Goal: Information Seeking & Learning: Learn about a topic

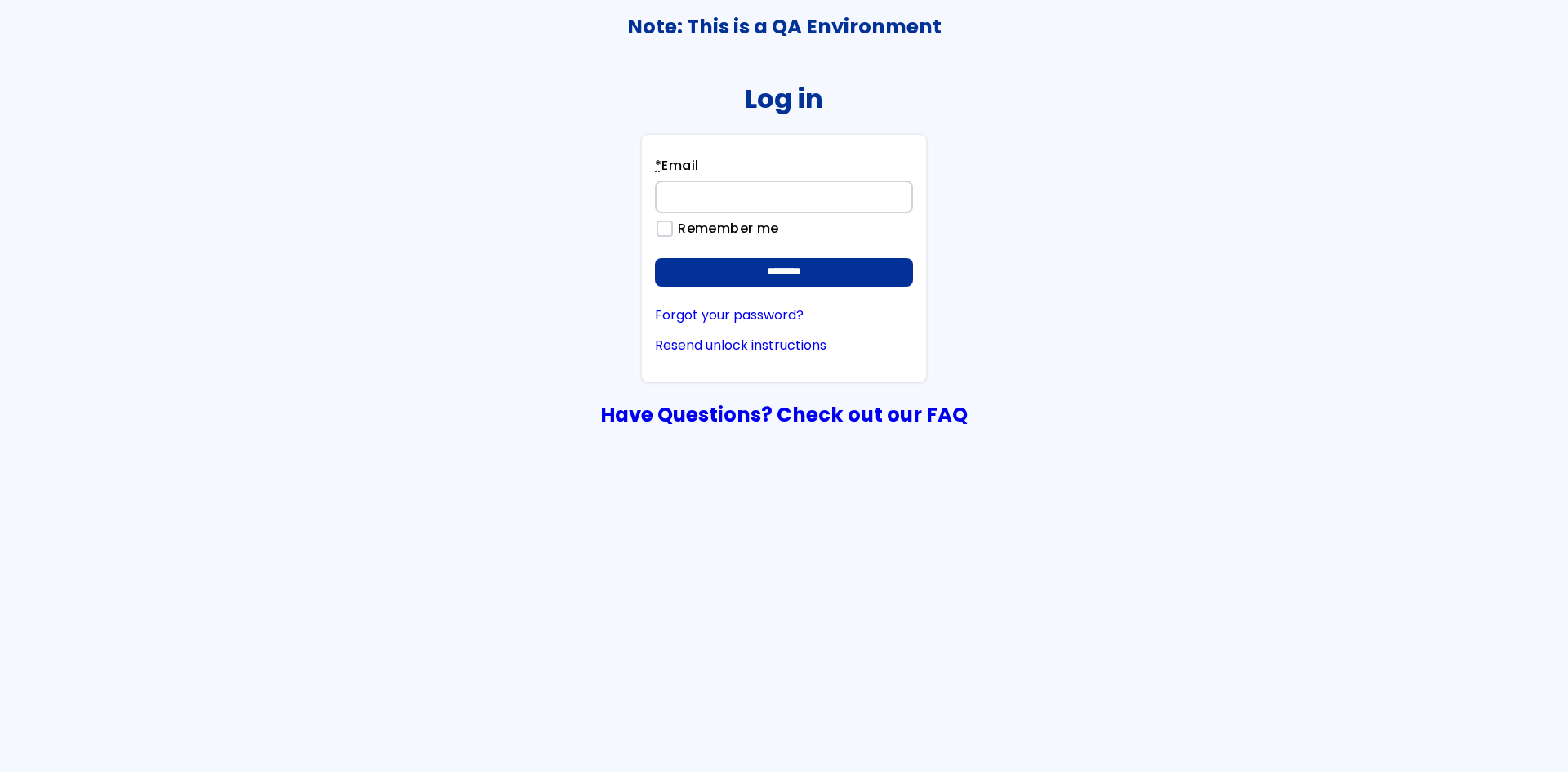
type input "**********"
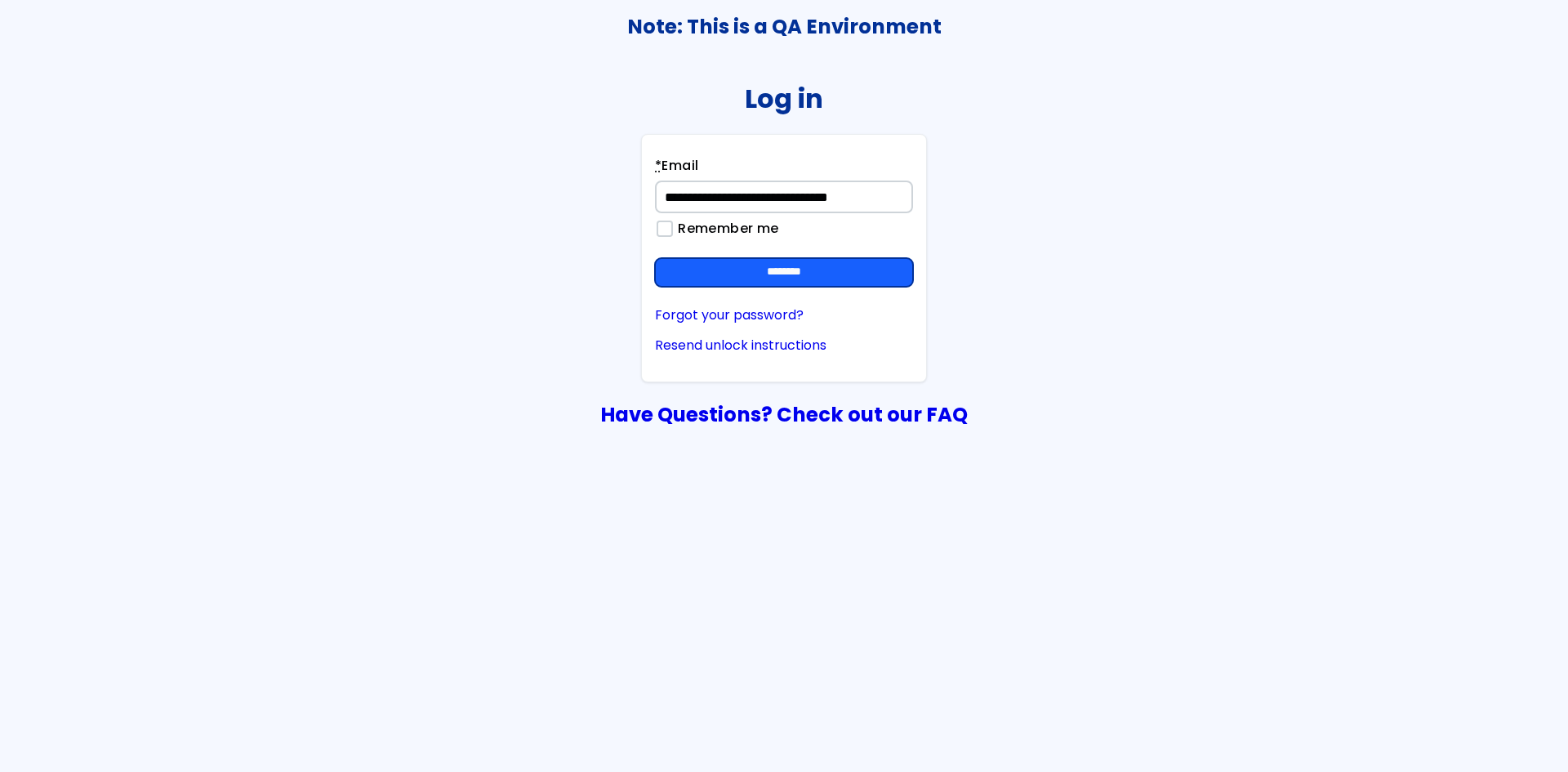
click at [744, 286] on input "********" at bounding box center [784, 272] width 258 height 30
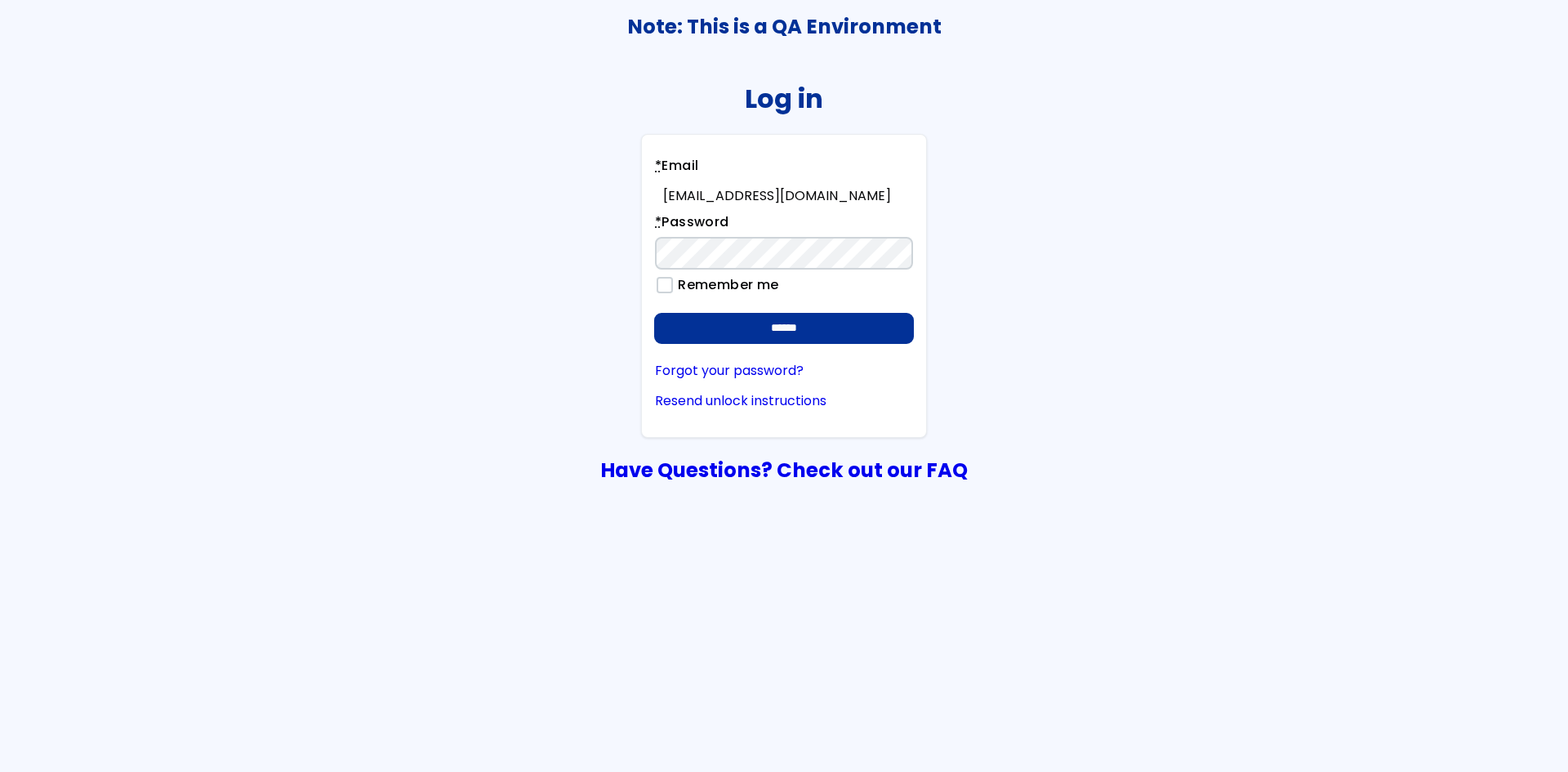
click at [814, 323] on input "******" at bounding box center [784, 328] width 258 height 30
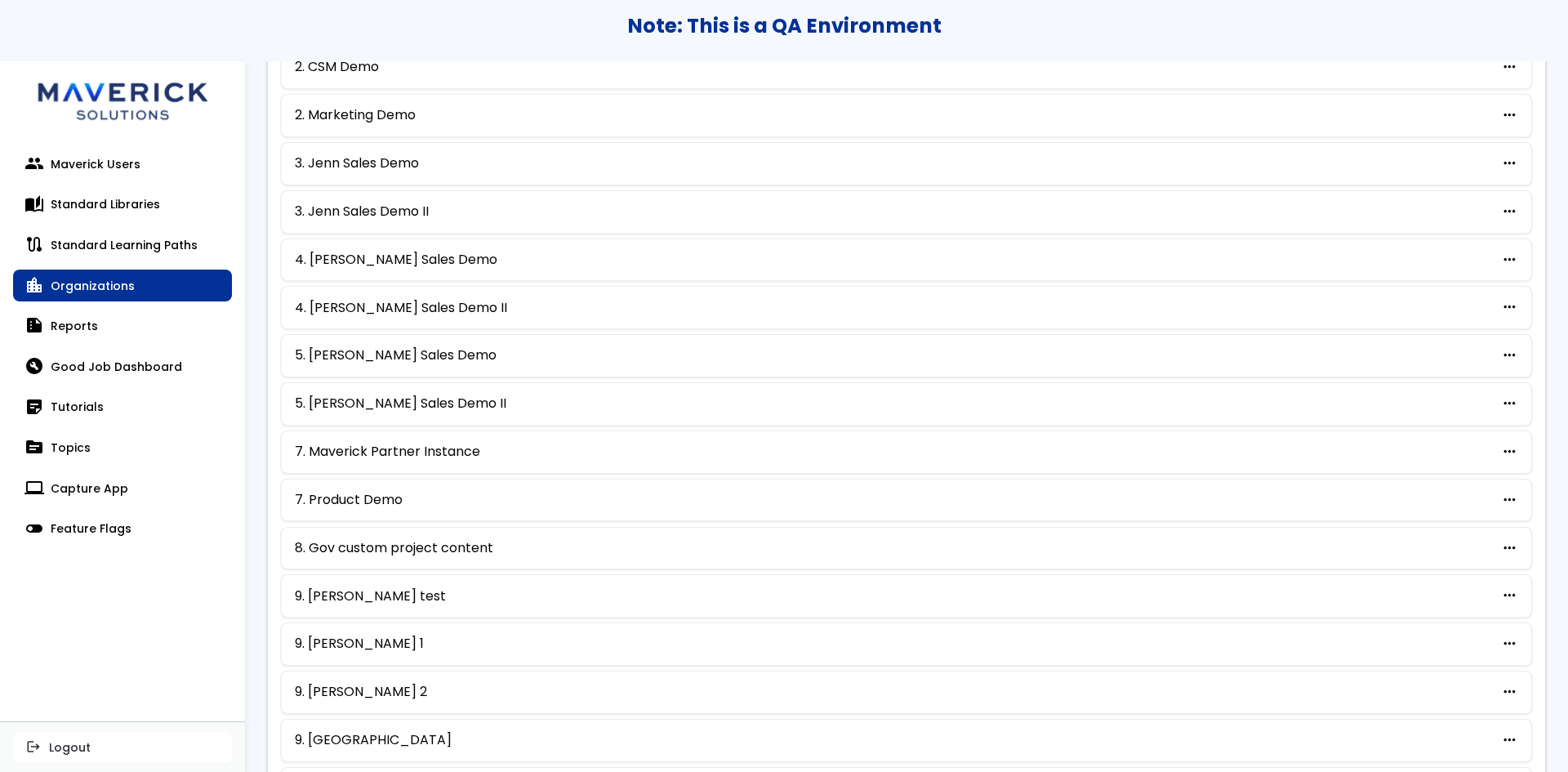
scroll to position [673, 0]
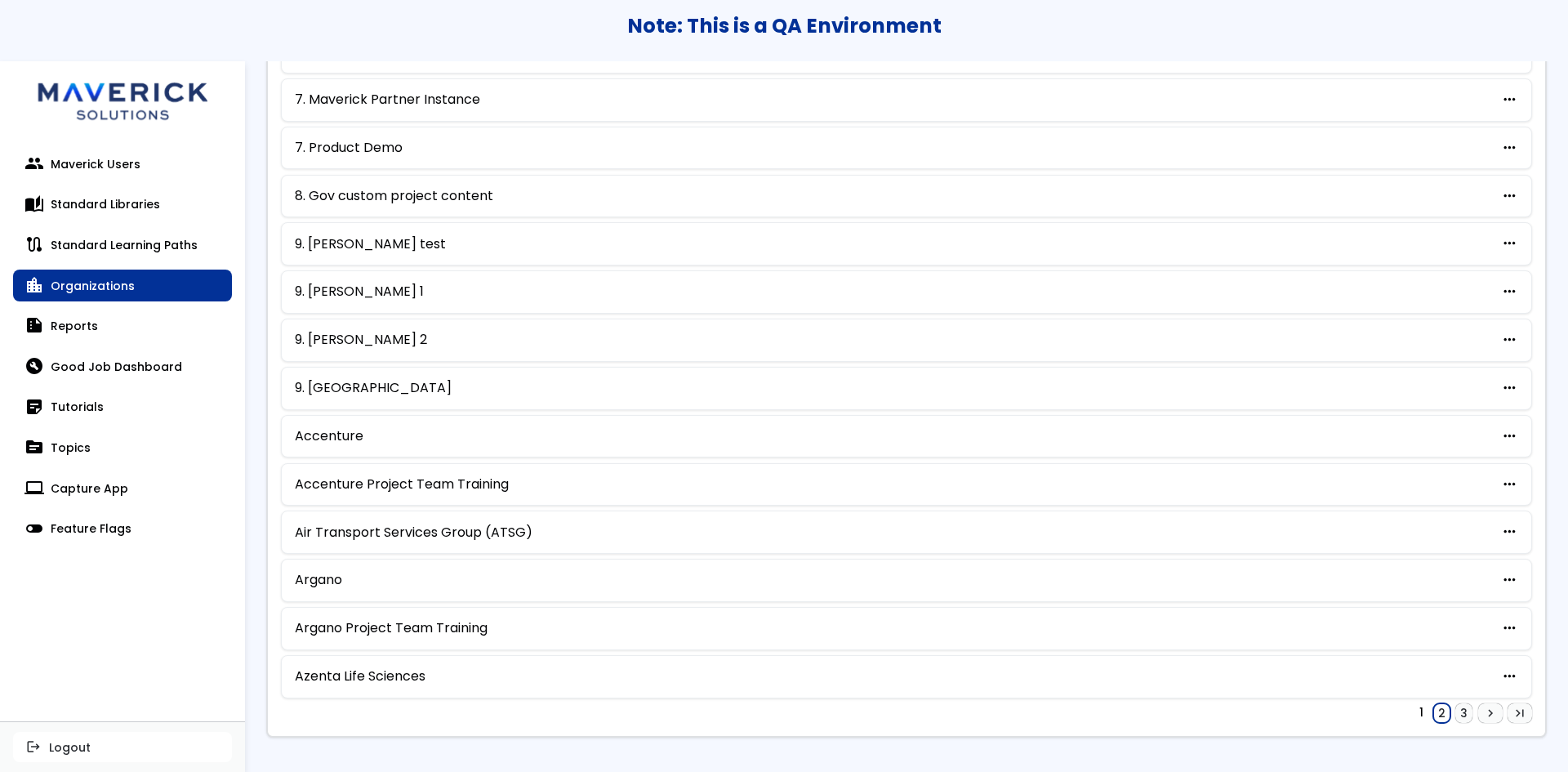
click at [1433, 714] on link "2" at bounding box center [1441, 713] width 17 height 20
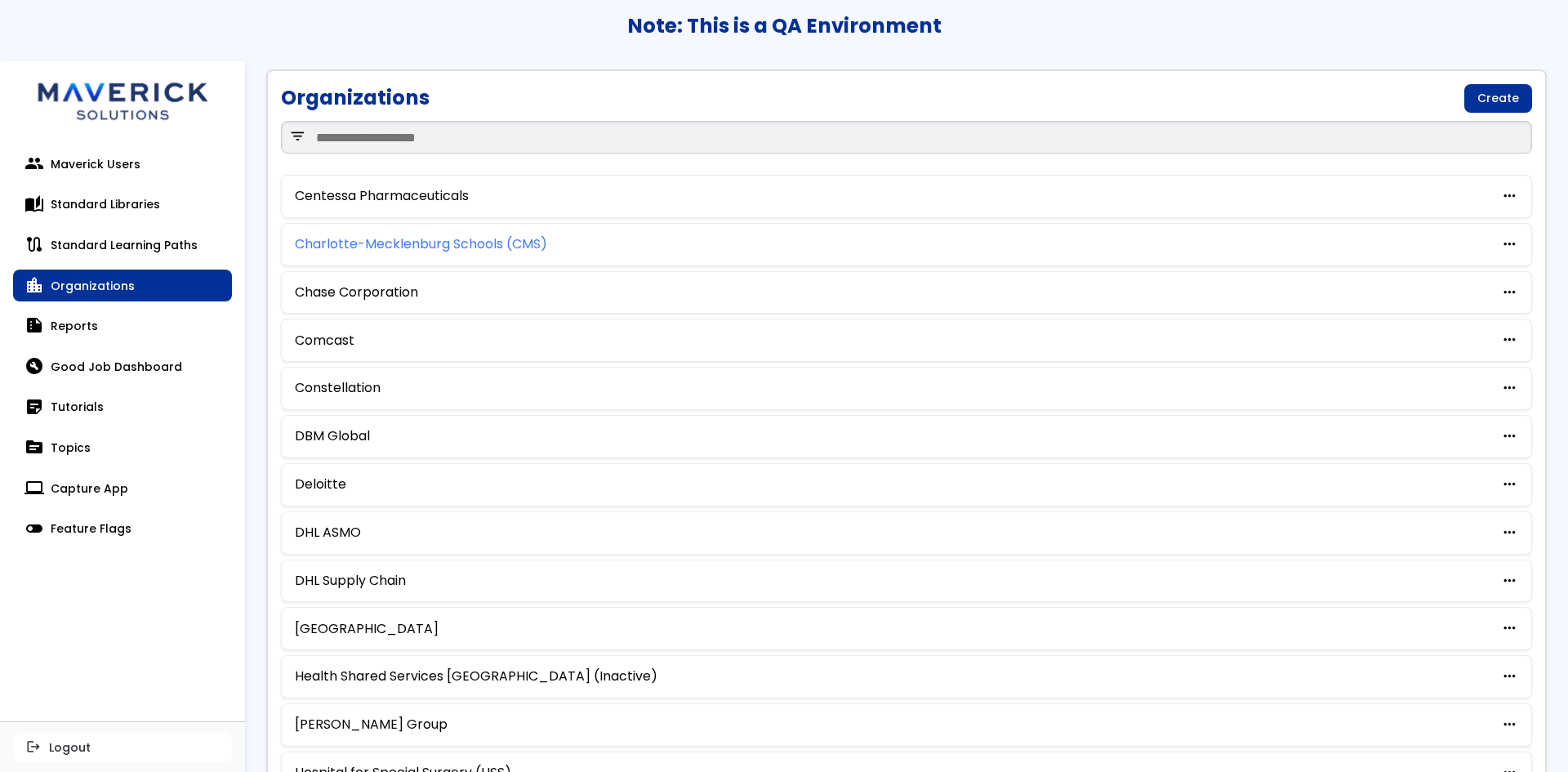
click at [404, 237] on link "Charlotte-Mecklenburg Schools (CMS)" at bounding box center [421, 244] width 253 height 15
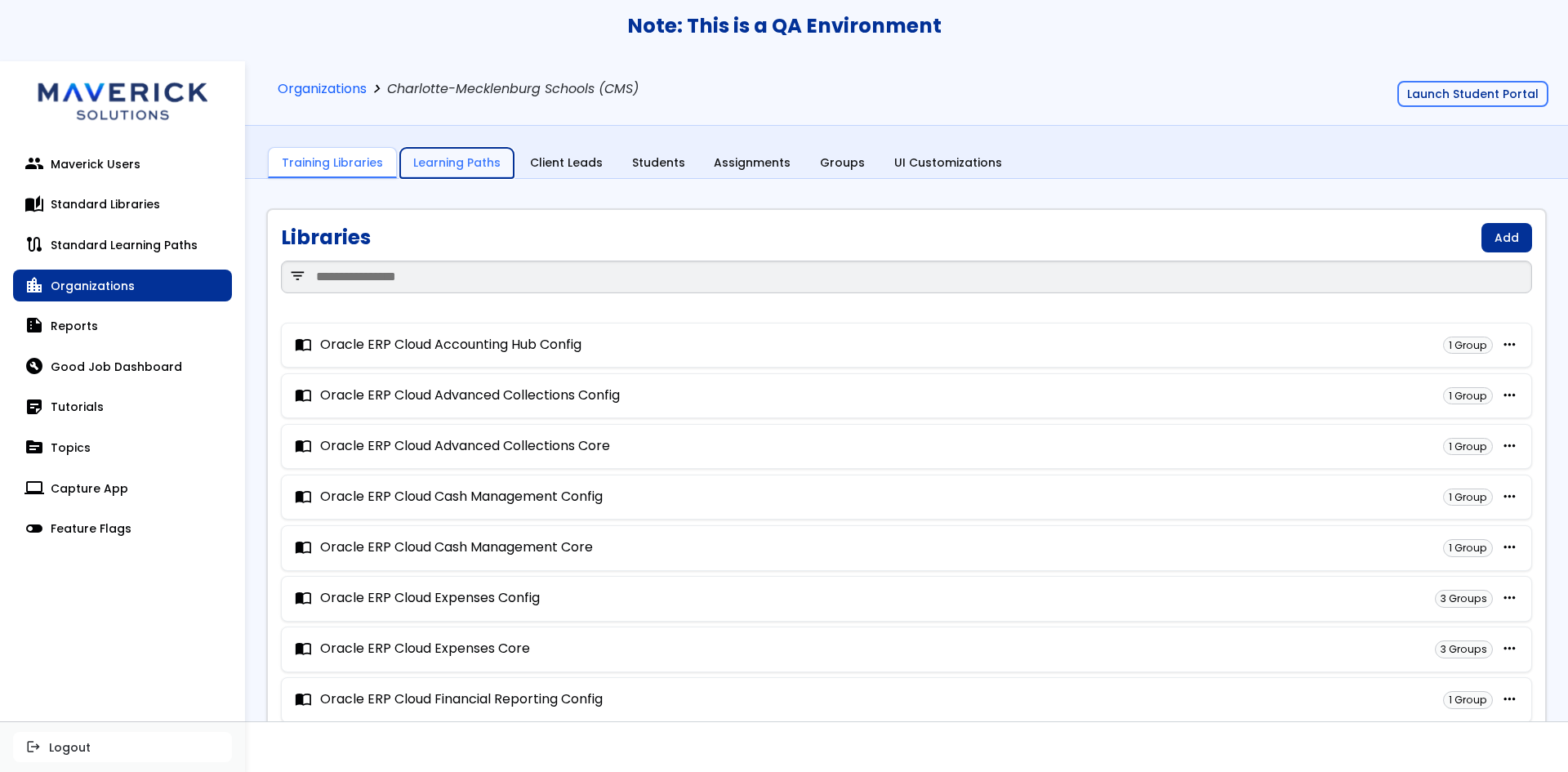
click at [442, 161] on link "Learning Paths" at bounding box center [456, 163] width 113 height 31
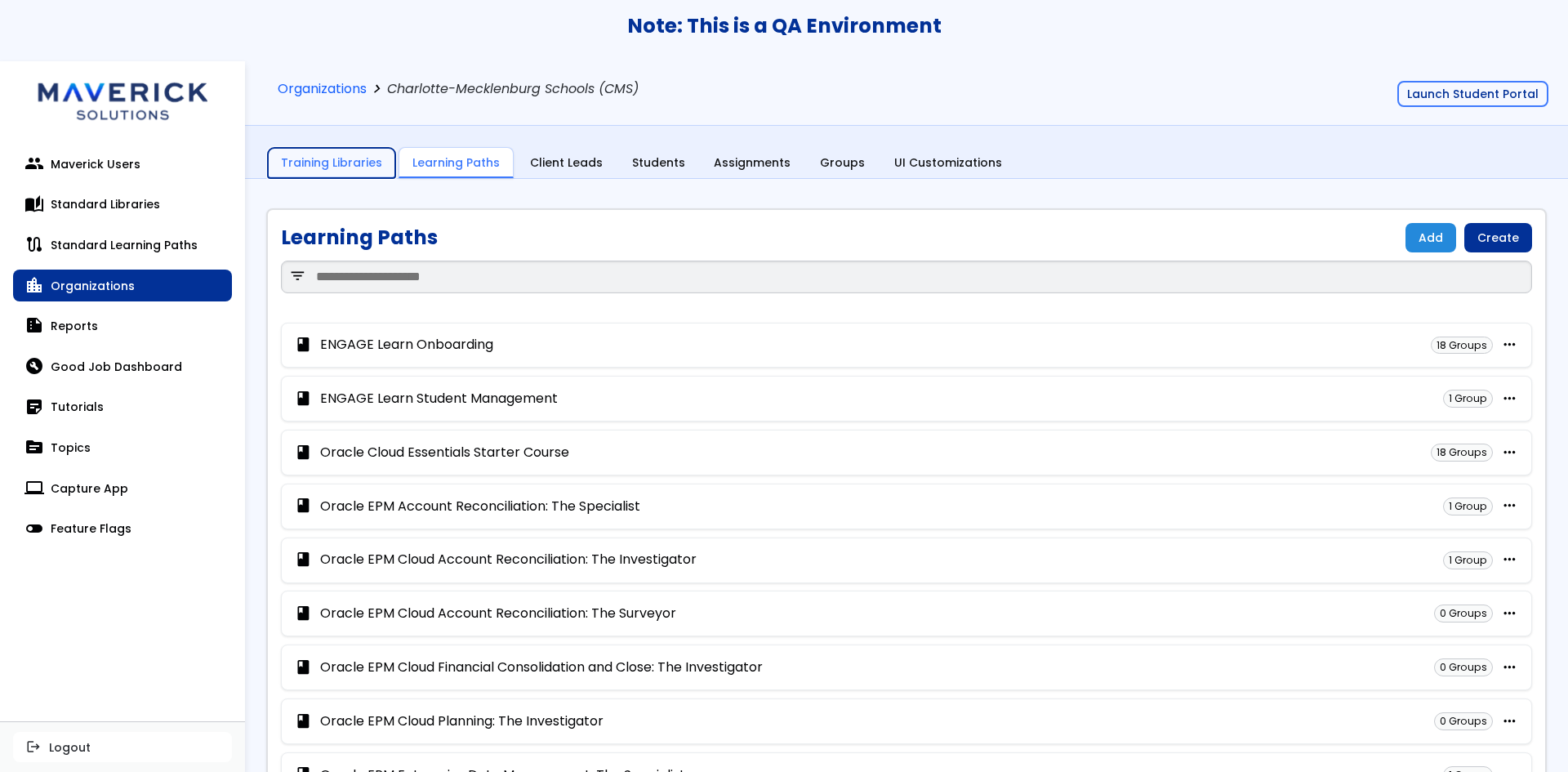
click at [344, 157] on link "Training Libraries" at bounding box center [332, 163] width 128 height 31
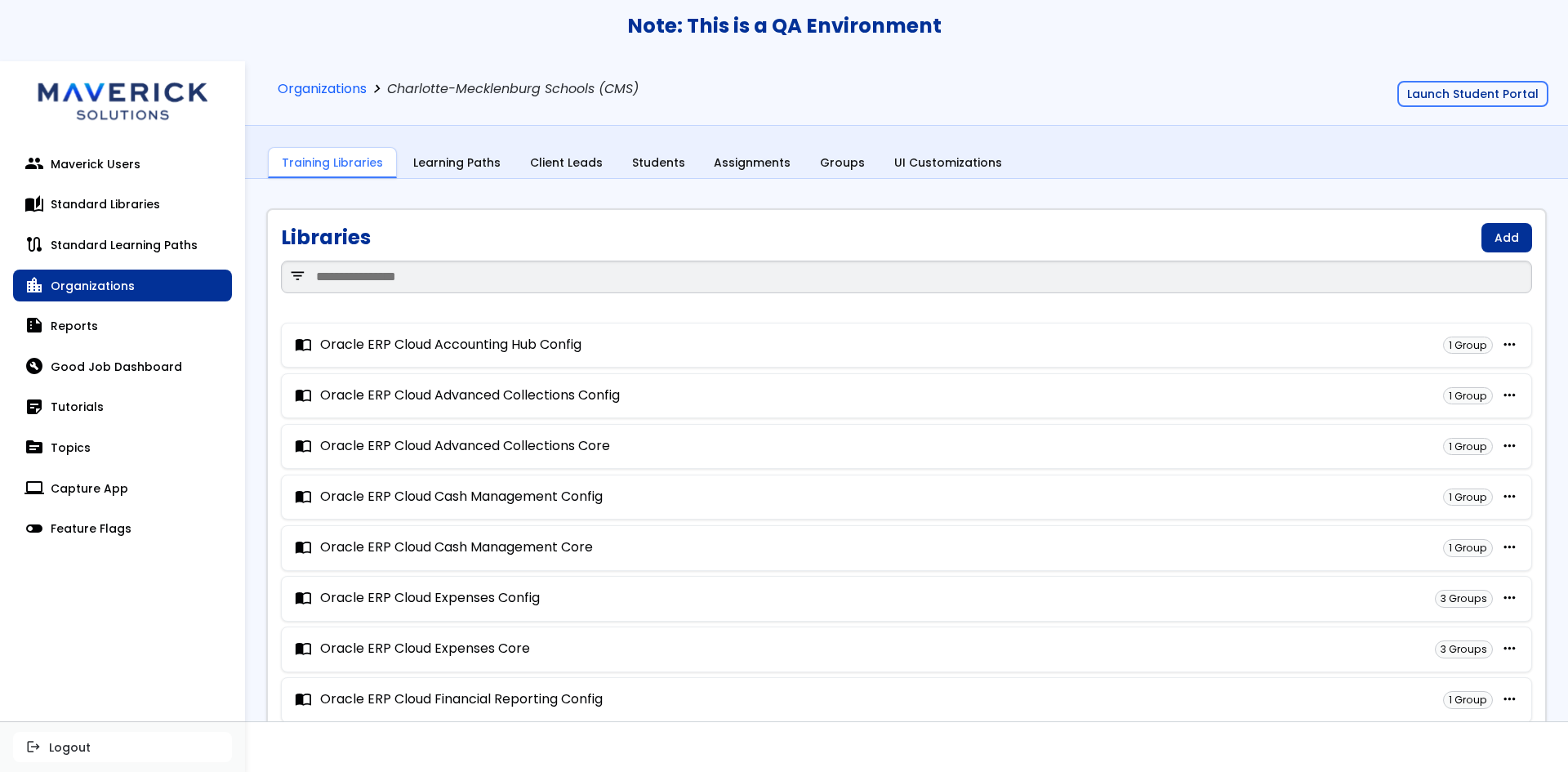
click at [1424, 244] on div "Libraries Add" at bounding box center [907, 238] width 1251 height 30
click at [1508, 227] on link "Add" at bounding box center [1506, 238] width 50 height 30
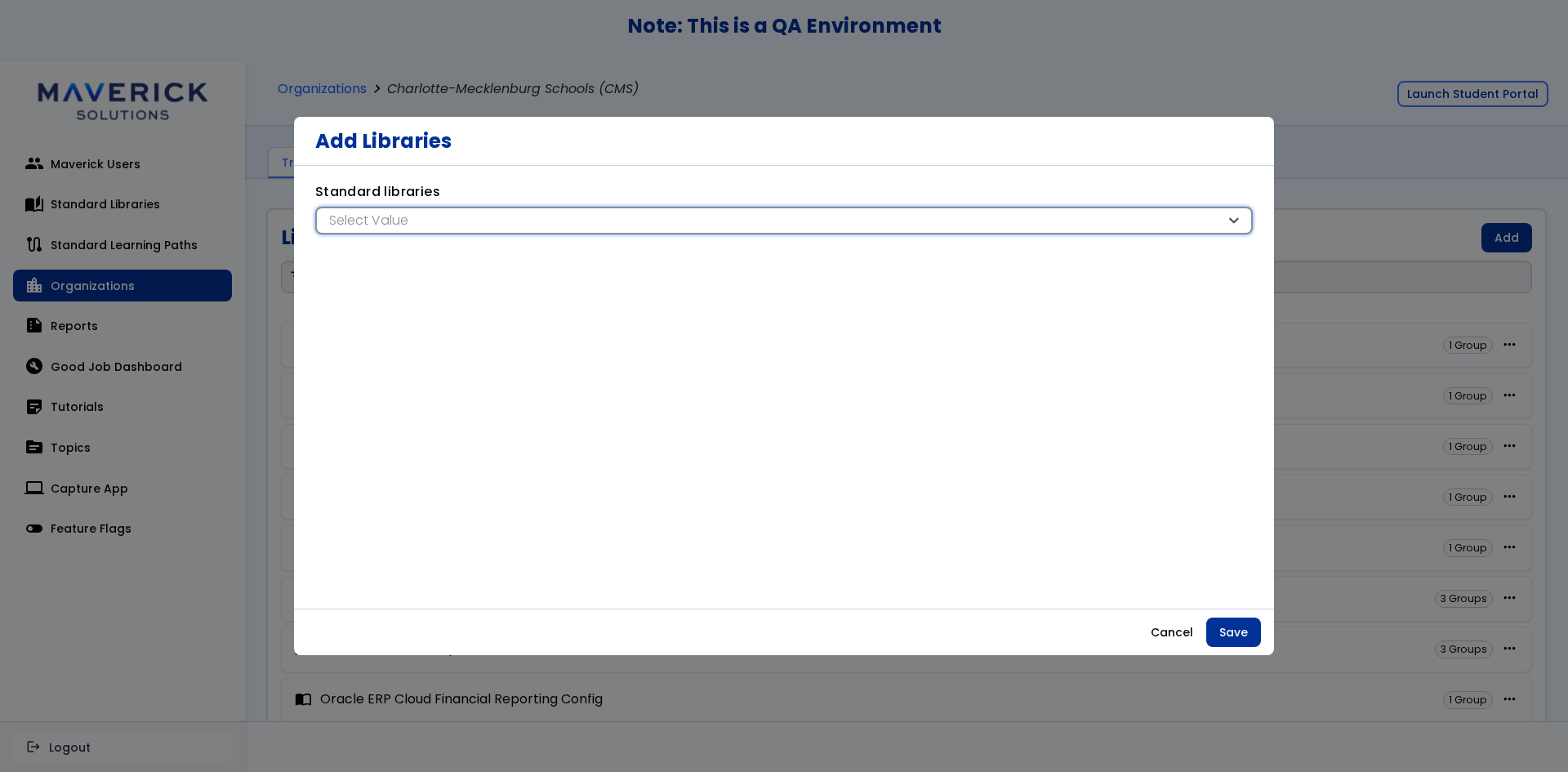
click at [713, 229] on div "Select Value" at bounding box center [776, 220] width 901 height 18
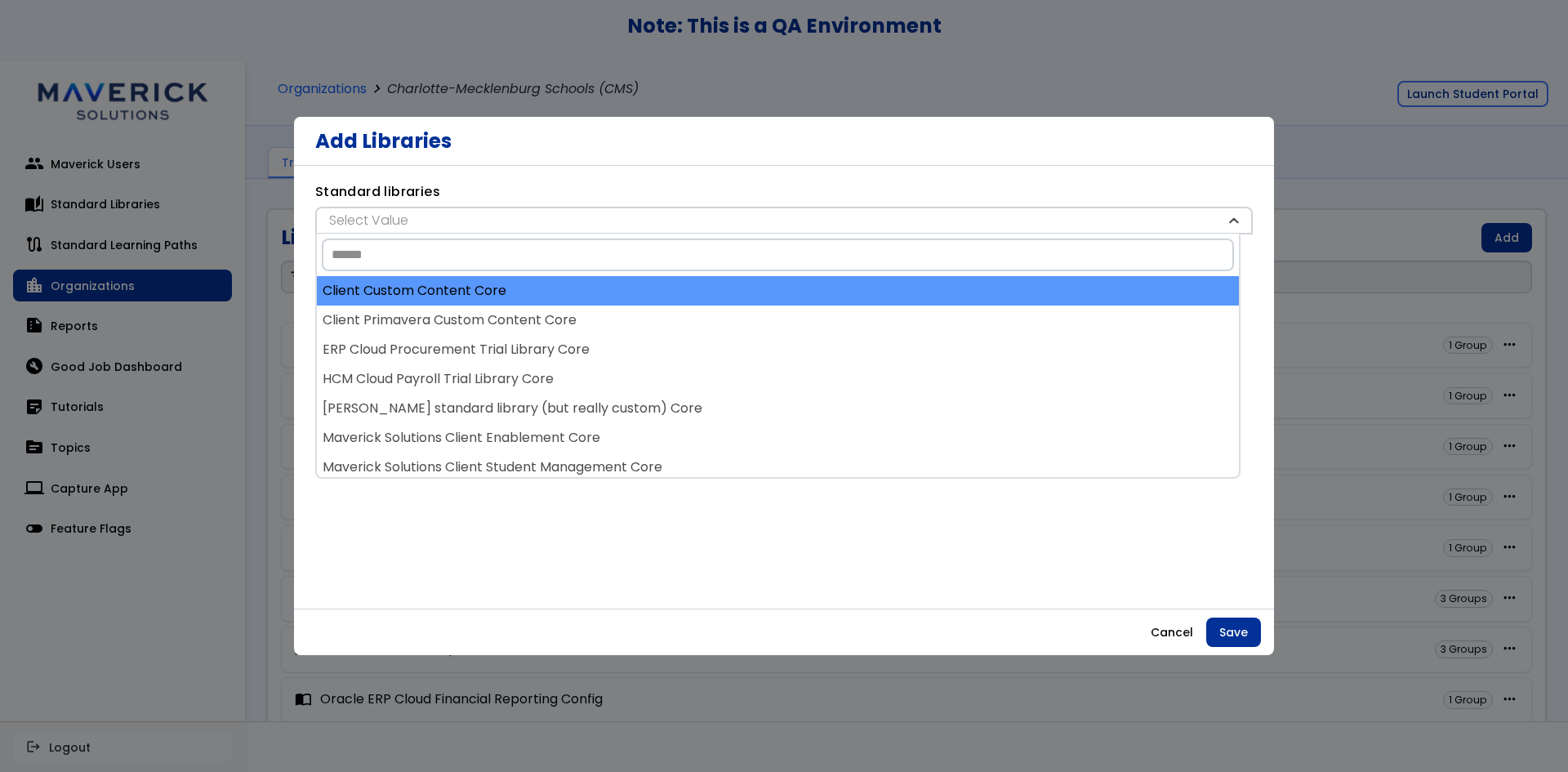
click at [689, 293] on div "Client Custom Content Core" at bounding box center [778, 291] width 923 height 30
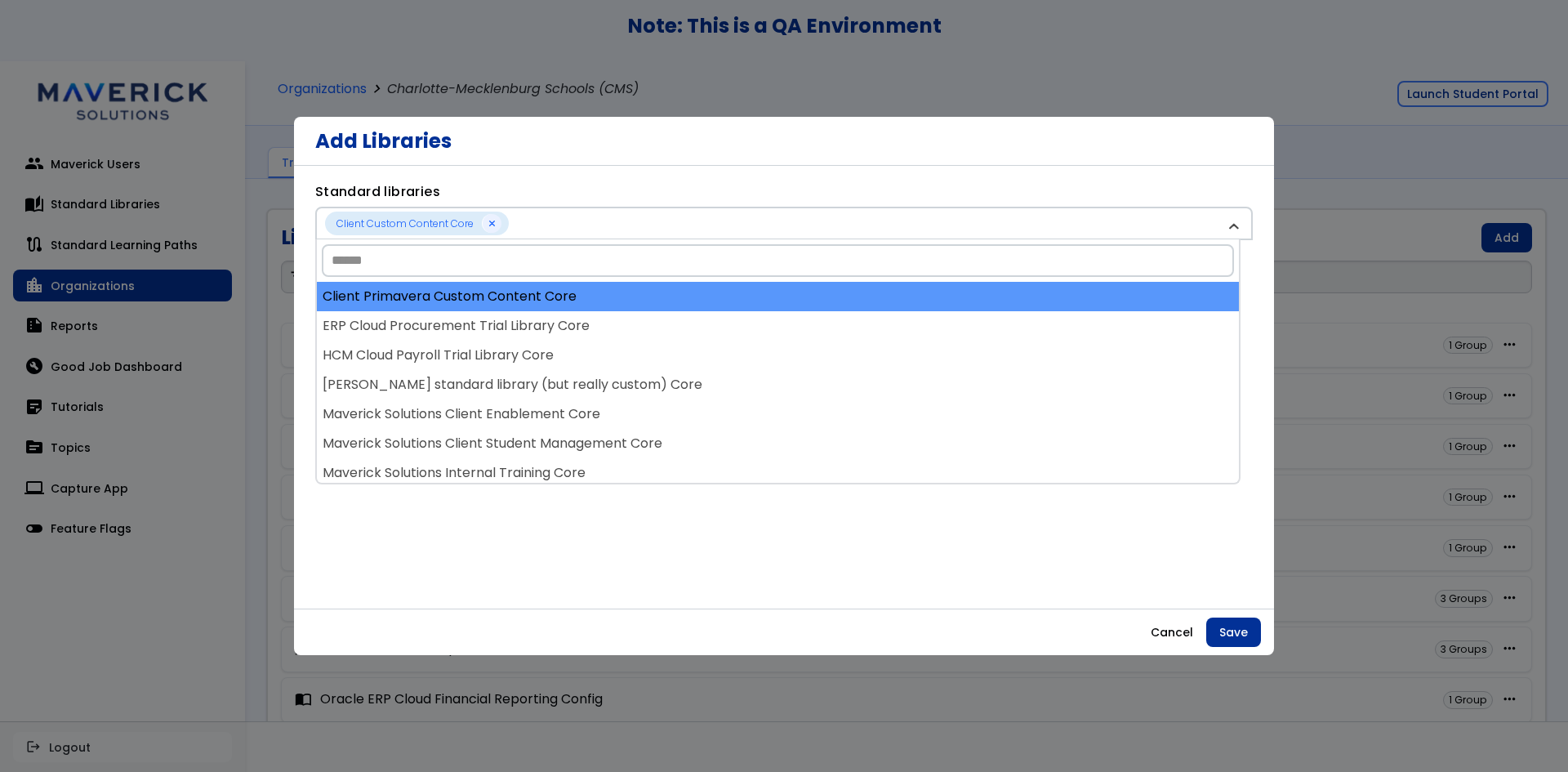
click at [690, 290] on div "Client Primavera Custom Content Core" at bounding box center [778, 297] width 923 height 30
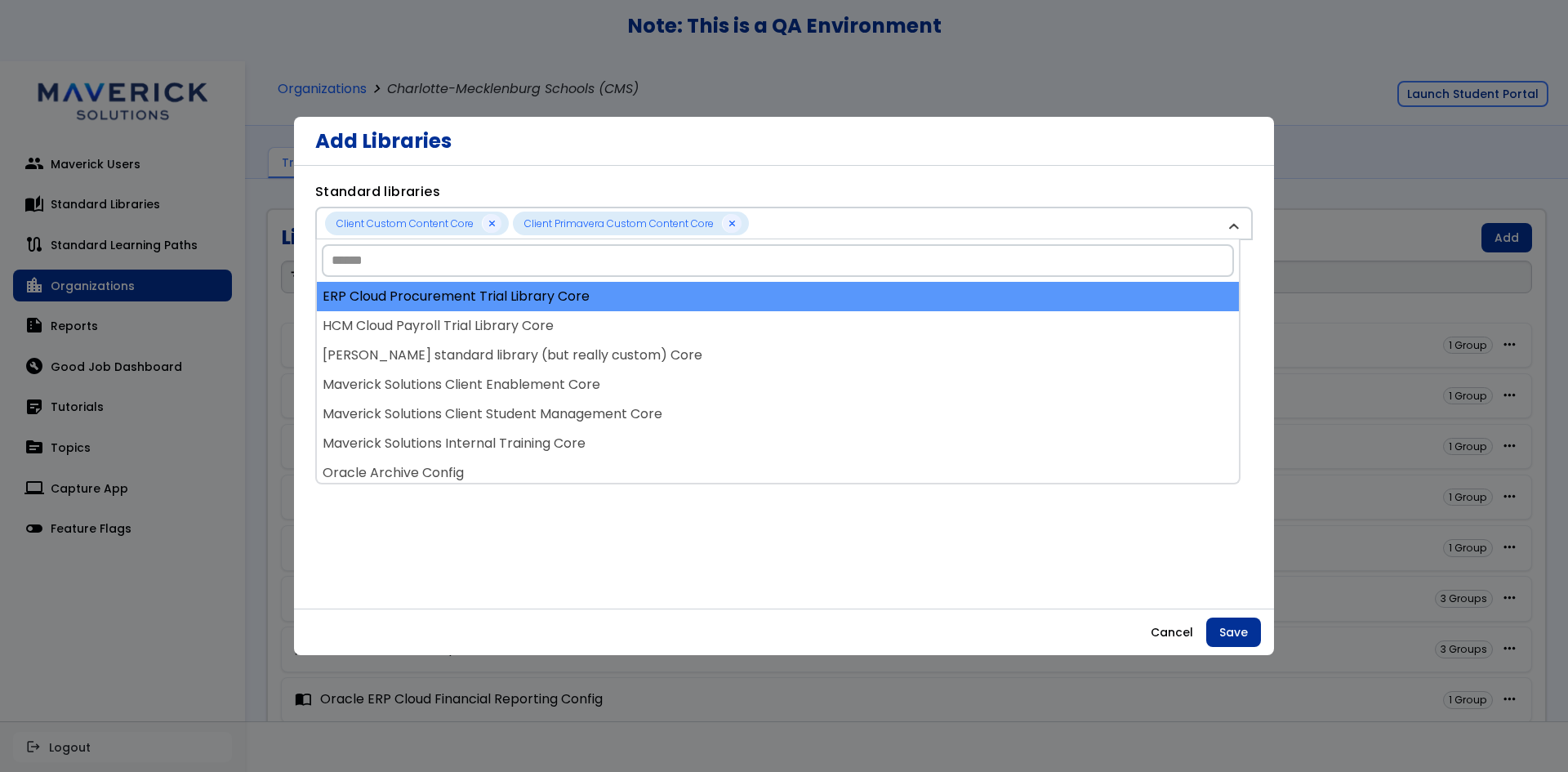
click at [689, 296] on div "ERP Cloud Procurement Trial Library Core" at bounding box center [778, 297] width 923 height 30
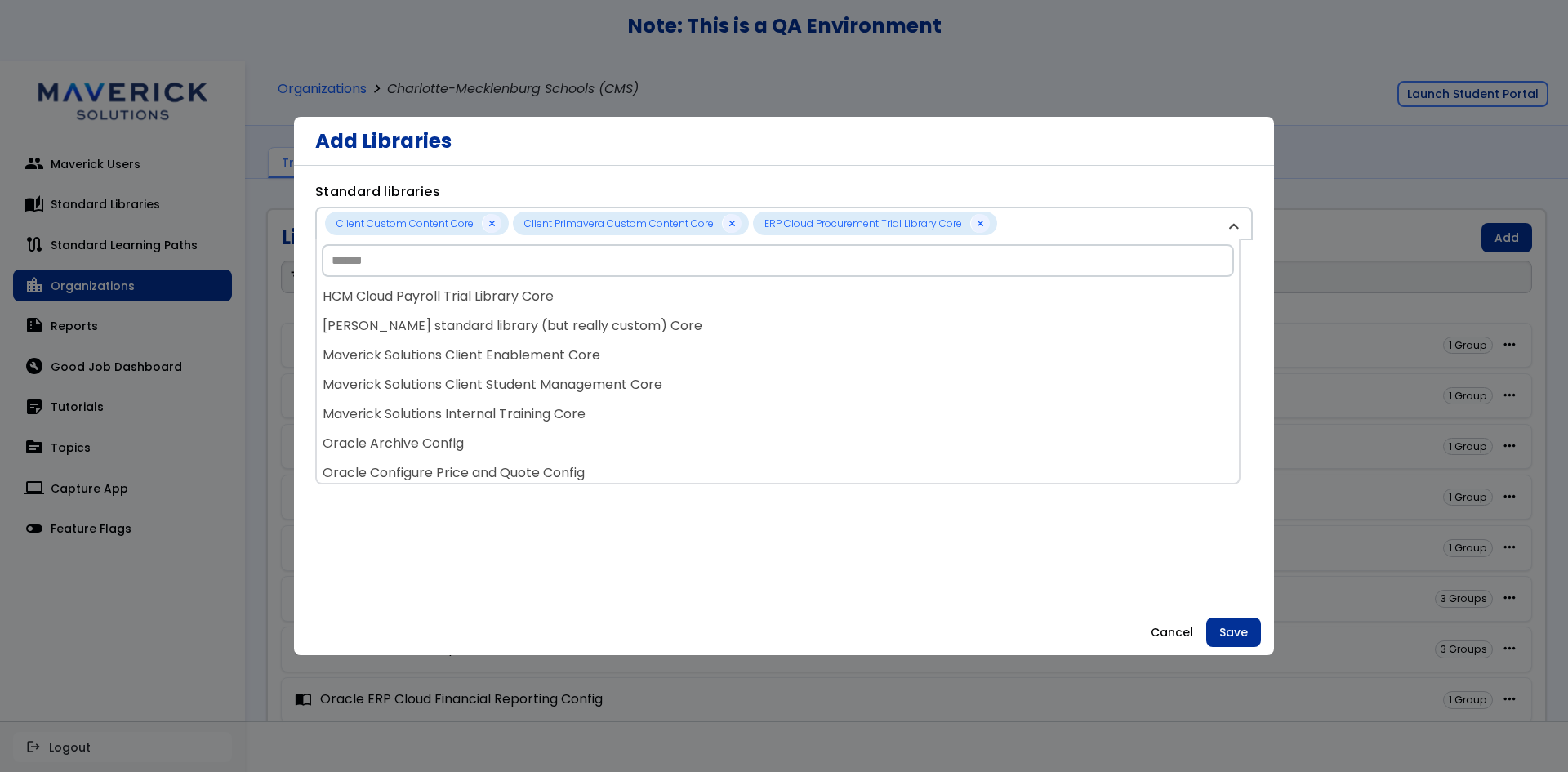
click at [689, 296] on div "HCM Cloud Payroll Trial Library Core" at bounding box center [778, 297] width 923 height 30
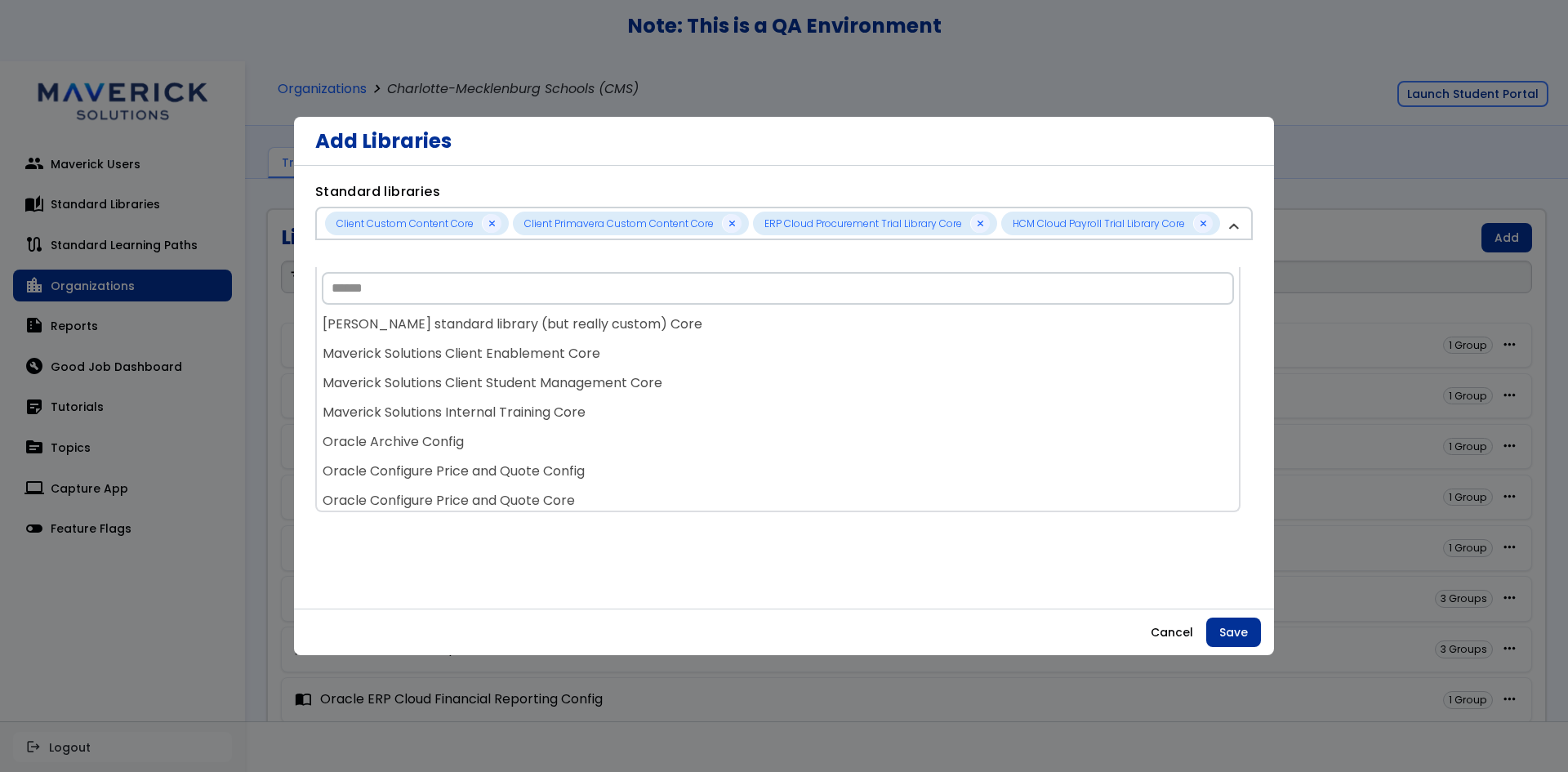
click at [688, 296] on input "Search" at bounding box center [778, 288] width 913 height 32
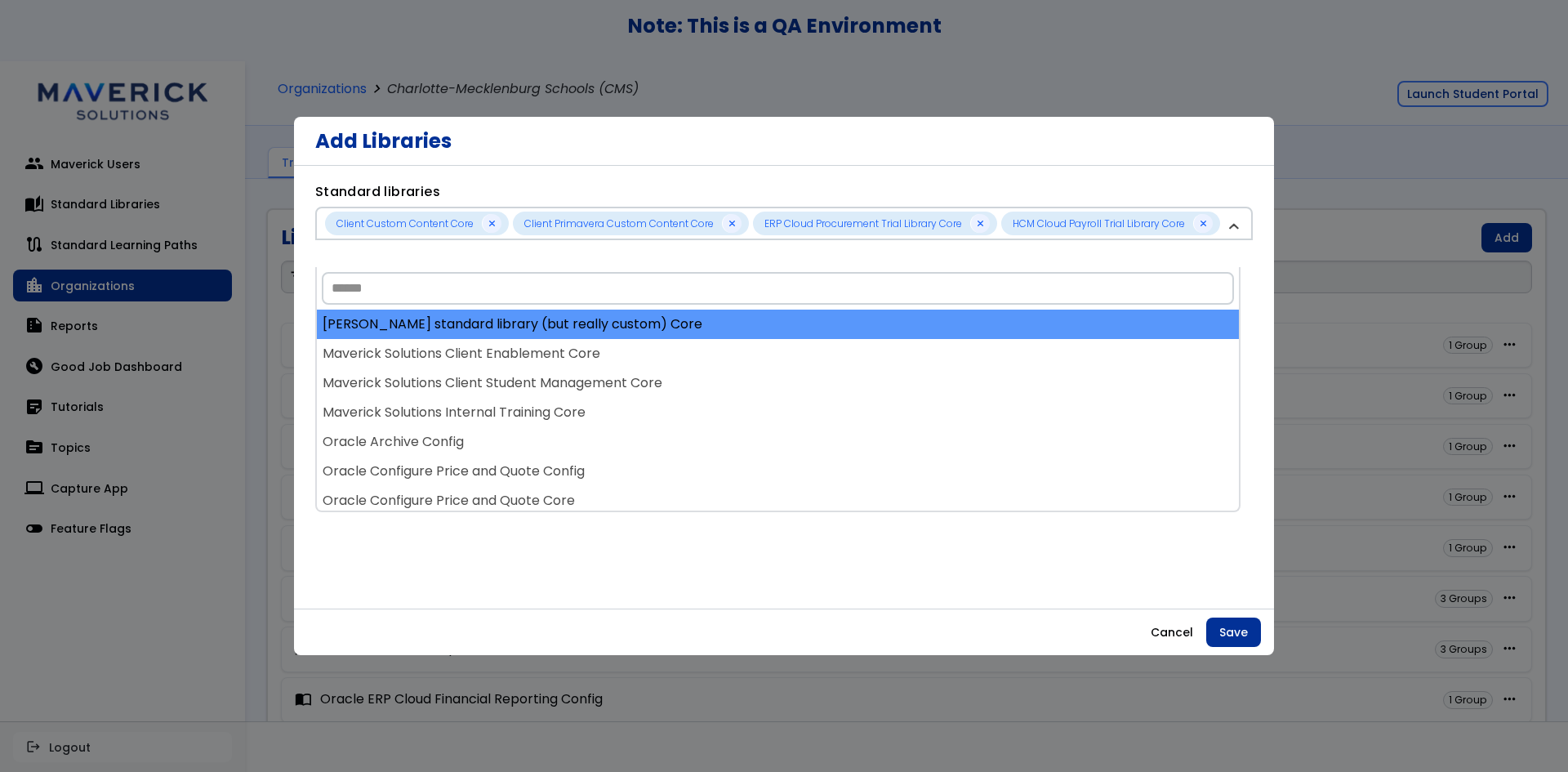
click at [686, 316] on div "Justin Kim standard library (but really custom) Core" at bounding box center [778, 325] width 923 height 30
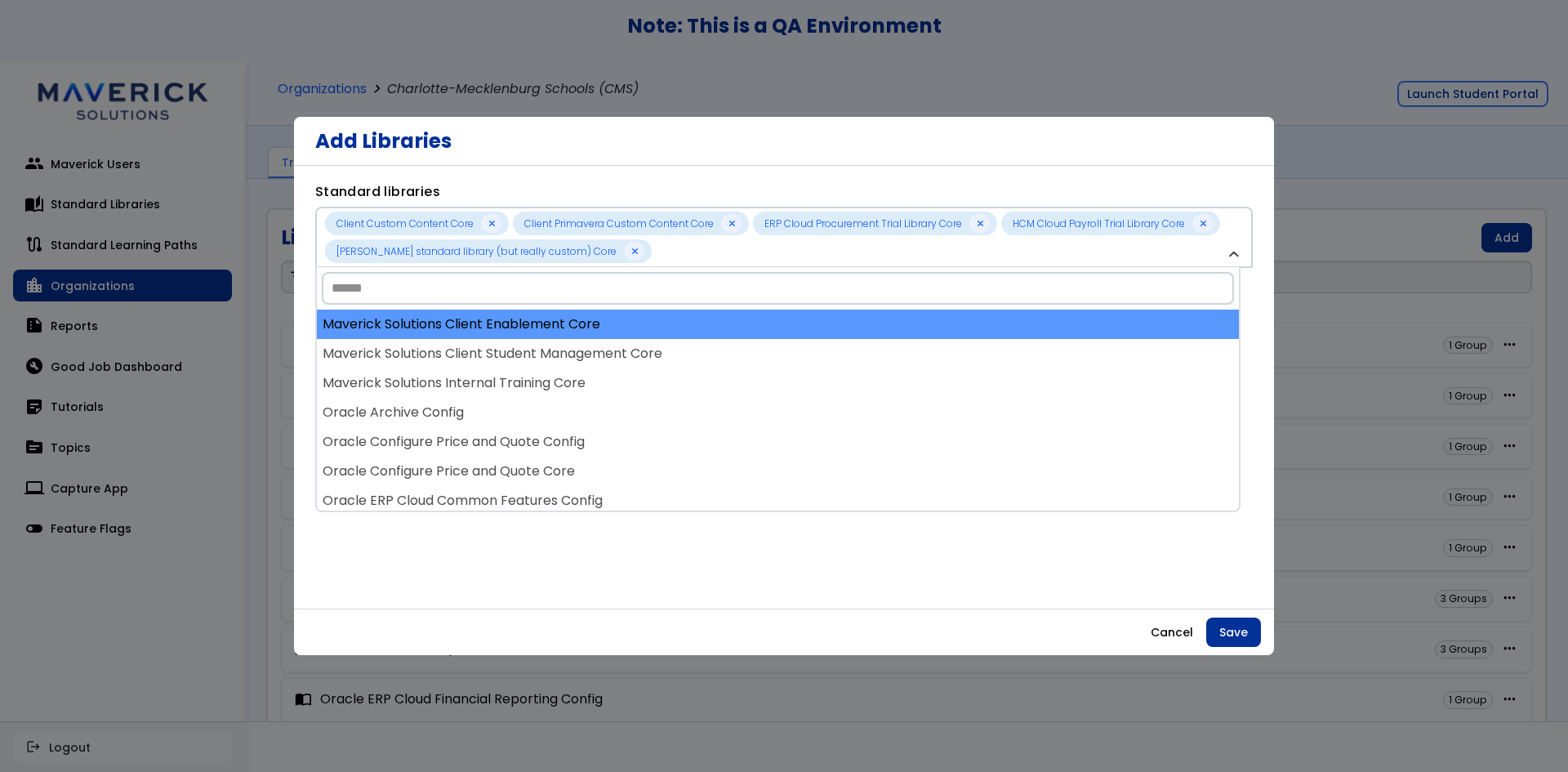
click at [685, 322] on div "Maverick Solutions Client Enablement Core" at bounding box center [778, 325] width 923 height 30
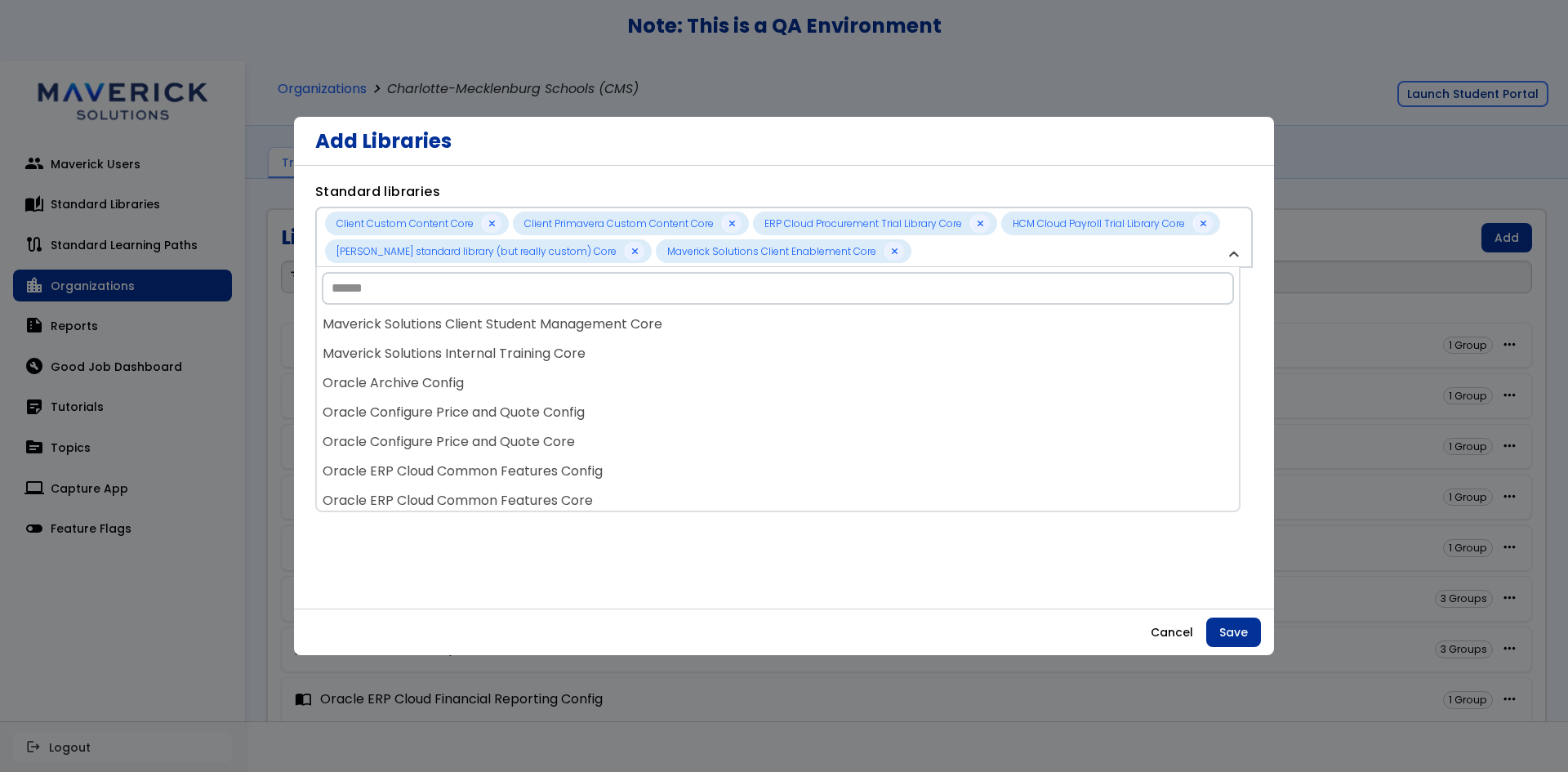
click at [685, 322] on div "Maverick Solutions Client Student Management Core" at bounding box center [778, 325] width 923 height 30
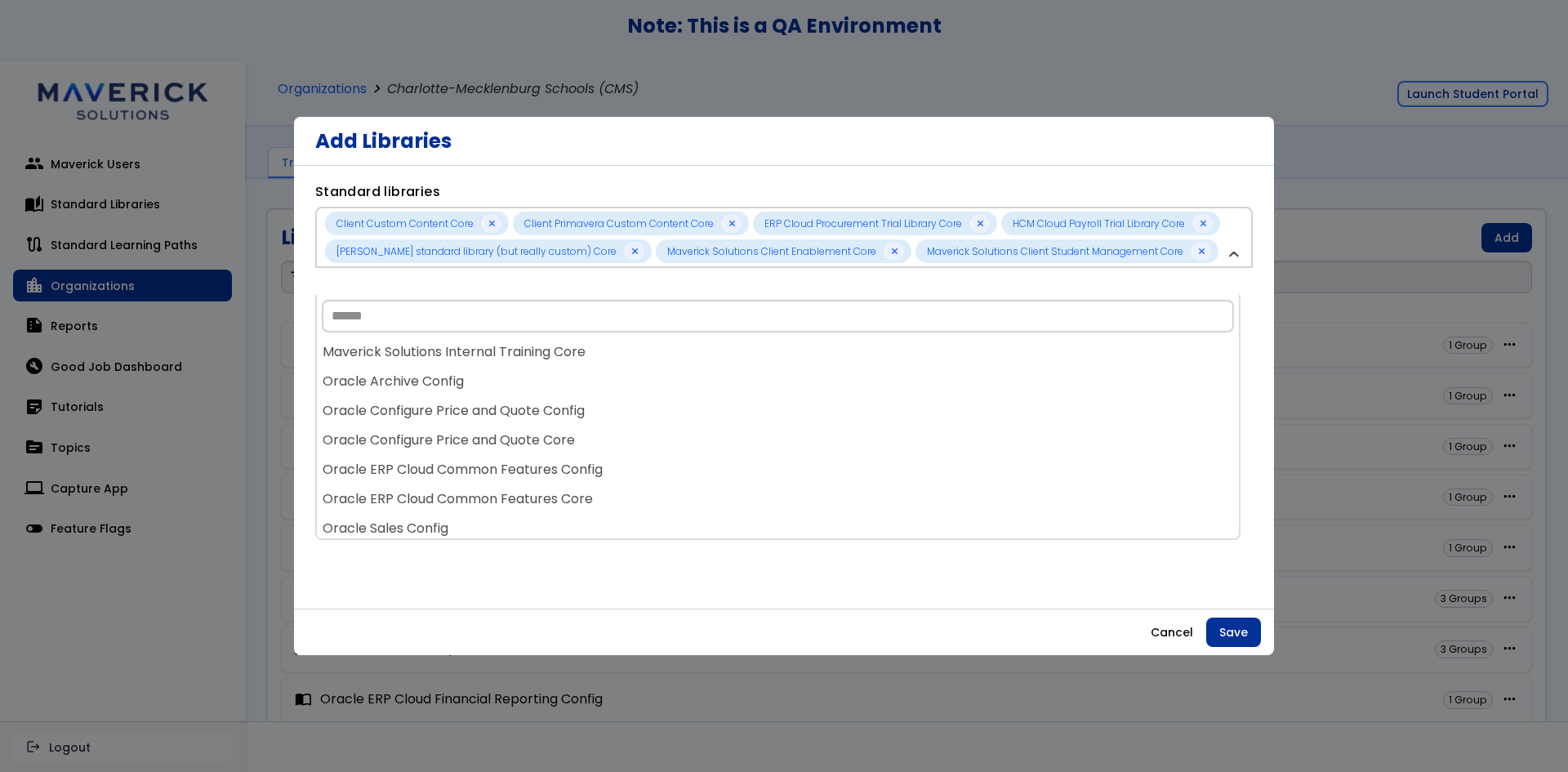
click at [685, 324] on input "Search" at bounding box center [778, 316] width 913 height 32
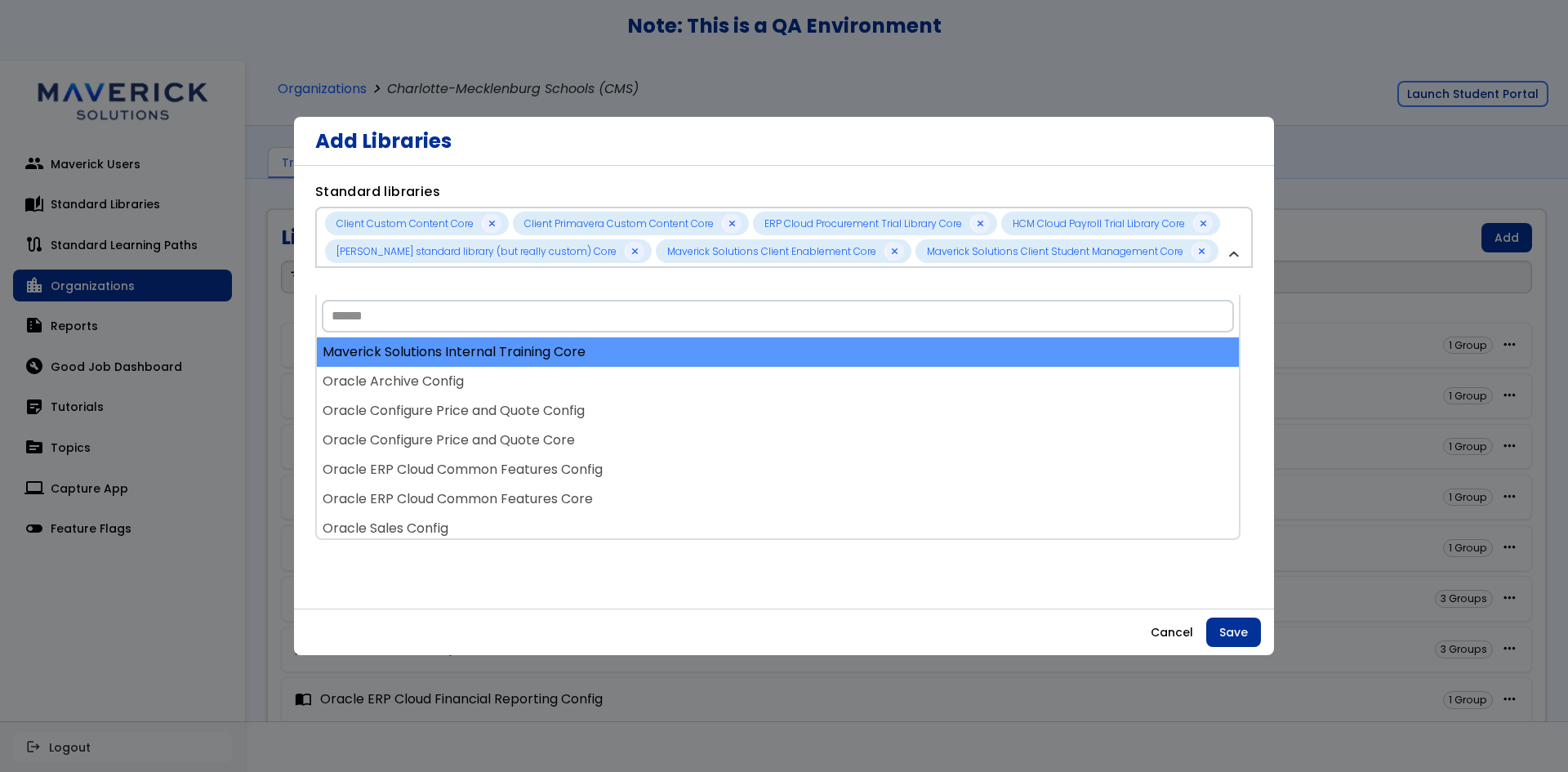
click at [671, 356] on div "Maverick Solutions Internal Training Core" at bounding box center [778, 352] width 923 height 30
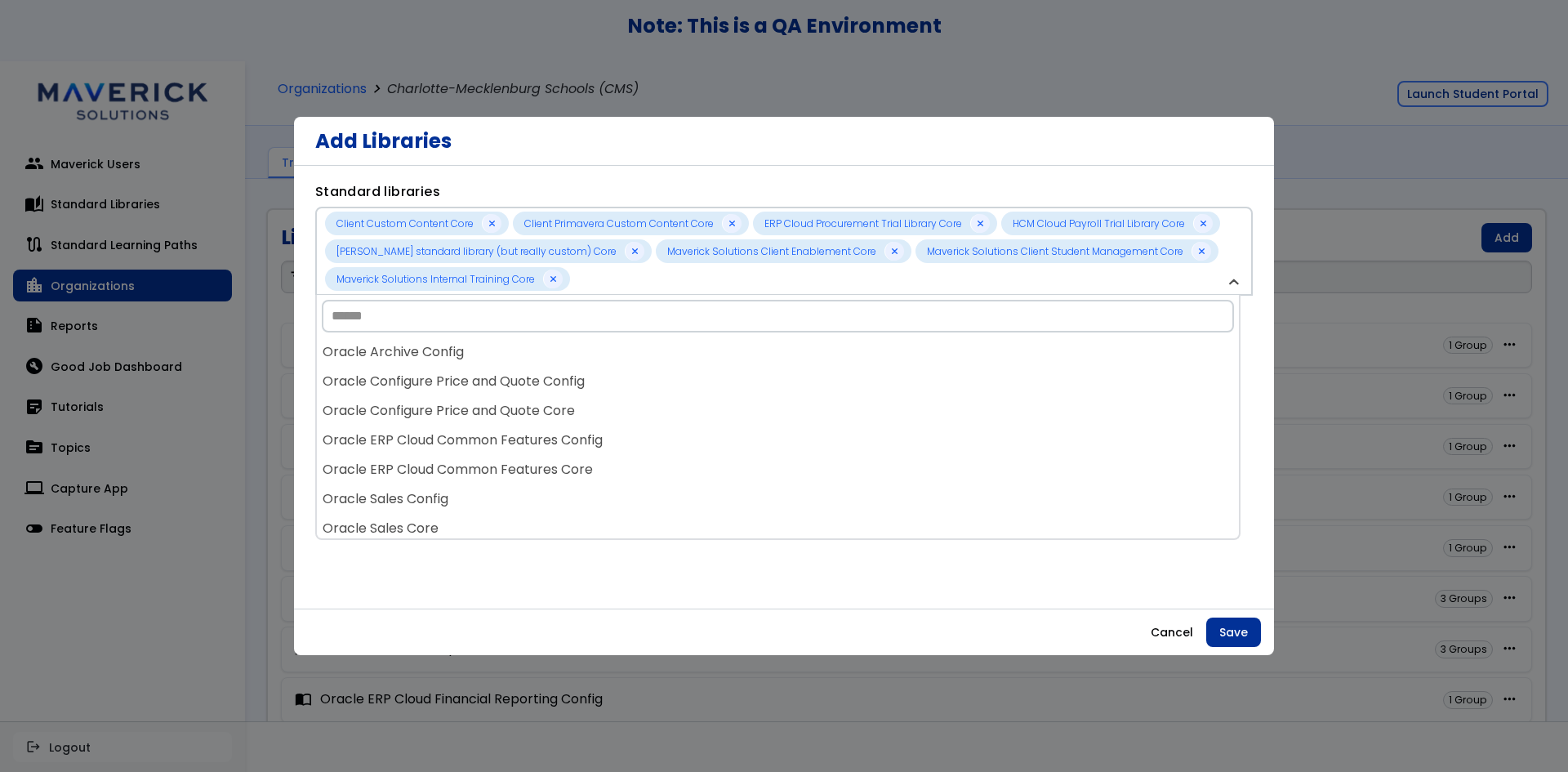
click at [671, 356] on div "Oracle Archive Config" at bounding box center [778, 352] width 923 height 30
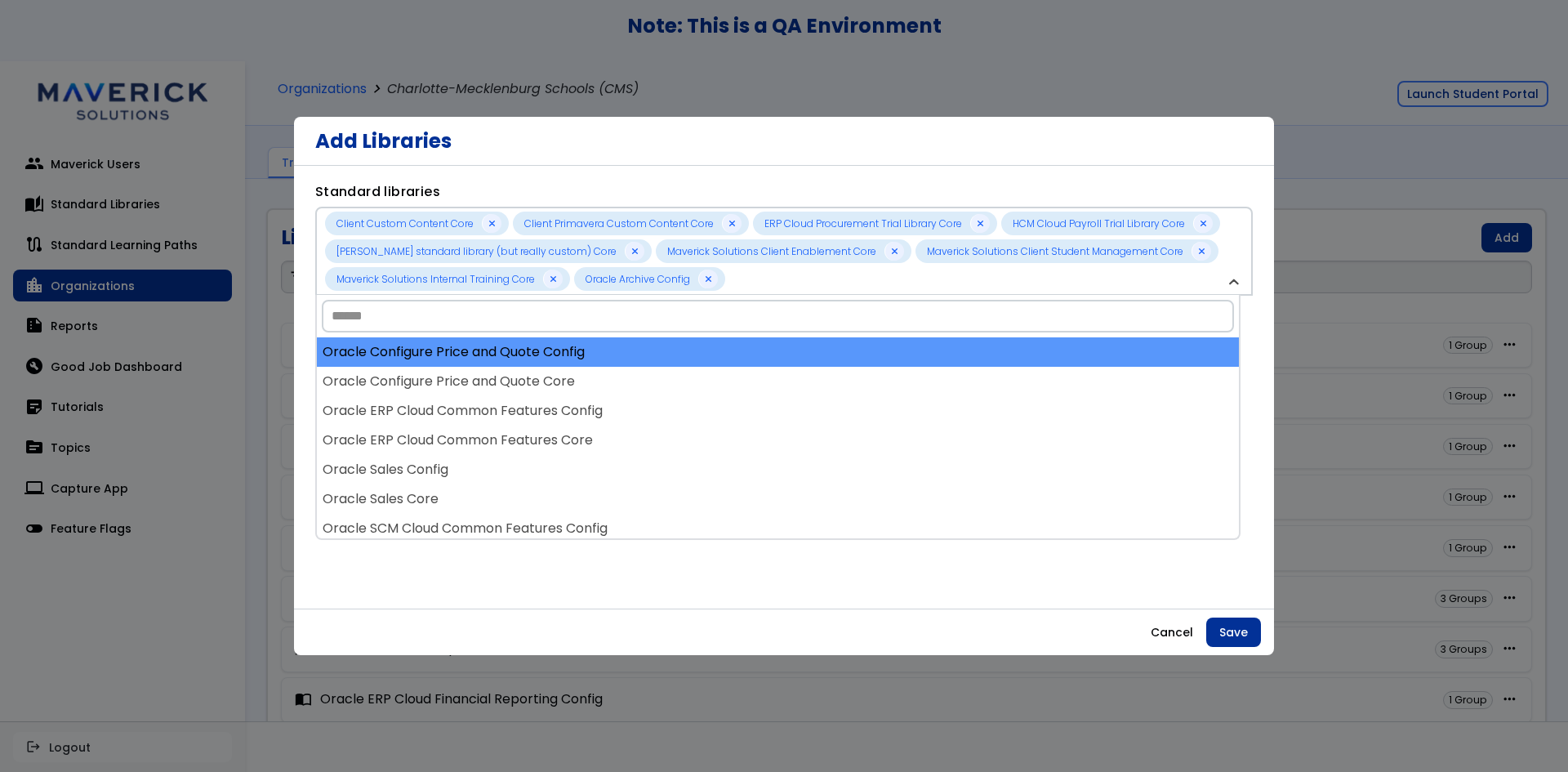
click at [668, 361] on div "Oracle Configure Price and Quote Config" at bounding box center [778, 352] width 923 height 30
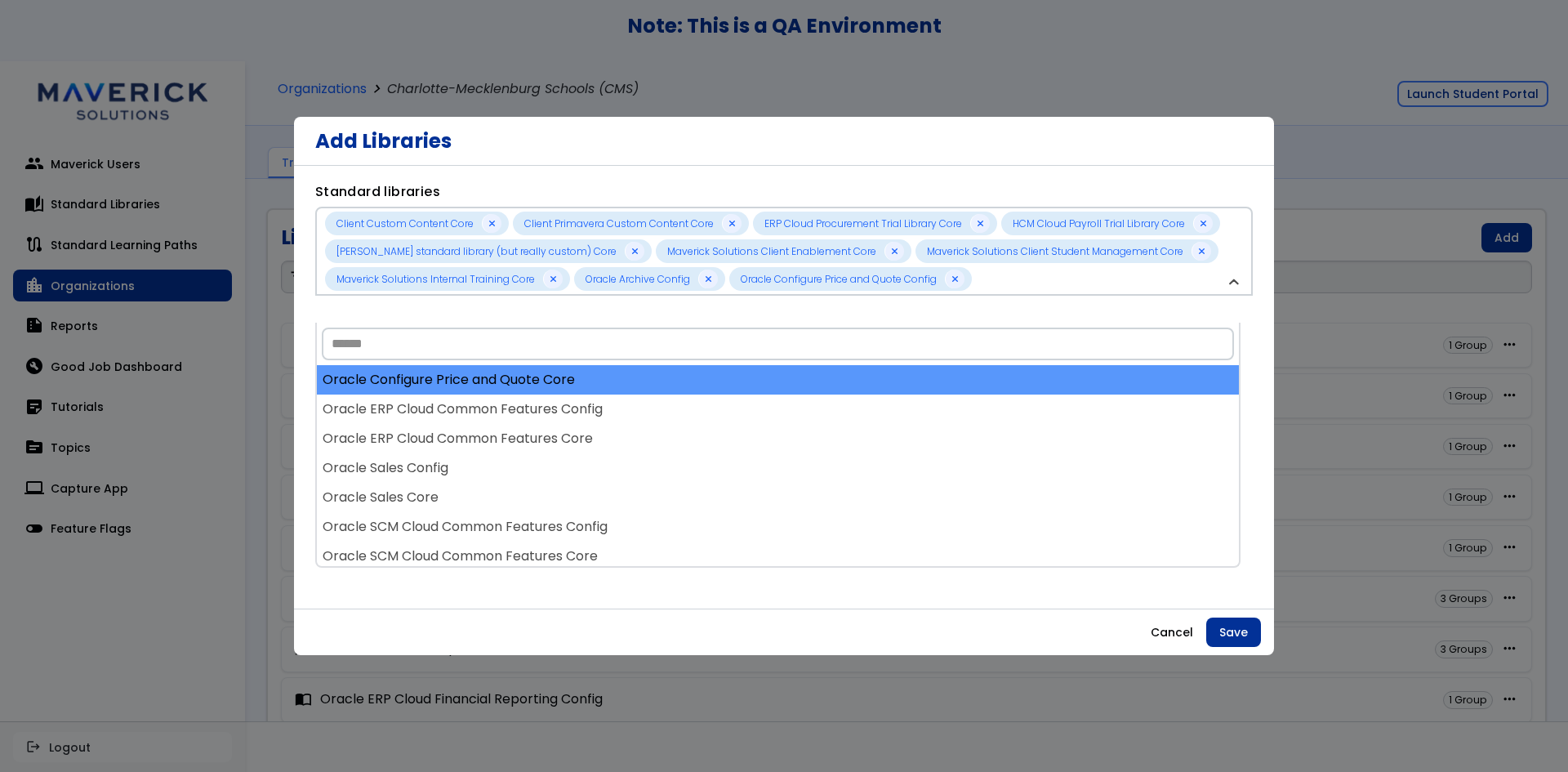
click at [668, 365] on div "Oracle Configure Price and Quote Core" at bounding box center [778, 380] width 923 height 30
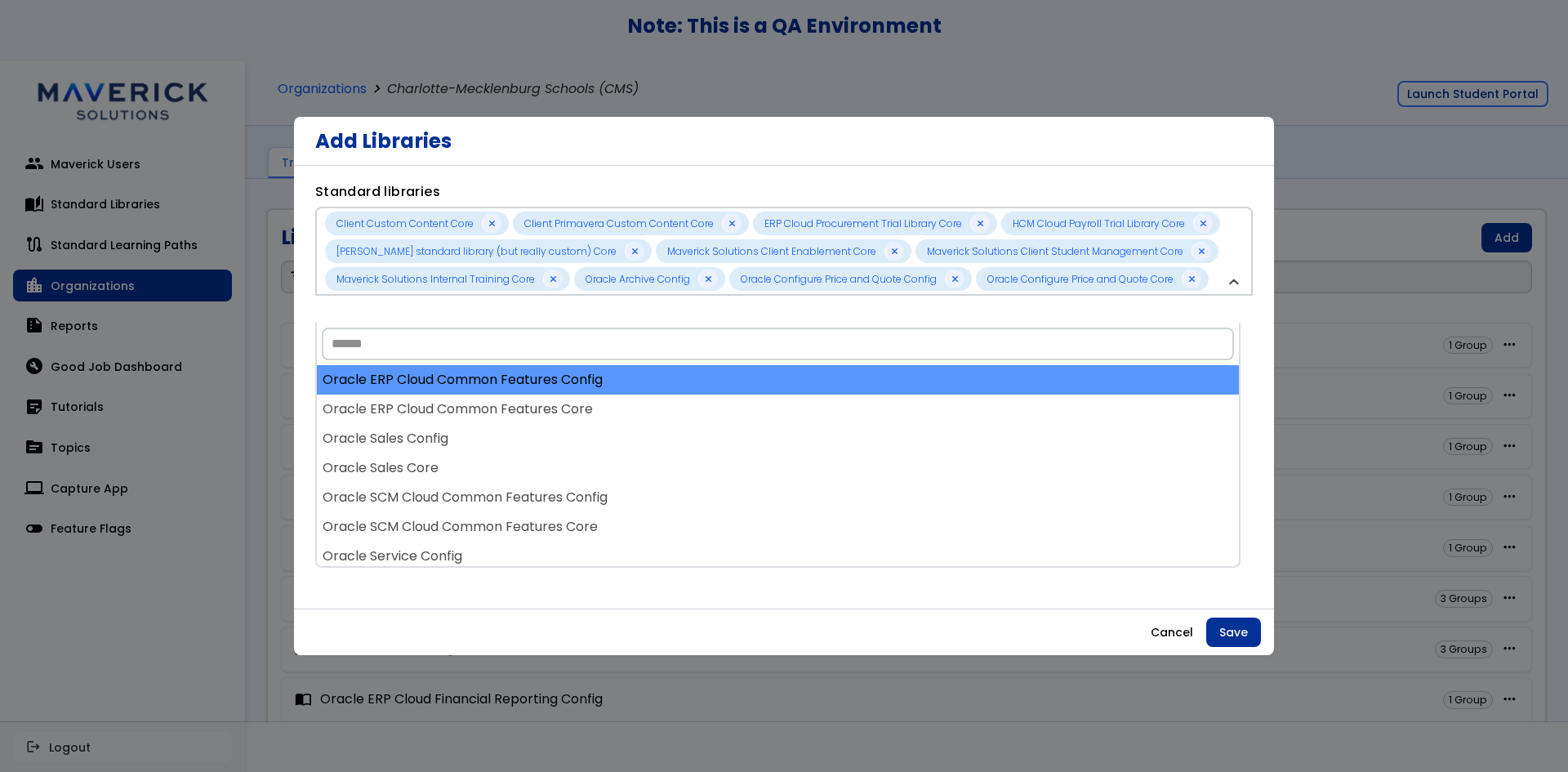
click at [659, 385] on div "Oracle ERP Cloud Common Features Config" at bounding box center [778, 380] width 923 height 30
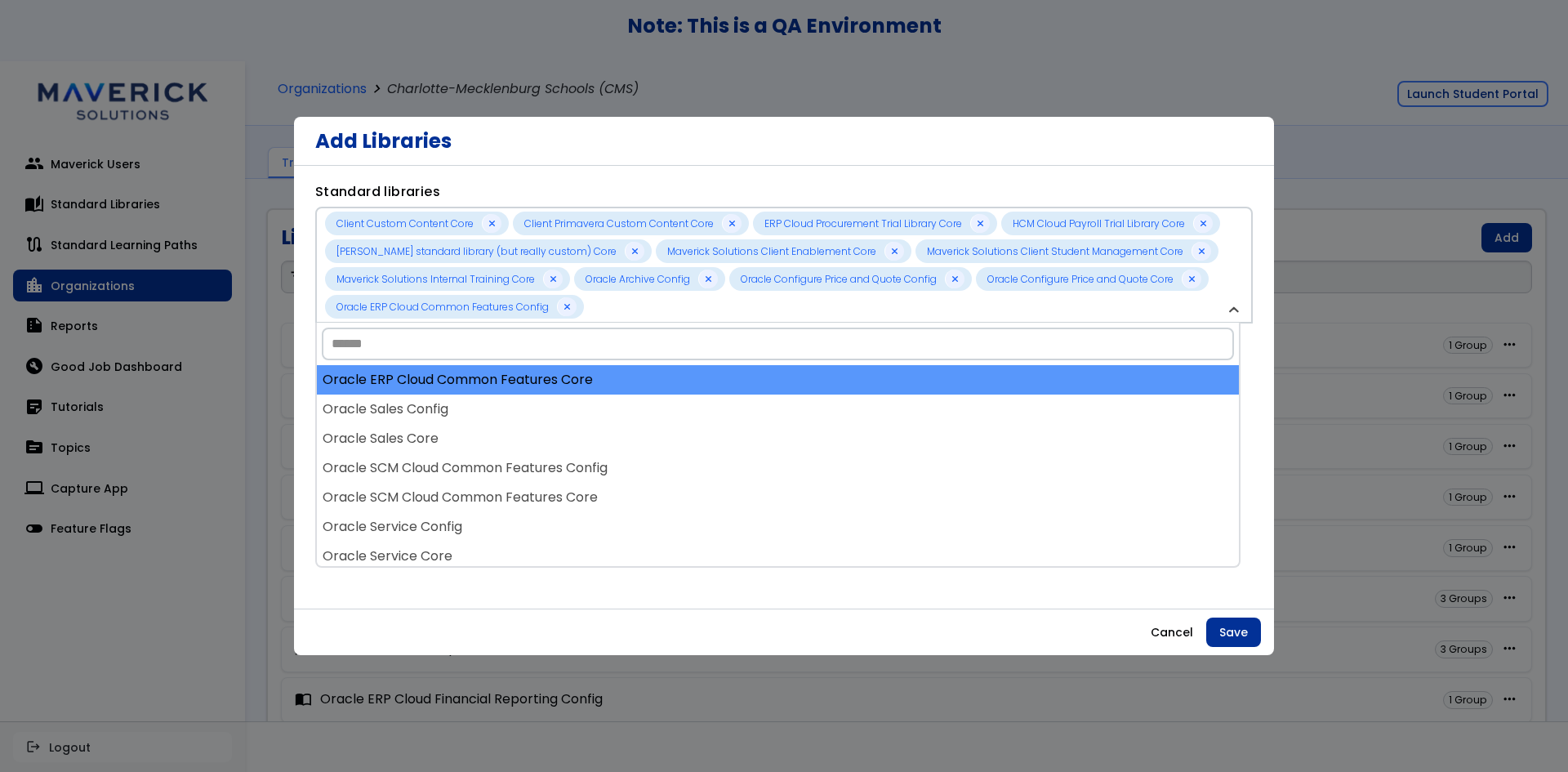
click at [658, 387] on div "Oracle ERP Cloud Common Features Core" at bounding box center [778, 380] width 923 height 30
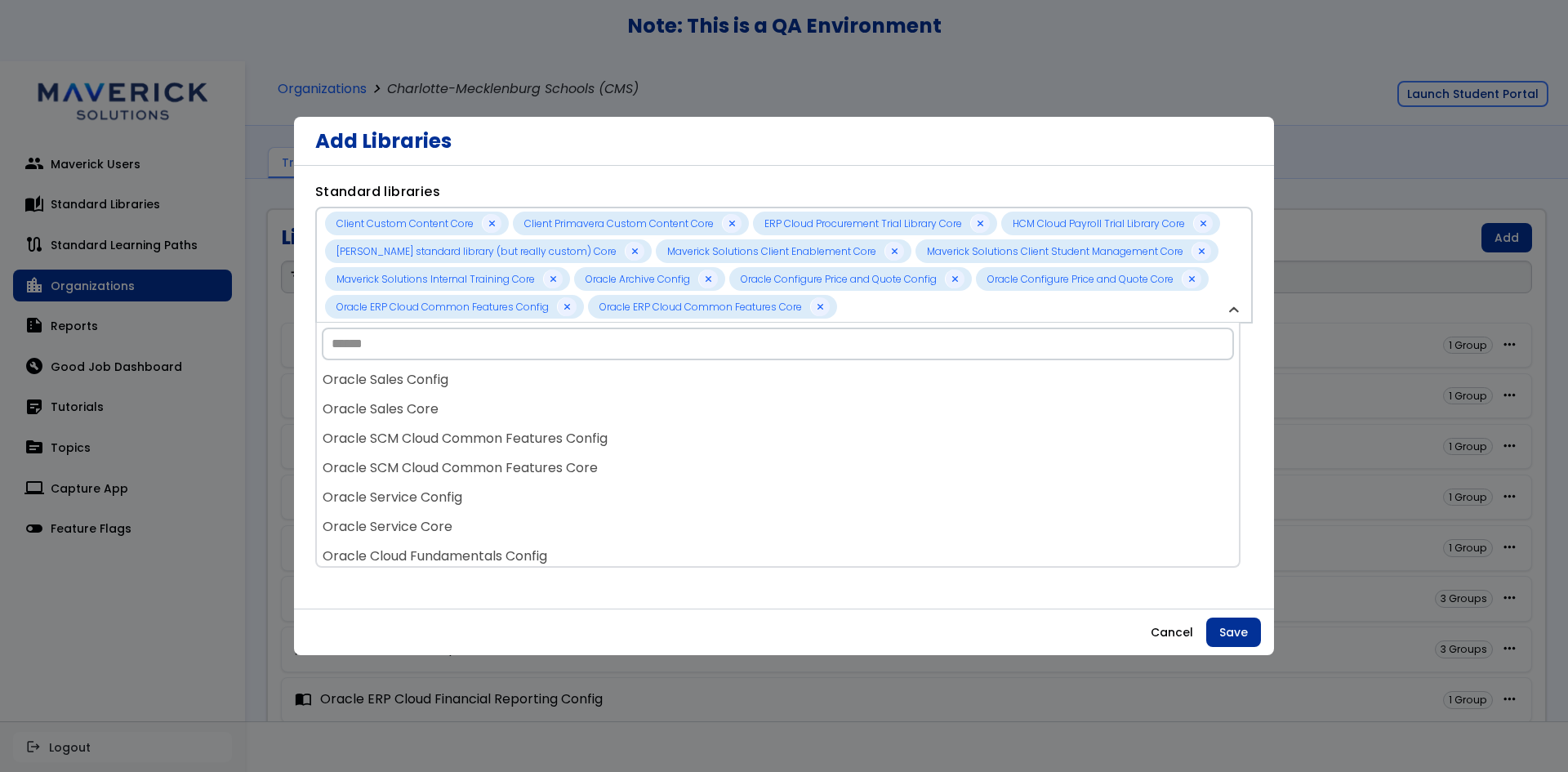
click at [658, 390] on div "Oracle Sales Config" at bounding box center [778, 380] width 923 height 30
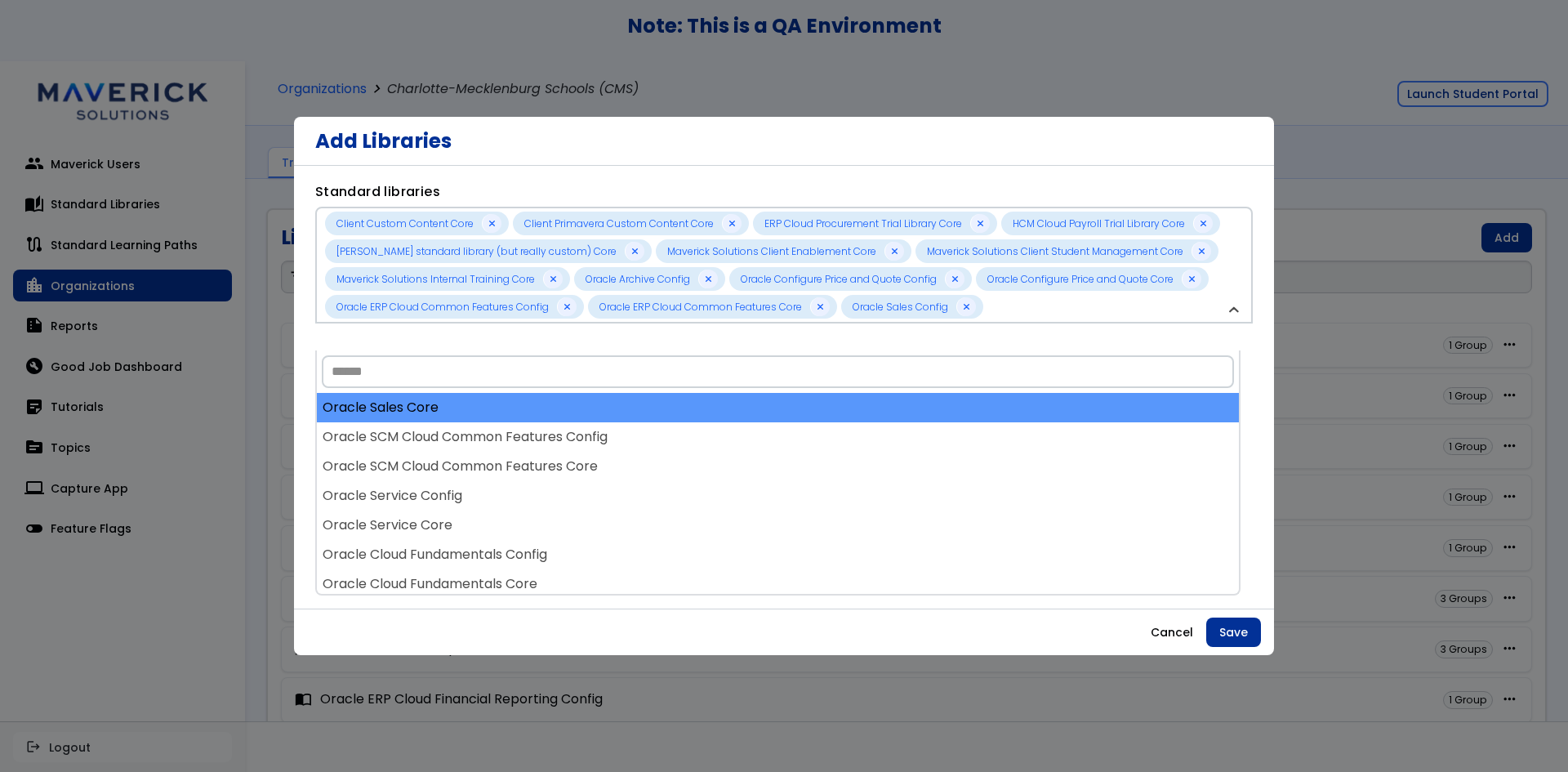
click at [656, 392] on div "Oracle Sales Core" at bounding box center [778, 407] width 923 height 30
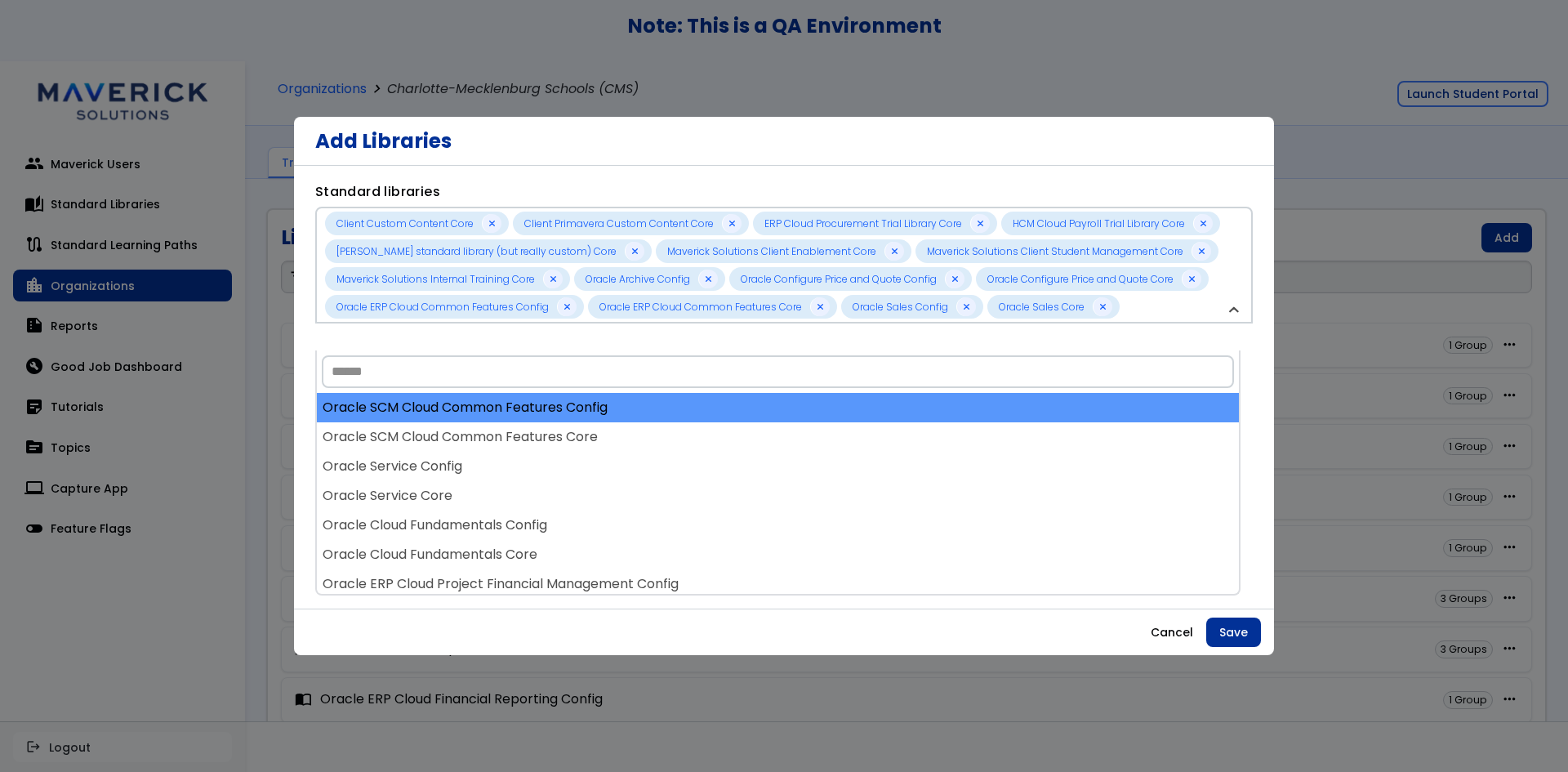
click at [651, 412] on div "Oracle SCM Cloud Common Features Config" at bounding box center [778, 407] width 923 height 30
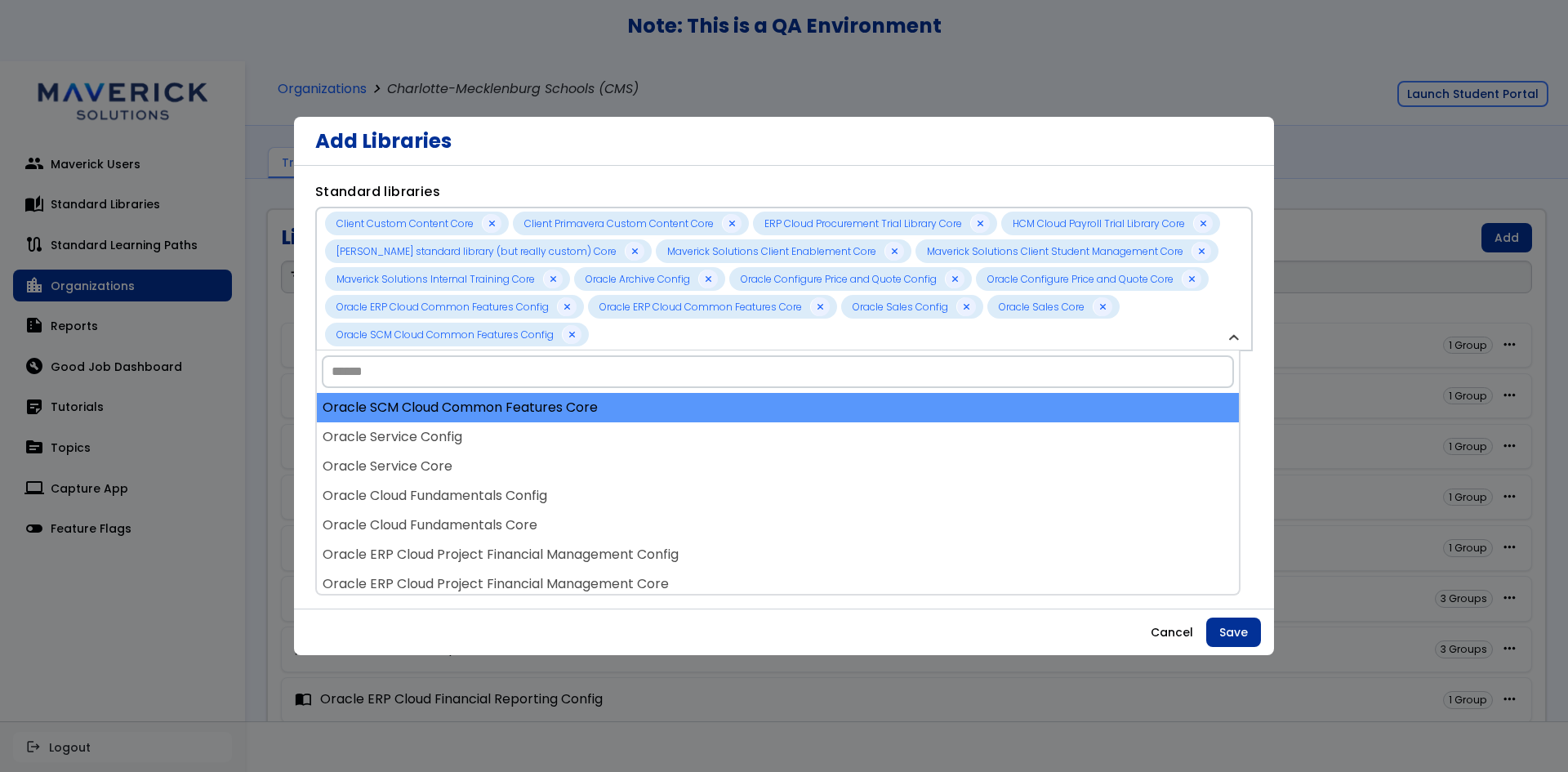
click at [650, 417] on div "Oracle SCM Cloud Common Features Core" at bounding box center [778, 407] width 923 height 30
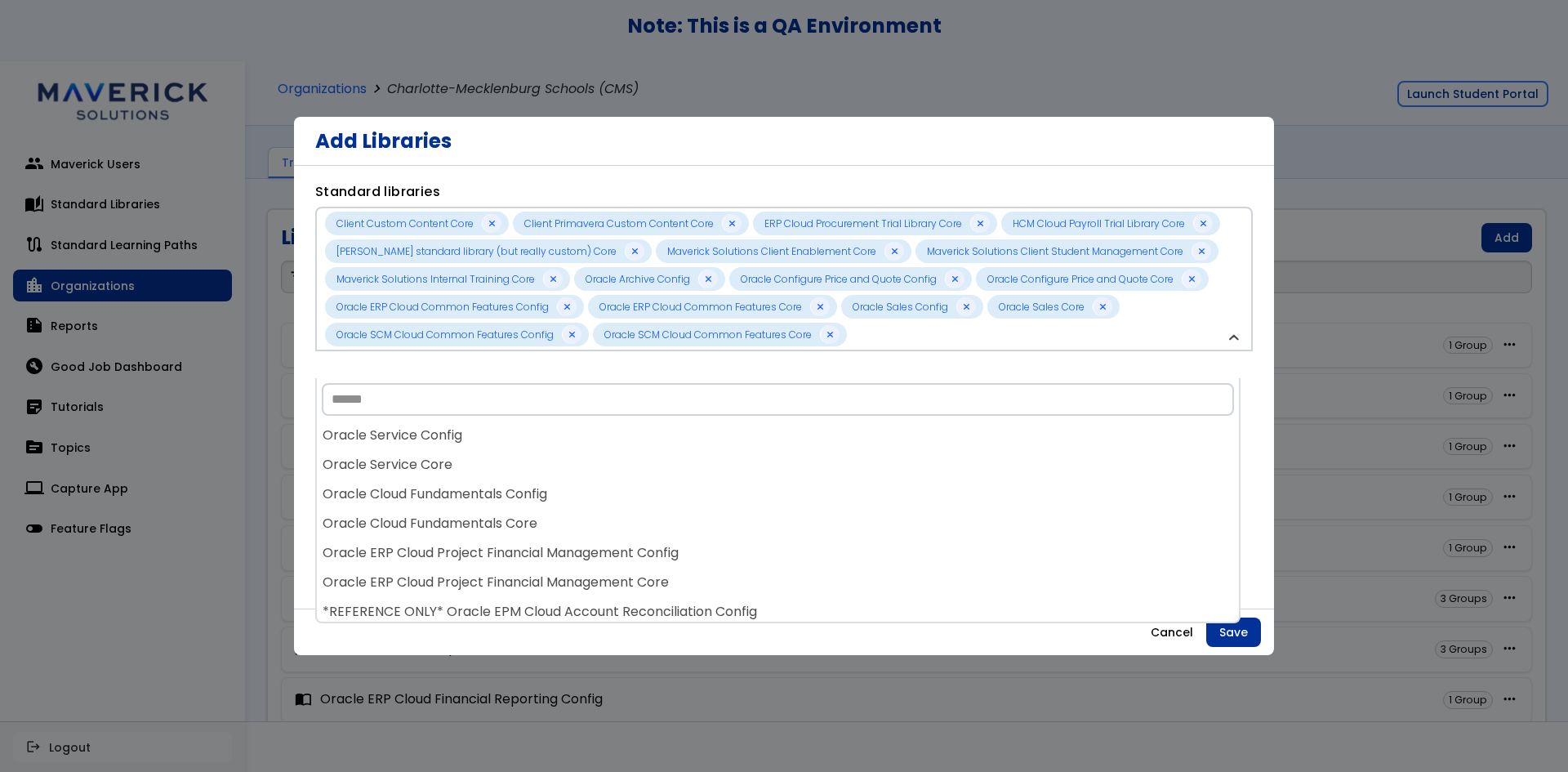
click at [648, 425] on div "Oracle Service Config" at bounding box center [778, 436] width 923 height 30
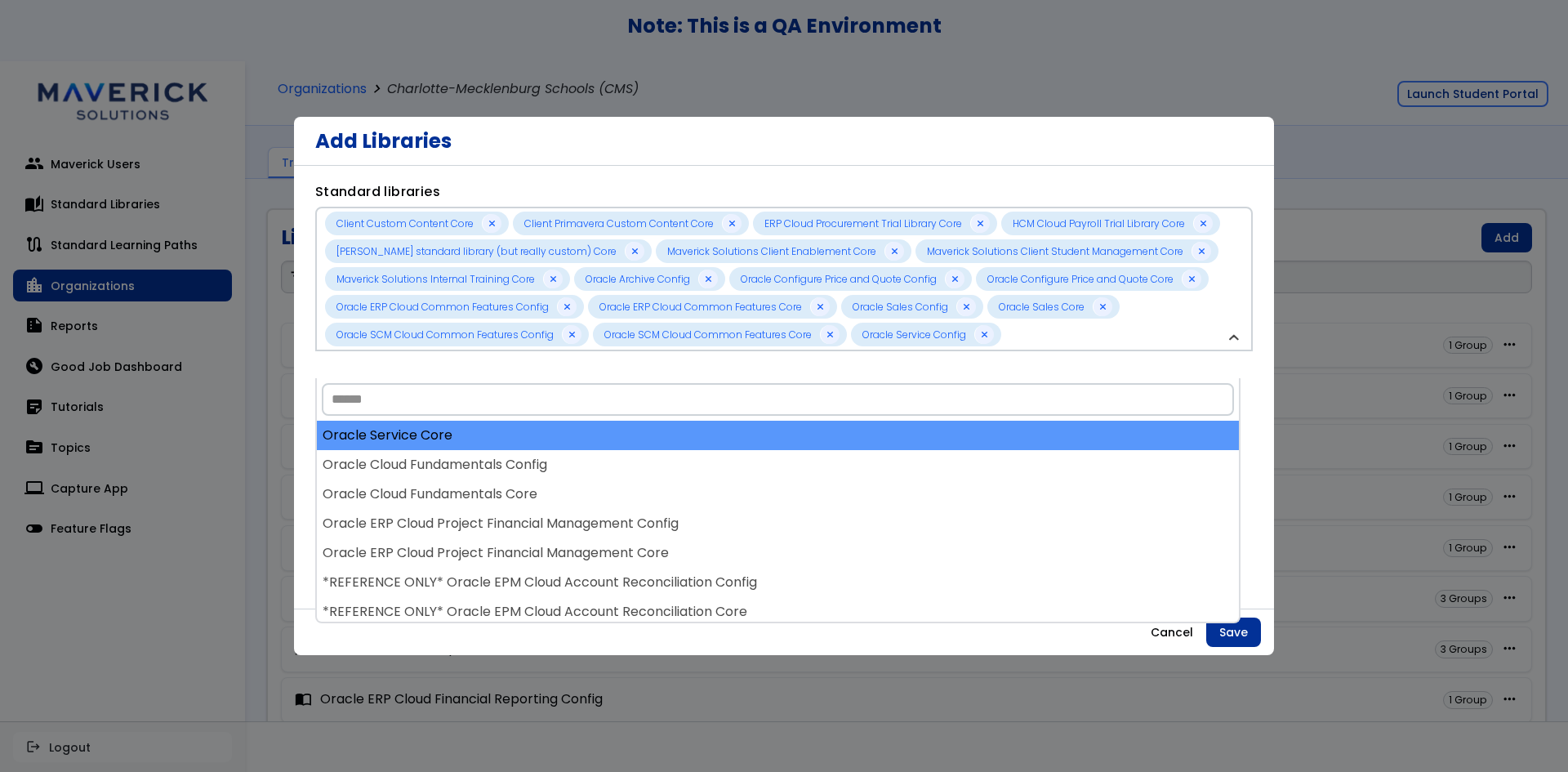
click at [641, 442] on div "Oracle Service Core" at bounding box center [778, 436] width 923 height 30
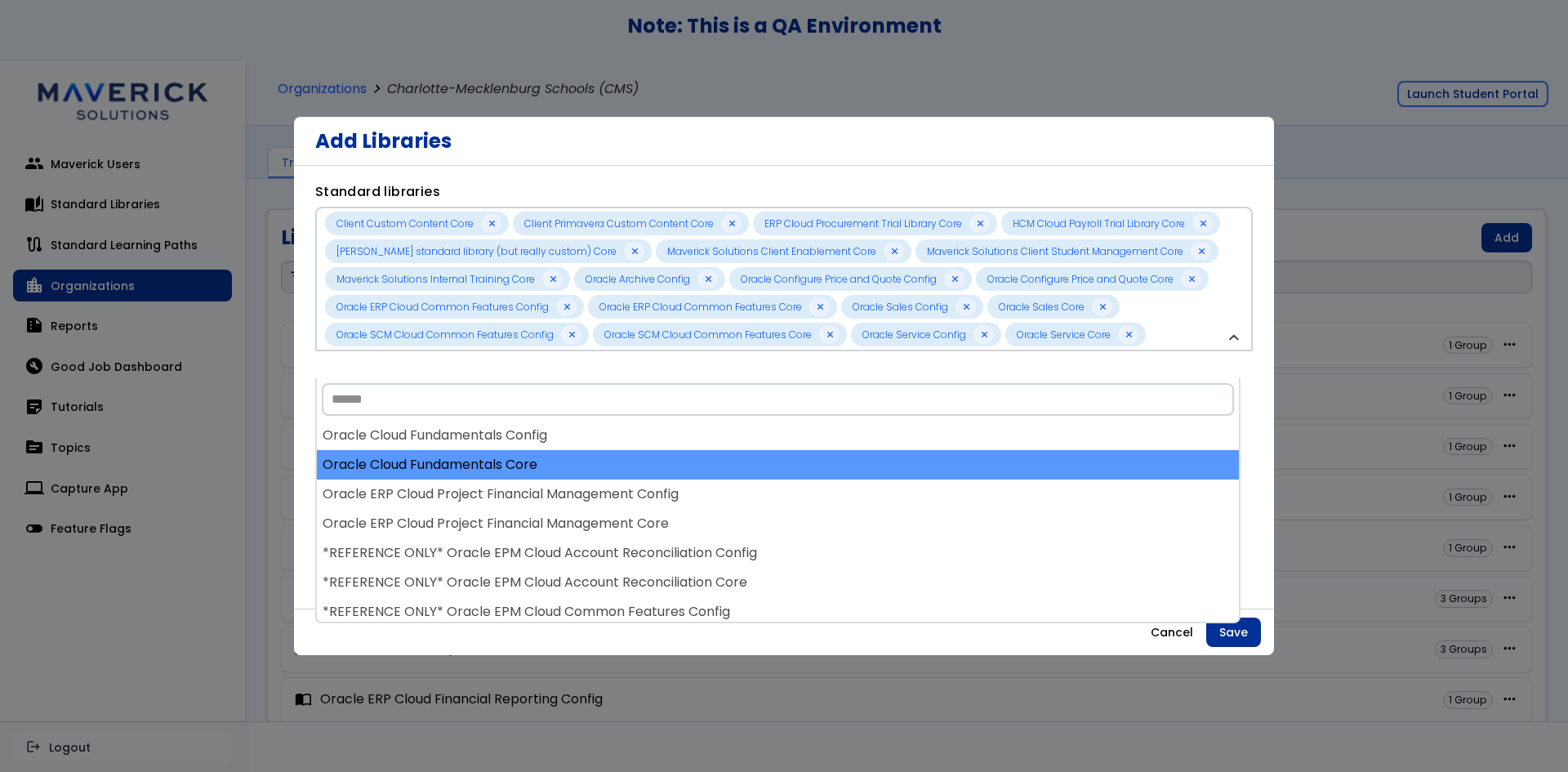
click at [636, 460] on div "Oracle Cloud Fundamentals Core" at bounding box center [778, 465] width 923 height 30
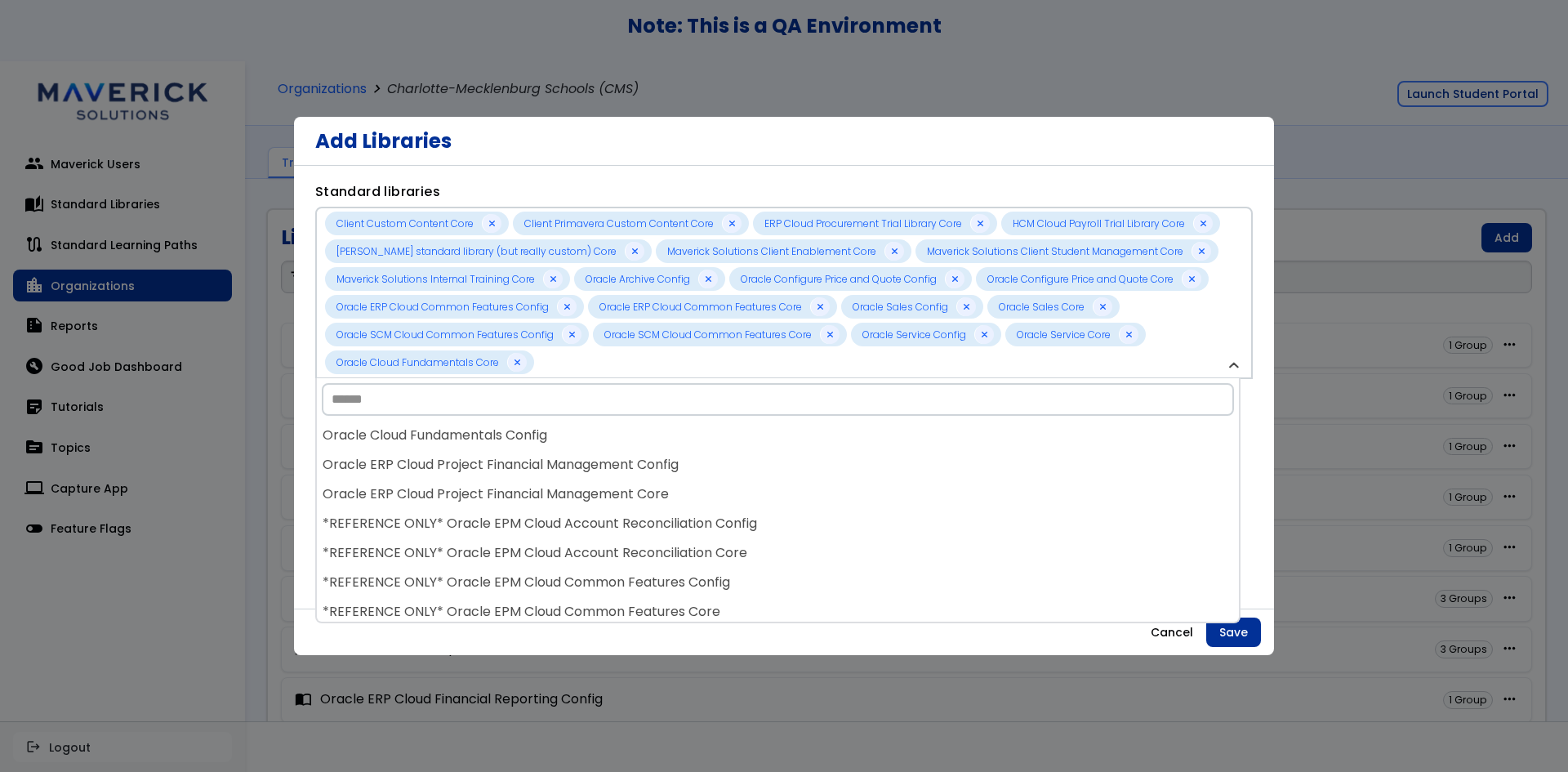
click at [636, 464] on div "Oracle ERP Cloud Project Financial Management Config" at bounding box center [778, 465] width 923 height 30
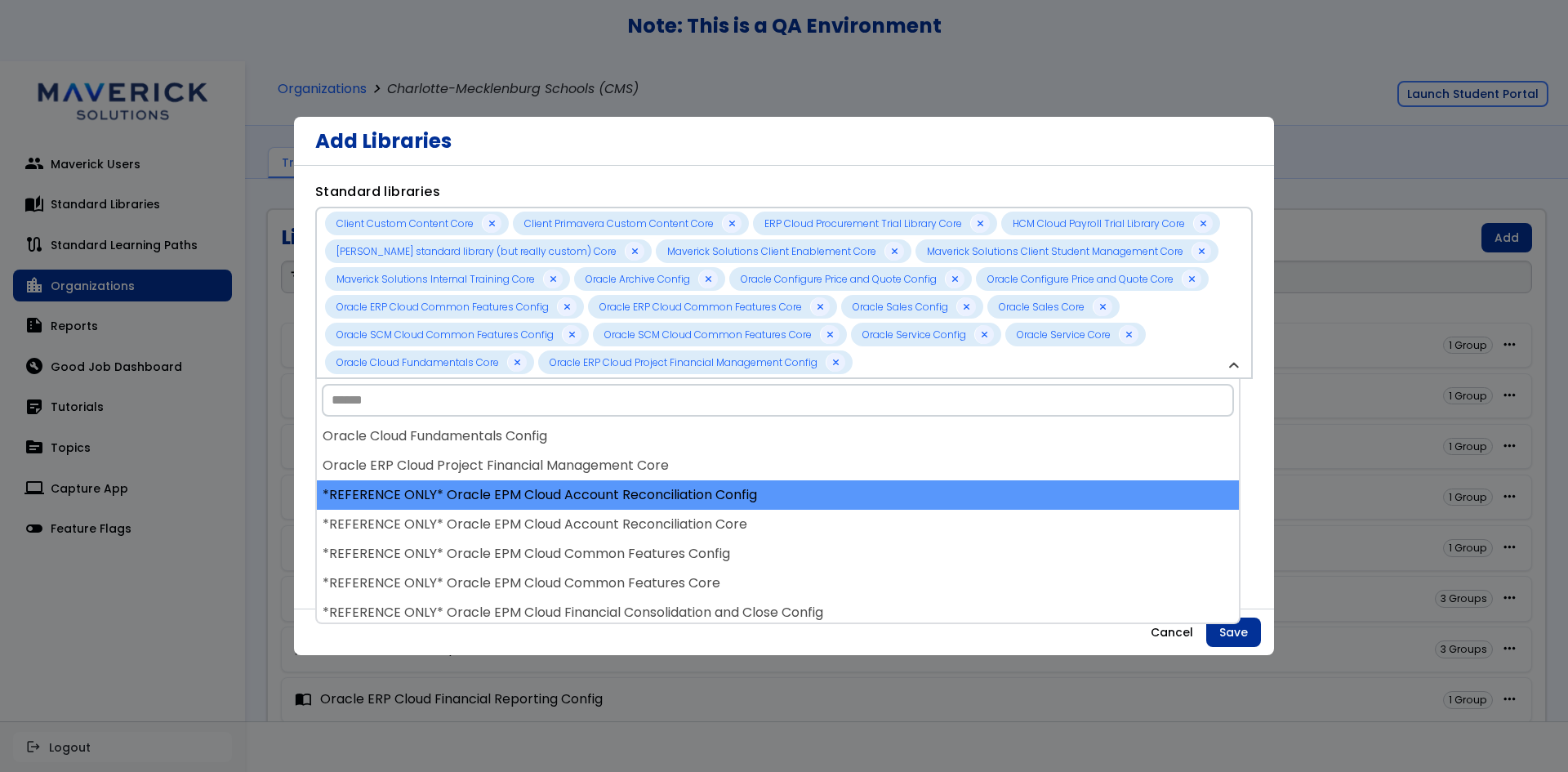
click at [634, 484] on div "*REFERENCE ONLY* Oracle EPM Cloud Account Reconciliation Config" at bounding box center [778, 495] width 923 height 30
click at [631, 499] on div "*REFERENCE ONLY* Oracle EPM Cloud Account Reconciliation Core" at bounding box center [778, 495] width 923 height 30
click at [629, 507] on div "*REFERENCE ONLY* Oracle EPM Cloud Common Features Config" at bounding box center [778, 495] width 923 height 30
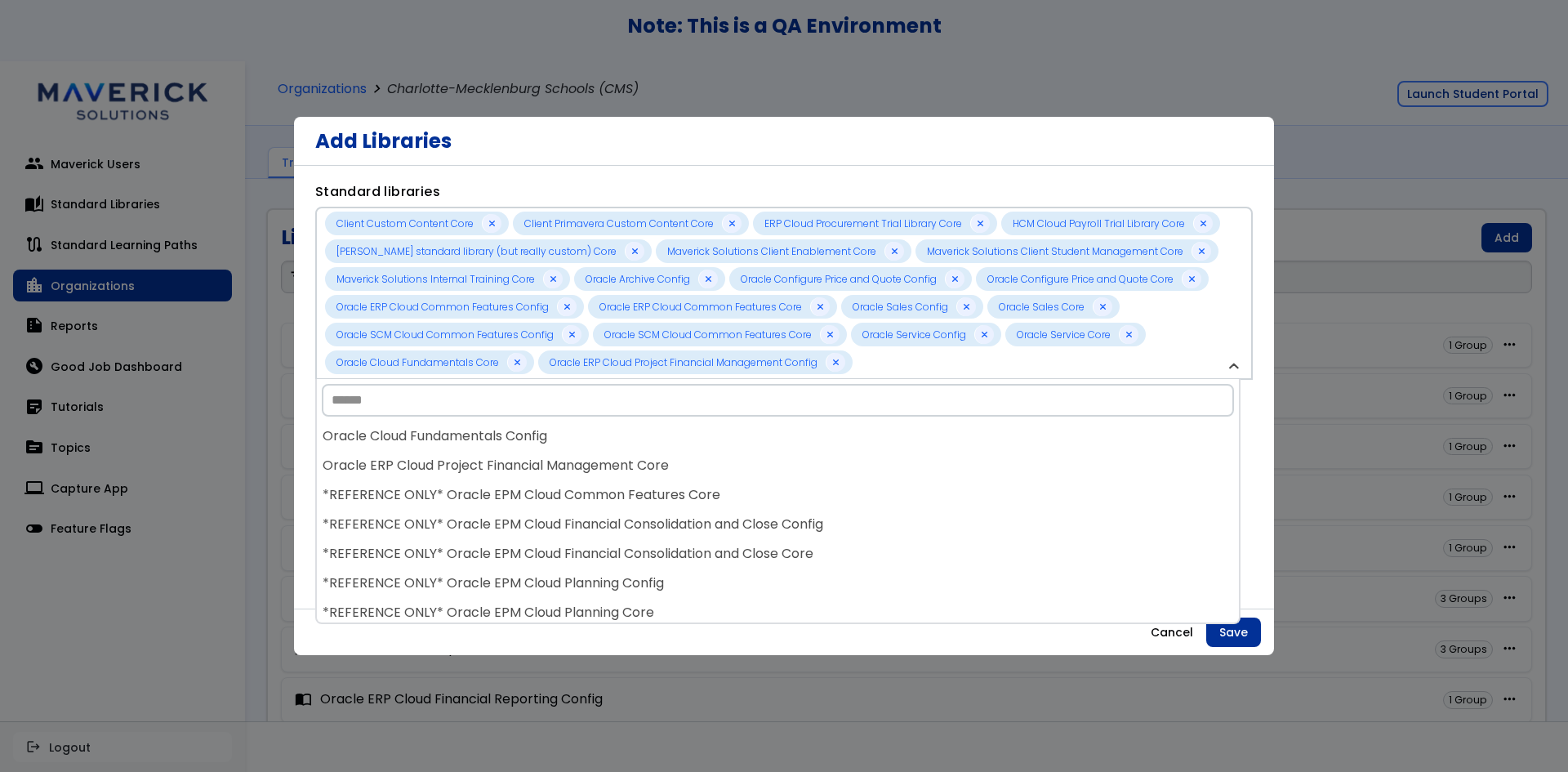
click at [627, 513] on div "*REFERENCE ONLY* Oracle EPM Cloud Financial Consolidation and Close Config" at bounding box center [778, 524] width 923 height 30
click at [627, 513] on div "*REFERENCE ONLY* Oracle EPM Cloud Financial Consolidation and Close Core" at bounding box center [778, 524] width 923 height 30
click at [627, 513] on div "*REFERENCE ONLY* Oracle EPM Cloud Planning Config" at bounding box center [778, 524] width 923 height 30
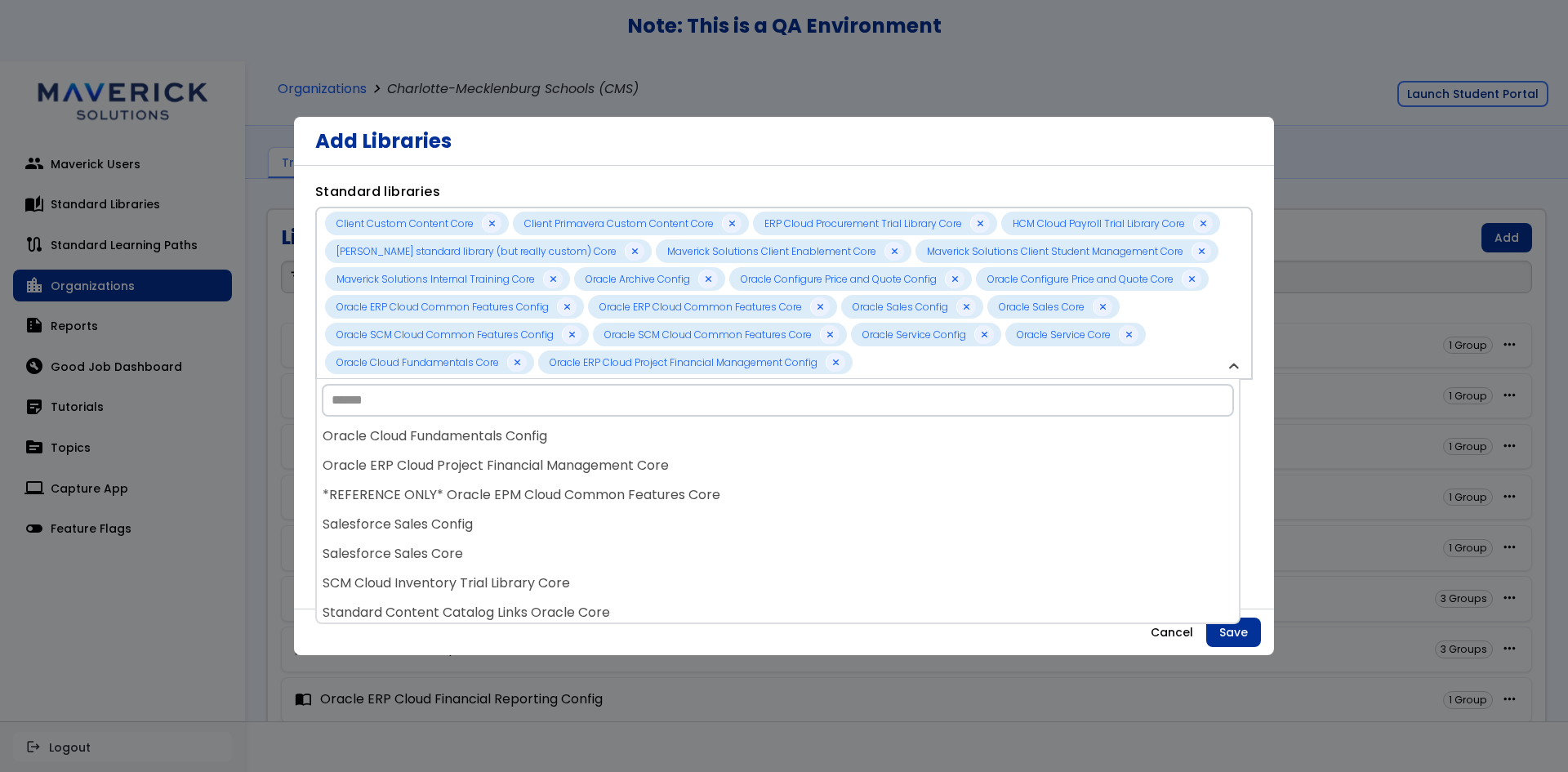
click at [627, 513] on div "Salesforce Sales Config" at bounding box center [778, 524] width 923 height 30
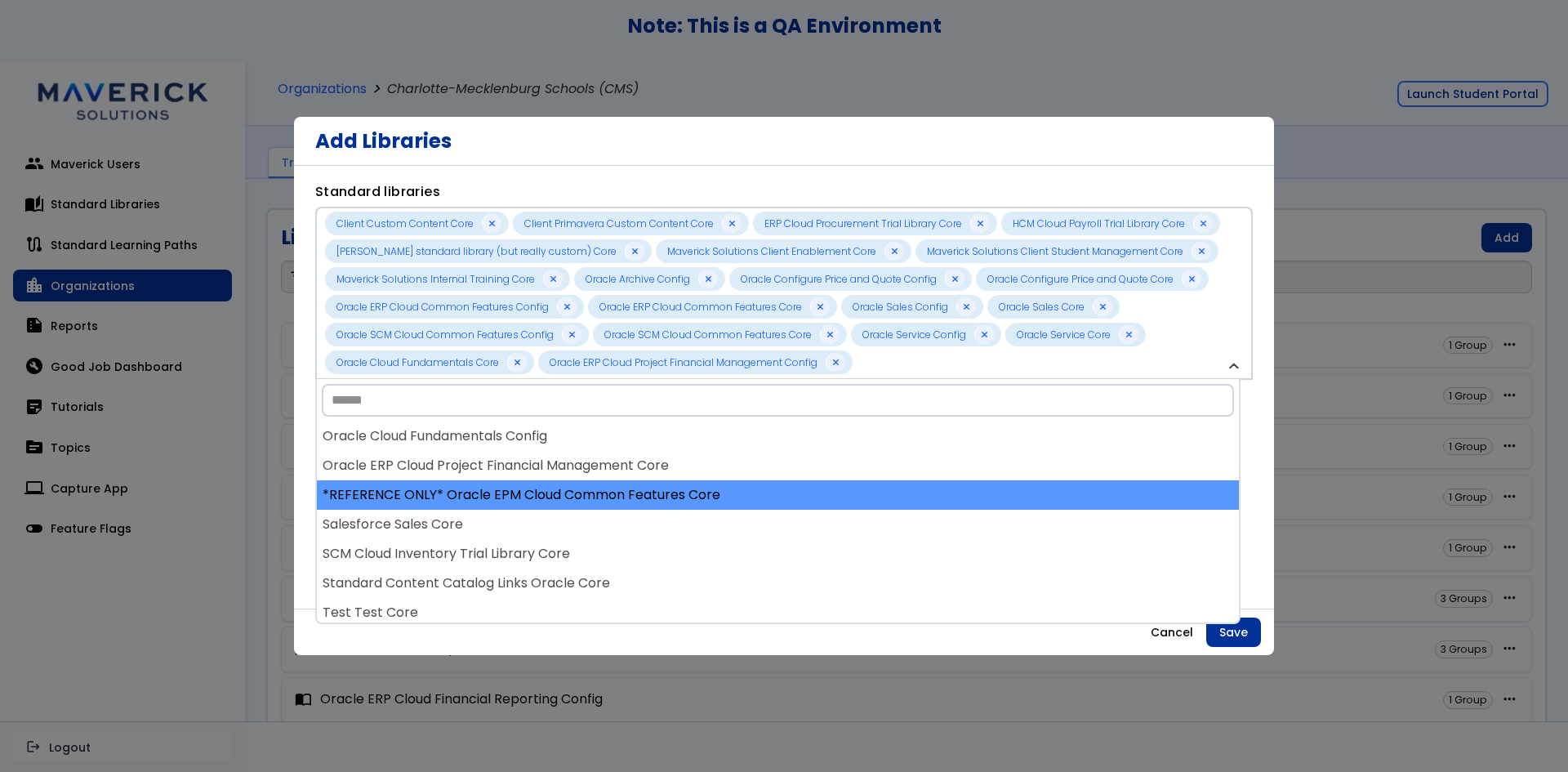
click at [629, 501] on div "*REFERENCE ONLY* Oracle EPM Cloud Common Features Core" at bounding box center [778, 495] width 923 height 30
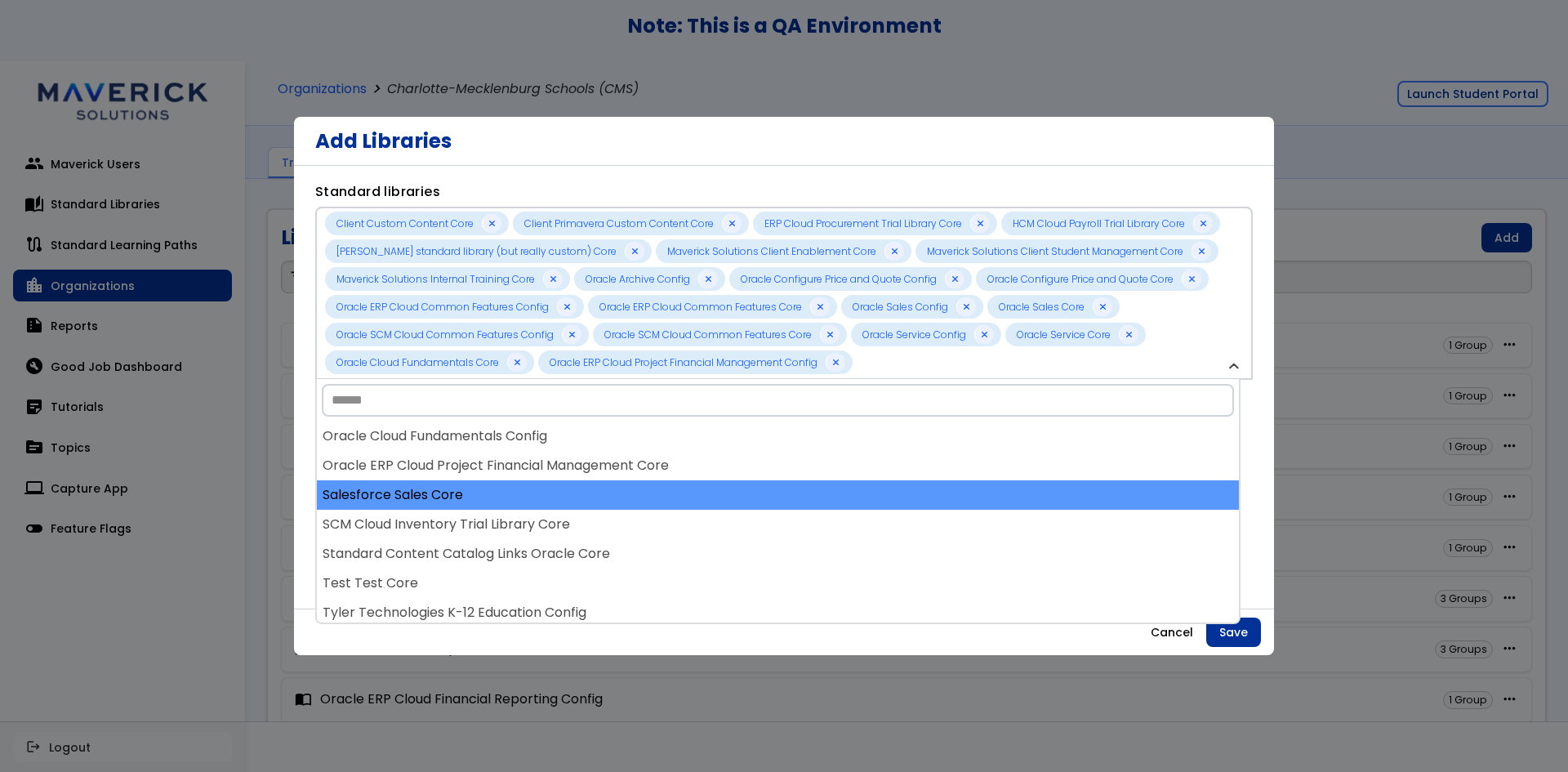
click at [630, 497] on div "Salesforce Sales Core" at bounding box center [778, 495] width 923 height 30
click at [630, 480] on div "SCM Cloud Inventory Trial Library Core" at bounding box center [778, 495] width 923 height 30
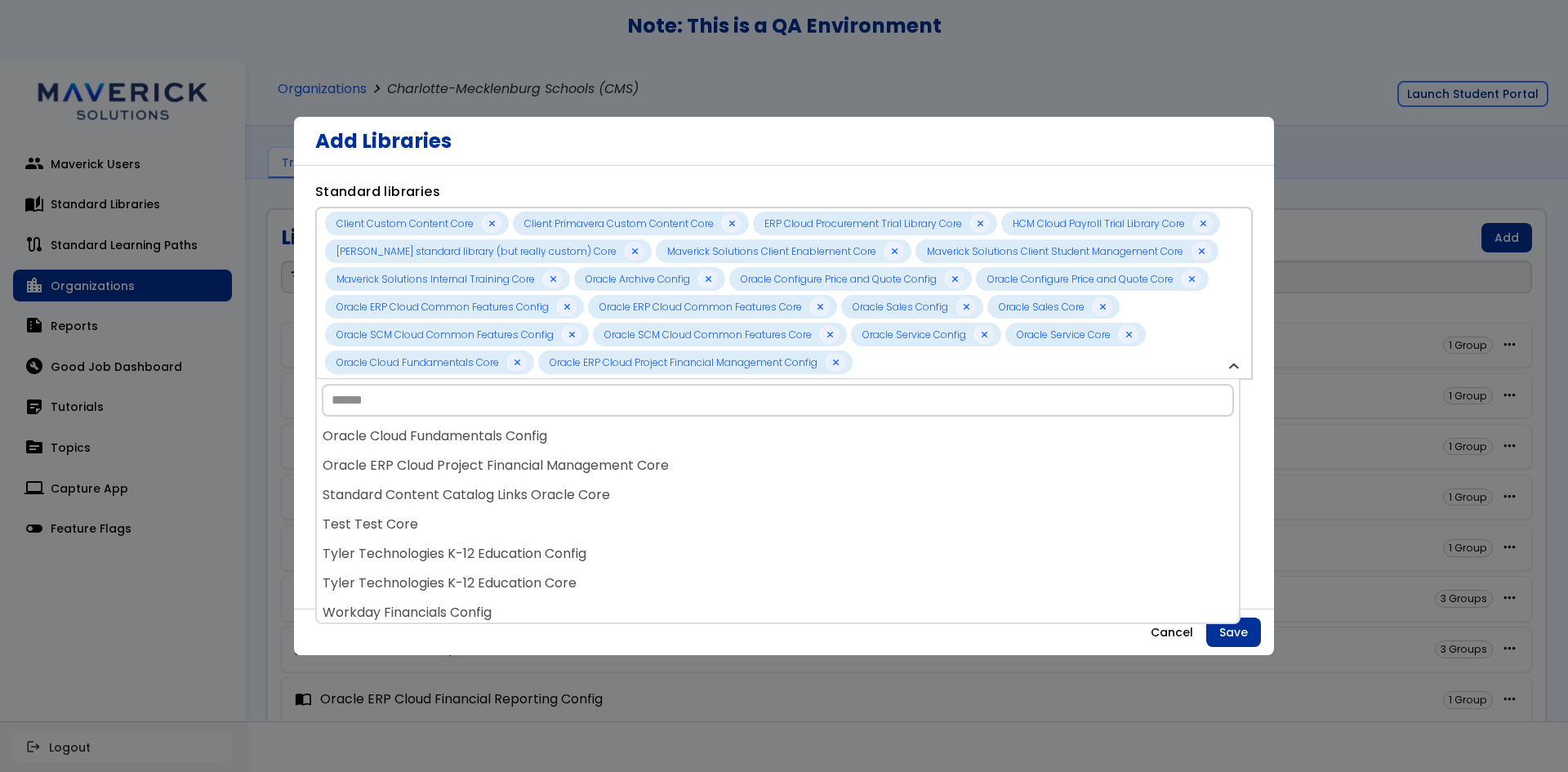
click at [630, 478] on div "Oracle ERP Cloud Project Financial Management Core" at bounding box center [778, 465] width 923 height 30
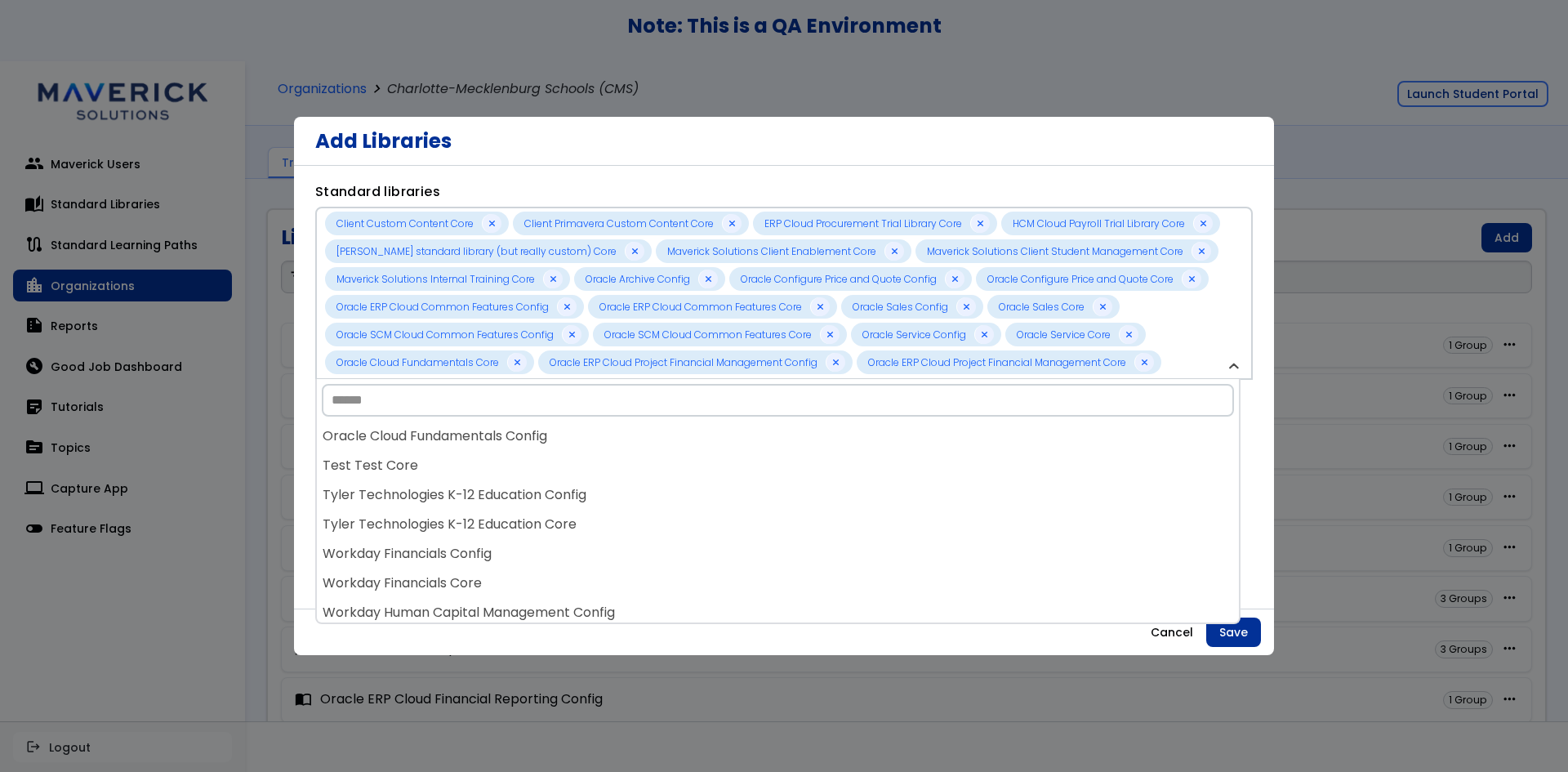
click at [630, 478] on div "Test Test Core" at bounding box center [778, 465] width 923 height 30
click at [630, 478] on div "Tyler Technologies K-12 Education Config" at bounding box center [778, 465] width 923 height 30
click at [630, 478] on div "Tyler Technologies K-12 Education Core" at bounding box center [778, 465] width 923 height 30
click at [630, 478] on div "Workday Financials Config" at bounding box center [778, 465] width 923 height 30
click at [630, 478] on div "Workday Financials Core" at bounding box center [778, 465] width 923 height 30
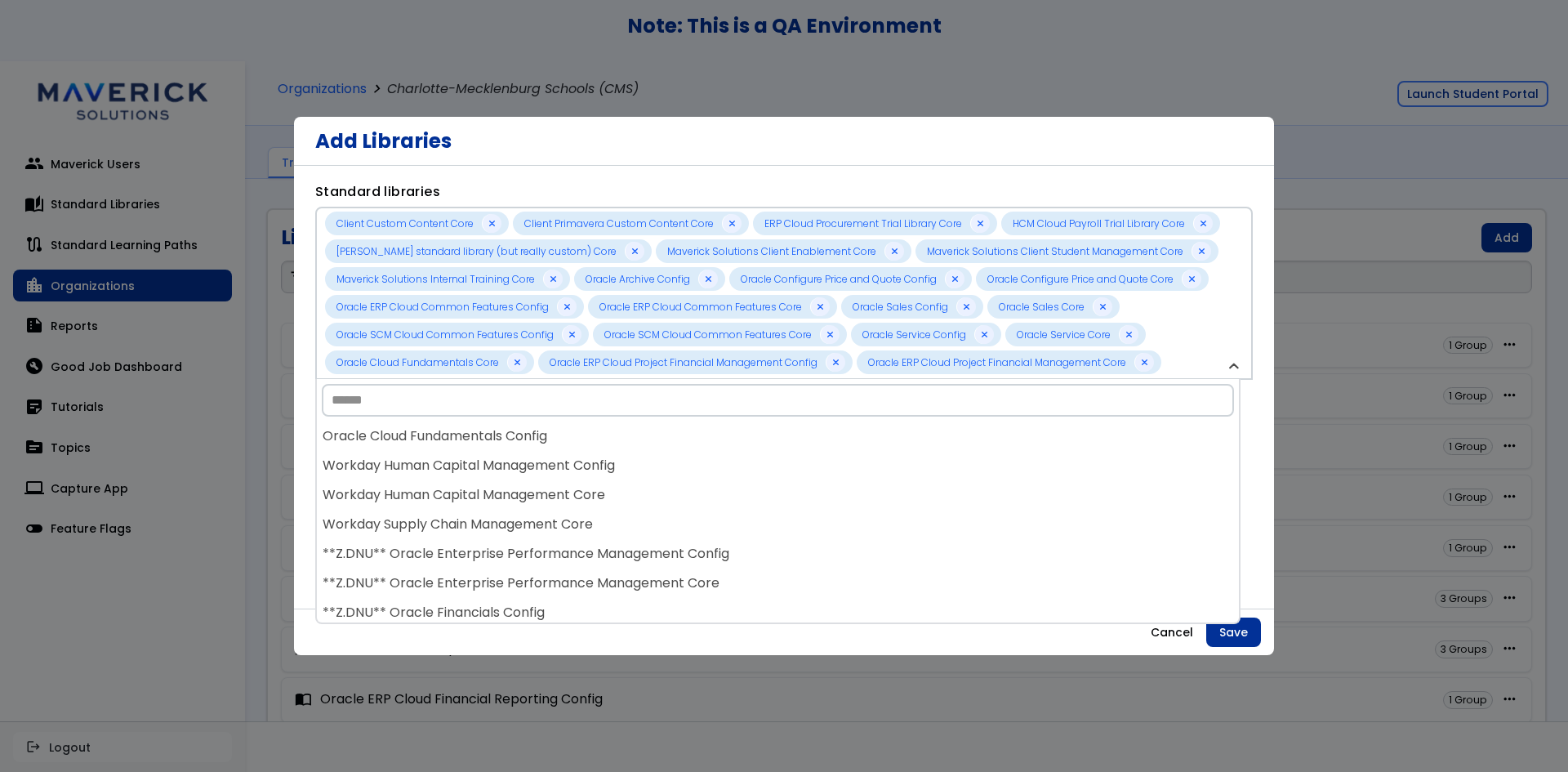
click at [630, 478] on div "Workday Human Capital Management Config" at bounding box center [778, 465] width 923 height 30
click at [630, 478] on div "Workday Human Capital Management Core" at bounding box center [778, 465] width 923 height 30
click at [630, 478] on div "**Z.DNU** Oracle Enterprise Performance Management Config" at bounding box center [778, 465] width 923 height 30
click at [630, 478] on div "**Z.DNU** Oracle Enterprise Performance Management Core" at bounding box center [778, 465] width 923 height 30
click at [630, 478] on div "**Z.DNU** Oracle Financials Config" at bounding box center [778, 465] width 923 height 30
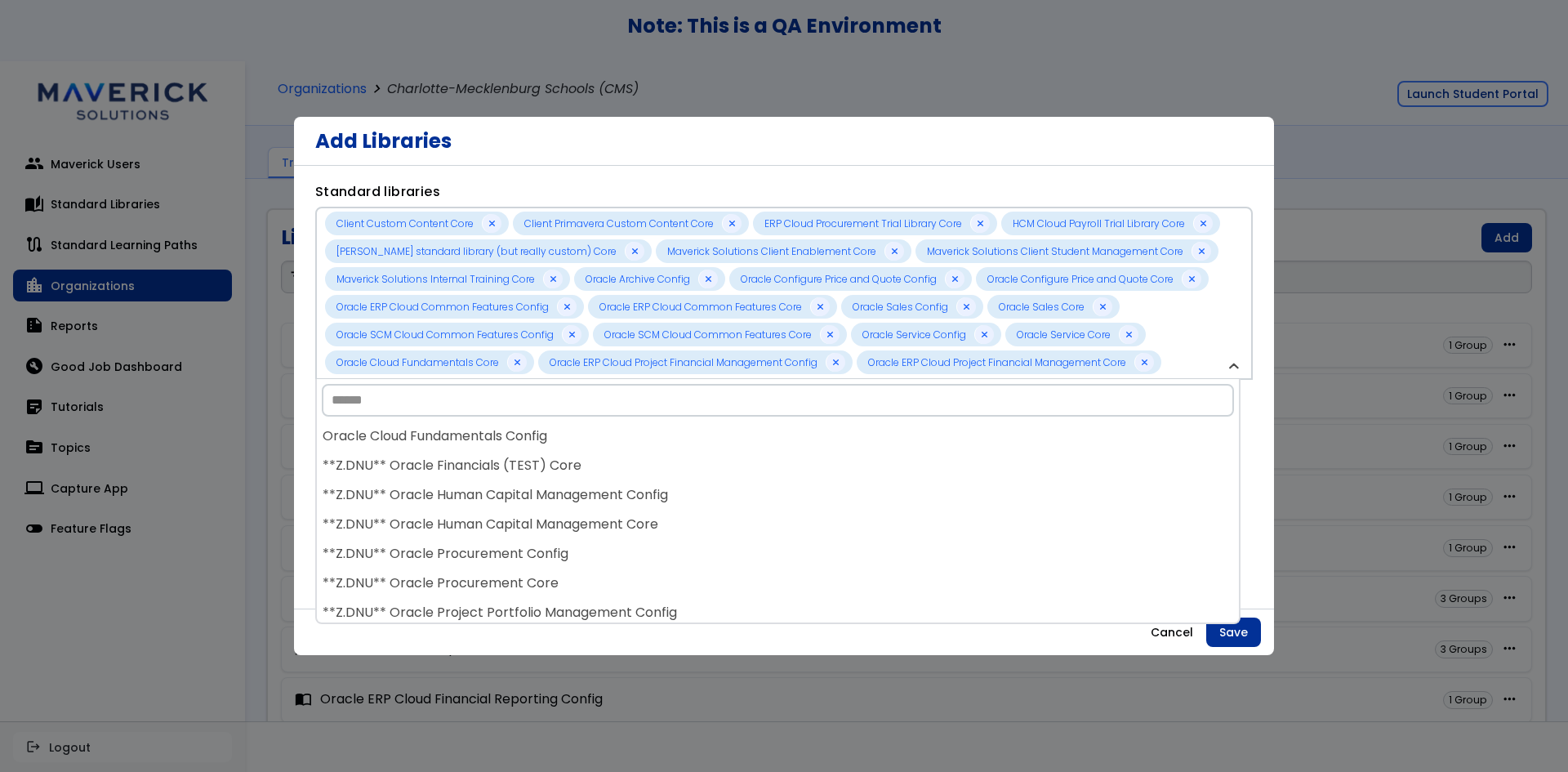
click at [630, 478] on div "**Z.DNU** Oracle Financials (TEST) Core" at bounding box center [778, 465] width 923 height 30
click at [630, 478] on div "**Z.DNU** Oracle Human Capital Management Config" at bounding box center [778, 465] width 923 height 30
click at [630, 478] on div "**Z.DNU** Oracle Human Capital Management Core" at bounding box center [778, 465] width 923 height 30
click at [630, 478] on div "**Z.DNU** Oracle Procurement Core" at bounding box center [778, 465] width 923 height 30
click at [630, 478] on div "**Z.DNU** Oracle Project Portfolio Management Config" at bounding box center [778, 465] width 923 height 30
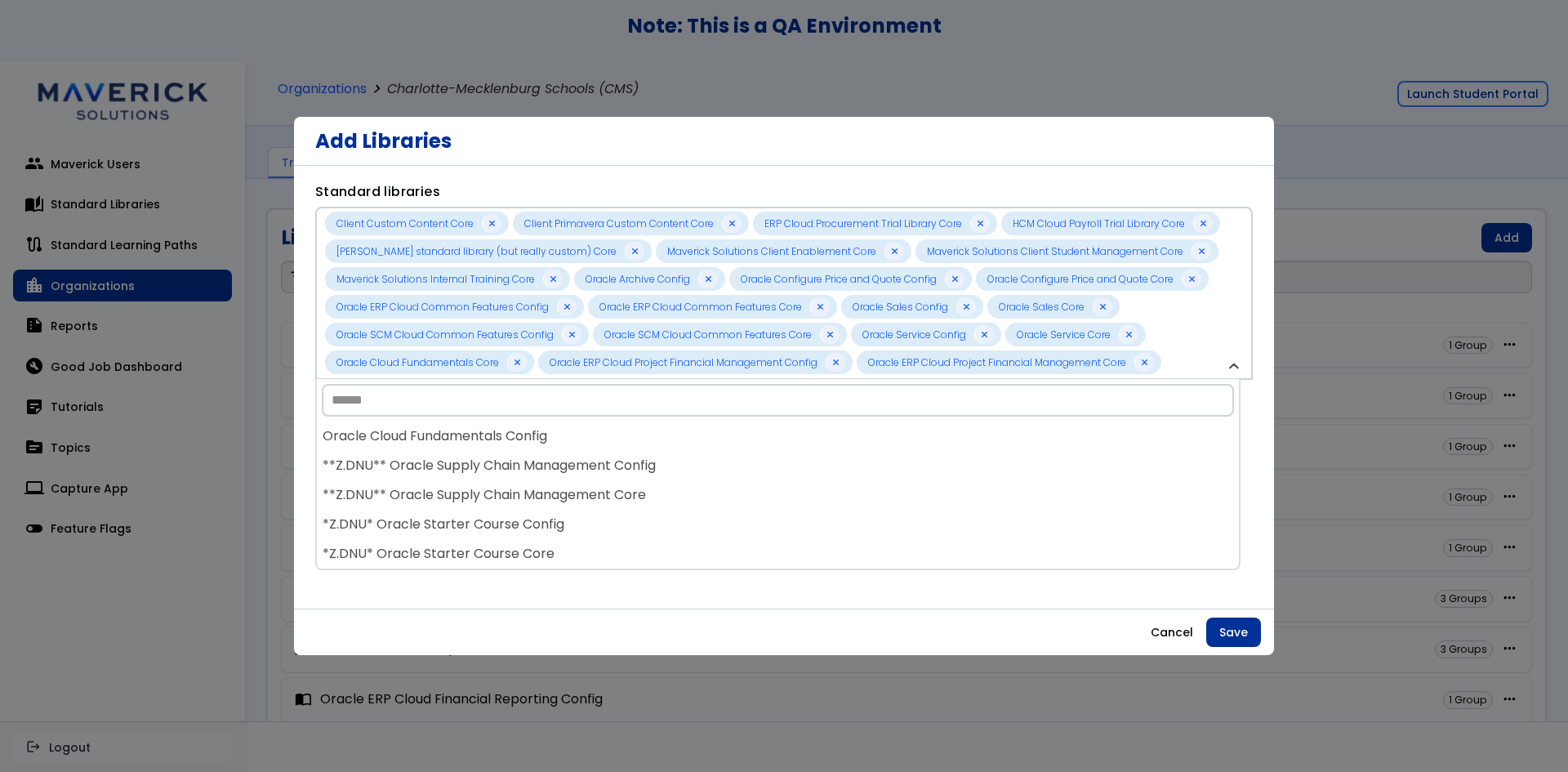
click at [630, 478] on div "**Z.DNU** Oracle Supply Chain Management Config" at bounding box center [778, 465] width 923 height 30
click at [630, 478] on div "**Z.DNU** Oracle Supply Chain Management Core" at bounding box center [778, 465] width 923 height 30
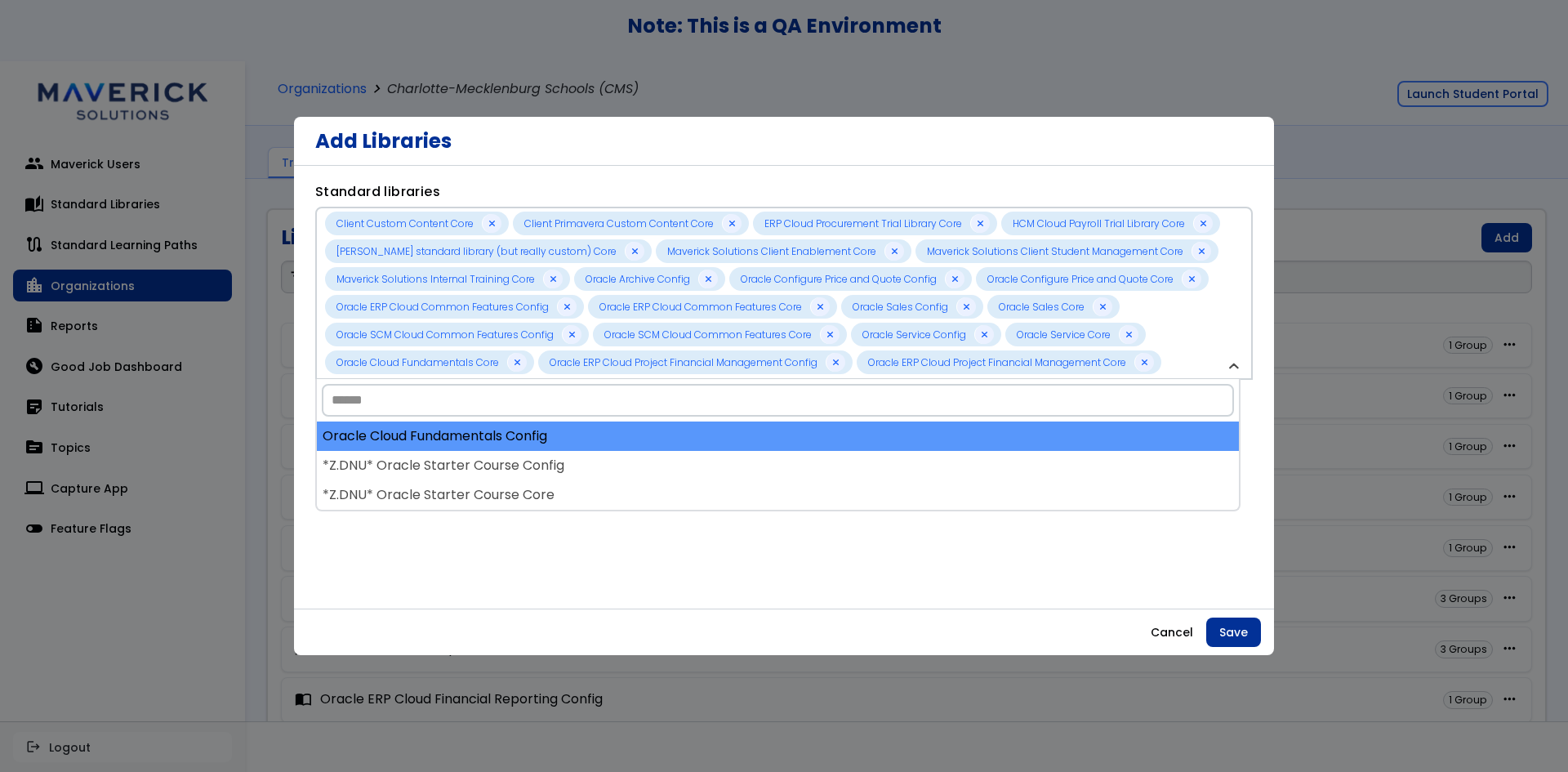
click at [633, 441] on div "Oracle Cloud Fundamentals Config" at bounding box center [778, 437] width 923 height 30
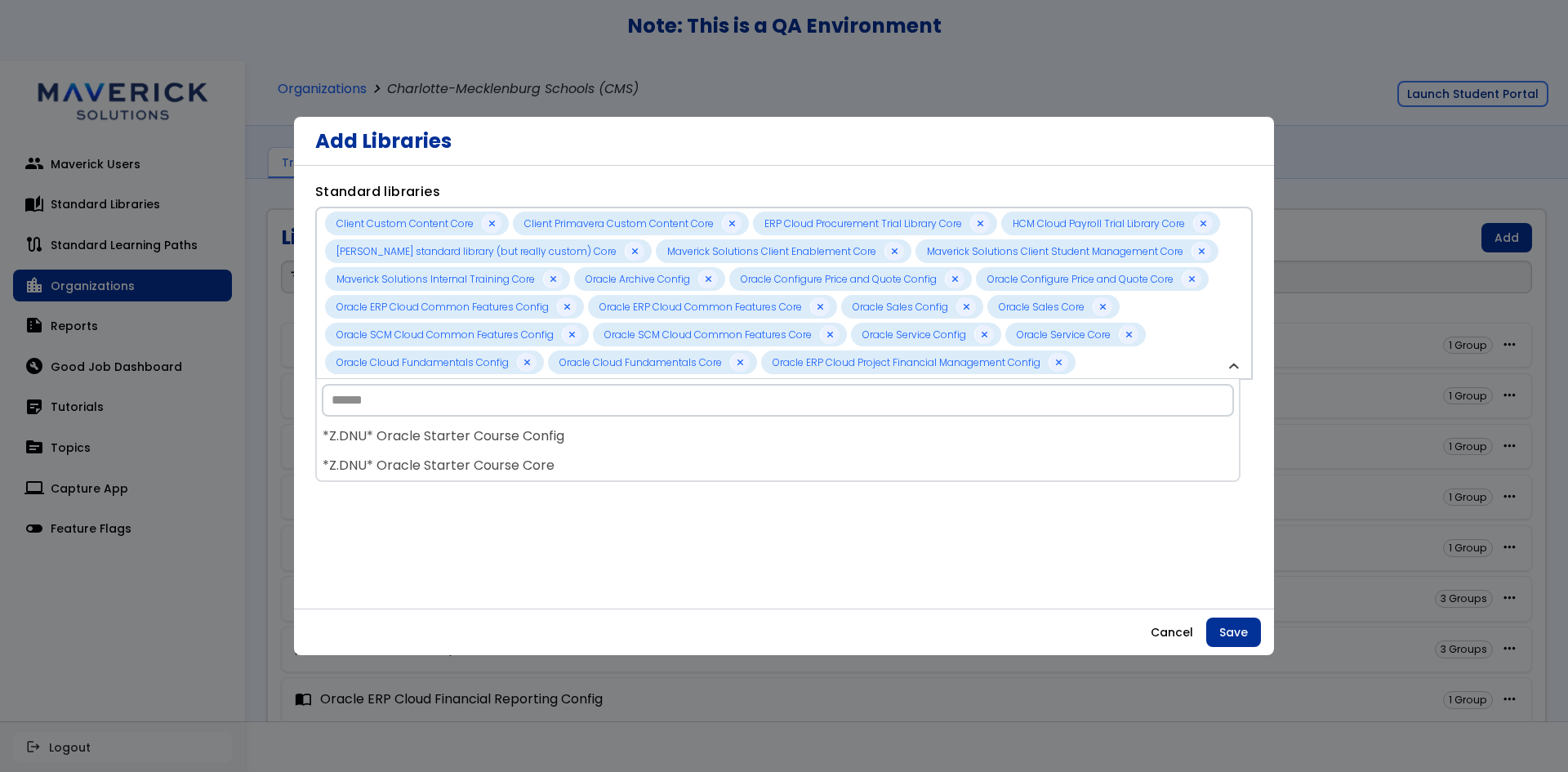
click at [633, 443] on div "*Z.DNU* Oracle Starter Course Config" at bounding box center [778, 437] width 923 height 30
click at [633, 443] on div "*Z.DNU* Oracle Starter Course Core" at bounding box center [778, 437] width 923 height 30
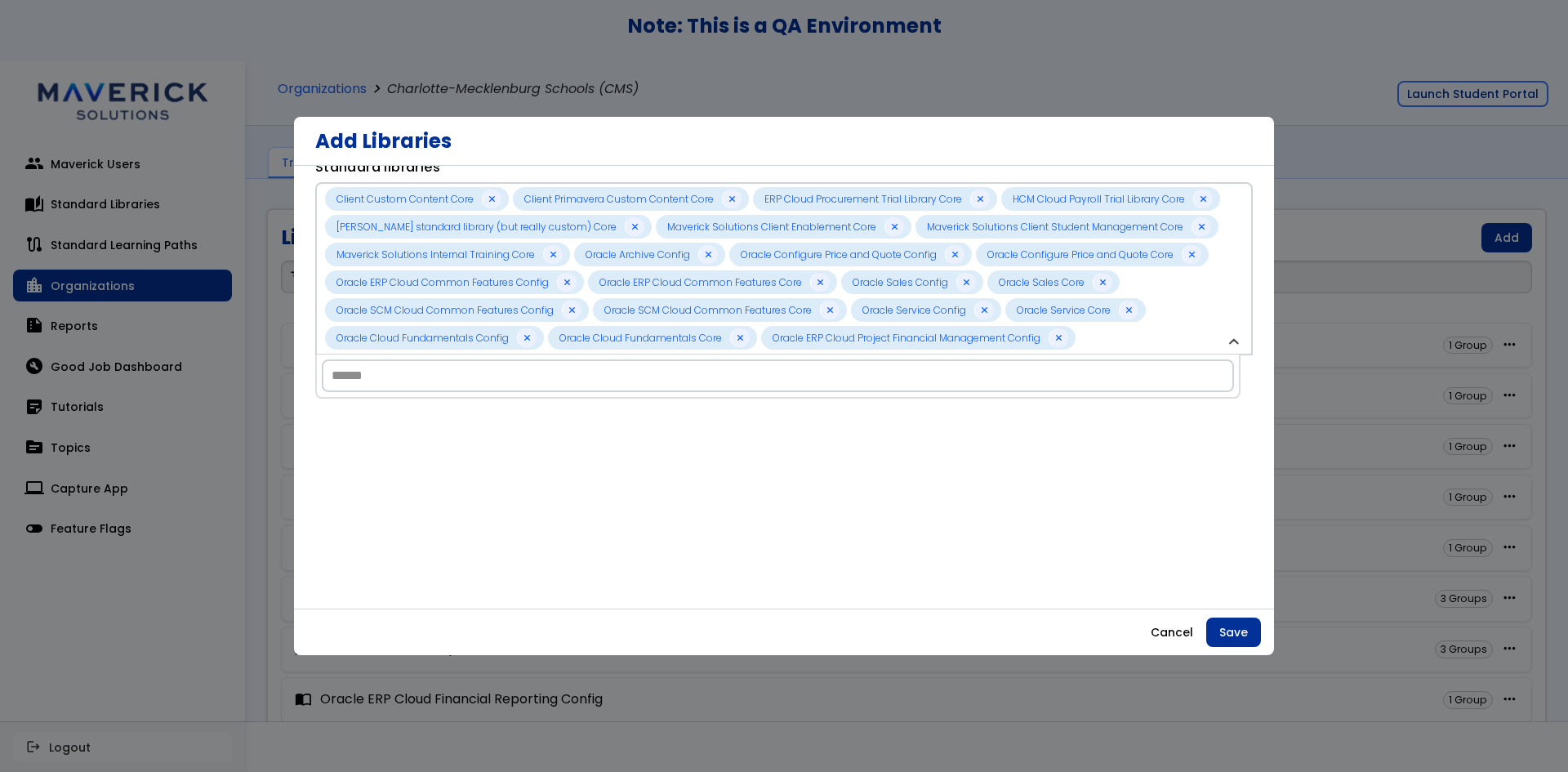
scroll to position [387, 0]
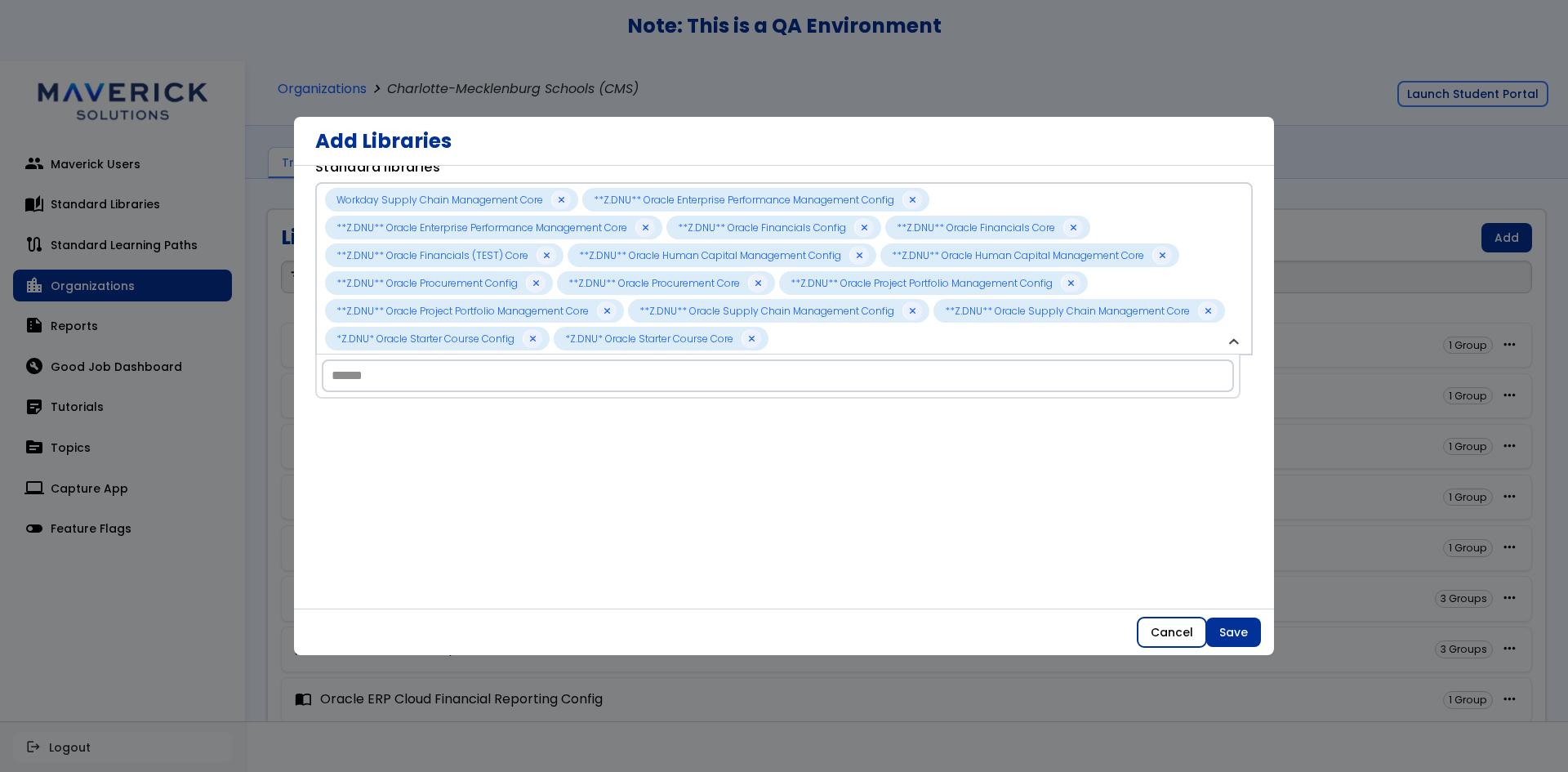
click at [1163, 630] on button "Cancel" at bounding box center [1173, 632] width 69 height 30
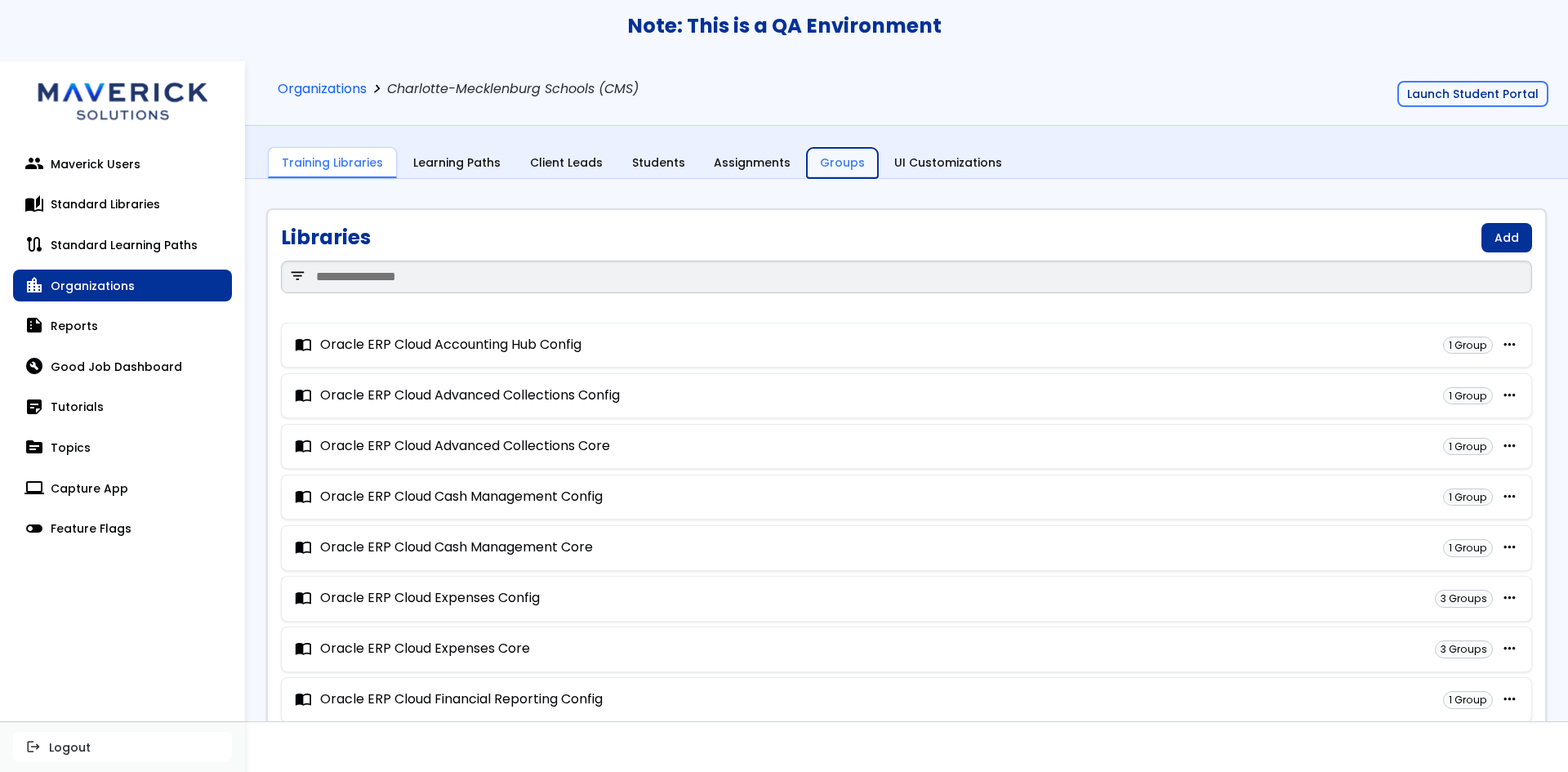
click at [808, 161] on link "Groups" at bounding box center [843, 163] width 71 height 31
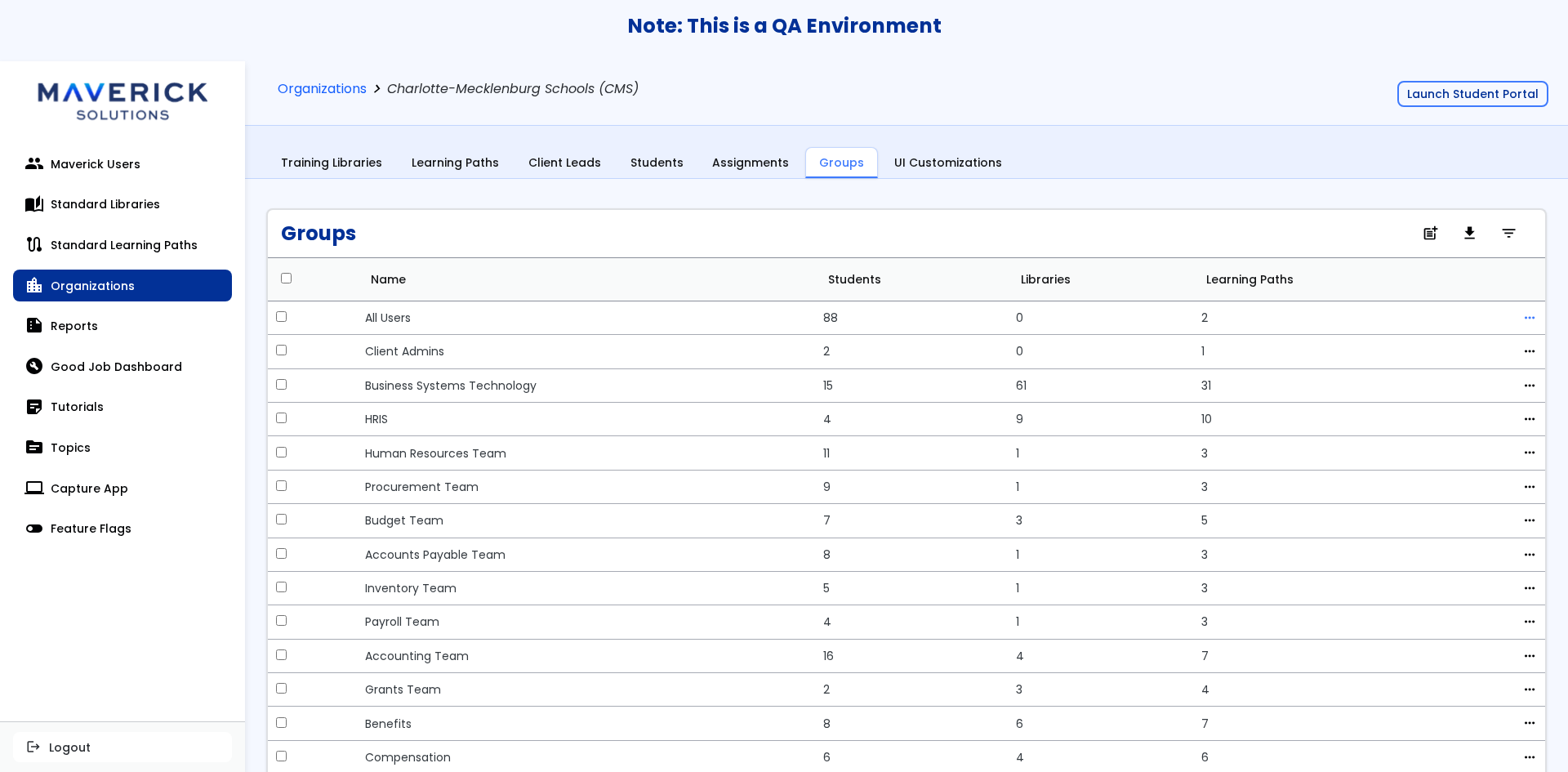
click at [1523, 317] on span "more_horiz" at bounding box center [1530, 317] width 15 height 13
click at [1459, 339] on link "edit Edit" at bounding box center [1449, 345] width 146 height 30
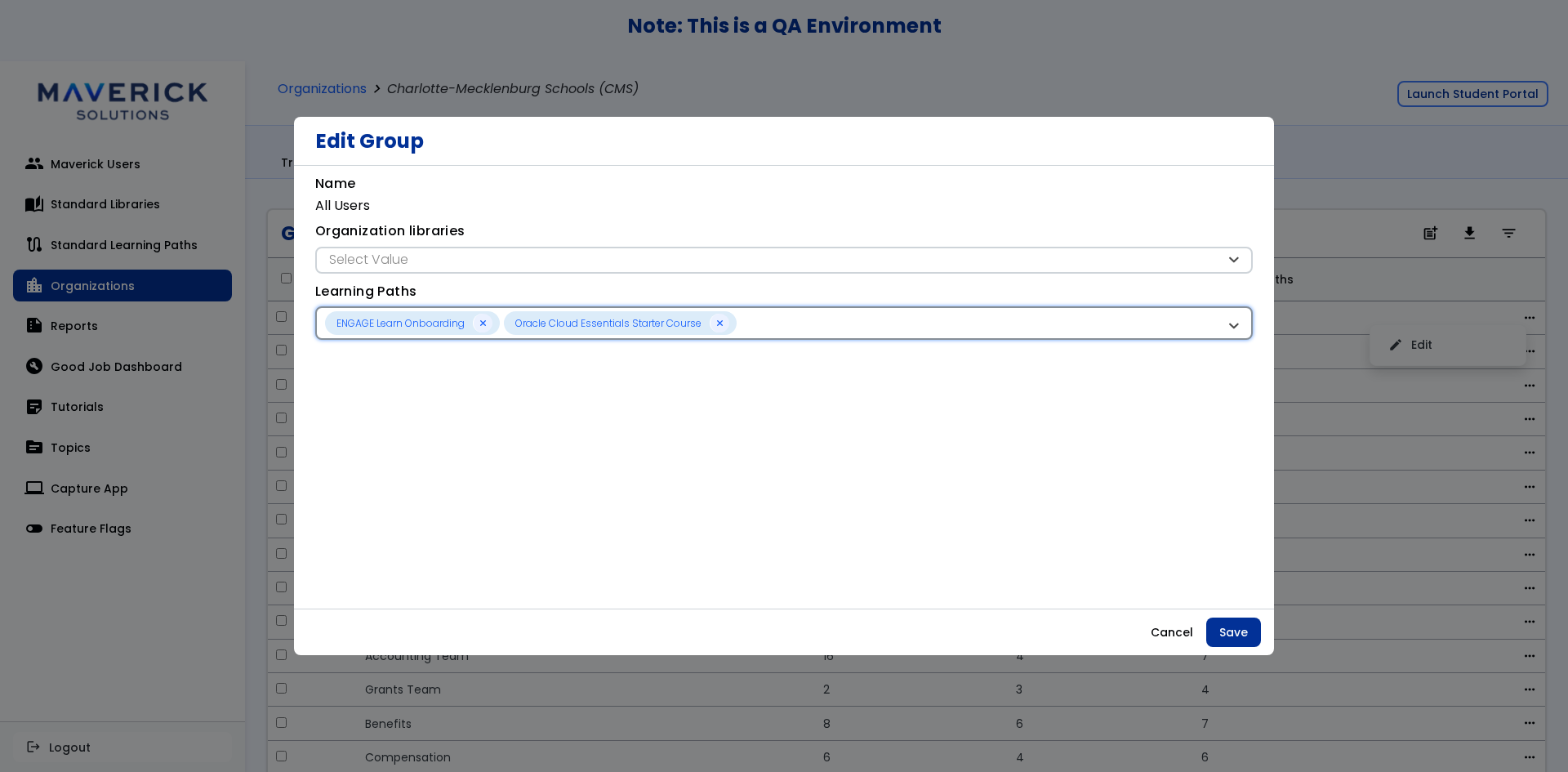
click at [908, 316] on div "ENGAGE Learn Onboarding Oracle Cloud Essentials Starter Course" at bounding box center [776, 323] width 901 height 24
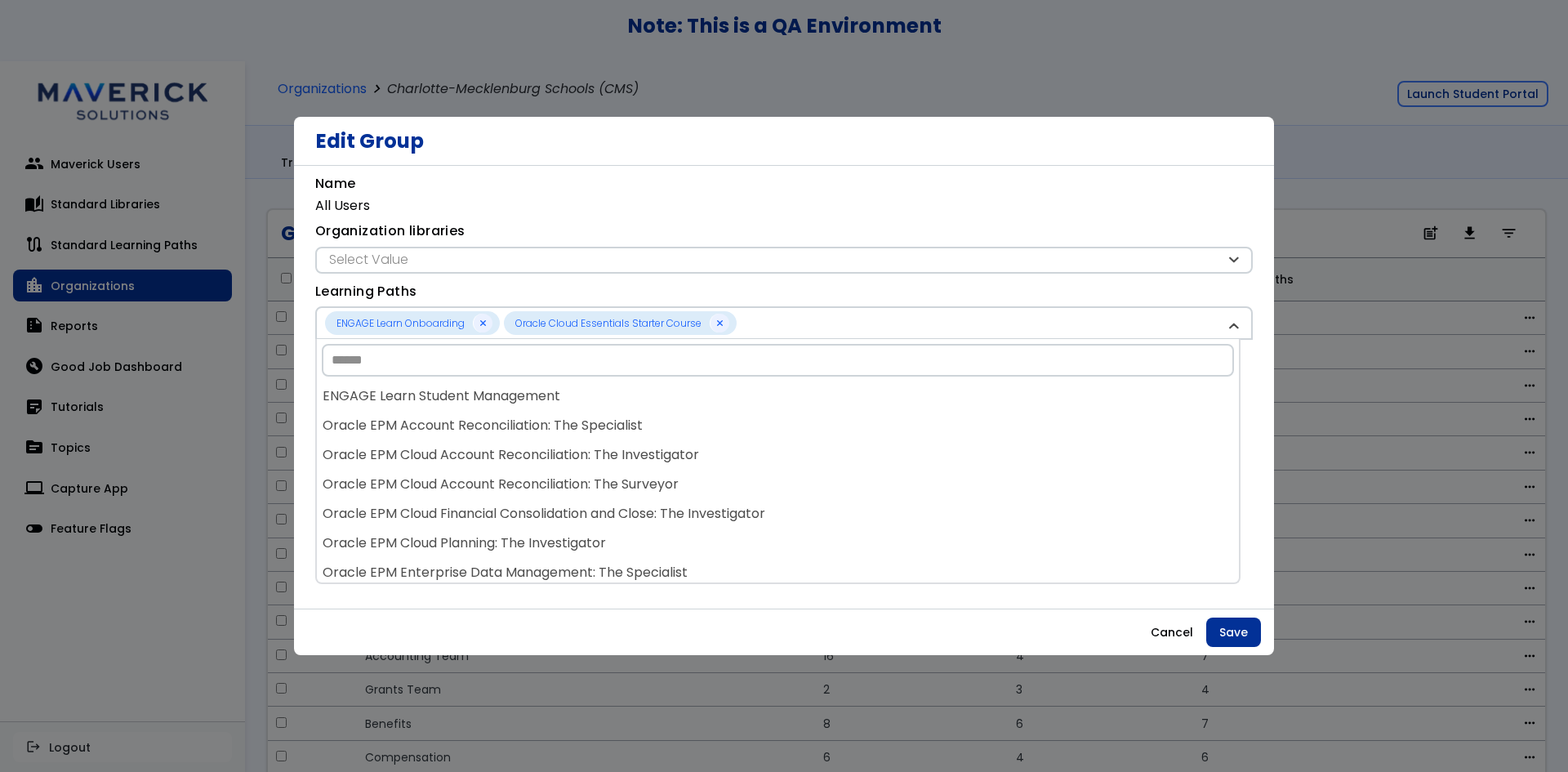
click at [942, 276] on div "**********" at bounding box center [784, 395] width 937 height 443
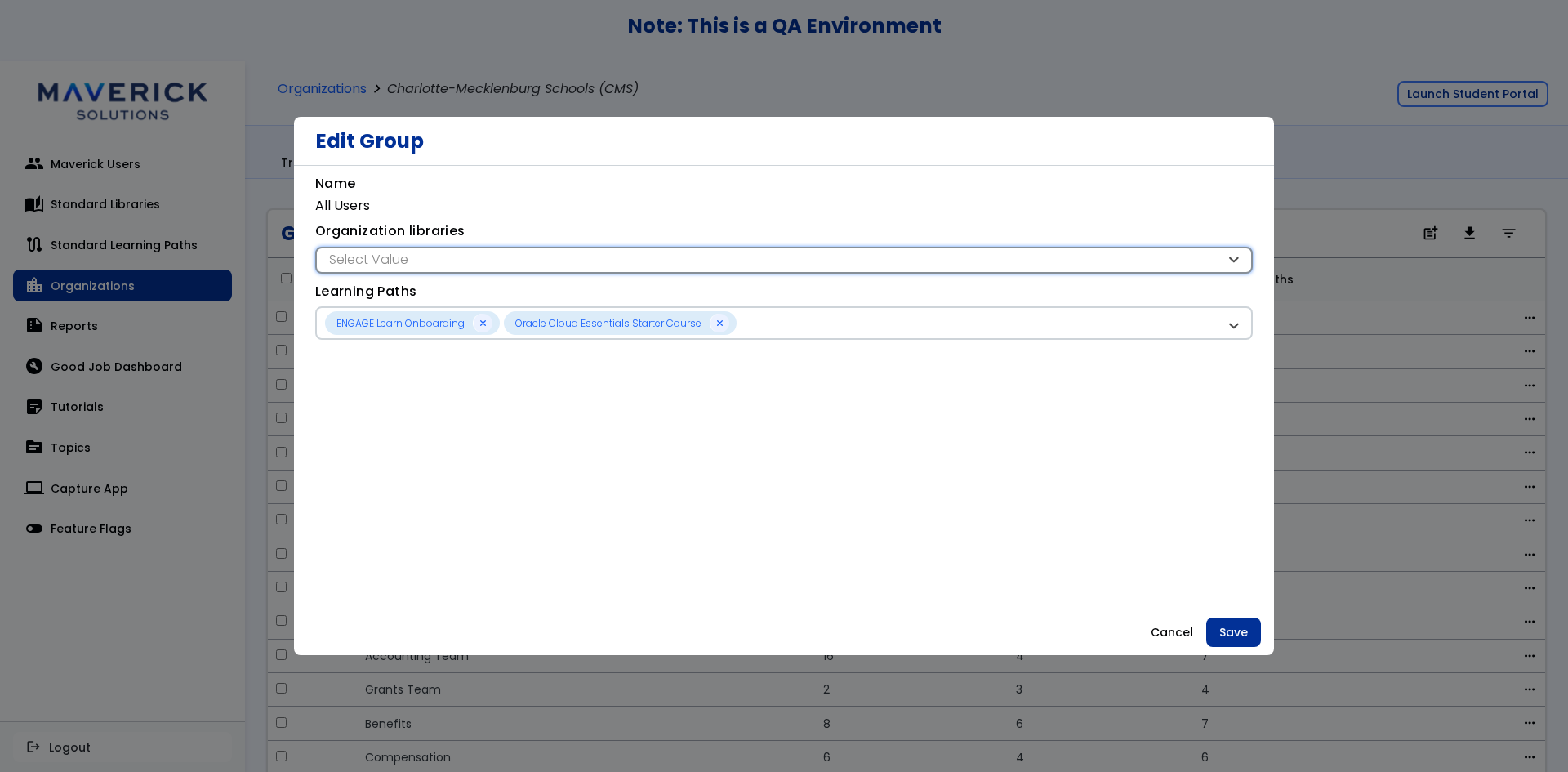
click at [948, 261] on div "Select Value" at bounding box center [776, 260] width 901 height 18
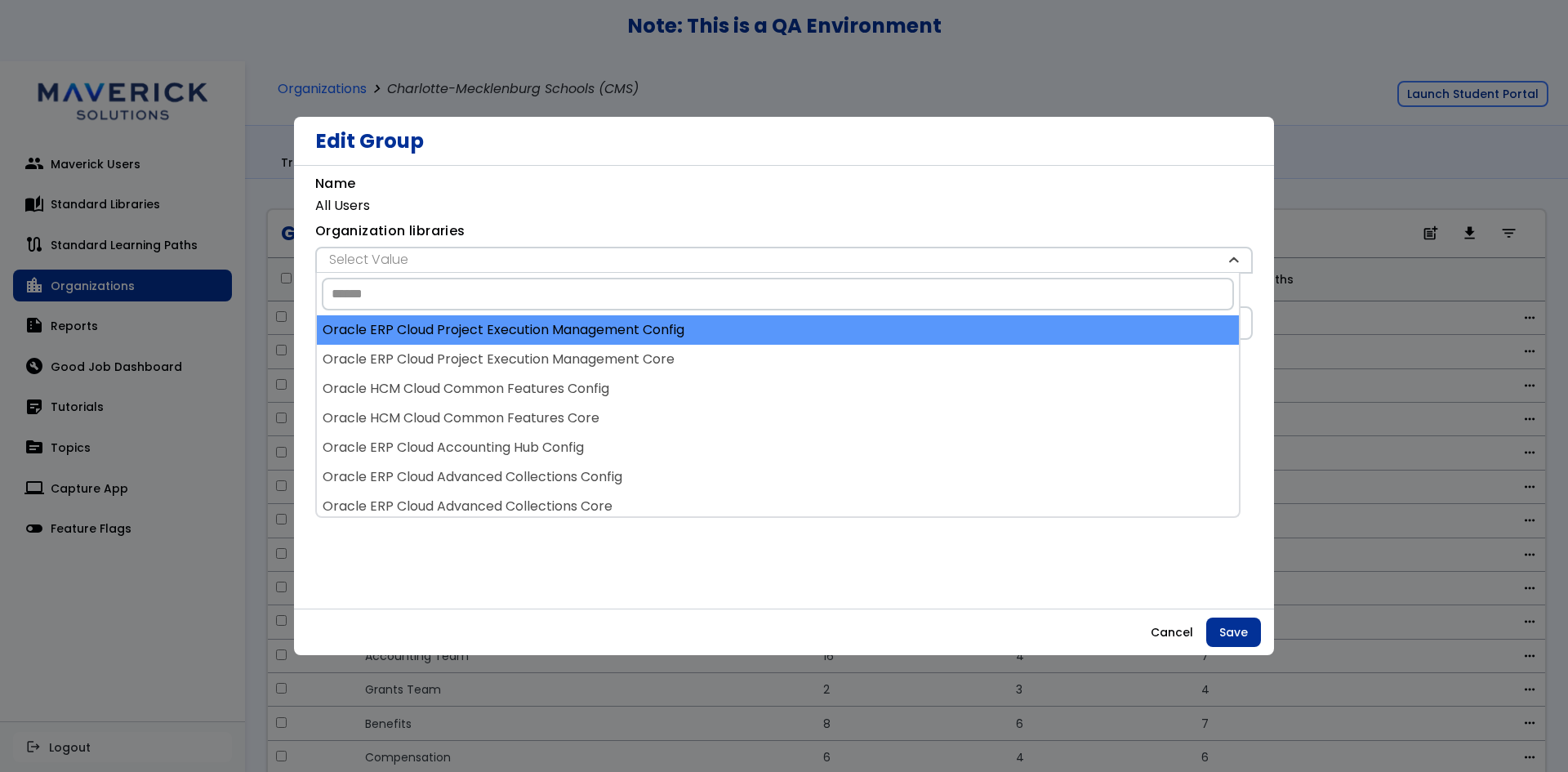
click at [904, 319] on div "Oracle ERP Cloud Project Execution Management Config" at bounding box center [778, 330] width 923 height 30
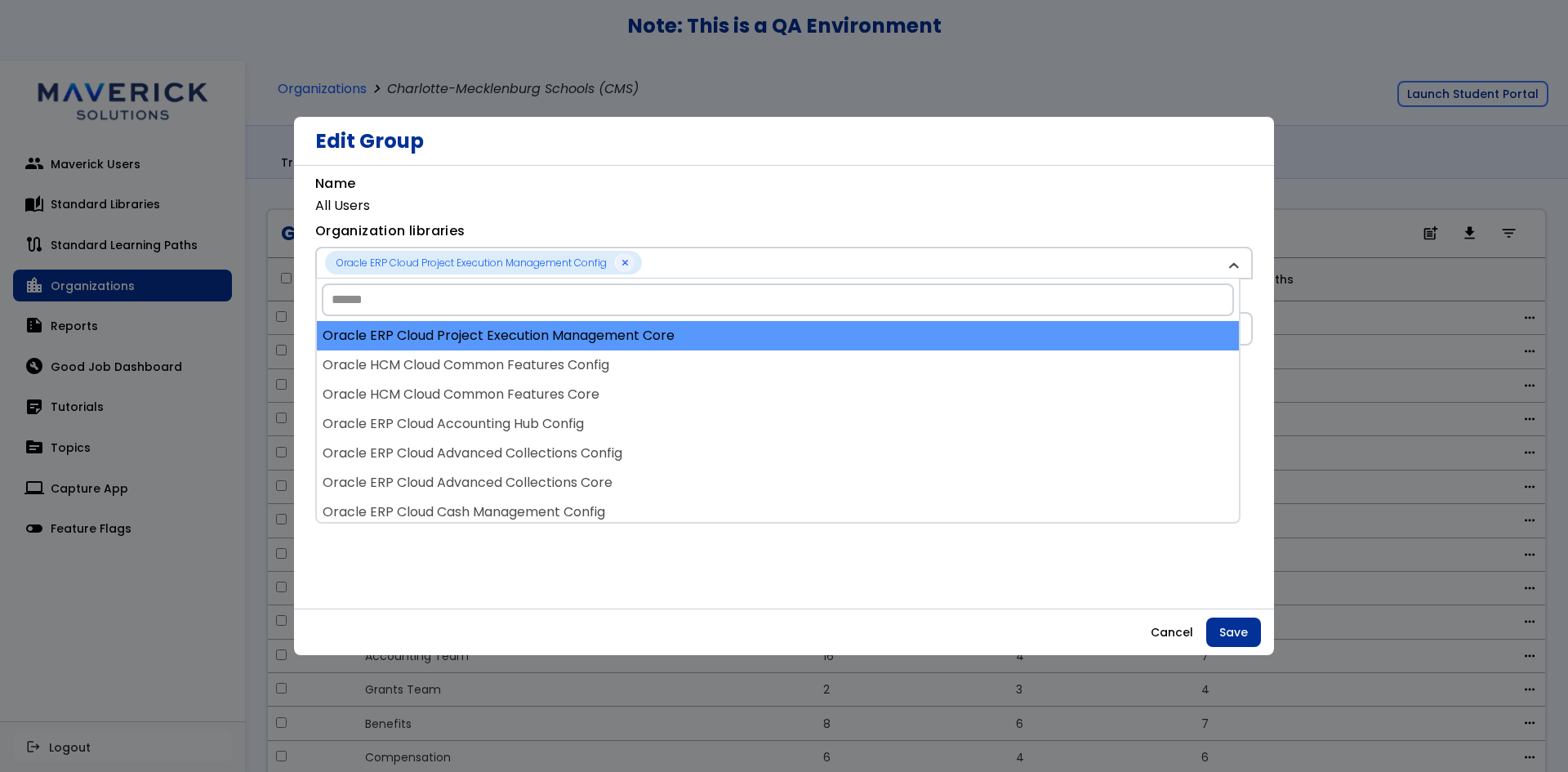
click at [904, 324] on div "Oracle ERP Cloud Project Execution Management Core" at bounding box center [778, 335] width 923 height 30
click at [906, 329] on div "Oracle HCM Cloud Common Features Config" at bounding box center [778, 335] width 923 height 30
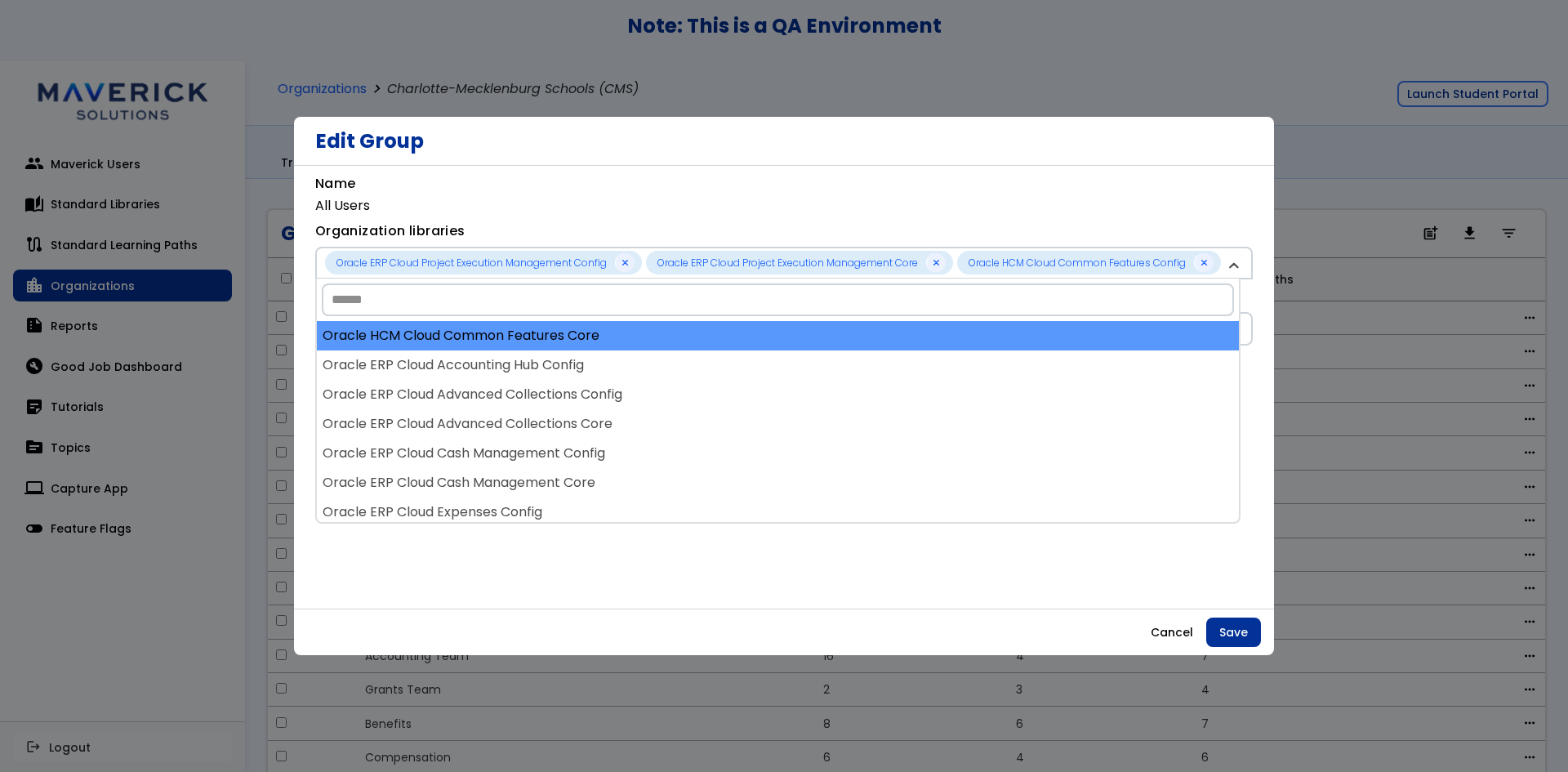
click at [906, 331] on div "Oracle HCM Cloud Common Features Core" at bounding box center [778, 335] width 923 height 30
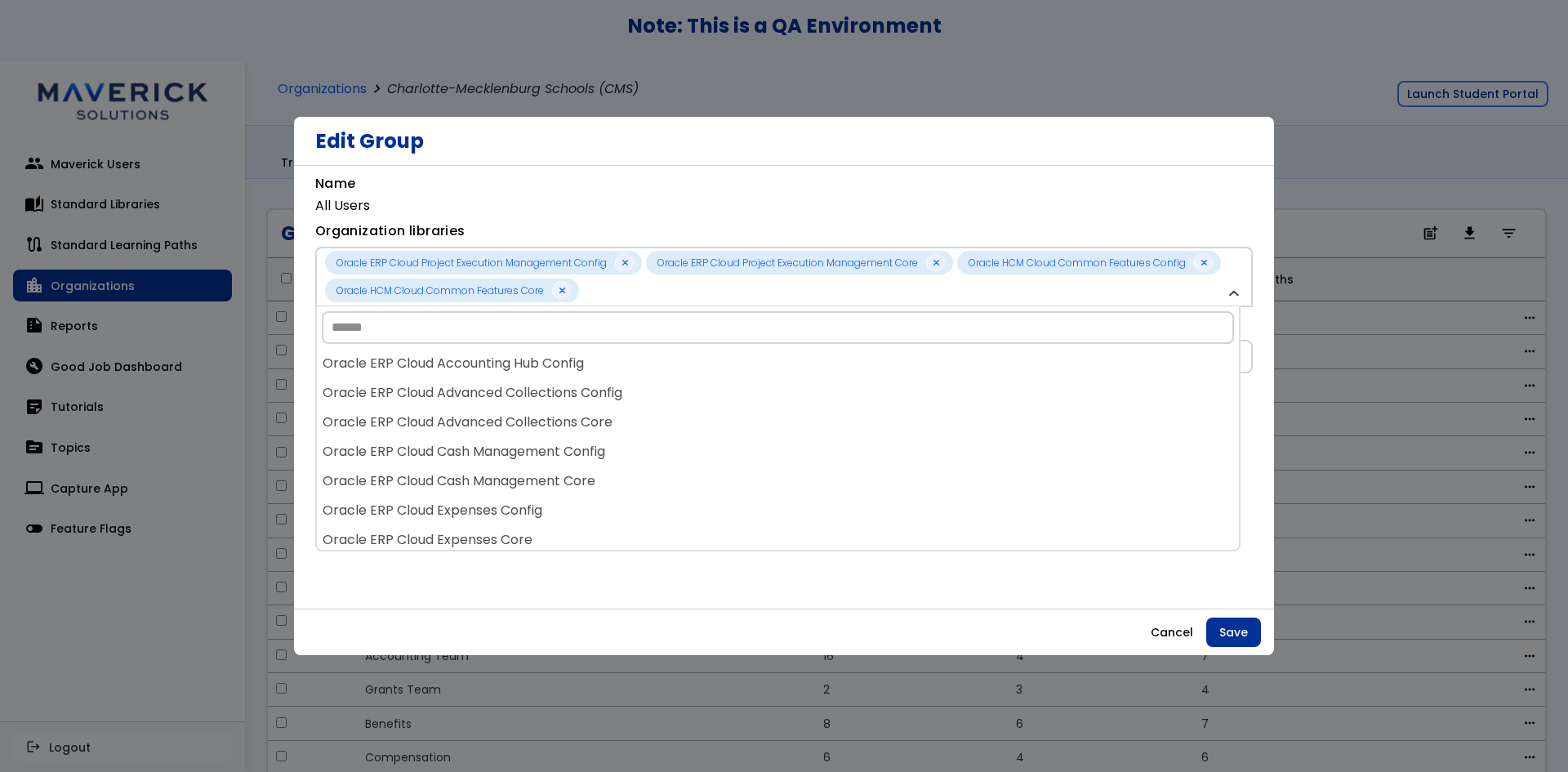
click at [906, 331] on input "Search" at bounding box center [778, 327] width 913 height 32
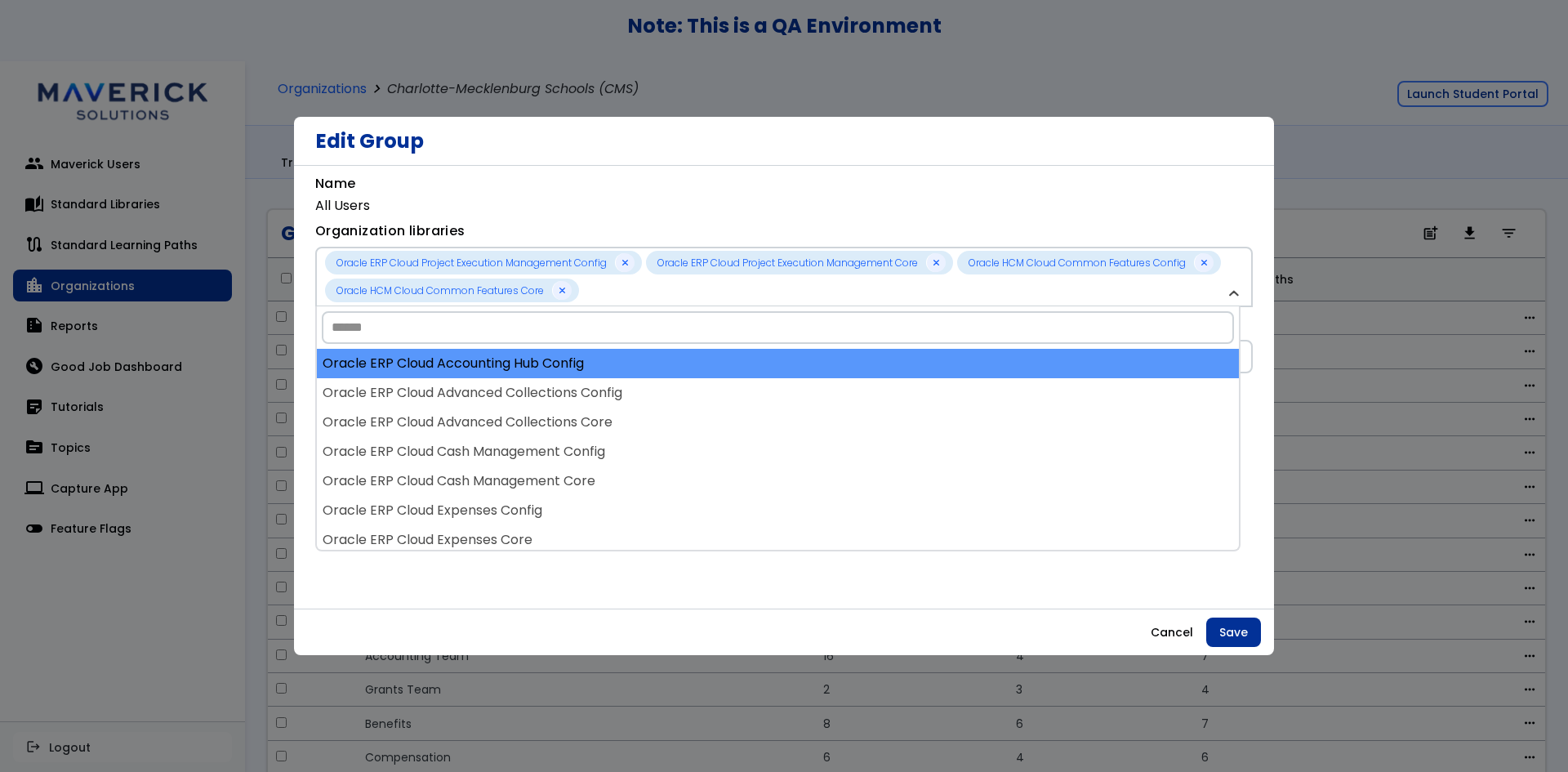
click at [906, 361] on div "Oracle ERP Cloud Accounting Hub Config" at bounding box center [778, 364] width 923 height 30
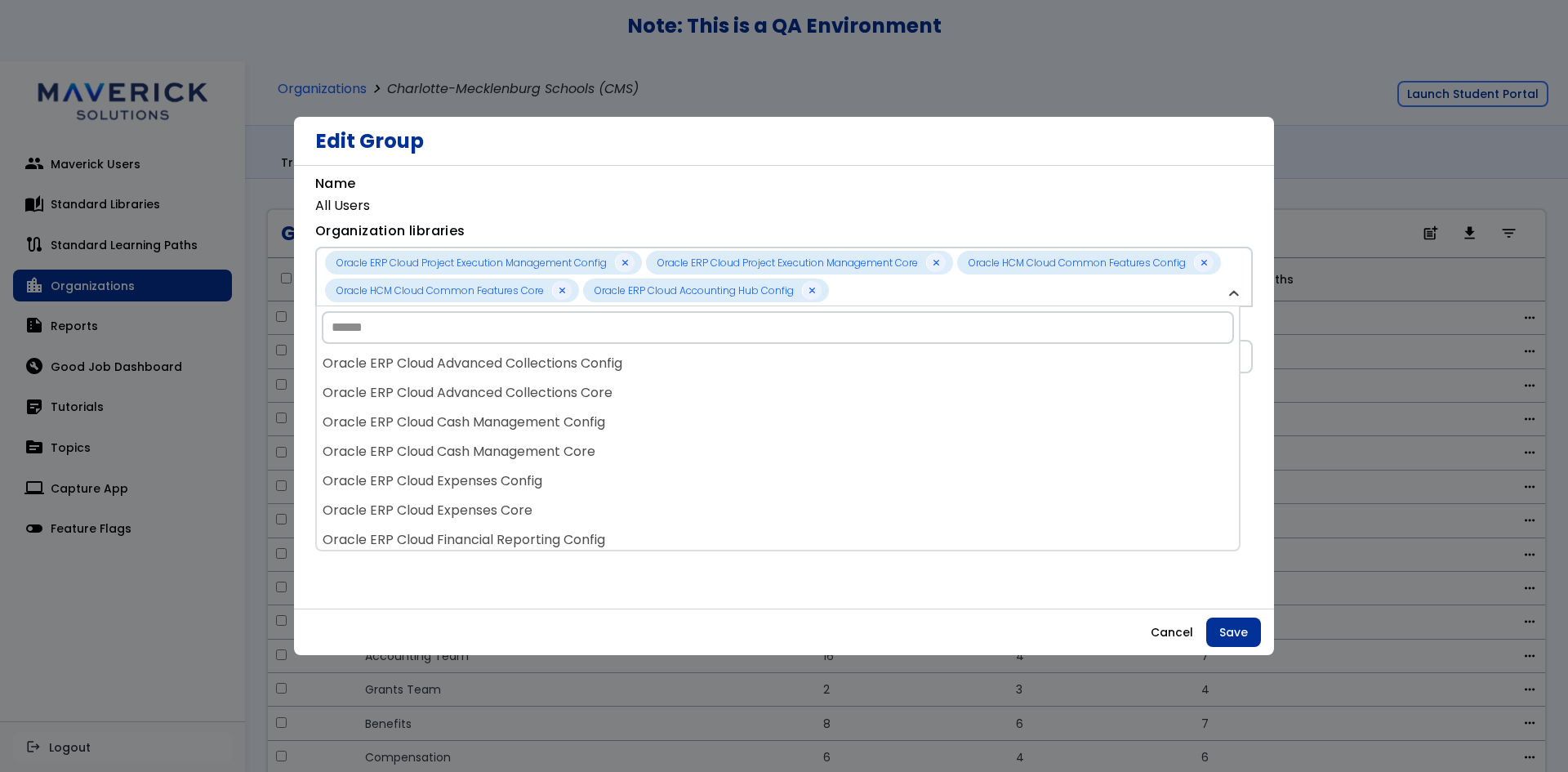
click at [906, 362] on div "Oracle ERP Cloud Advanced Collections Config" at bounding box center [778, 364] width 923 height 30
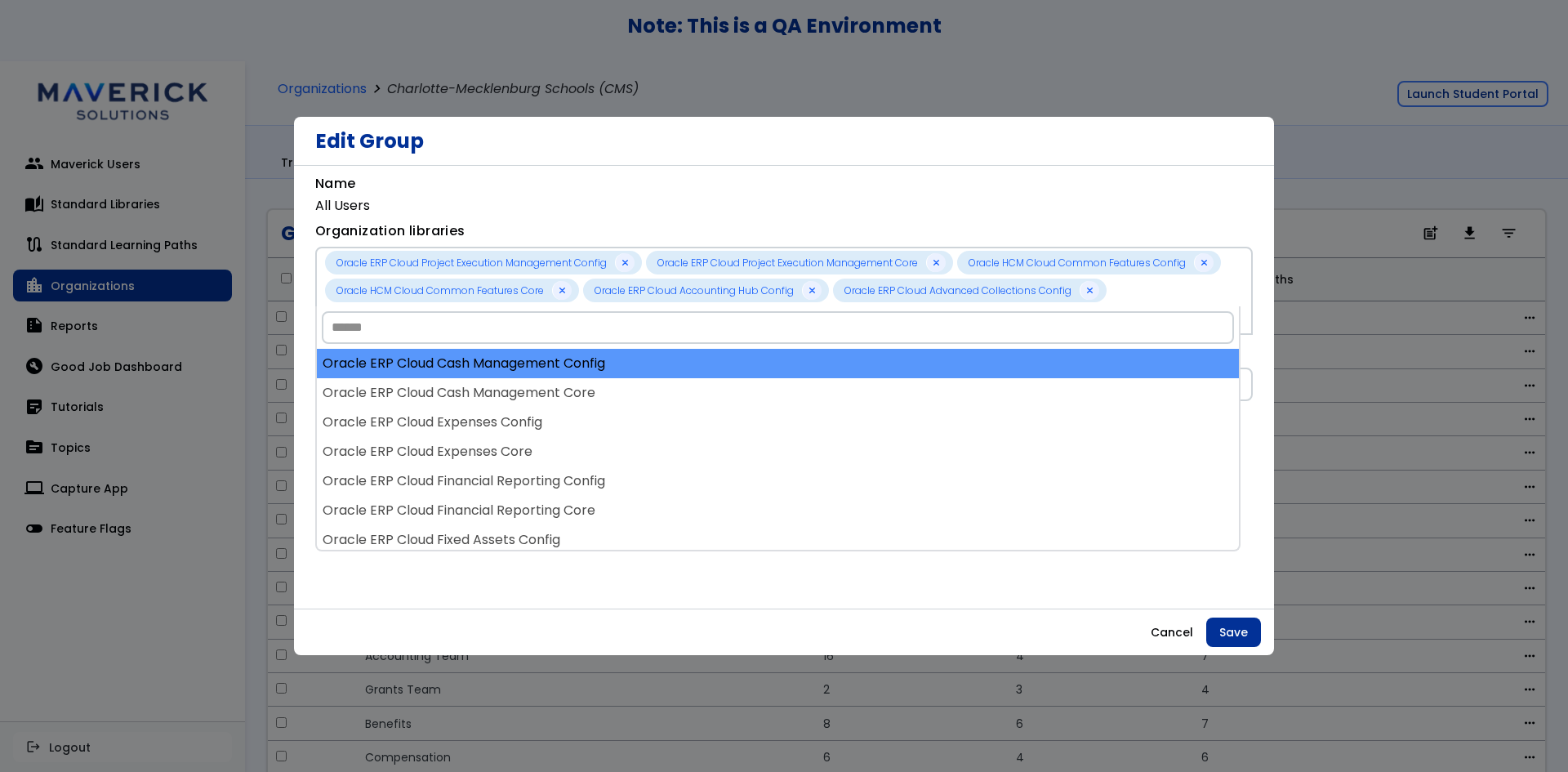
click at [905, 371] on div "Oracle ERP Cloud Project Execution Management Config Oracle ERP Cloud Project E…" at bounding box center [778, 428] width 926 height 245
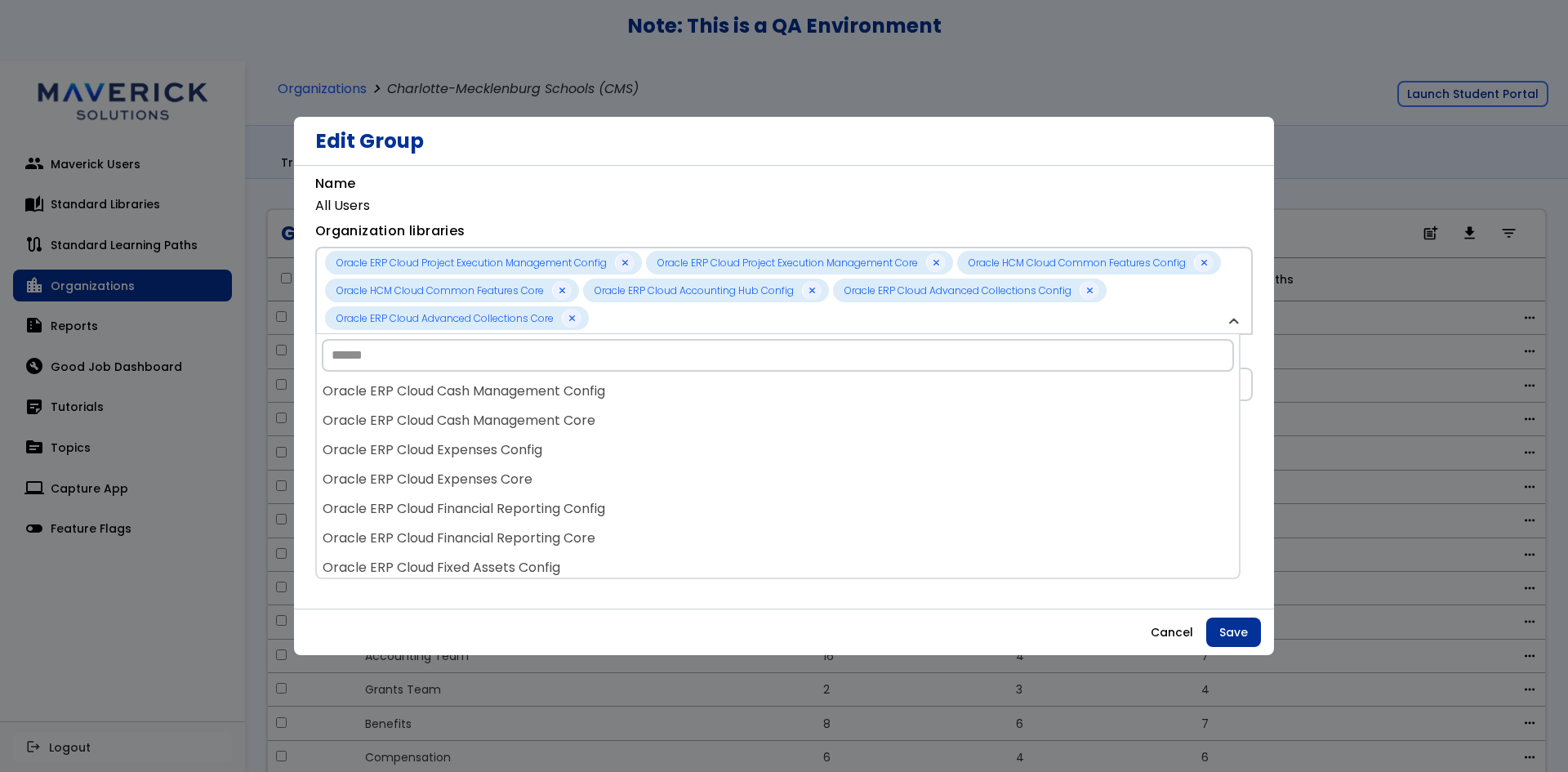
click at [905, 372] on input "Search" at bounding box center [778, 355] width 913 height 32
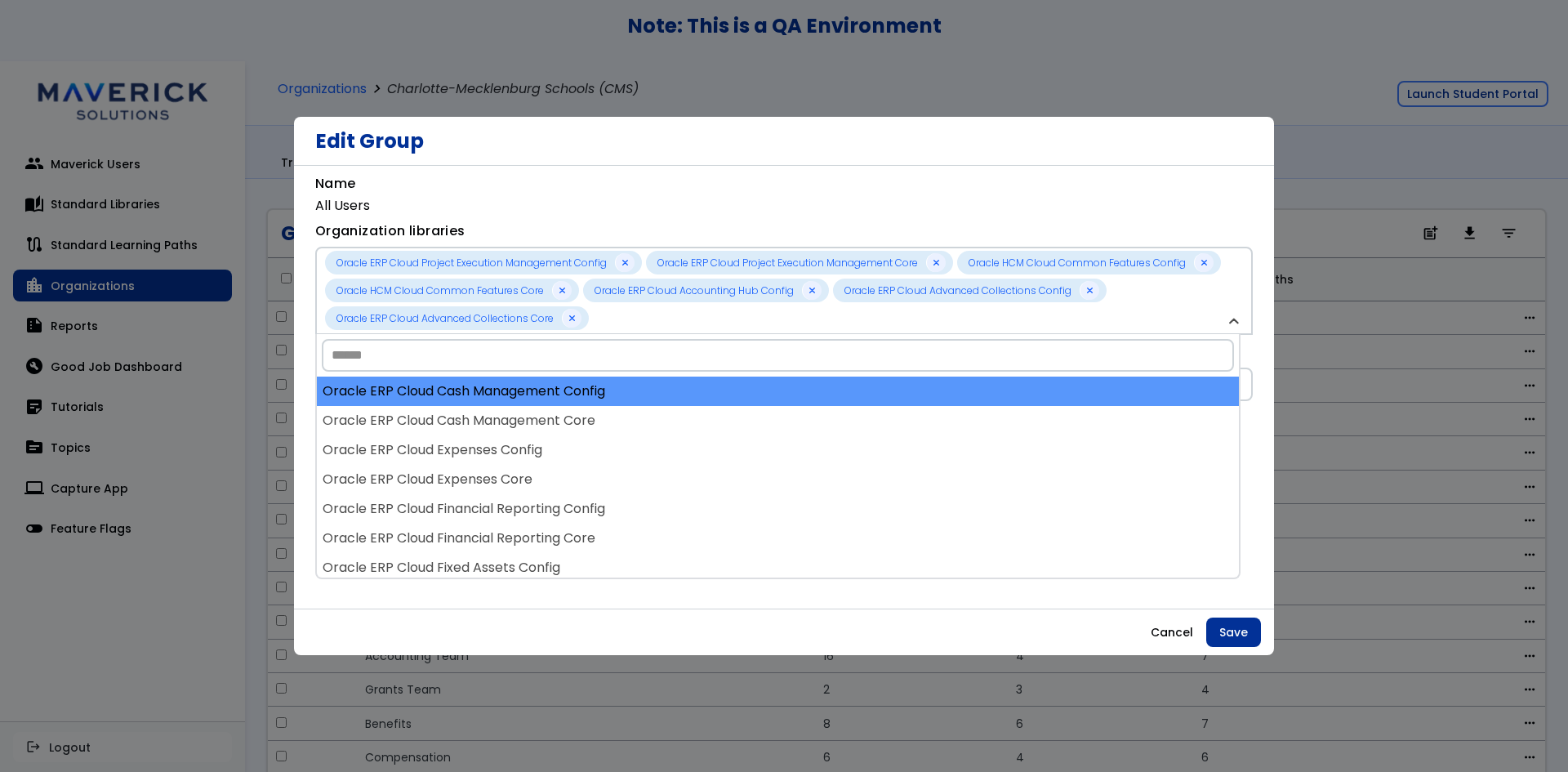
click at [901, 391] on div "Oracle ERP Cloud Cash Management Config" at bounding box center [778, 391] width 923 height 30
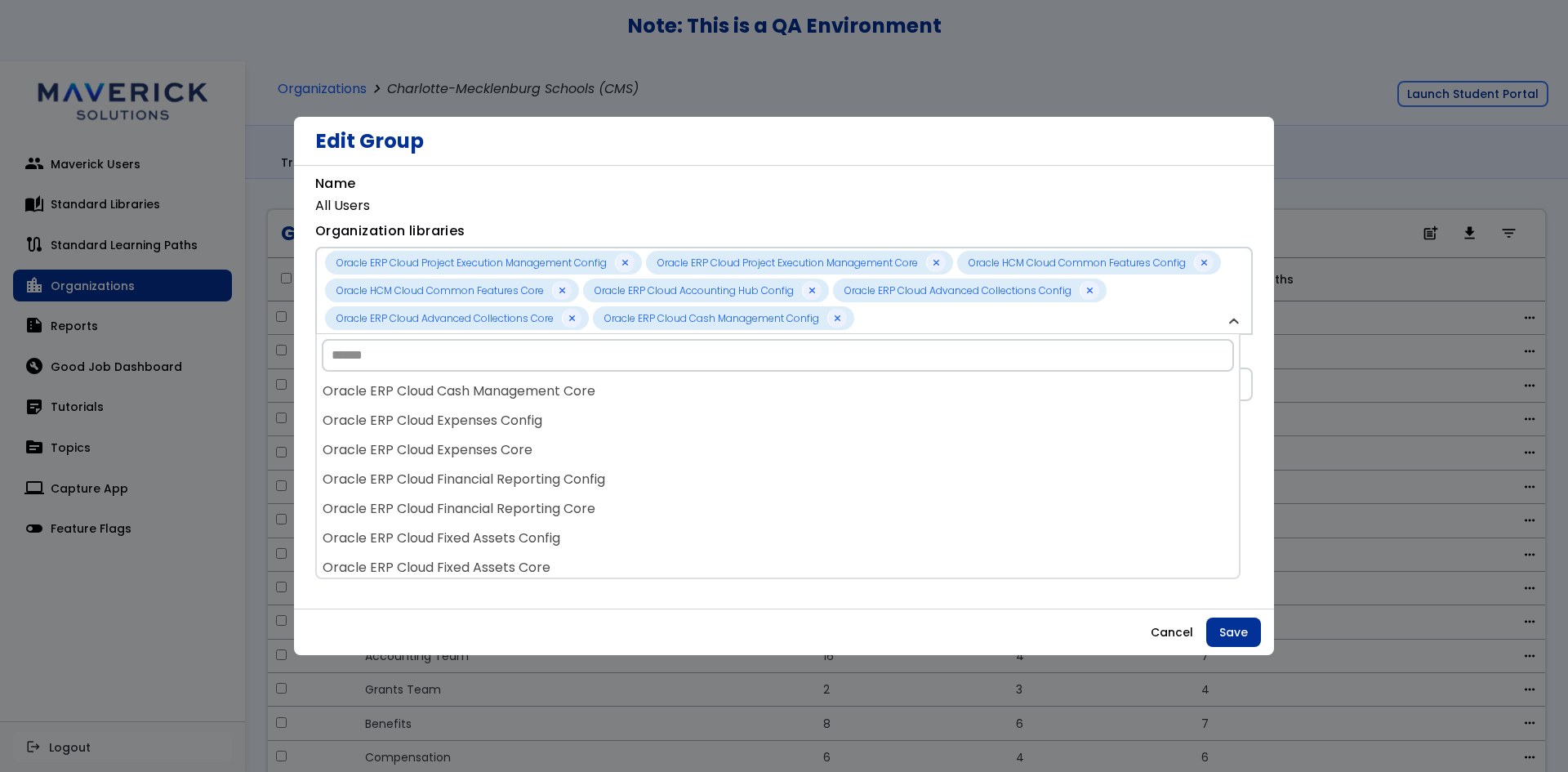
click at [901, 391] on div "Oracle ERP Cloud Cash Management Core" at bounding box center [778, 391] width 923 height 30
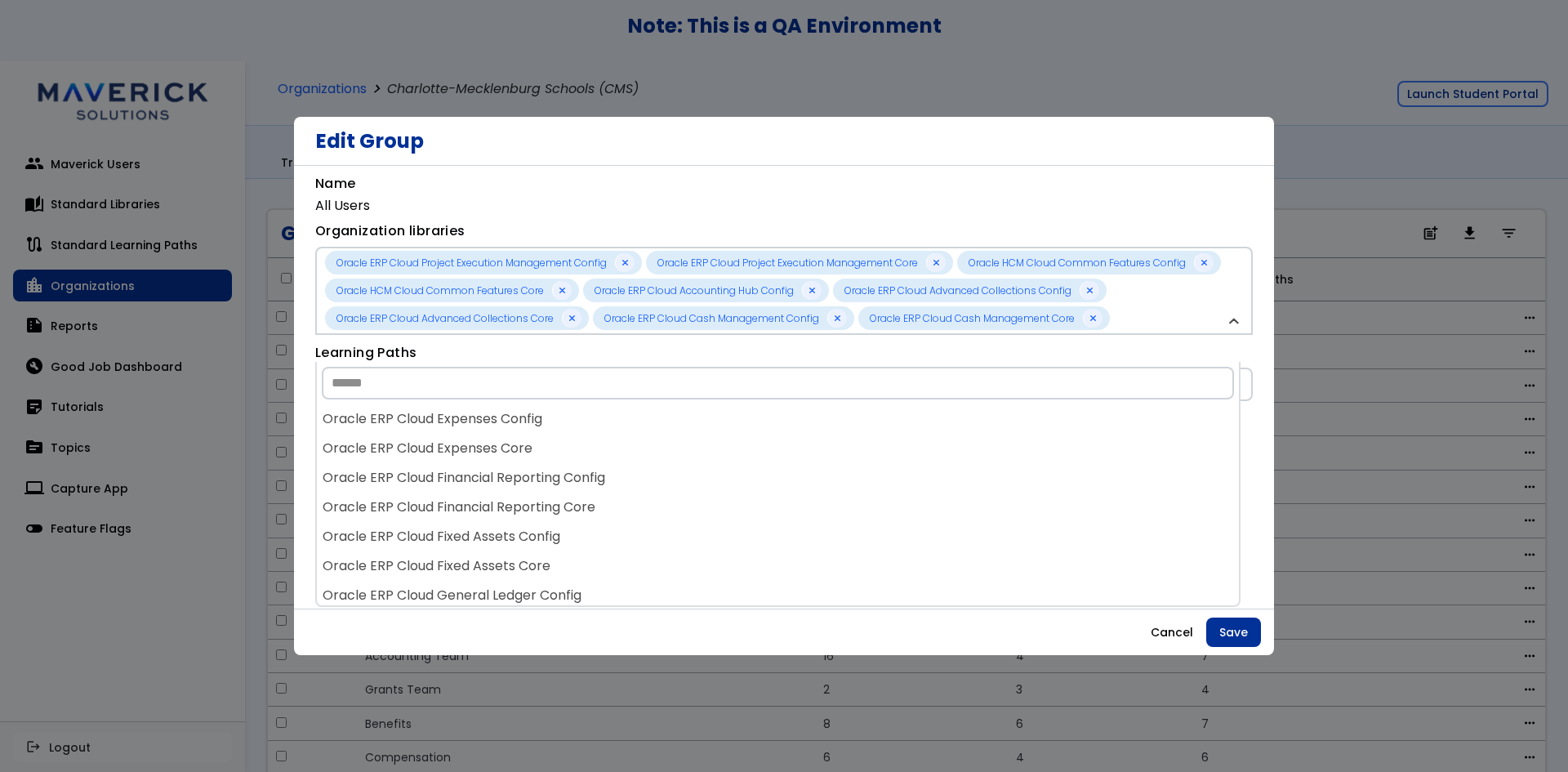
click at [900, 392] on input "Search" at bounding box center [778, 383] width 913 height 32
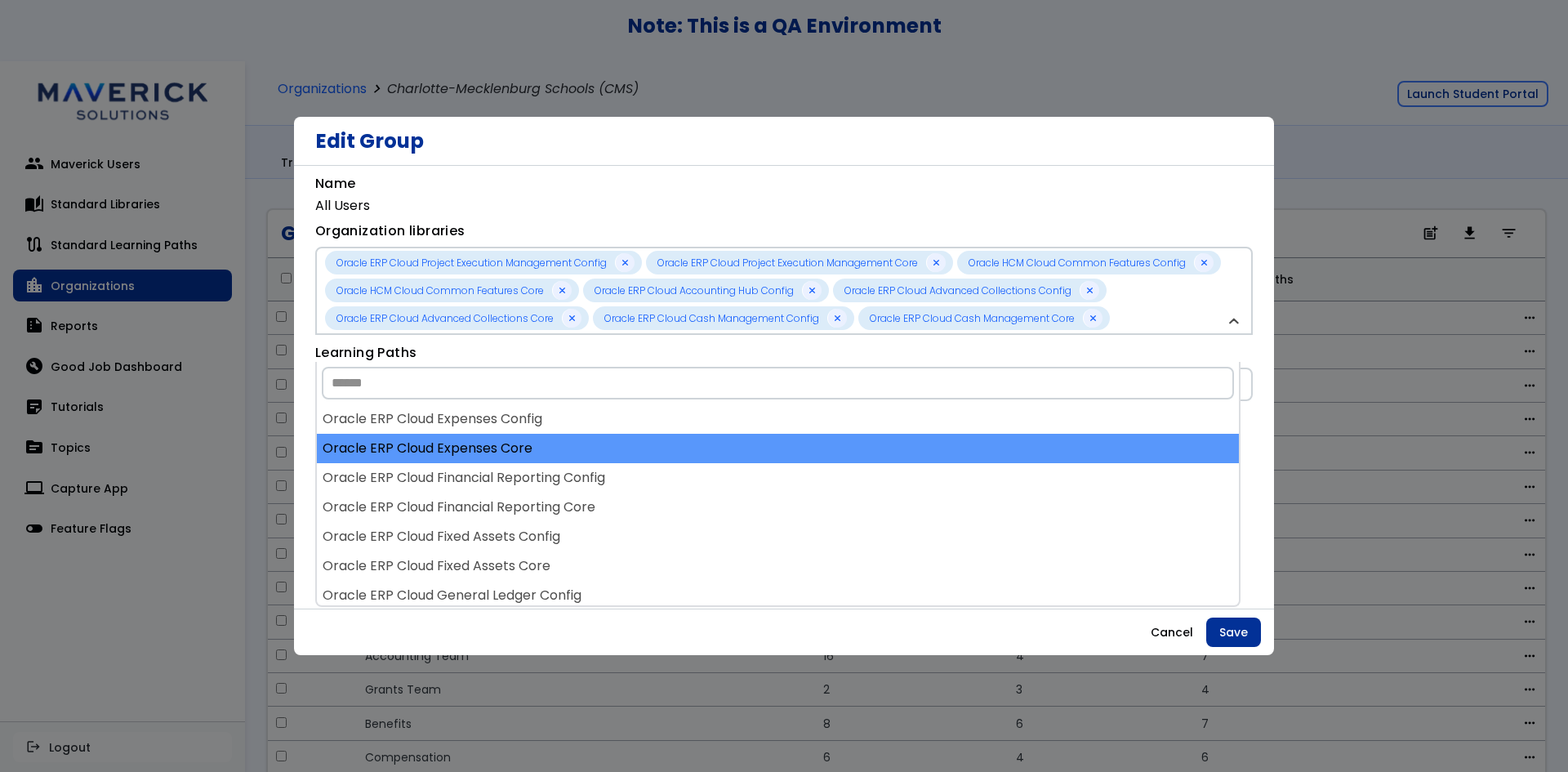
click at [889, 451] on div "Oracle ERP Cloud Expenses Core" at bounding box center [778, 448] width 923 height 30
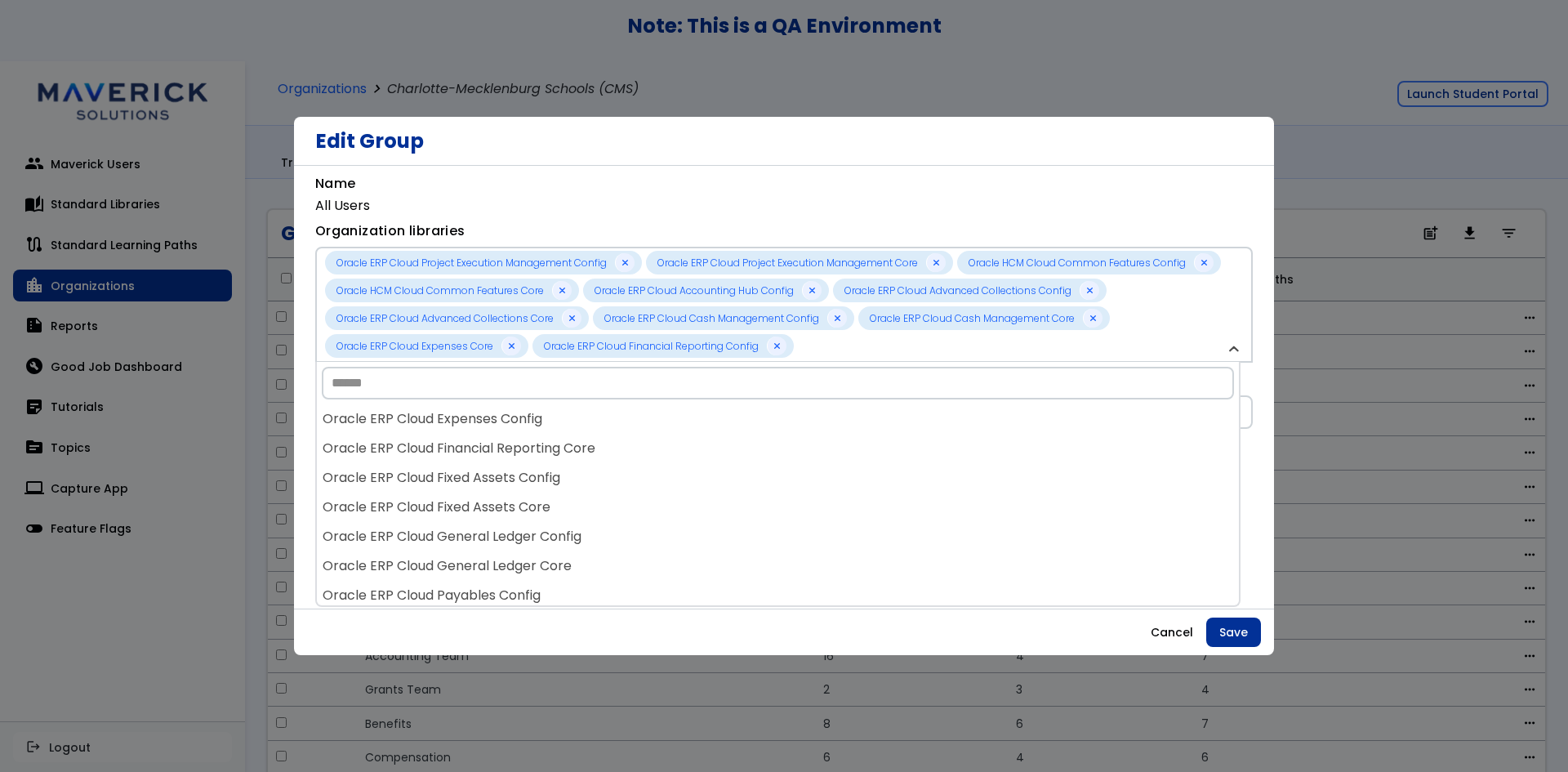
click at [889, 451] on div "Oracle ERP Cloud Financial Reporting Core" at bounding box center [778, 448] width 923 height 30
click at [889, 451] on div "Oracle ERP Cloud Fixed Assets Config" at bounding box center [778, 448] width 923 height 30
click at [889, 451] on div "Oracle ERP Cloud Project Execution Management Config Oracle ERP Cloud Project E…" at bounding box center [778, 505] width 923 height 201
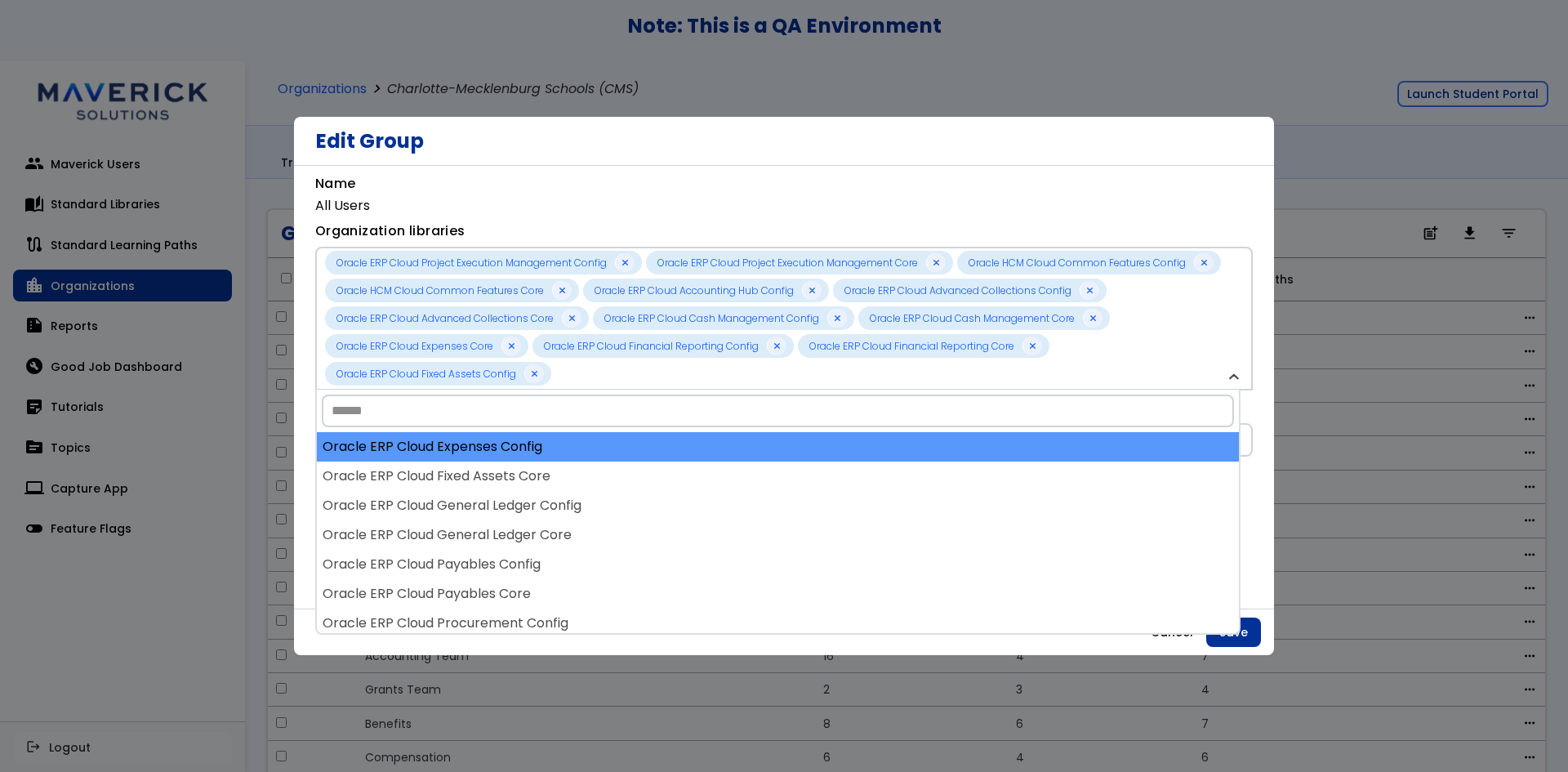
click at [889, 452] on div "Oracle ERP Cloud Expenses Config" at bounding box center [778, 446] width 923 height 30
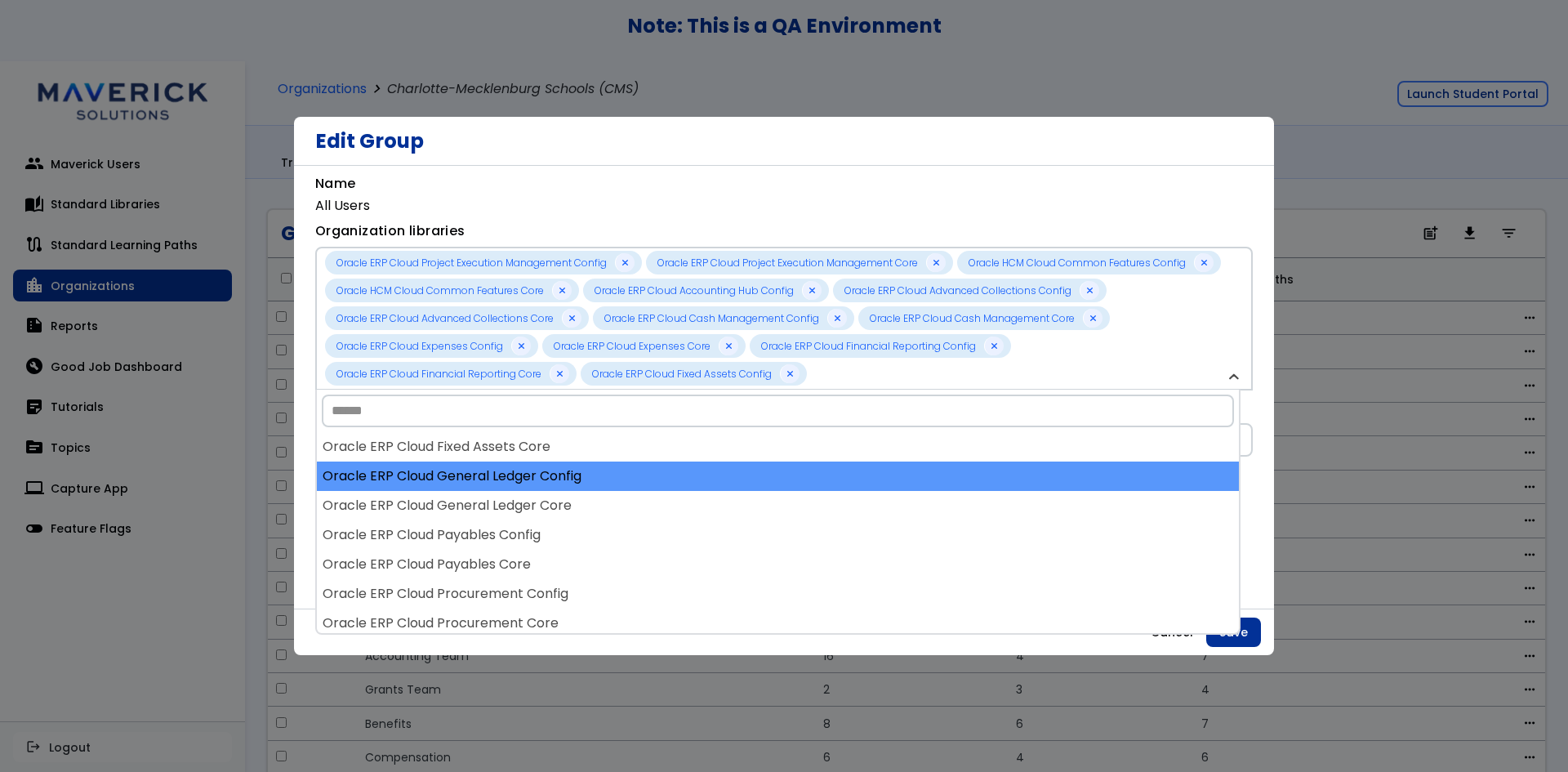
click at [880, 489] on div "Oracle ERP Cloud General Ledger Config" at bounding box center [778, 476] width 923 height 30
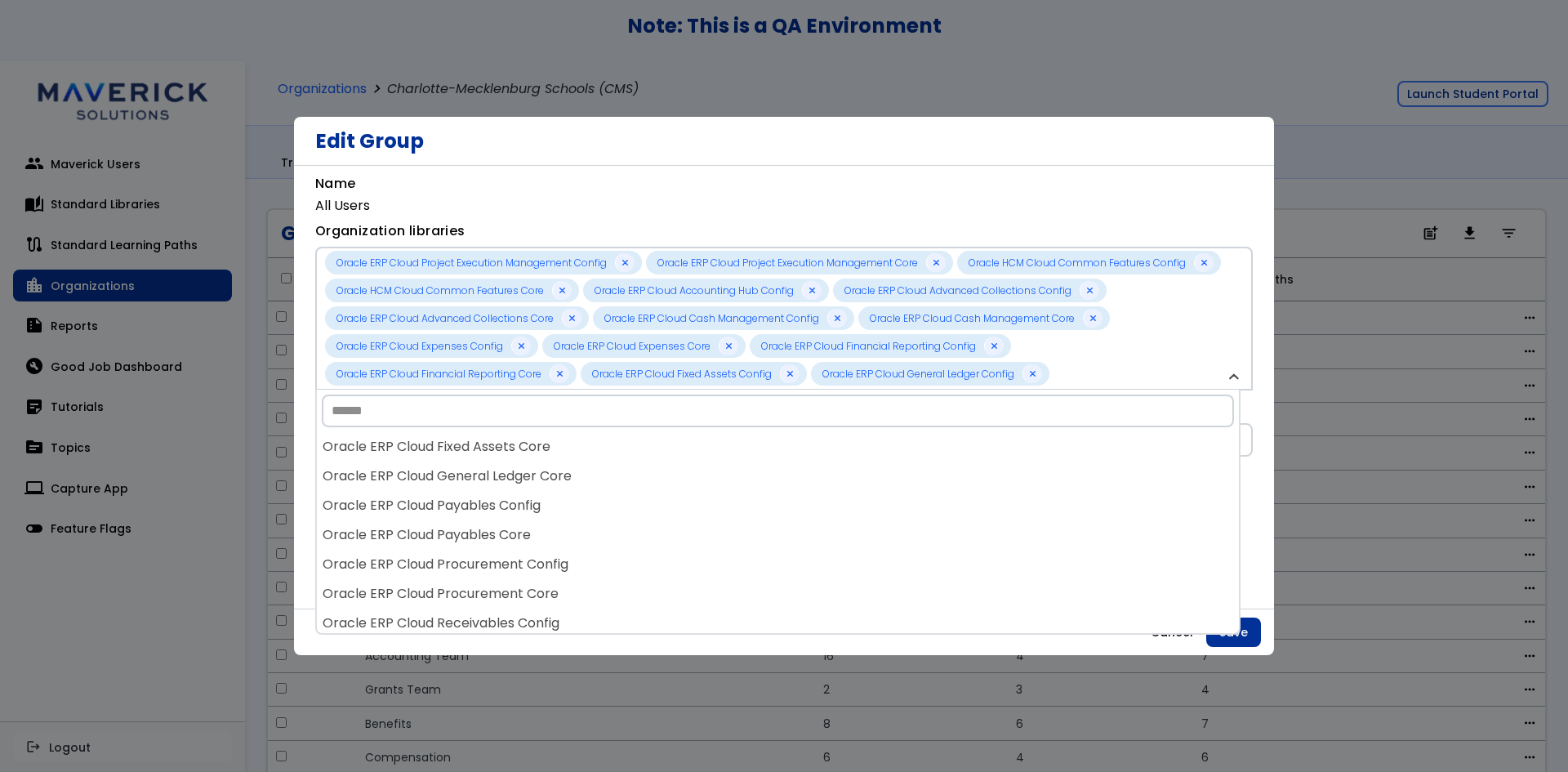
click at [880, 489] on div "Oracle ERP Cloud General Ledger Core" at bounding box center [778, 476] width 923 height 30
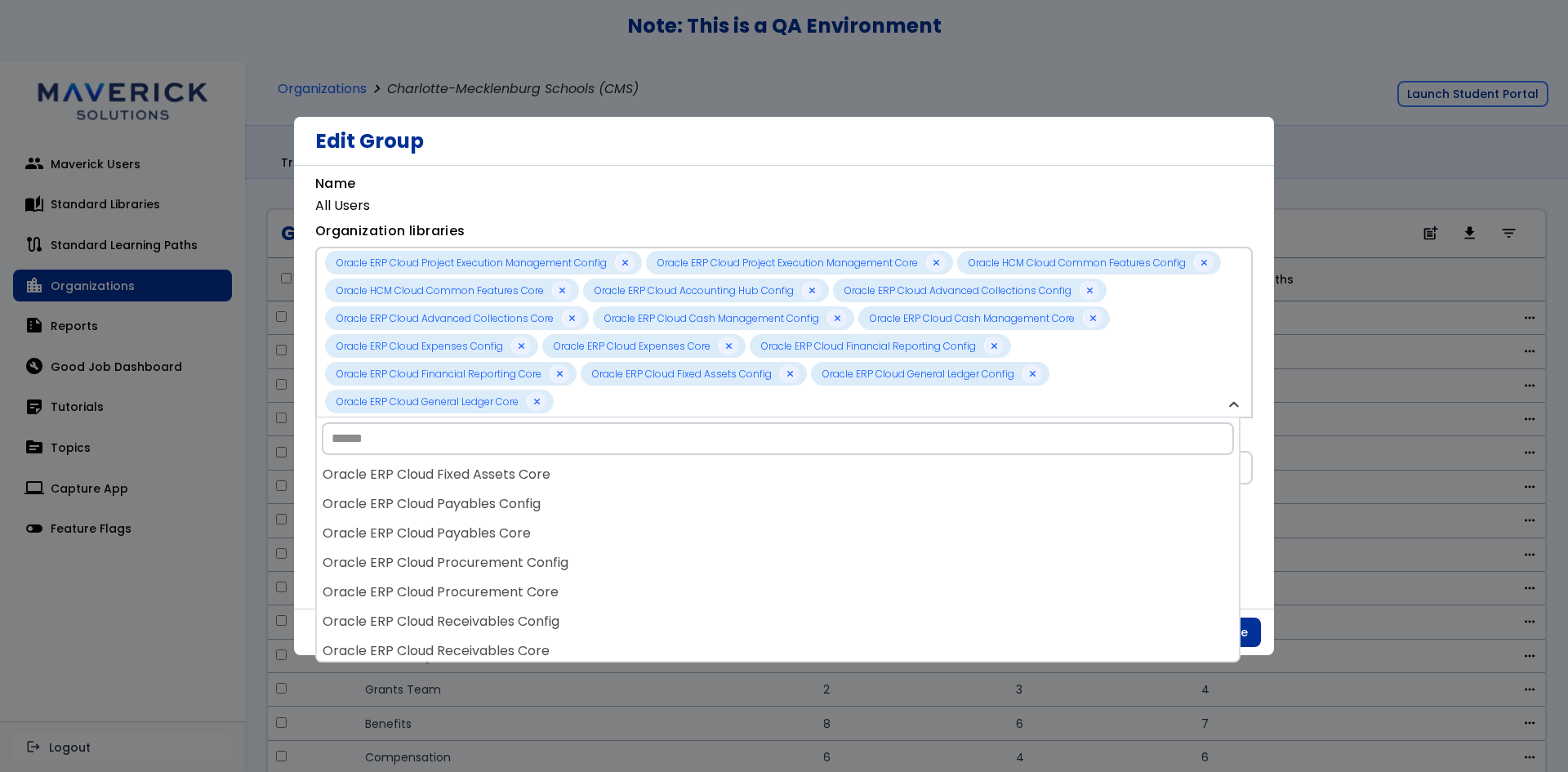
click at [880, 489] on div "Oracle ERP Cloud Payables Config" at bounding box center [778, 504] width 923 height 30
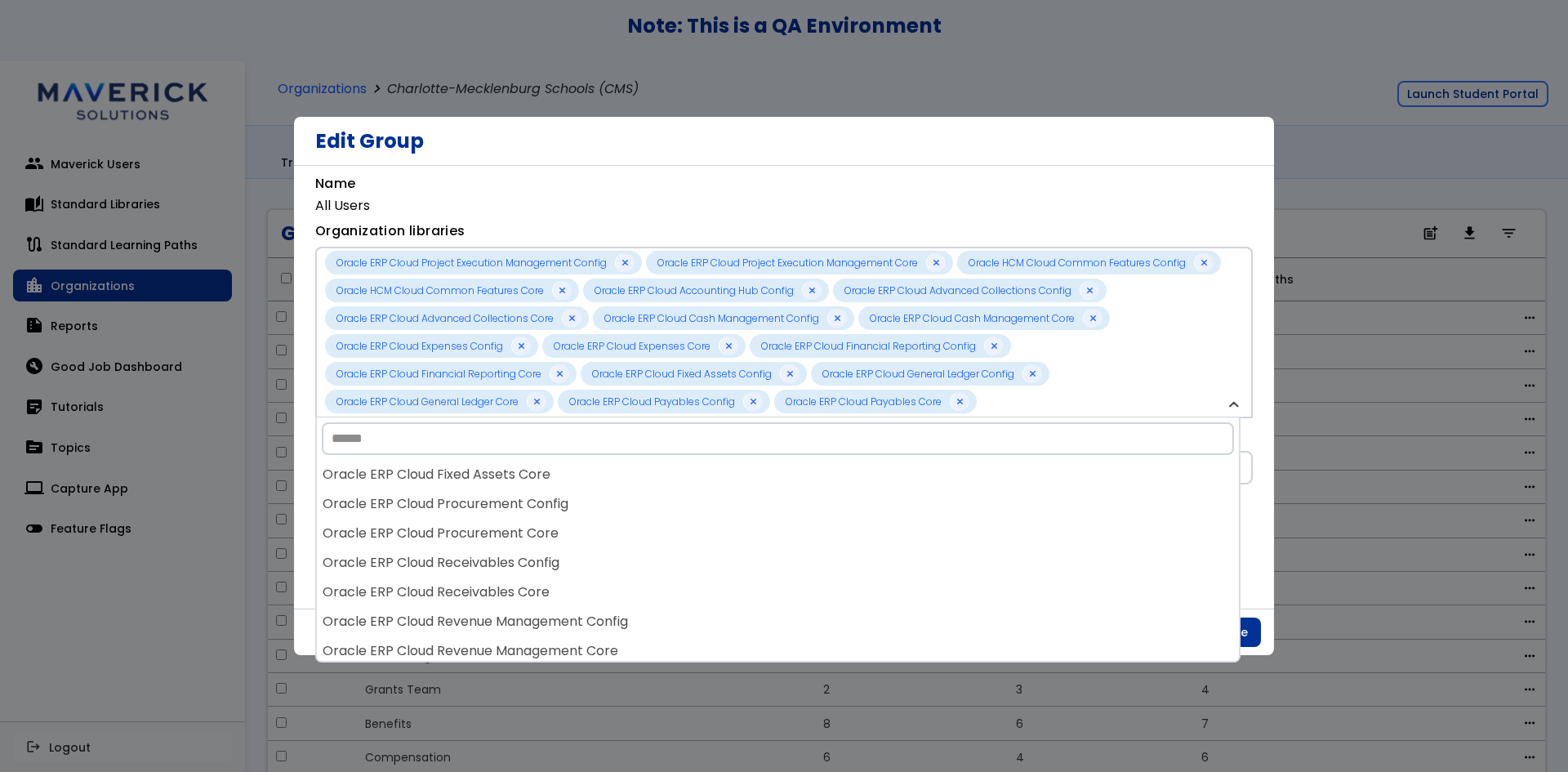
click at [880, 489] on div "Oracle ERP Cloud Procurement Config" at bounding box center [778, 504] width 923 height 30
click at [880, 489] on div "Oracle ERP Cloud Fixed Assets Core" at bounding box center [778, 475] width 923 height 30
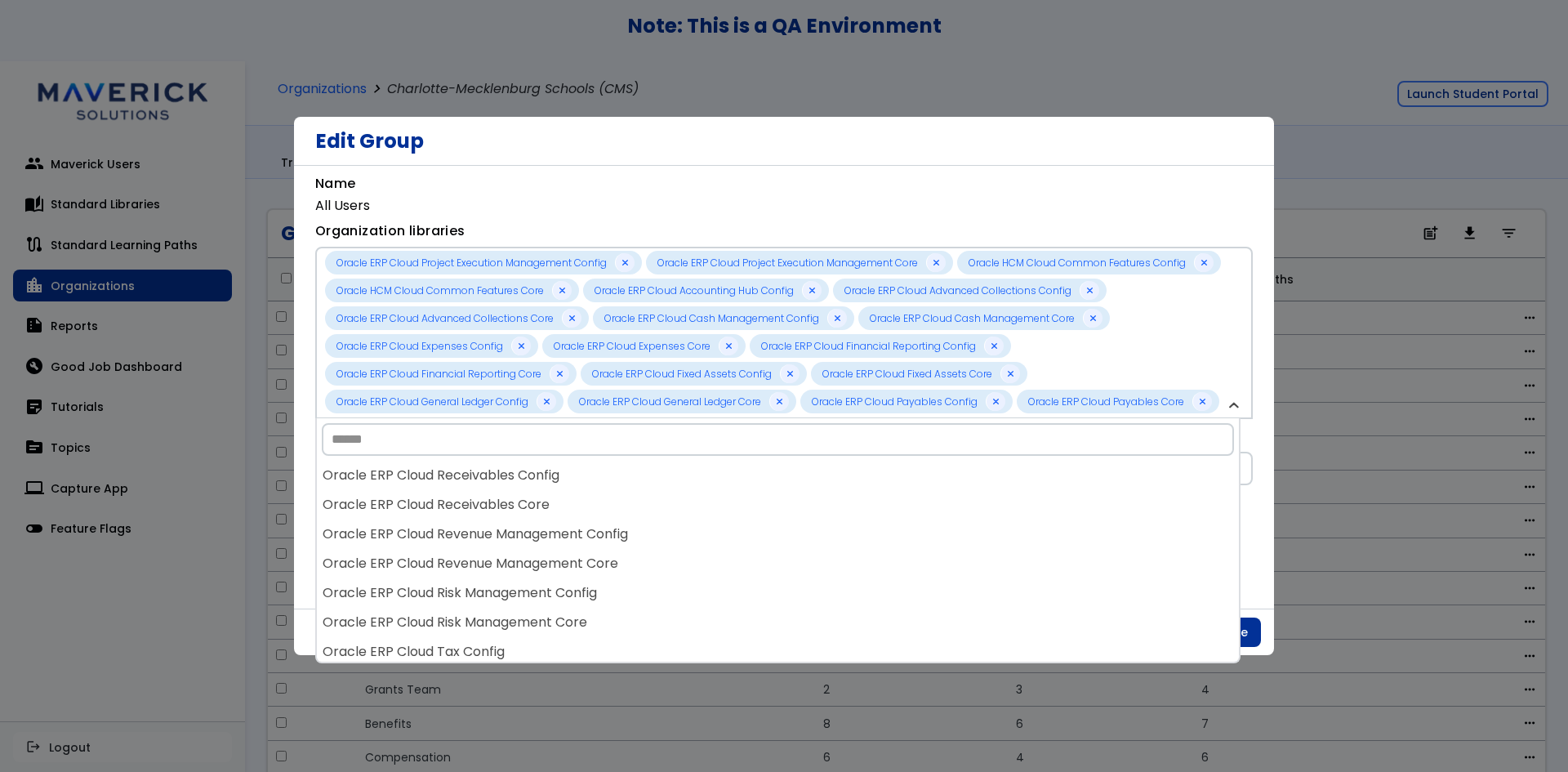
click at [880, 489] on div "Oracle ERP Cloud Receivables Config" at bounding box center [778, 475] width 923 height 30
click at [880, 489] on div "Oracle ERP Cloud Receivables Core" at bounding box center [778, 475] width 923 height 30
click at [880, 489] on div "Oracle ERP Cloud Revenue Management Core" at bounding box center [778, 475] width 923 height 30
click at [880, 489] on div "Oracle ERP Cloud Risk Management Config" at bounding box center [778, 475] width 923 height 30
click at [880, 489] on div "Oracle ERP Cloud Tax Config" at bounding box center [778, 475] width 923 height 30
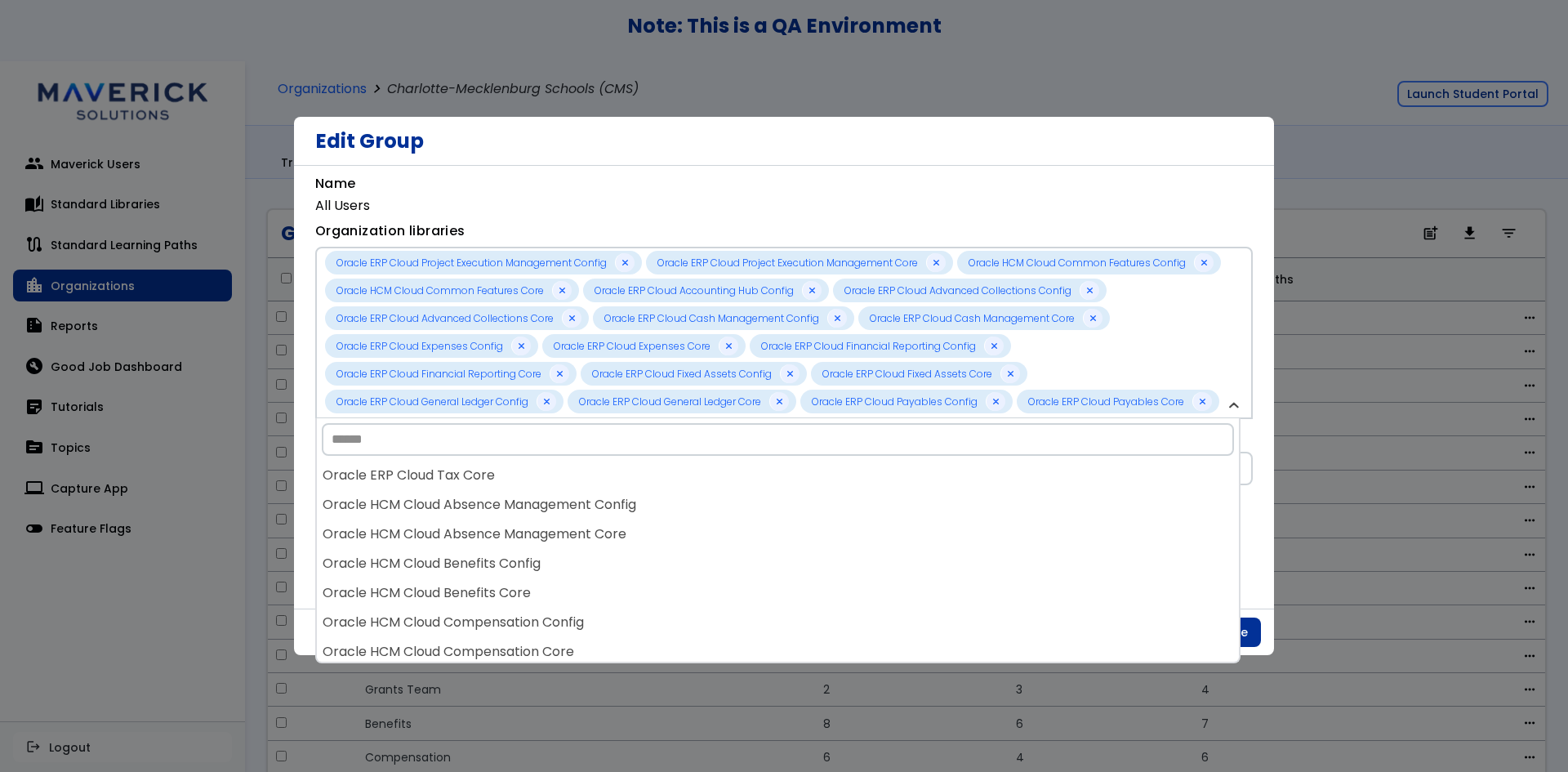
click at [880, 489] on div "Oracle ERP Cloud Tax Core" at bounding box center [778, 475] width 923 height 30
click at [880, 489] on div "Oracle HCM Cloud Absence Management Core" at bounding box center [778, 475] width 923 height 30
click at [880, 489] on div "Oracle HCM Cloud Benefits Core" at bounding box center [778, 475] width 923 height 30
click at [880, 489] on div "Oracle HCM Cloud Compensation Config" at bounding box center [778, 475] width 923 height 30
click at [880, 489] on div "Oracle HCM Cloud Compensation Core" at bounding box center [778, 475] width 923 height 30
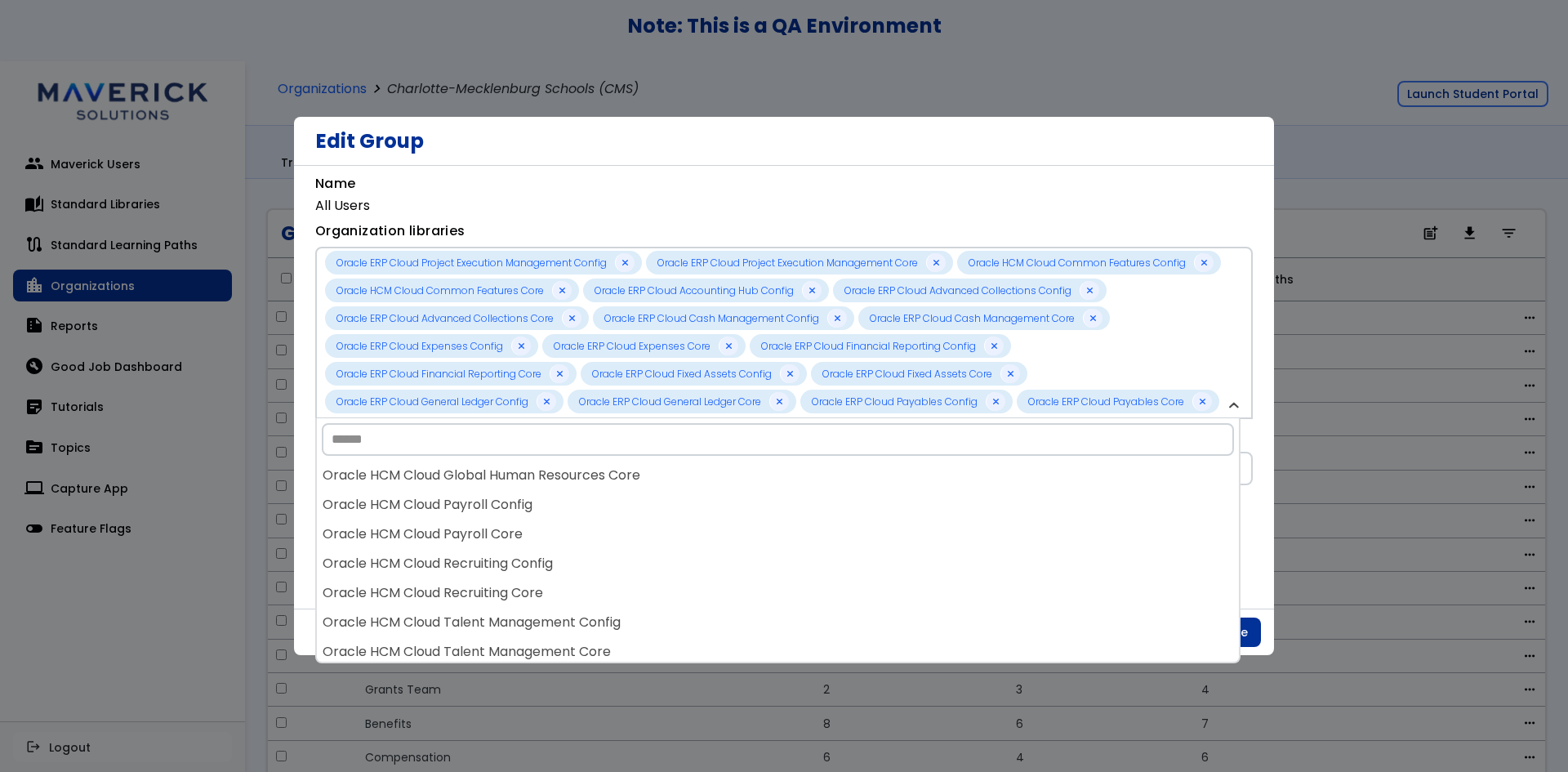
click at [880, 489] on div "Oracle HCM Cloud Global Human Resources Core" at bounding box center [778, 475] width 923 height 30
click at [880, 489] on div "Oracle HCM Cloud Payroll Config" at bounding box center [778, 475] width 923 height 30
click at [880, 489] on div "Oracle HCM Cloud Recruiting Config" at bounding box center [778, 475] width 923 height 30
click at [880, 489] on div "Oracle HCM Cloud Recruiting Core" at bounding box center [778, 475] width 923 height 30
click at [880, 489] on div "Oracle HCM Cloud Talent Management Core" at bounding box center [778, 475] width 923 height 30
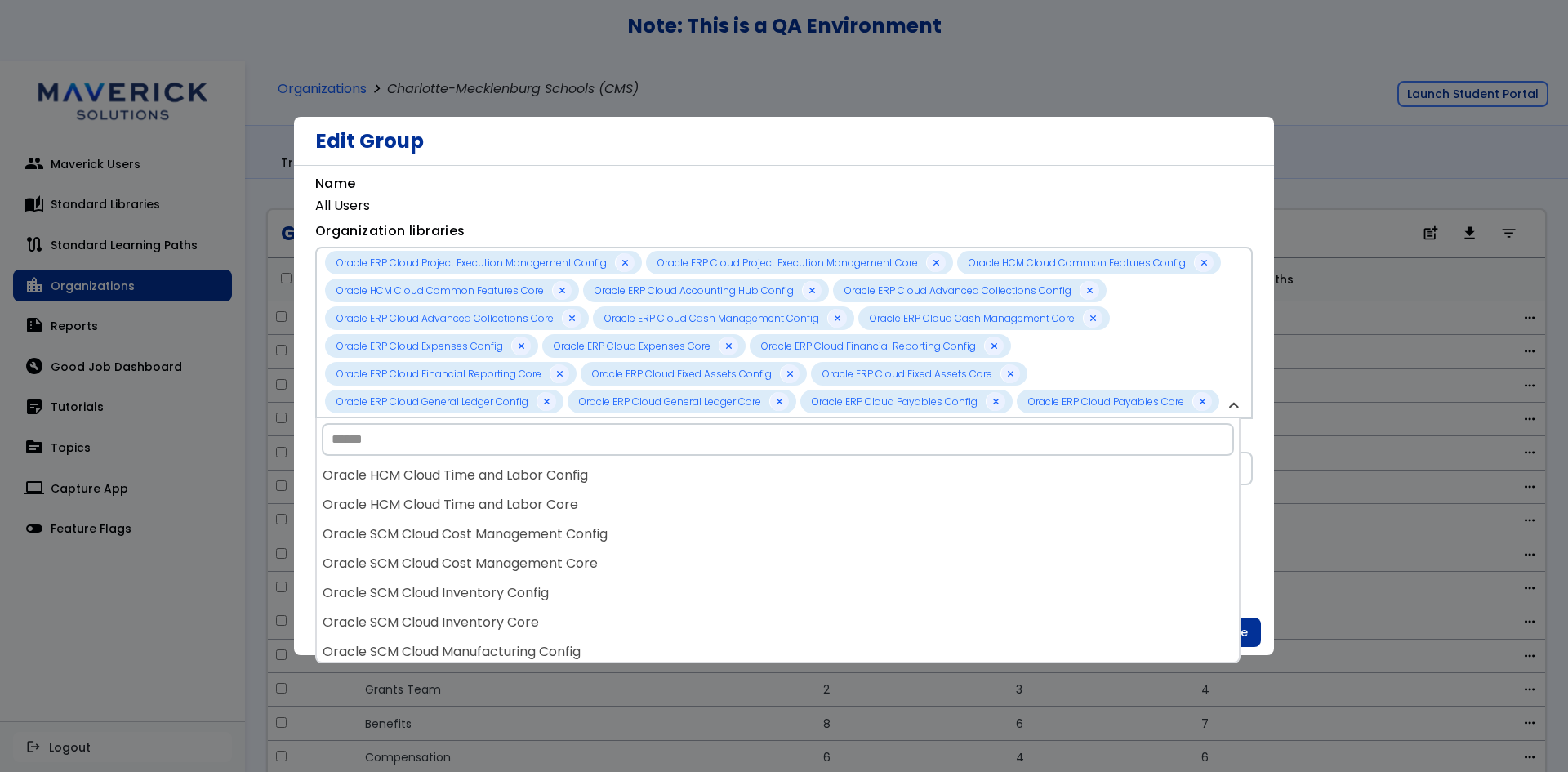
click at [880, 489] on div "Oracle HCM Cloud Time and Labor Config" at bounding box center [778, 475] width 923 height 30
click at [880, 489] on div "Oracle SCM Cloud Cost Management Config" at bounding box center [778, 475] width 923 height 30
click at [880, 489] on div "Oracle SCM Cloud Cost Management Core" at bounding box center [778, 475] width 923 height 30
click at [880, 489] on div "Oracle SCM Cloud Inventory Core" at bounding box center [778, 475] width 923 height 30
click at [880, 489] on div "Oracle SCM Cloud Manufacturing Config" at bounding box center [778, 475] width 923 height 30
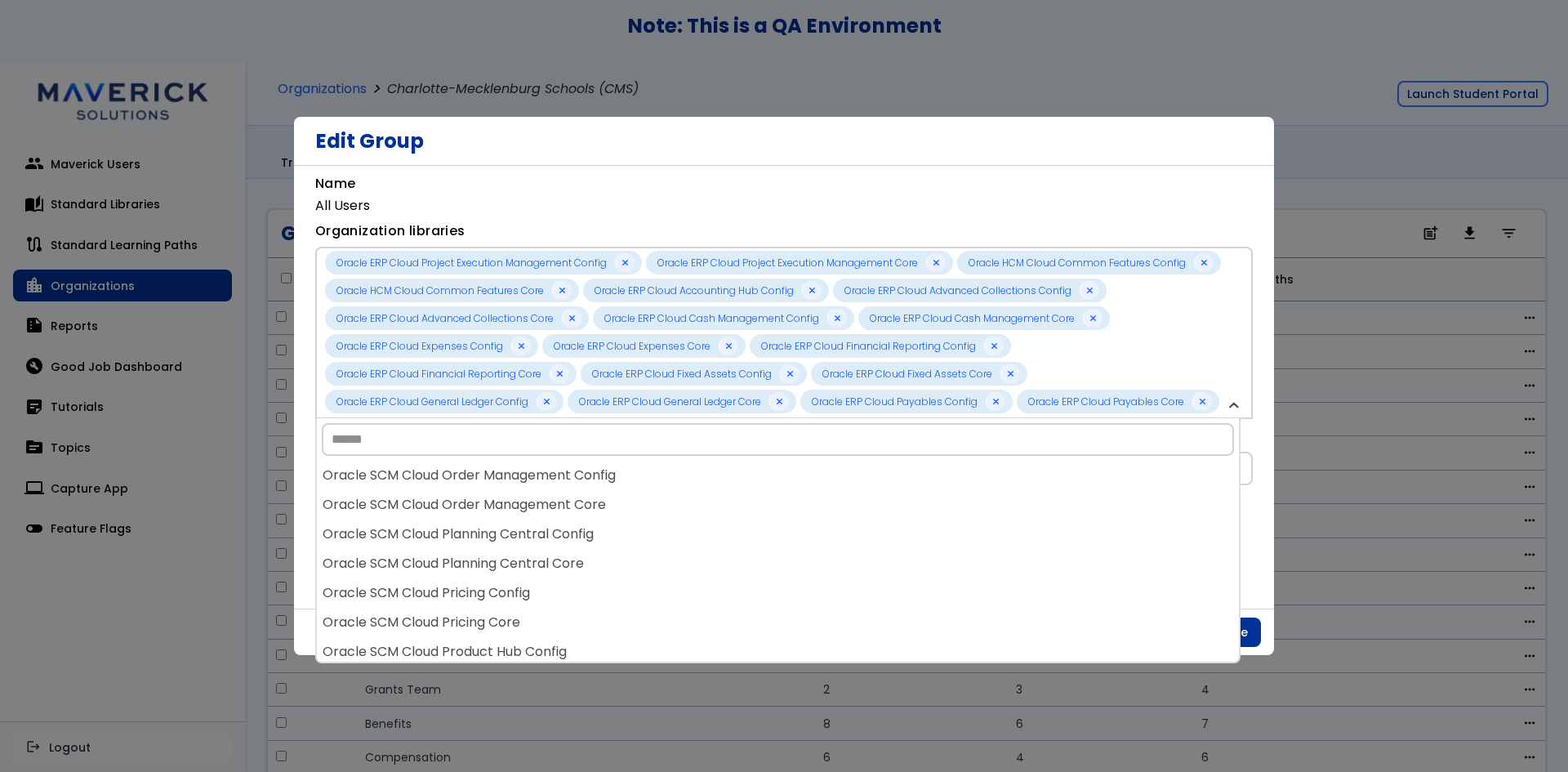
click at [880, 489] on div "Oracle SCM Cloud Order Management Config" at bounding box center [778, 475] width 923 height 30
click at [880, 489] on div "Oracle SCM Cloud Order Management Core" at bounding box center [778, 475] width 923 height 30
click at [880, 489] on div "Oracle SCM Cloud Planning Central Core" at bounding box center [778, 475] width 923 height 30
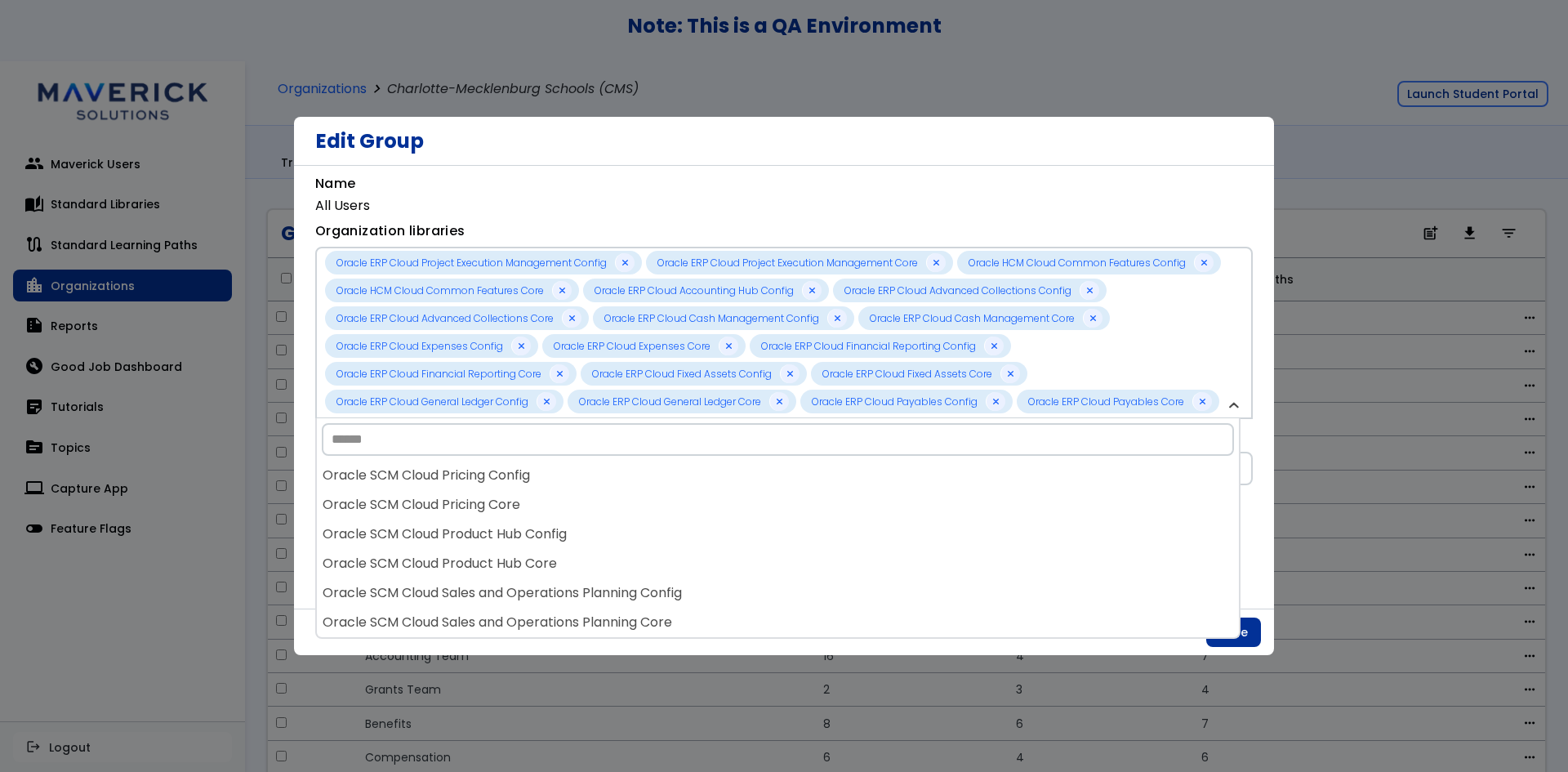
click at [880, 489] on div "Oracle SCM Cloud Pricing Config" at bounding box center [778, 475] width 923 height 30
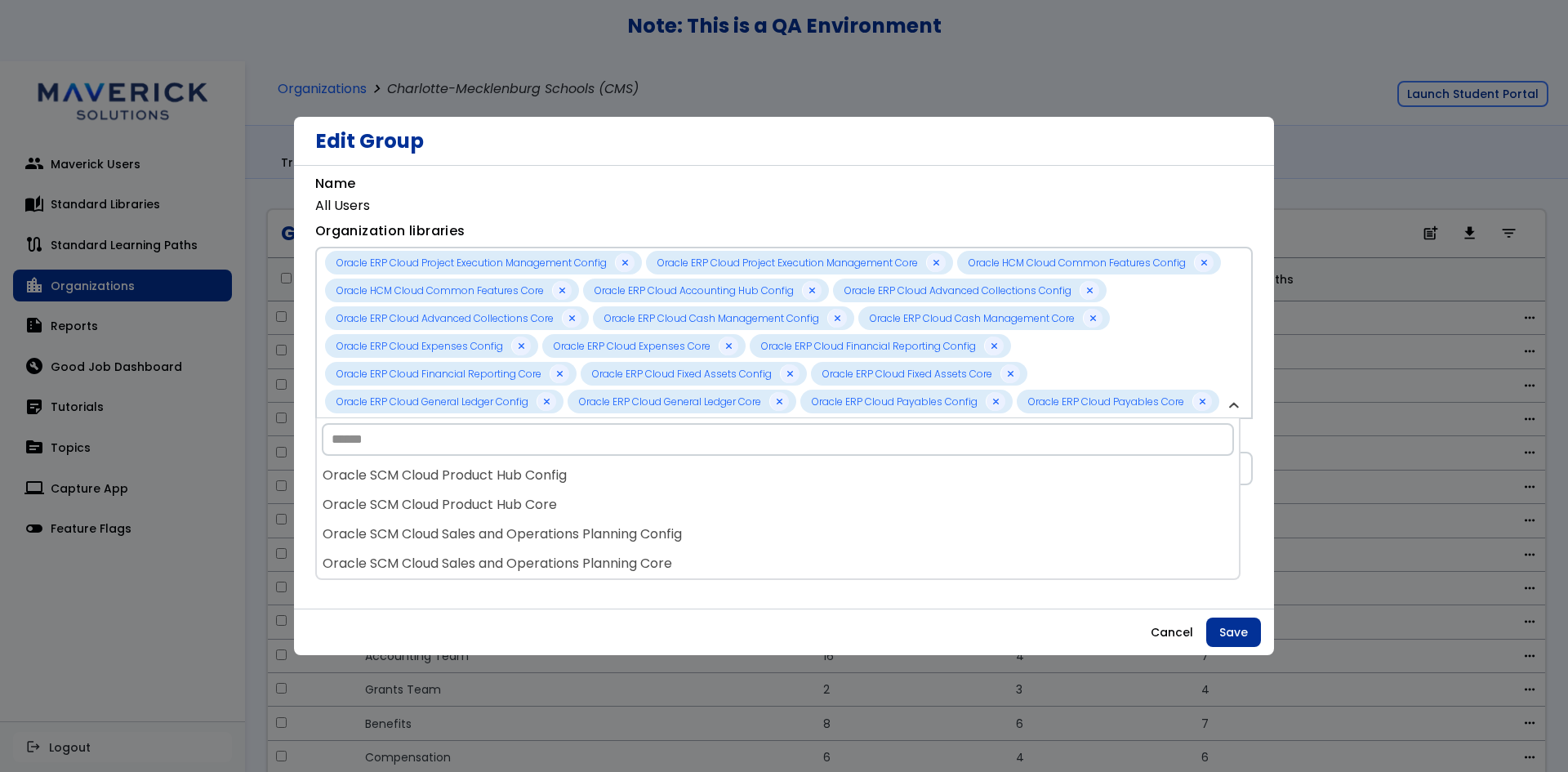
click at [880, 489] on div "Oracle SCM Cloud Product Hub Config" at bounding box center [778, 475] width 923 height 30
click at [880, 489] on div "Oracle SCM Cloud Product Hub Core" at bounding box center [778, 475] width 923 height 30
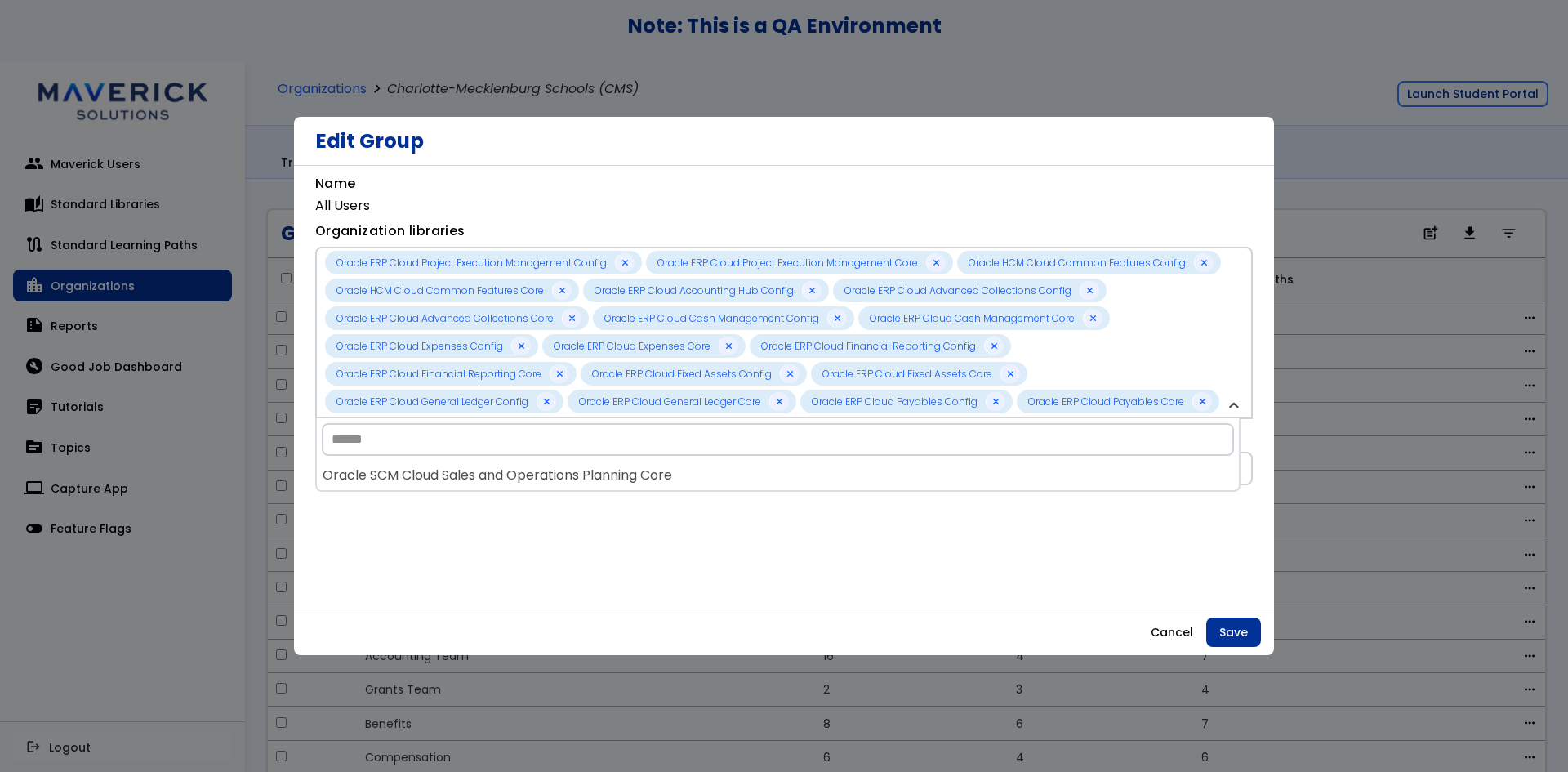
click at [880, 489] on div "Oracle SCM Cloud Sales and Operations Planning Core" at bounding box center [778, 475] width 923 height 30
click at [1245, 482] on div "**********" at bounding box center [784, 387] width 981 height 443
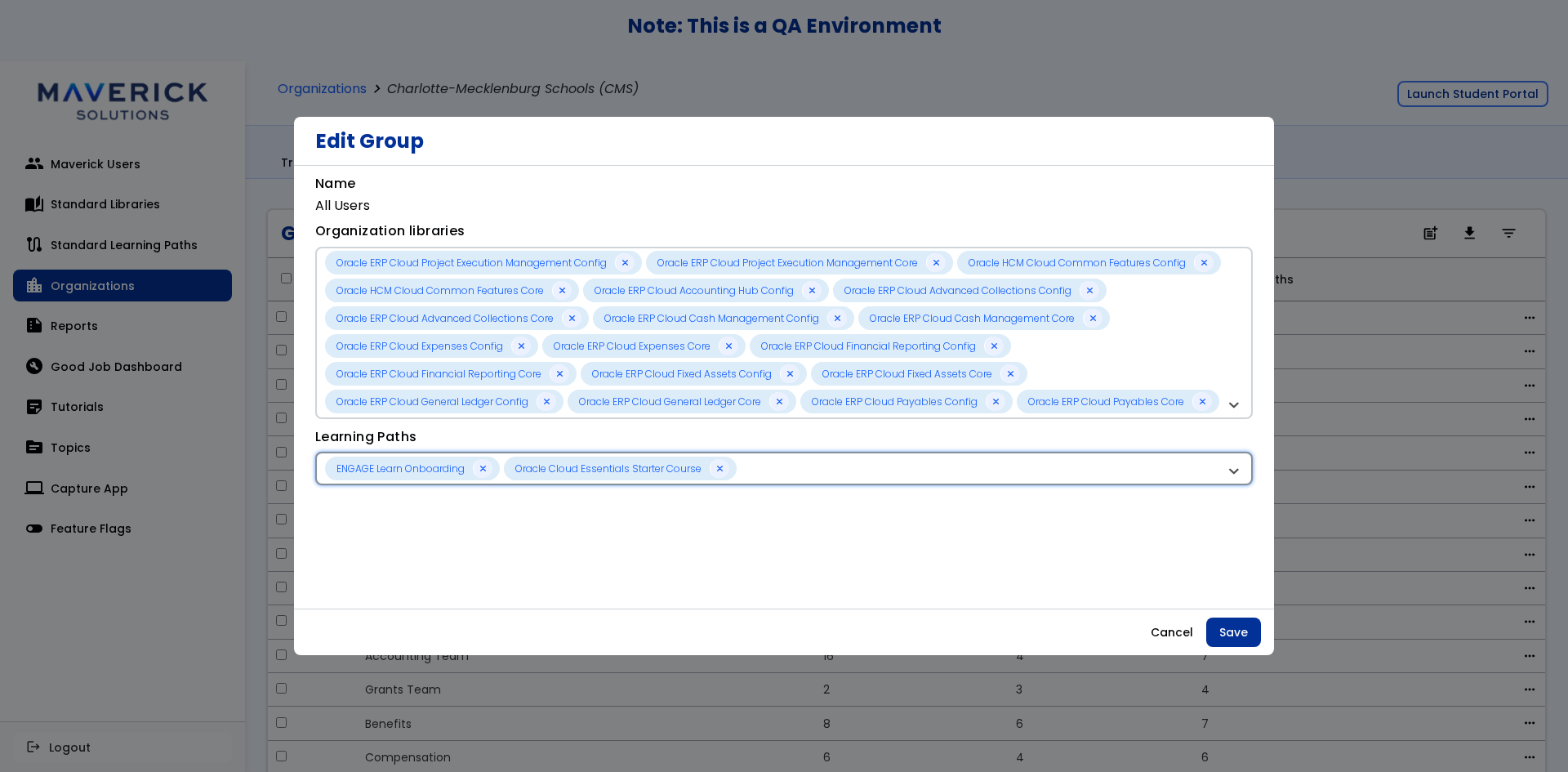
click at [1059, 482] on div "ENGAGE Learn Onboarding Oracle Cloud Essentials Starter Course" at bounding box center [784, 468] width 937 height 33
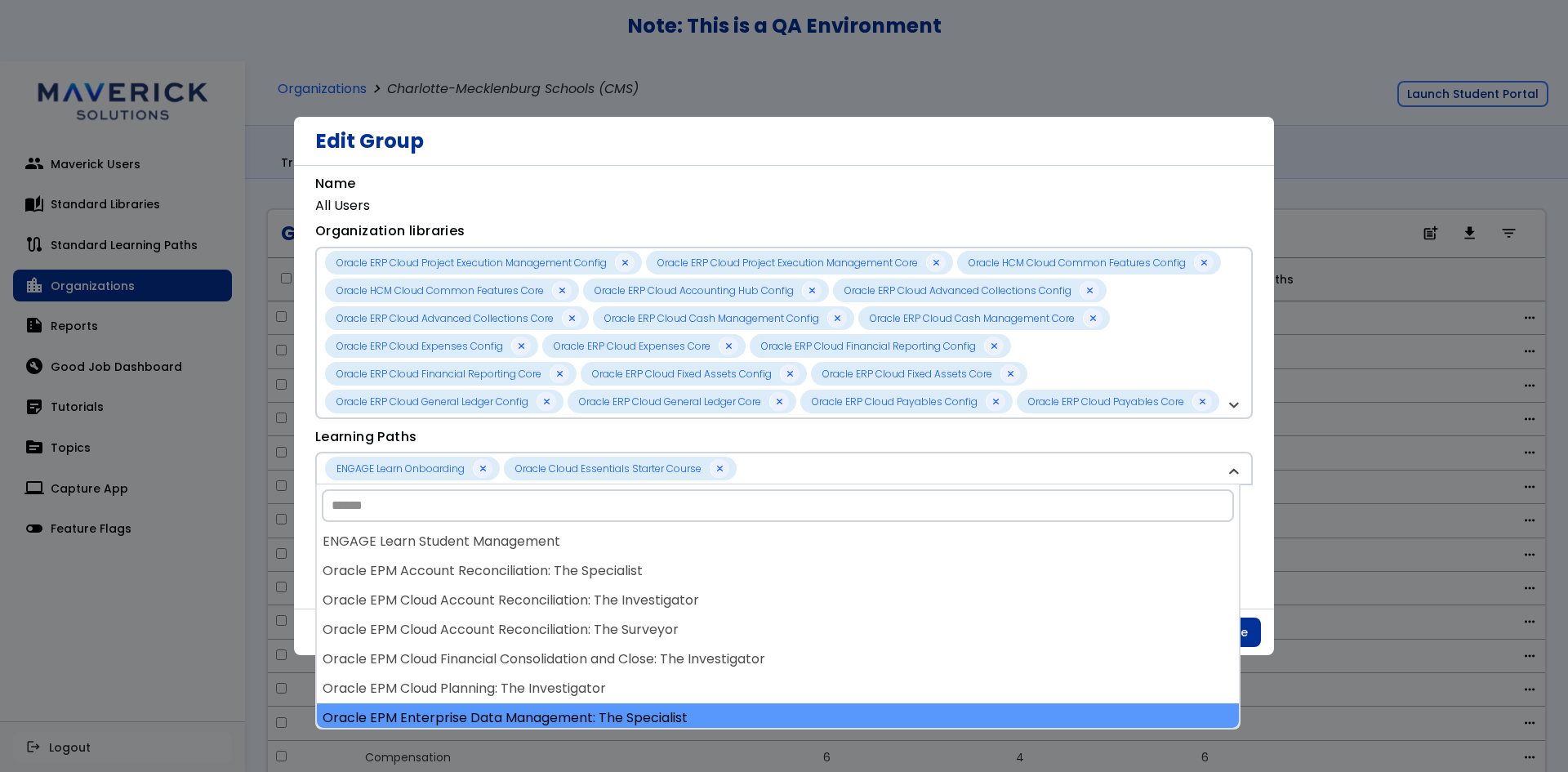
click at [862, 711] on div "Oracle EPM Enterprise Data Management: The Specialist" at bounding box center [778, 718] width 923 height 30
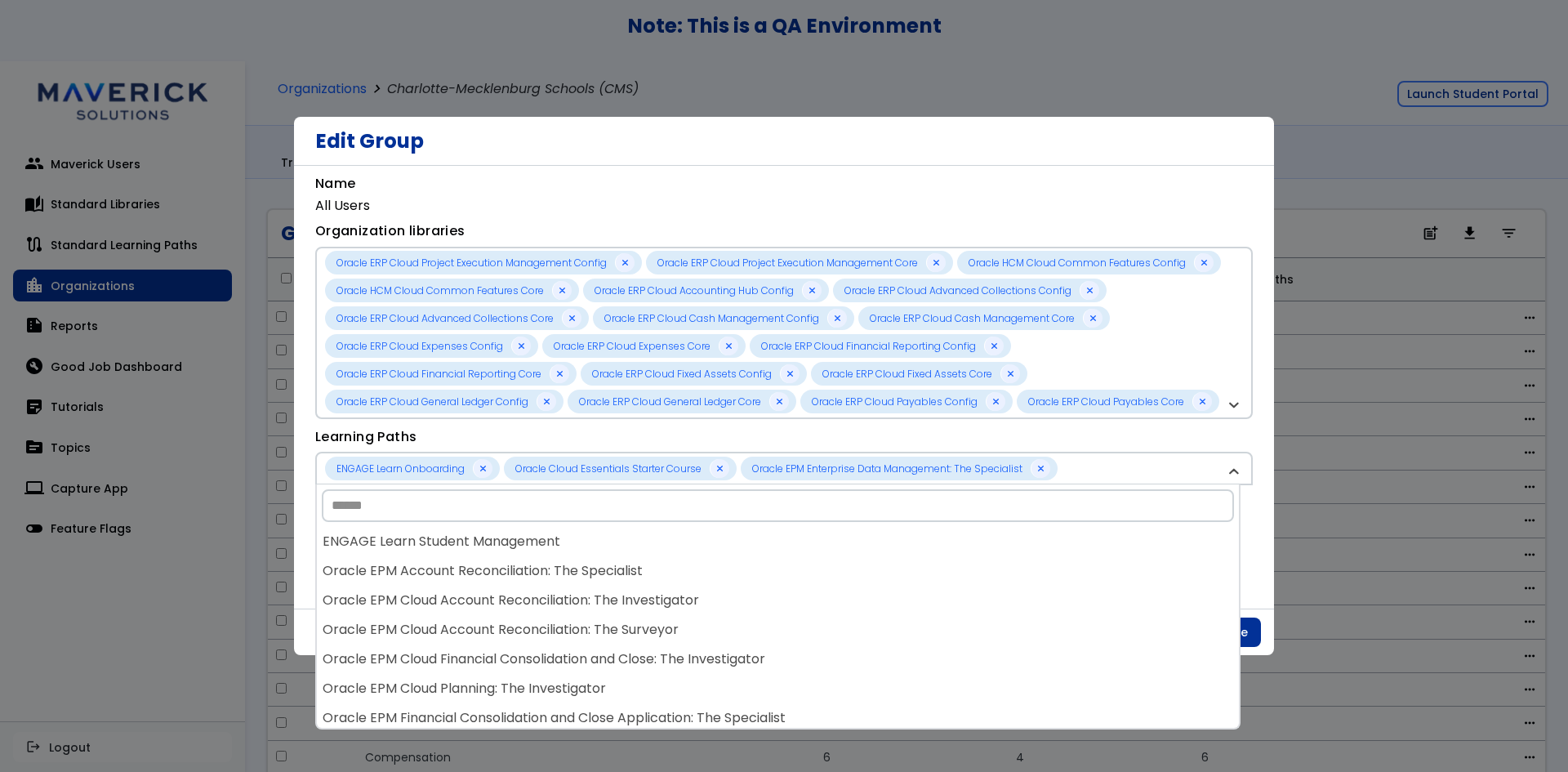
click at [862, 711] on div "Oracle EPM Financial Consolidation and Close Application: The Specialist" at bounding box center [778, 718] width 923 height 30
click at [862, 711] on div "Oracle EPM Planning: The Specialist" at bounding box center [778, 718] width 923 height 30
click at [862, 711] on div "ENGAGE Learn Onboarding ENGAGE Learn Student Management Oracle Cloud Essentials…" at bounding box center [778, 627] width 923 height 201
click at [862, 703] on div "Oracle EPM Cloud Planning: The Investigator" at bounding box center [778, 688] width 923 height 30
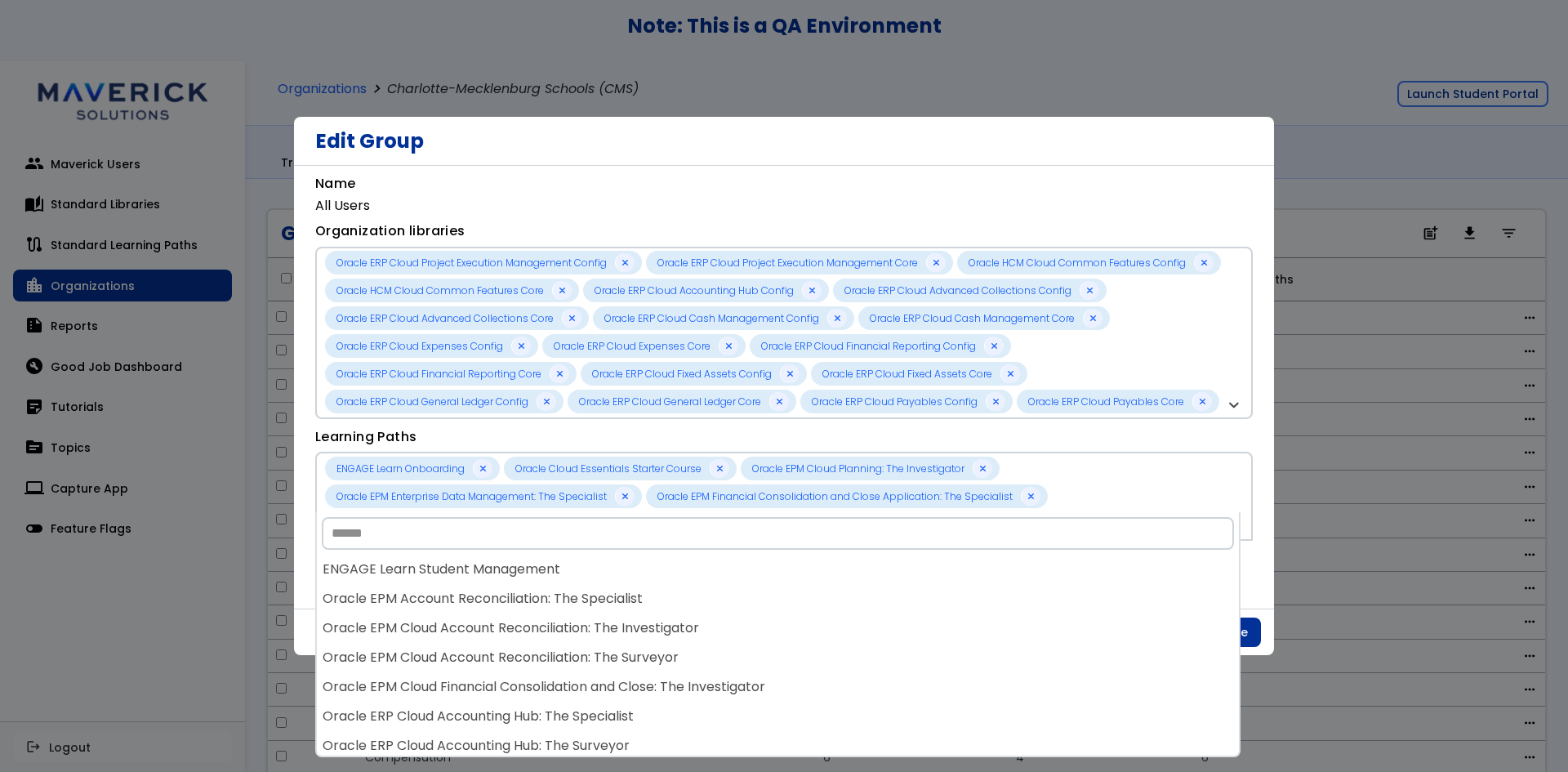
click at [862, 711] on div "Oracle ERP Cloud Accounting Hub: The Specialist" at bounding box center [778, 716] width 923 height 30
click at [862, 711] on div at bounding box center [784, 386] width 1568 height 772
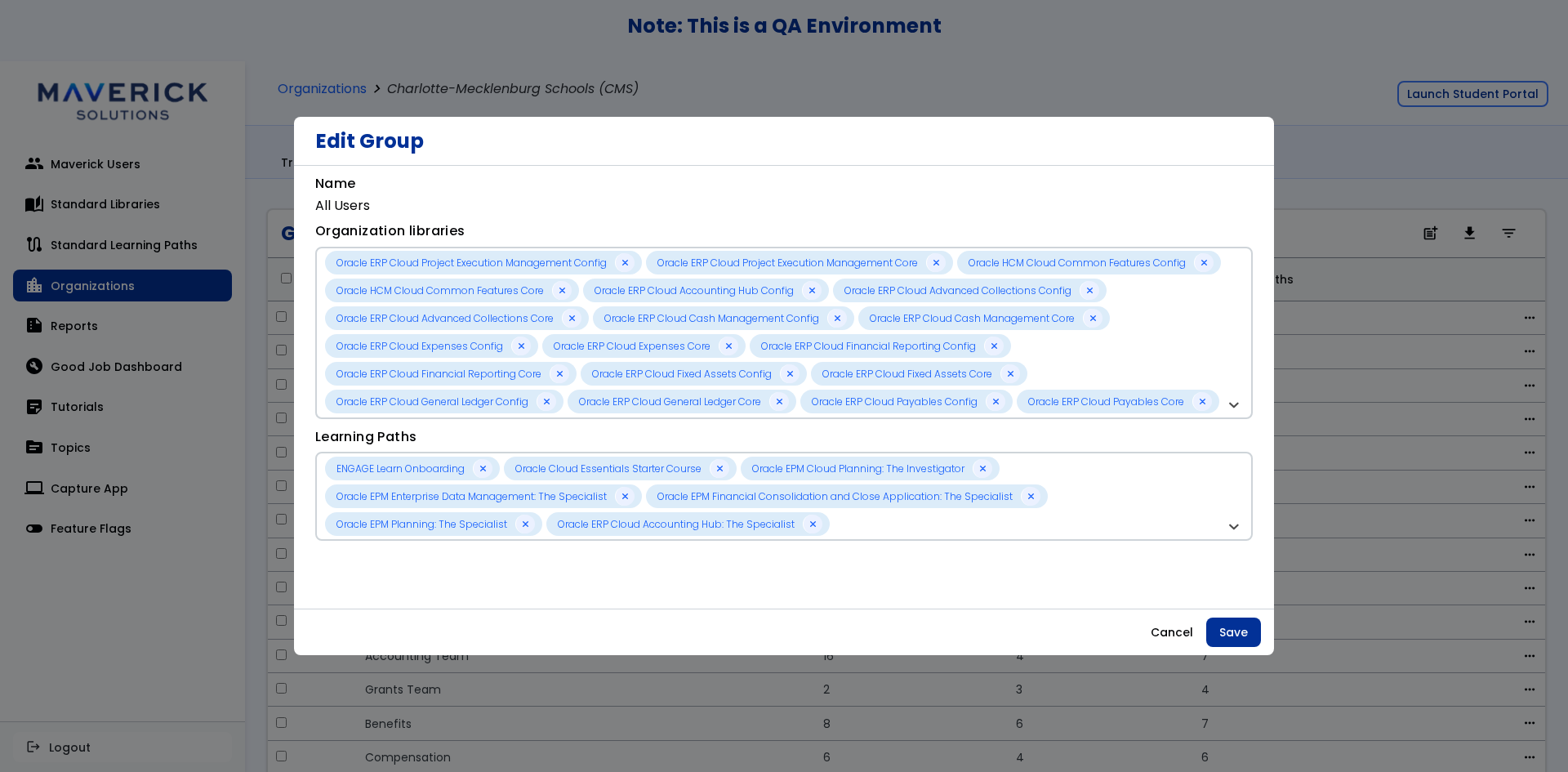
click at [862, 711] on div at bounding box center [784, 386] width 1568 height 772
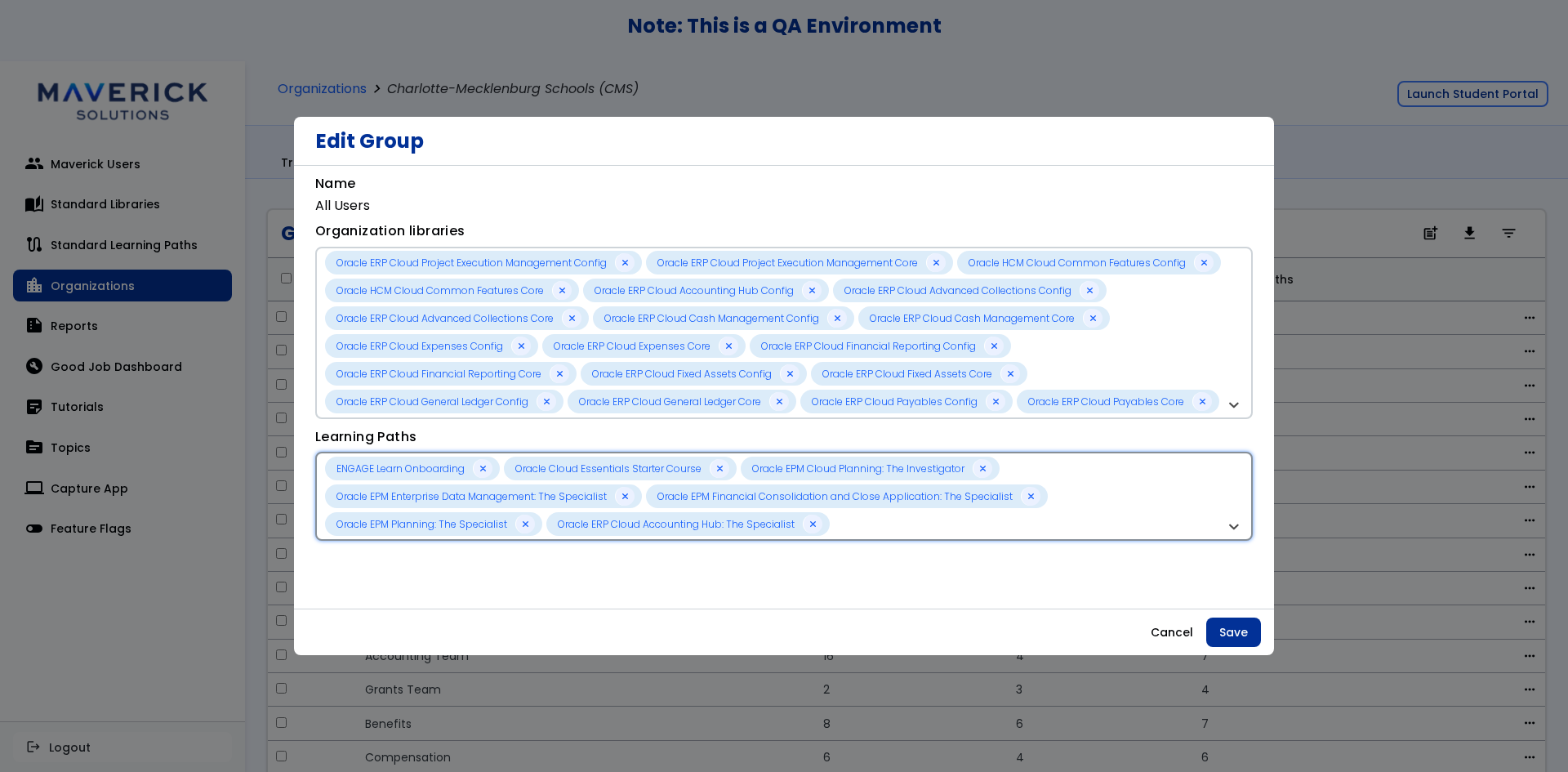
click at [1139, 516] on div "ENGAGE Learn Onboarding Oracle Cloud Essentials Starter Course Oracle EPM Cloud…" at bounding box center [776, 496] width 901 height 80
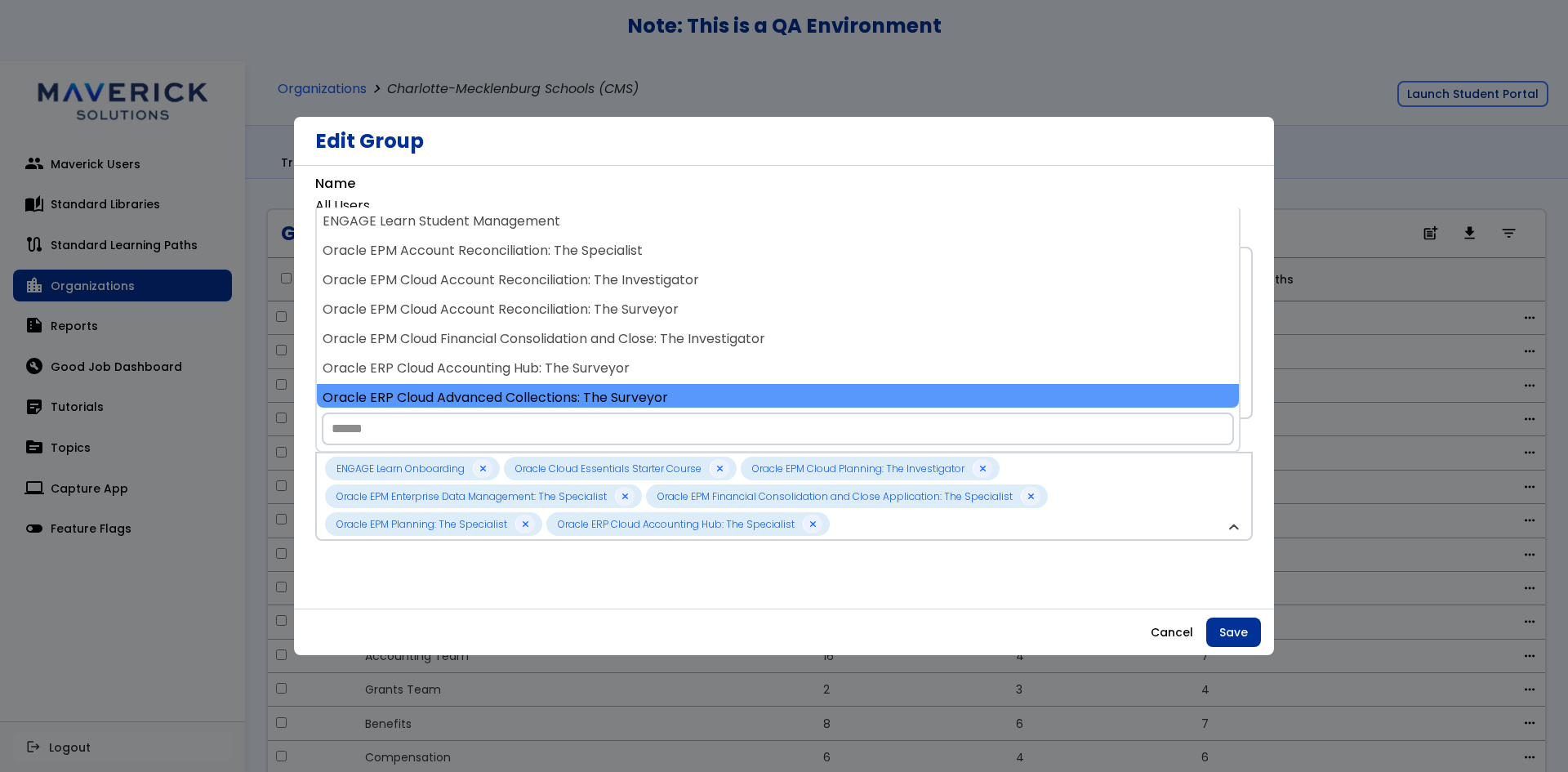
click at [856, 392] on div "Oracle ERP Cloud Advanced Collections: The Surveyor" at bounding box center [778, 398] width 923 height 30
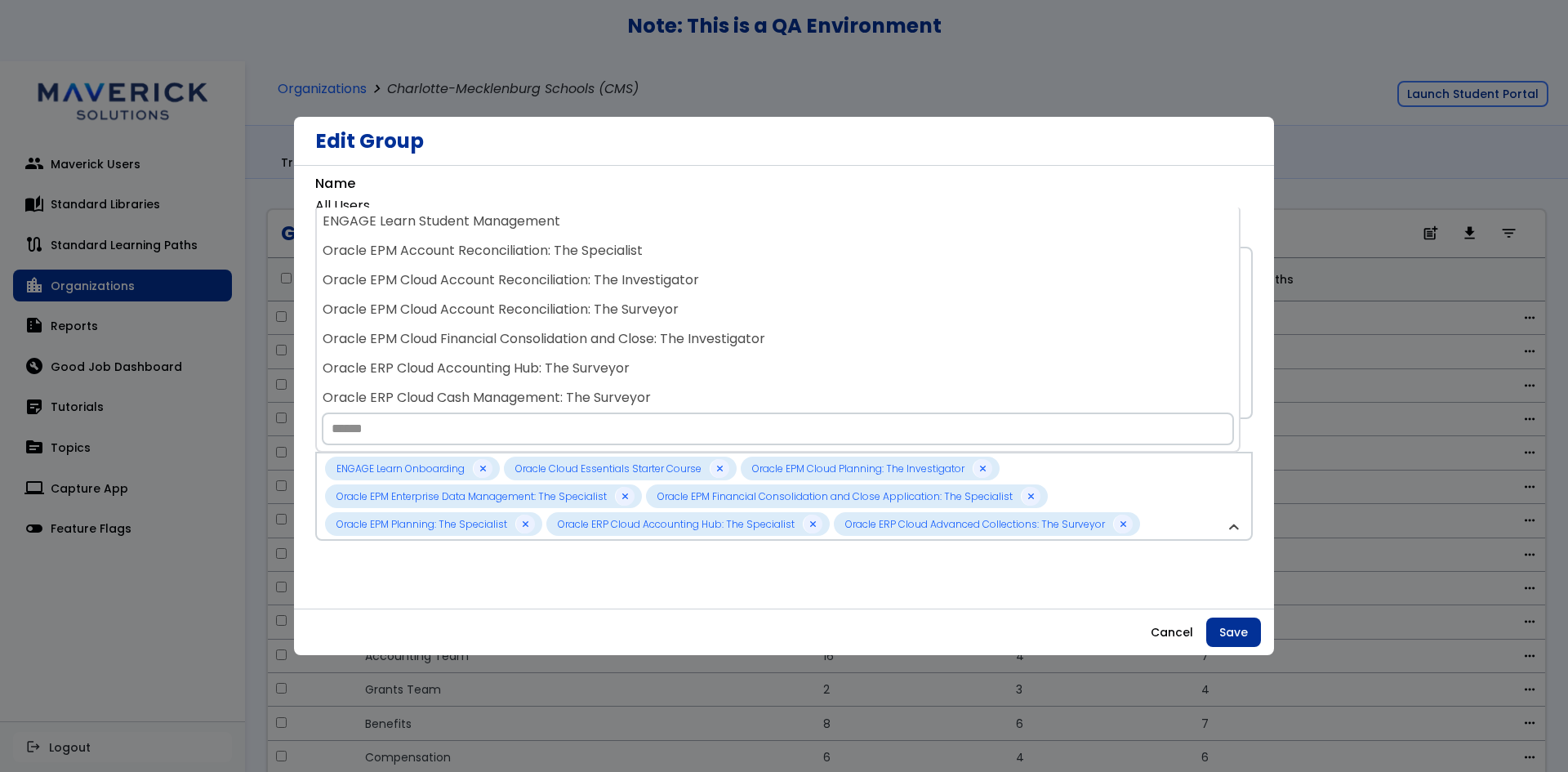
click at [856, 392] on div "Oracle ERP Cloud Cash Management: The Surveyor" at bounding box center [778, 398] width 923 height 30
click at [856, 392] on div "Oracle ERP Cloud Expenses: The Surveyor" at bounding box center [778, 398] width 923 height 30
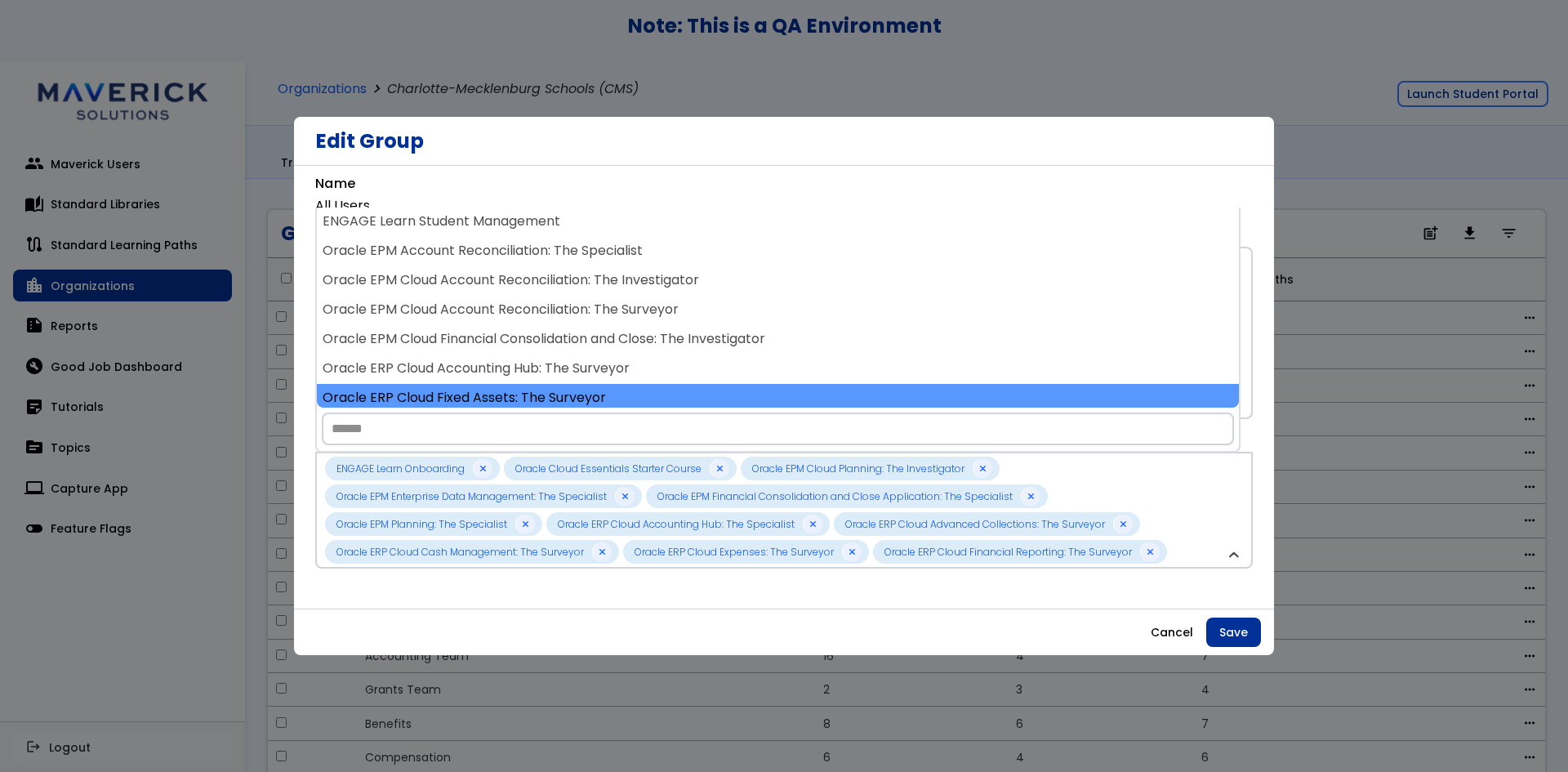
click at [856, 390] on div "Oracle ERP Cloud Fixed Assets: The Surveyor" at bounding box center [778, 398] width 923 height 30
click at [856, 389] on div "Oracle ERP Cloud General Ledger: The Investigator" at bounding box center [778, 398] width 923 height 30
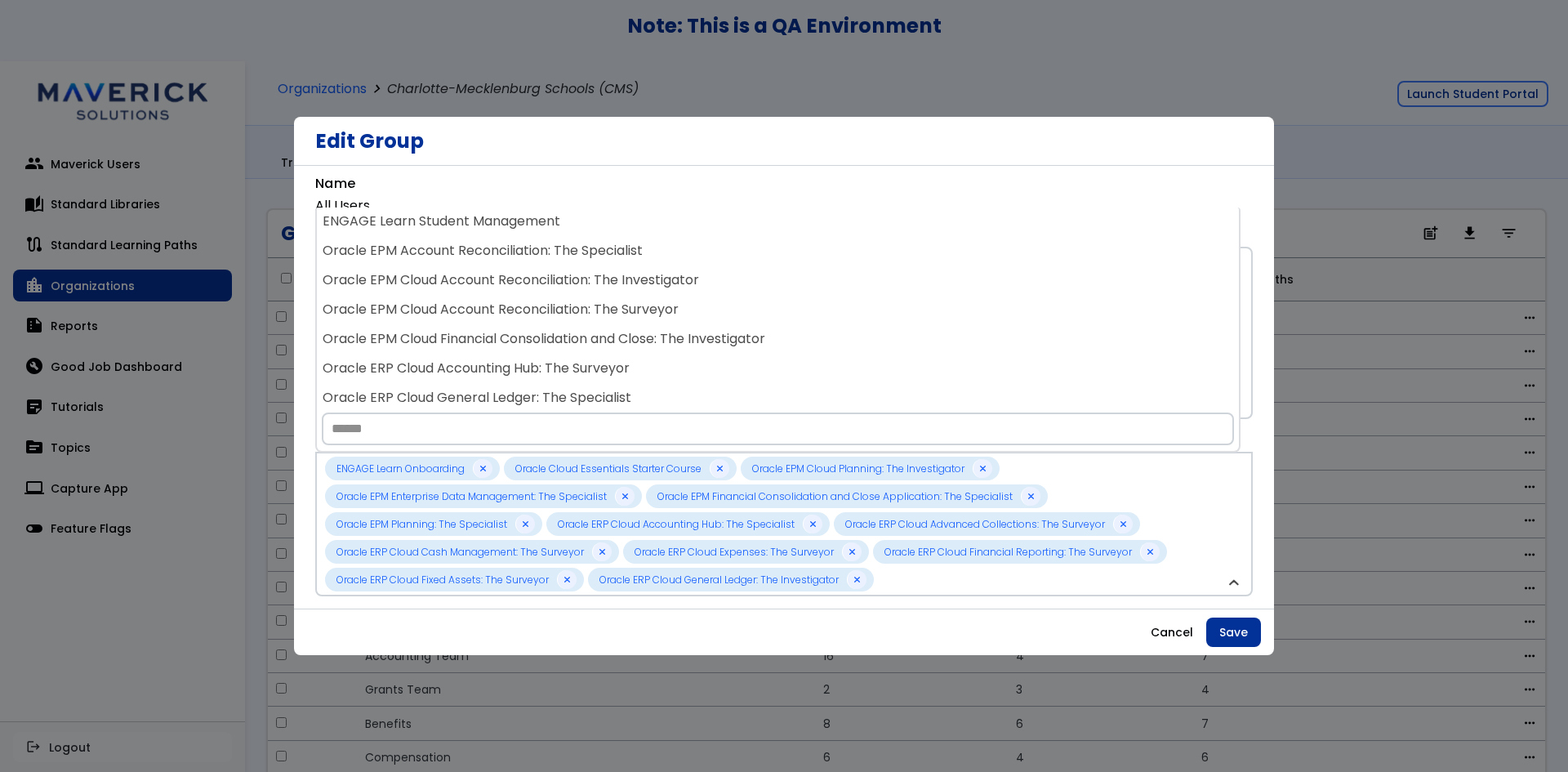
click at [856, 389] on div "Oracle ERP Cloud General Ledger: The Specialist" at bounding box center [778, 398] width 923 height 30
click at [856, 389] on div "Oracle ERP Cloud General Ledger: The Surveyor" at bounding box center [778, 398] width 923 height 30
click at [856, 389] on div "Oracle ERP Cloud Payables: The Investigator" at bounding box center [778, 398] width 923 height 30
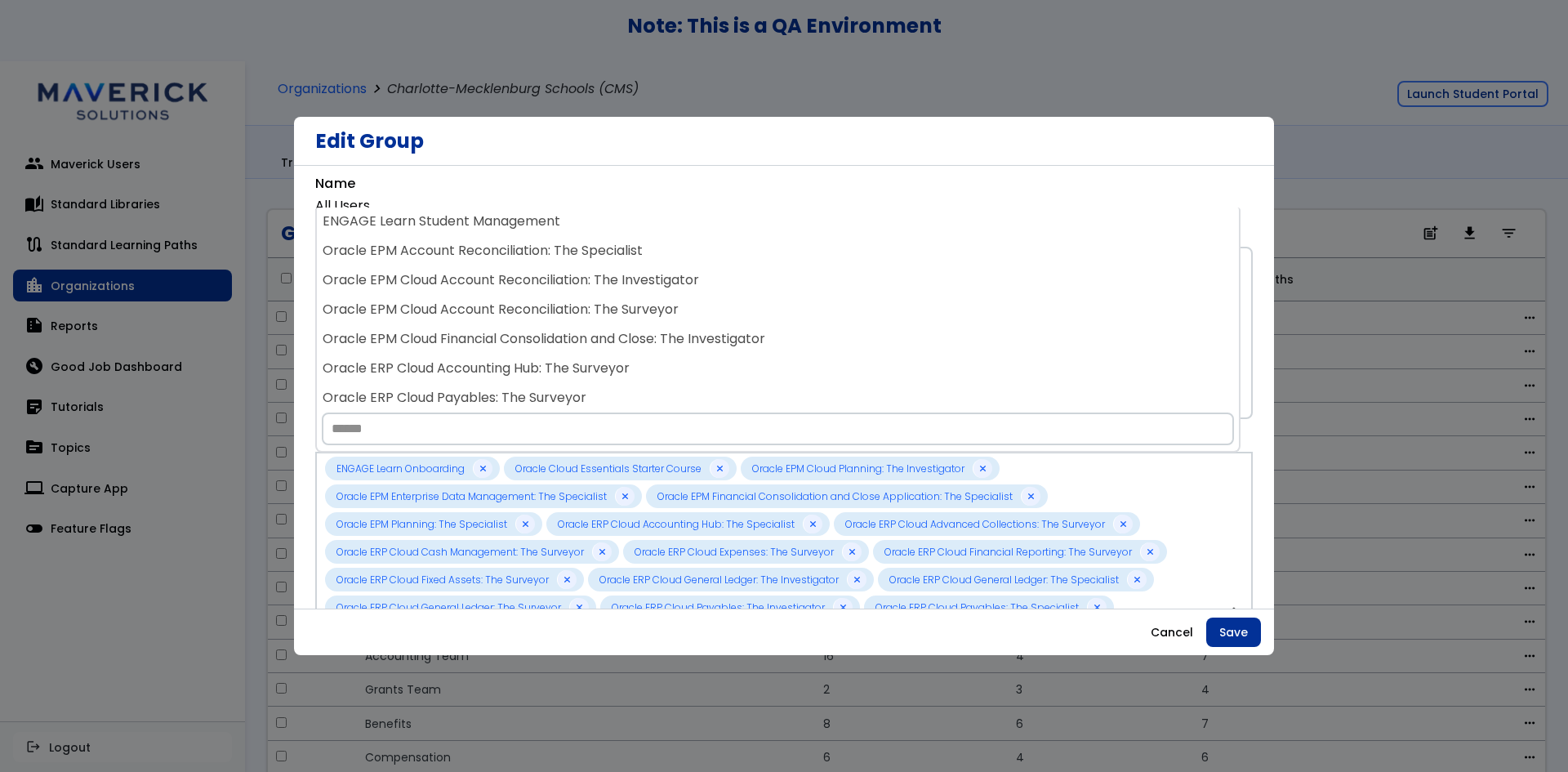
click at [856, 389] on div "Oracle ERP Cloud Payables: The Surveyor" at bounding box center [778, 398] width 923 height 30
click at [856, 389] on div "Oracle ERP Cloud Procurement: The Investigator" at bounding box center [778, 398] width 923 height 30
click at [856, 389] on div "Oracle ERP Cloud Procurement: The Surveyor" at bounding box center [778, 398] width 923 height 30
click at [856, 389] on div "Oracle ERP Cloud Project Financial Management: The Surveyor" at bounding box center [778, 398] width 923 height 30
click at [856, 389] on div "Oracle ERP Cloud Project Portfolio Management: The Surveyor" at bounding box center [778, 398] width 923 height 30
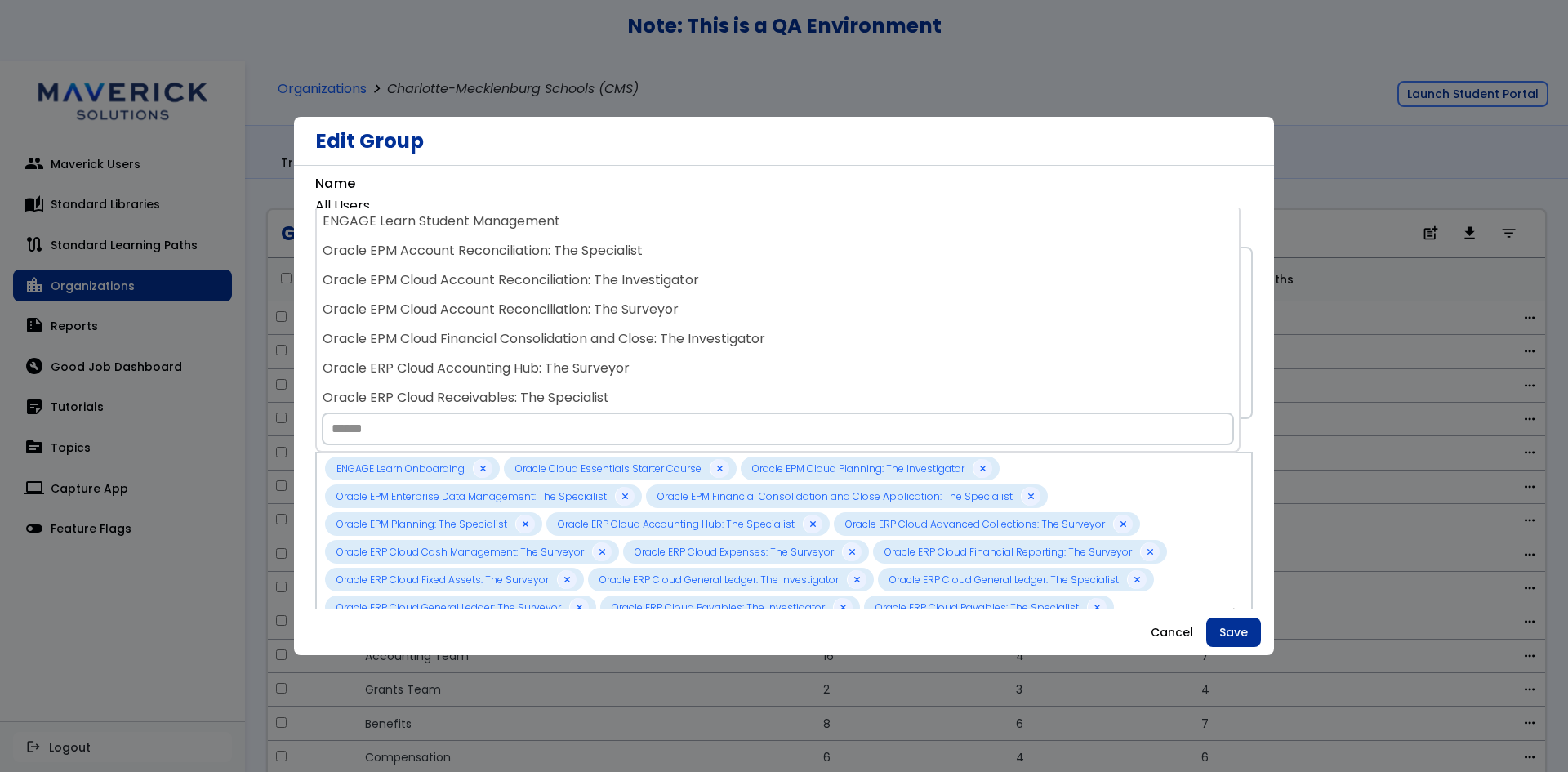
click at [856, 389] on div "Oracle ERP Cloud Receivables: The Specialist" at bounding box center [778, 398] width 923 height 30
click at [856, 389] on div "Oracle ERP Cloud Receivables: The Surveyor" at bounding box center [778, 398] width 923 height 30
click at [856, 389] on div "Oracle ERP Cloud Revenue Management: The Specialist" at bounding box center [778, 398] width 923 height 30
click at [856, 389] on div "Oracle ERP Cloud Risk Management: The Investigator" at bounding box center [778, 398] width 923 height 30
click at [856, 389] on div "Oracle ERP Cloud Risk Management: The Specialist" at bounding box center [778, 398] width 923 height 30
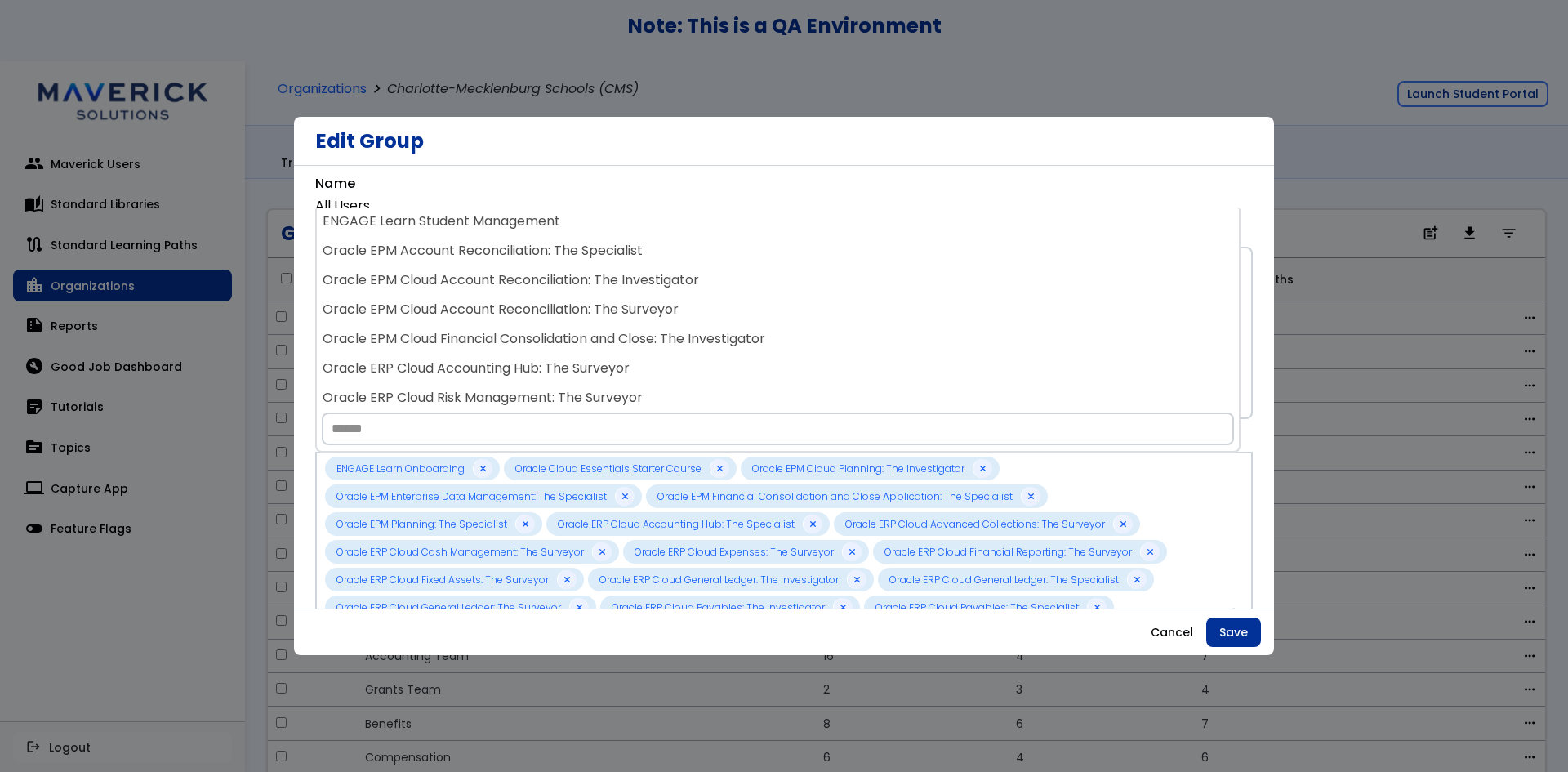
click at [856, 389] on div "Oracle ERP Cloud Risk Management: The Surveyor" at bounding box center [778, 398] width 923 height 30
click at [856, 389] on div "Oracle HCM Cloud Absence Management: The Investigator" at bounding box center [778, 398] width 923 height 30
click at [856, 389] on div "Oracle HCM Cloud Absence Management: The Specialist" at bounding box center [778, 398] width 923 height 30
click at [856, 389] on div "Oracle HCM Cloud Benefits: The Investigator" at bounding box center [778, 398] width 923 height 30
click at [856, 389] on div "Oracle HCM Cloud Benefits: The Surveyor" at bounding box center [778, 398] width 923 height 30
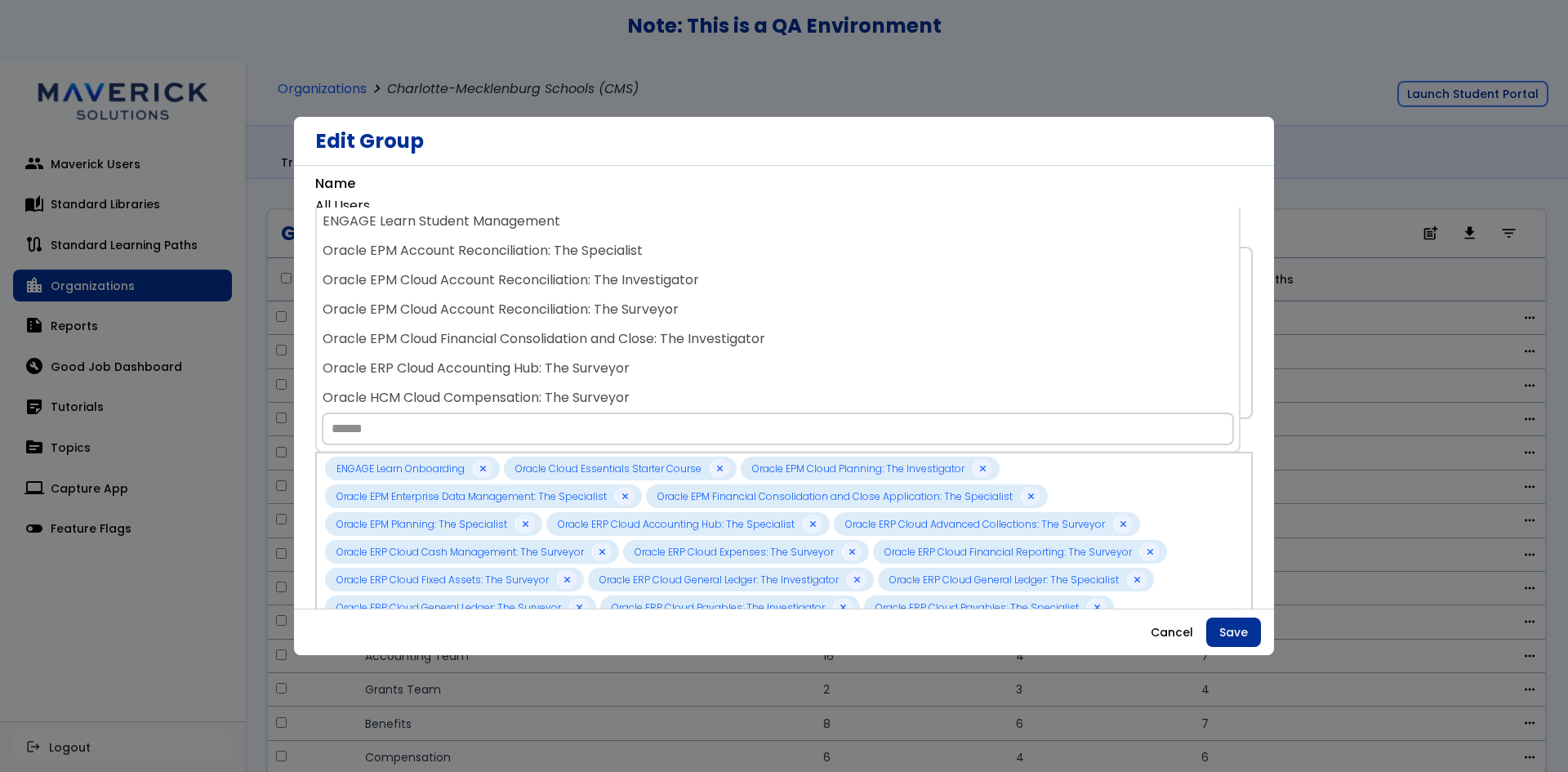
click at [856, 388] on div "Oracle HCM Cloud Compensation: The Surveyor" at bounding box center [778, 398] width 923 height 30
click at [856, 388] on div "Oracle HCM Cloud Global Human Resources: The Specialist" at bounding box center [778, 398] width 923 height 30
click at [856, 388] on div "Oracle HCM Cloud Global Human Resources: The Surveyor" at bounding box center [778, 398] width 923 height 30
click at [856, 388] on div "Oracle HCM Cloud Payroll: The Surveyor" at bounding box center [778, 398] width 923 height 30
click at [856, 388] on div "Oracle HCM Cloud Recruiting: The Investigator" at bounding box center [778, 398] width 923 height 30
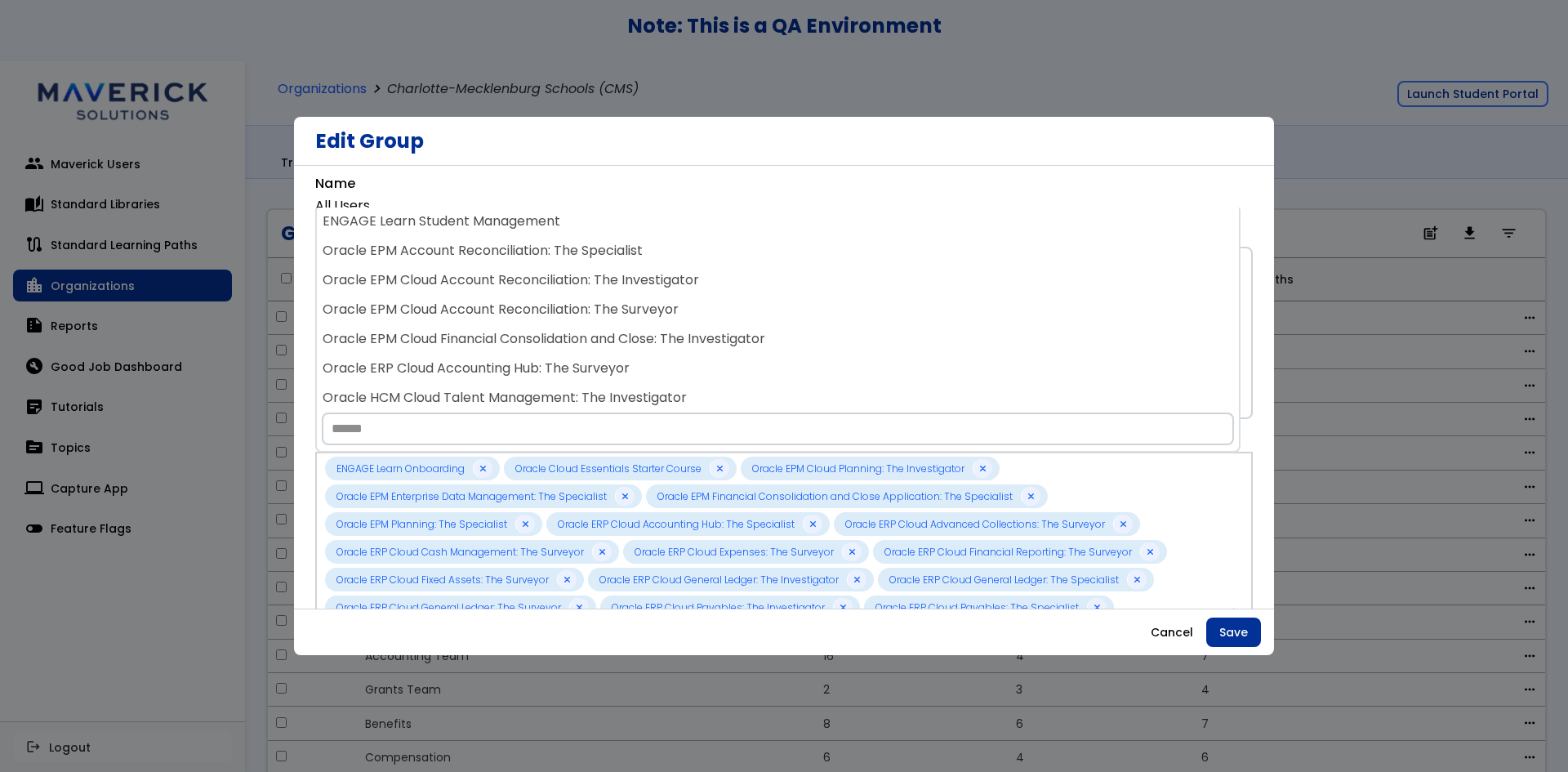
click at [856, 388] on div "Oracle HCM Cloud Talent Management: The Investigator" at bounding box center [778, 398] width 923 height 30
click at [856, 388] on div "Oracle HCM Cloud Time and Labor: The Investigator" at bounding box center [778, 398] width 923 height 30
click at [856, 388] on div "Oracle HCM Cloud Time and Labor: The Surveyor" at bounding box center [778, 398] width 923 height 30
click at [856, 388] on div "Oracle HCM Recruiting: The Specialist" at bounding box center [778, 398] width 923 height 30
click at [856, 388] on div "Oracle HCM Talent Management: The Specialist" at bounding box center [778, 398] width 923 height 30
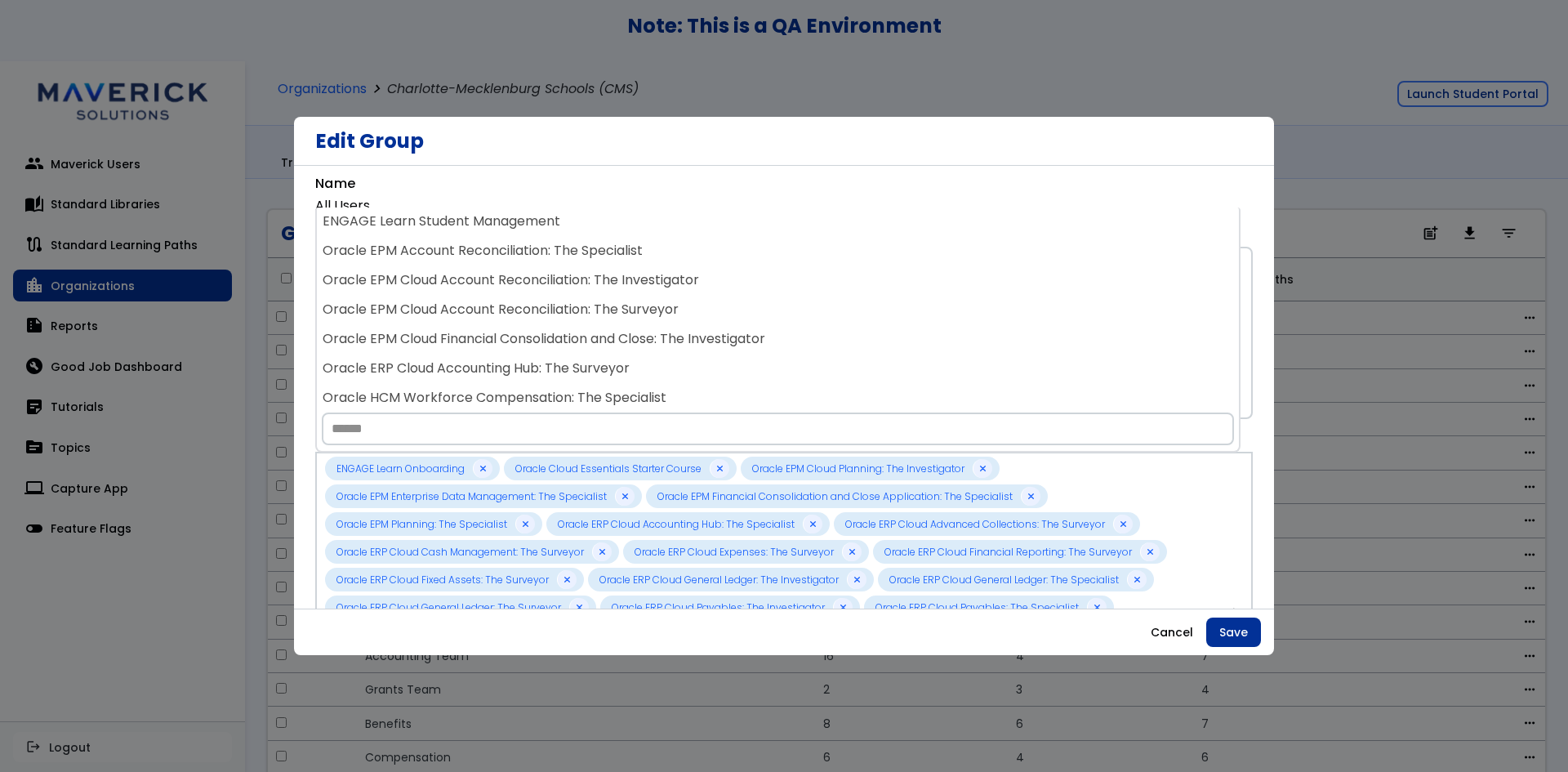
click at [856, 388] on div "Oracle HCM Workforce Compensation: The Specialist" at bounding box center [778, 398] width 923 height 30
click at [856, 388] on div "Oracle PPM Cloud Project Portfolio Management: The Specialist" at bounding box center [778, 398] width 923 height 30
click at [856, 388] on div "Oracle SCM Cloud Cost Management: The Specialist" at bounding box center [778, 398] width 923 height 30
click at [856, 387] on div "Oracle SCM Cloud Cost Management: The Surveyor" at bounding box center [778, 398] width 923 height 30
click at [856, 387] on div "Oracle SCM Cloud Inventory: The Investigator" at bounding box center [778, 398] width 923 height 30
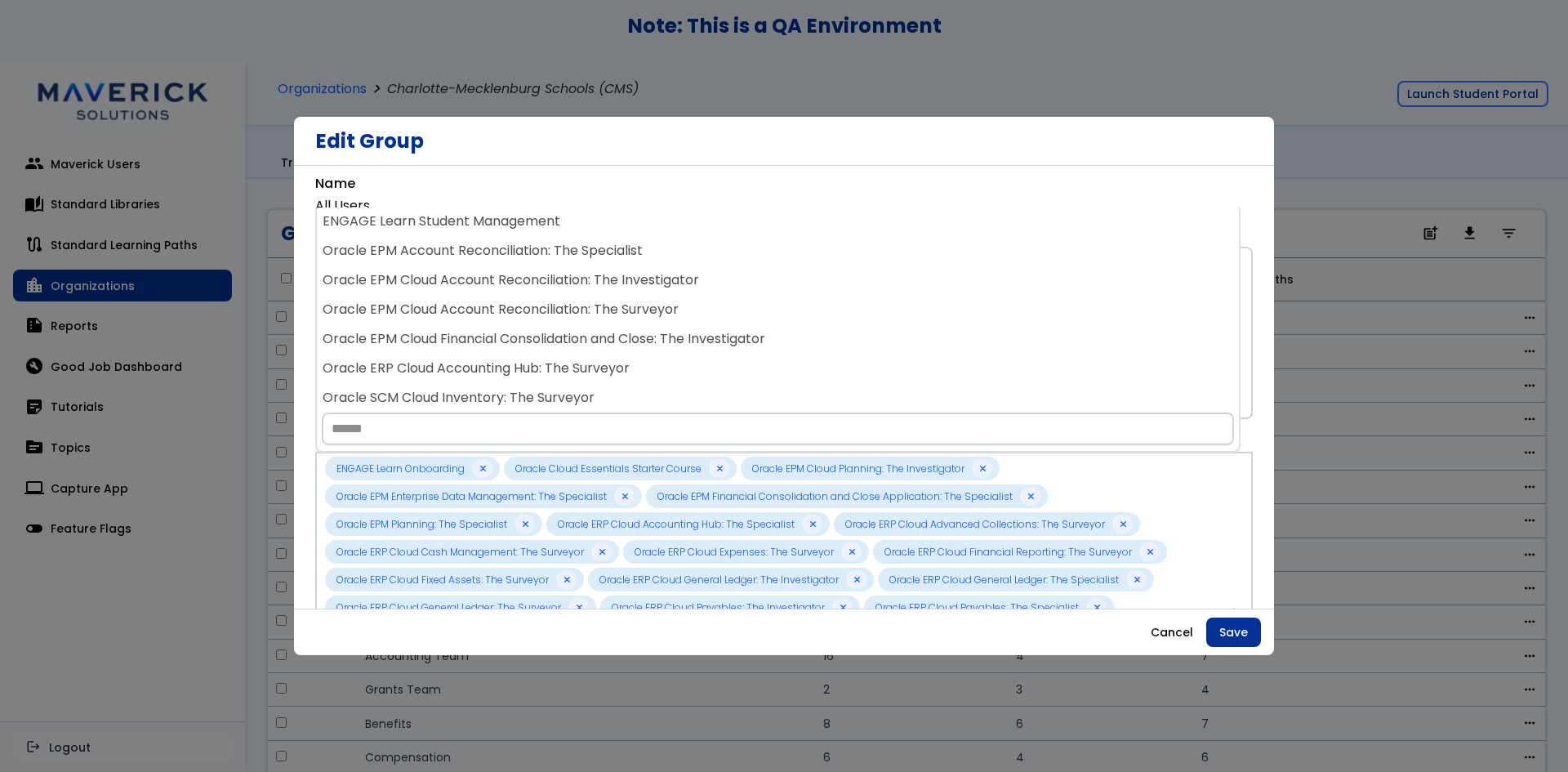
click at [856, 387] on div "Oracle SCM Cloud Inventory: The Surveyor" at bounding box center [778, 398] width 923 height 30
click at [856, 387] on div "Oracle SCM Cloud Manufacturing: The Specialist" at bounding box center [778, 398] width 923 height 30
click at [856, 387] on div "Oracle SCM Cloud Order Management: The Investigator" at bounding box center [778, 398] width 923 height 30
click at [856, 387] on div "Oracle SCM Cloud Order Management: The Specialist" at bounding box center [778, 398] width 923 height 30
click at [856, 386] on div "Oracle SCM Cloud Order Management: The Surveyor" at bounding box center [778, 398] width 923 height 30
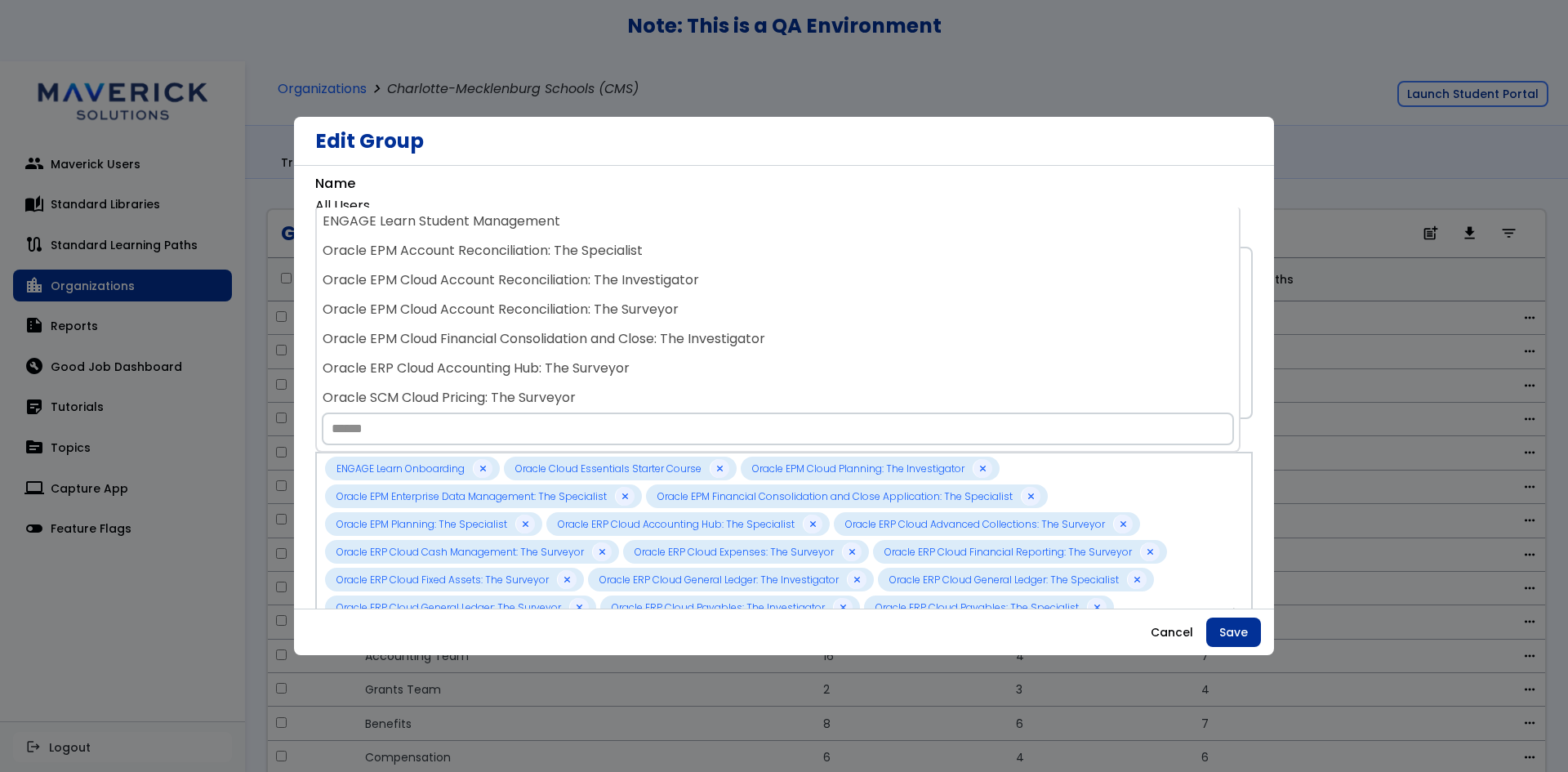
click at [856, 386] on div "Oracle SCM Cloud Pricing: The Surveyor" at bounding box center [778, 398] width 923 height 30
click at [856, 386] on div "Oracle SCM Cloud Product Hub: The Surveyor" at bounding box center [778, 398] width 923 height 30
click at [856, 386] on div "Oracle SCM Cloud Sales and Operations Planning: The Surveyor" at bounding box center [778, 398] width 923 height 30
click at [856, 386] on div "Oracle SCM Cloud Supply Planning: The Specialist" at bounding box center [778, 398] width 923 height 30
click at [856, 407] on div at bounding box center [778, 428] width 923 height 42
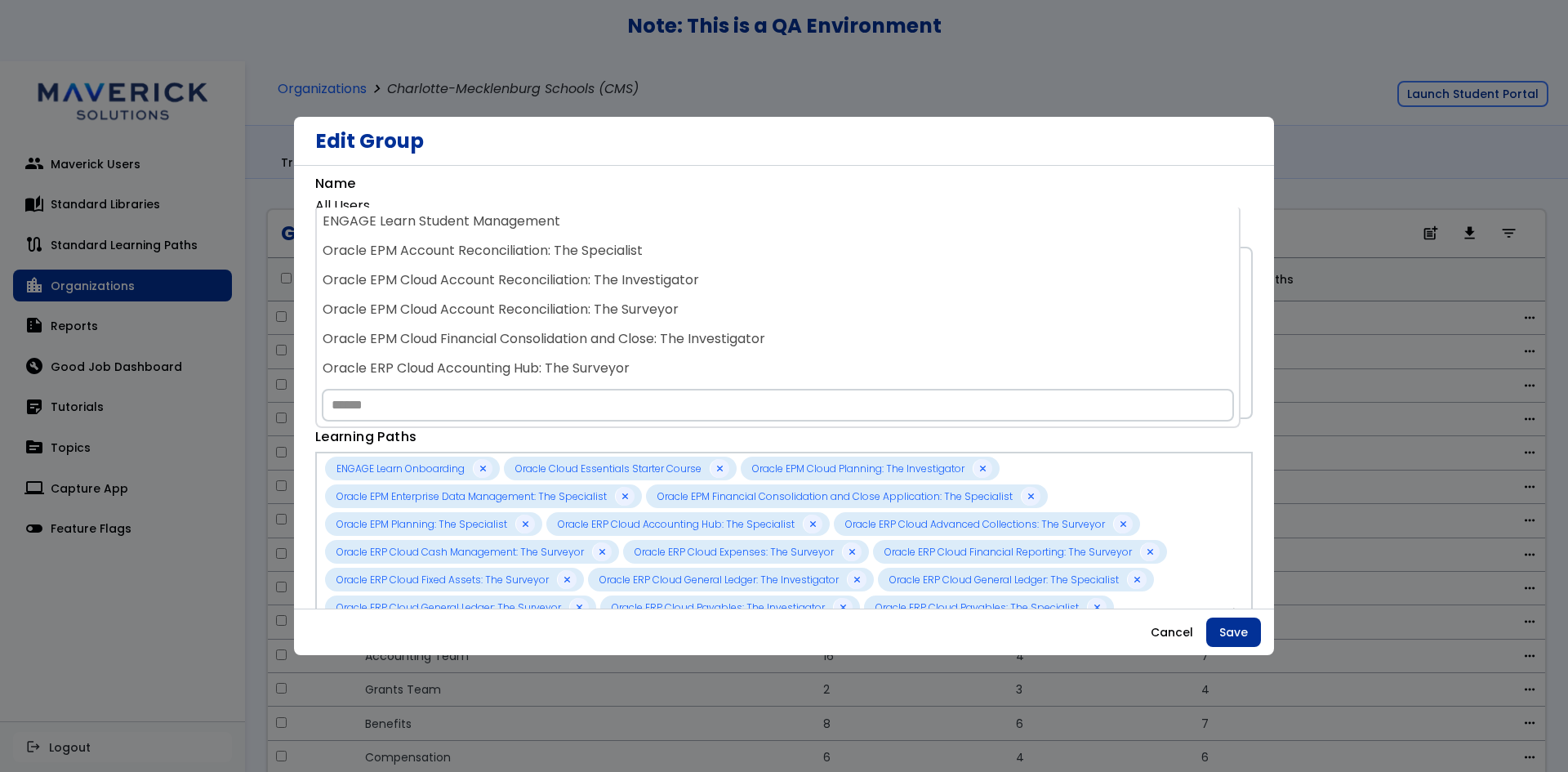
click at [856, 386] on div at bounding box center [778, 404] width 923 height 42
click at [856, 385] on div "ENGAGE Learn Onboarding ENGAGE Learn Student Management Oracle Cloud Essentials…" at bounding box center [778, 318] width 926 height 220
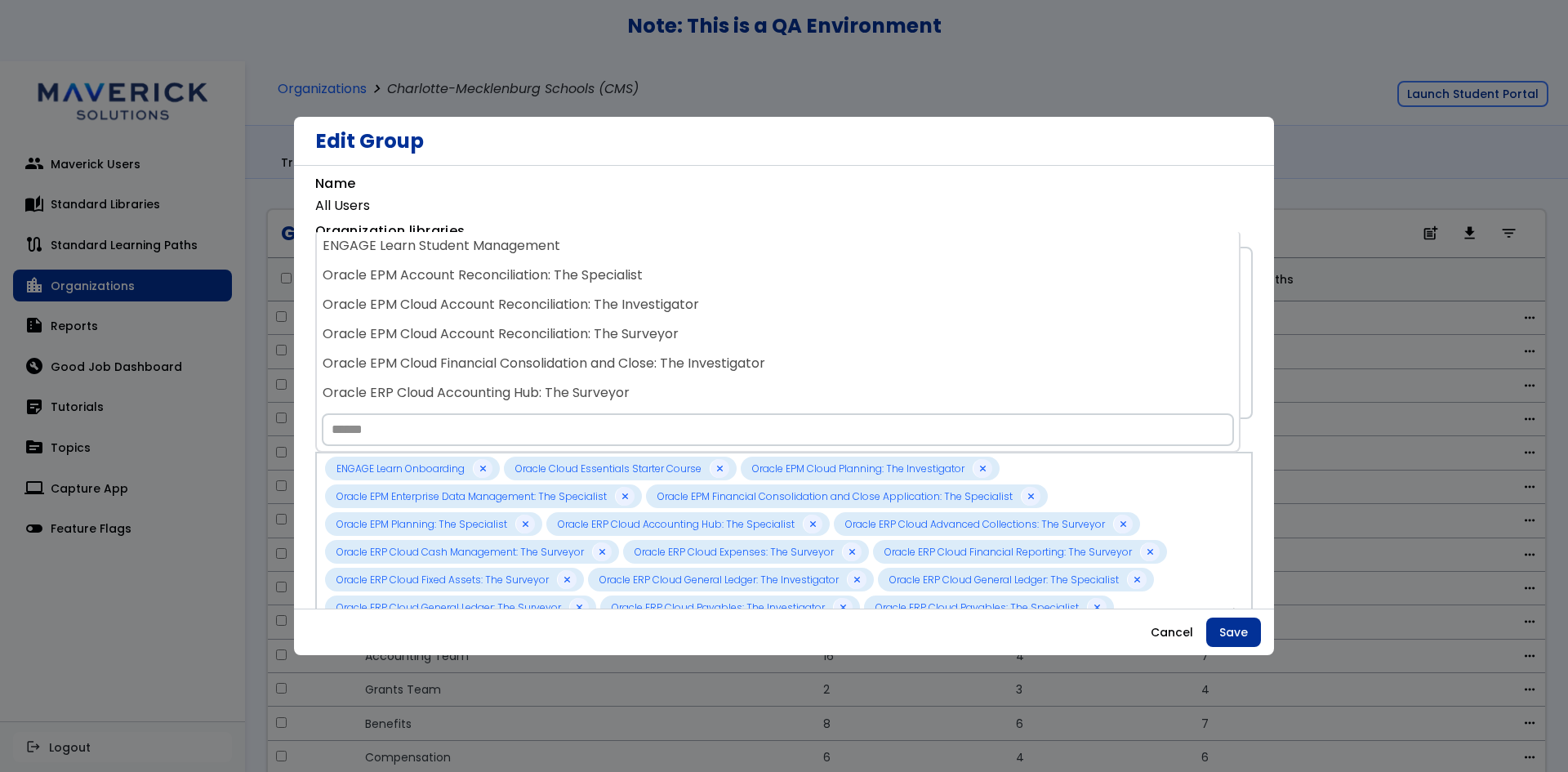
click at [856, 385] on div "Oracle ERP Cloud Accounting Hub: The Surveyor" at bounding box center [778, 393] width 923 height 30
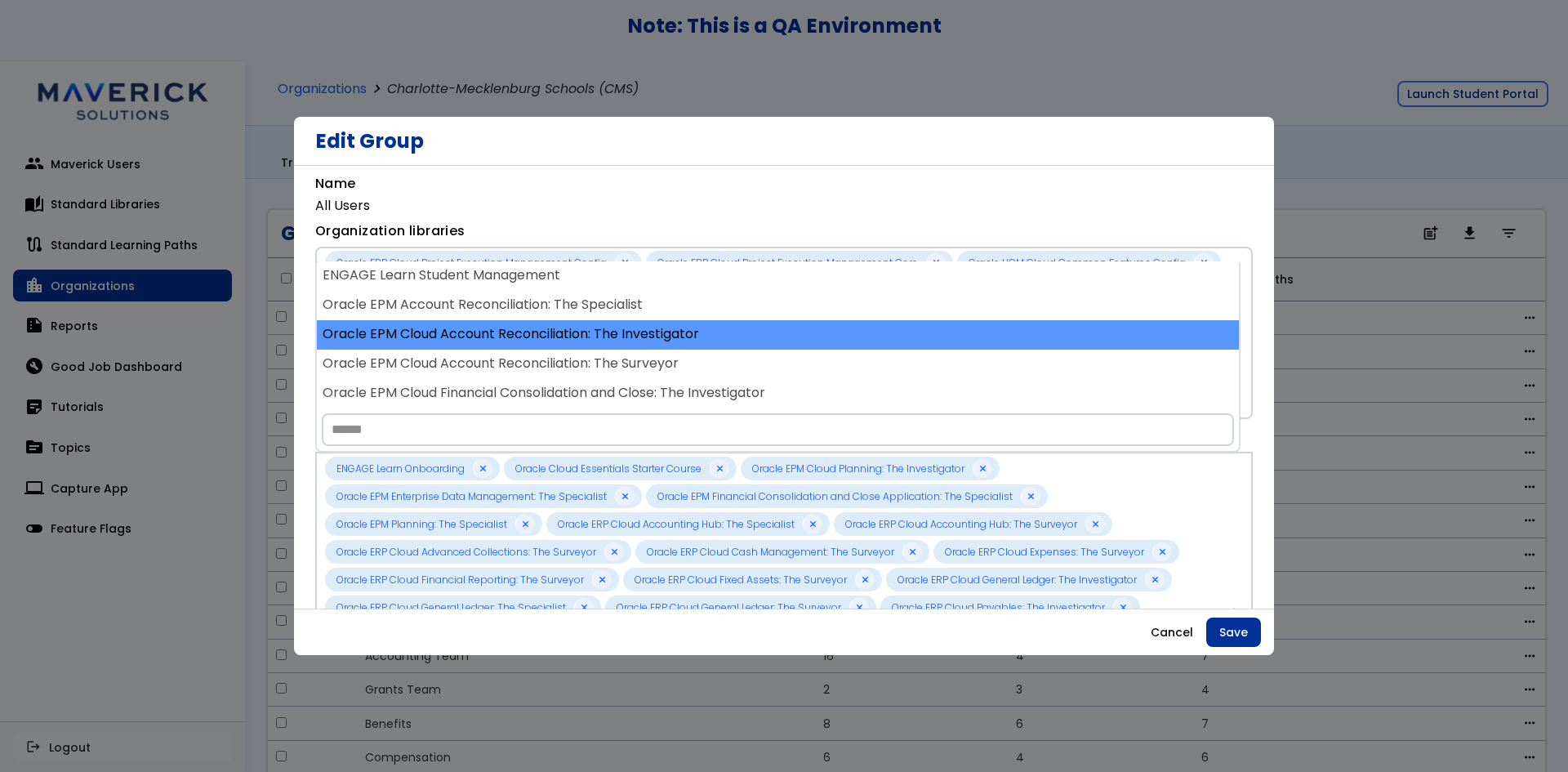
click at [871, 331] on div "Oracle EPM Cloud Account Reconciliation: The Investigator" at bounding box center [778, 335] width 923 height 30
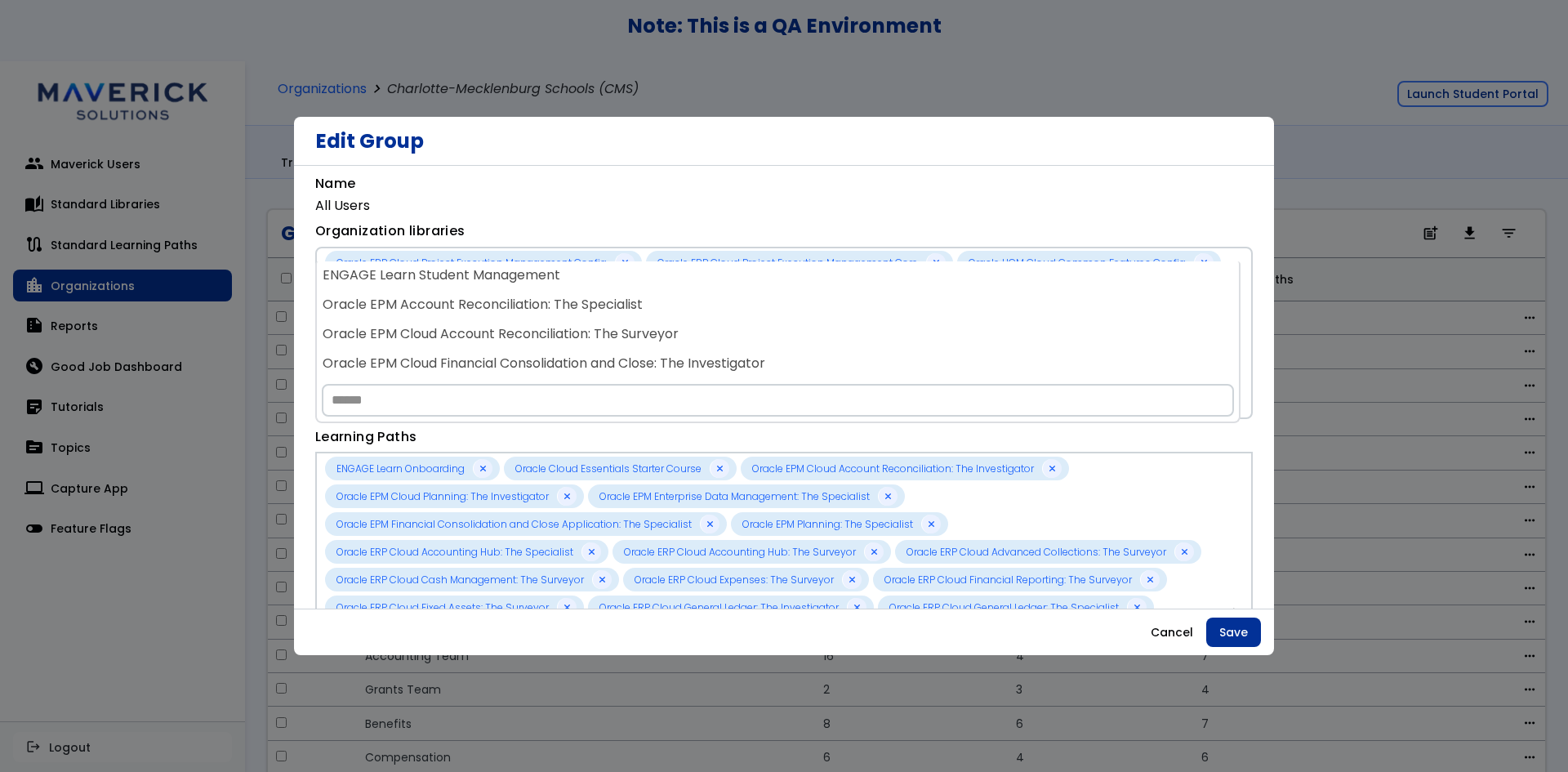
click at [871, 331] on div "ENGAGE Learn Onboarding ENGAGE Learn Student Management Oracle Cloud Essentials…" at bounding box center [778, 321] width 923 height 118
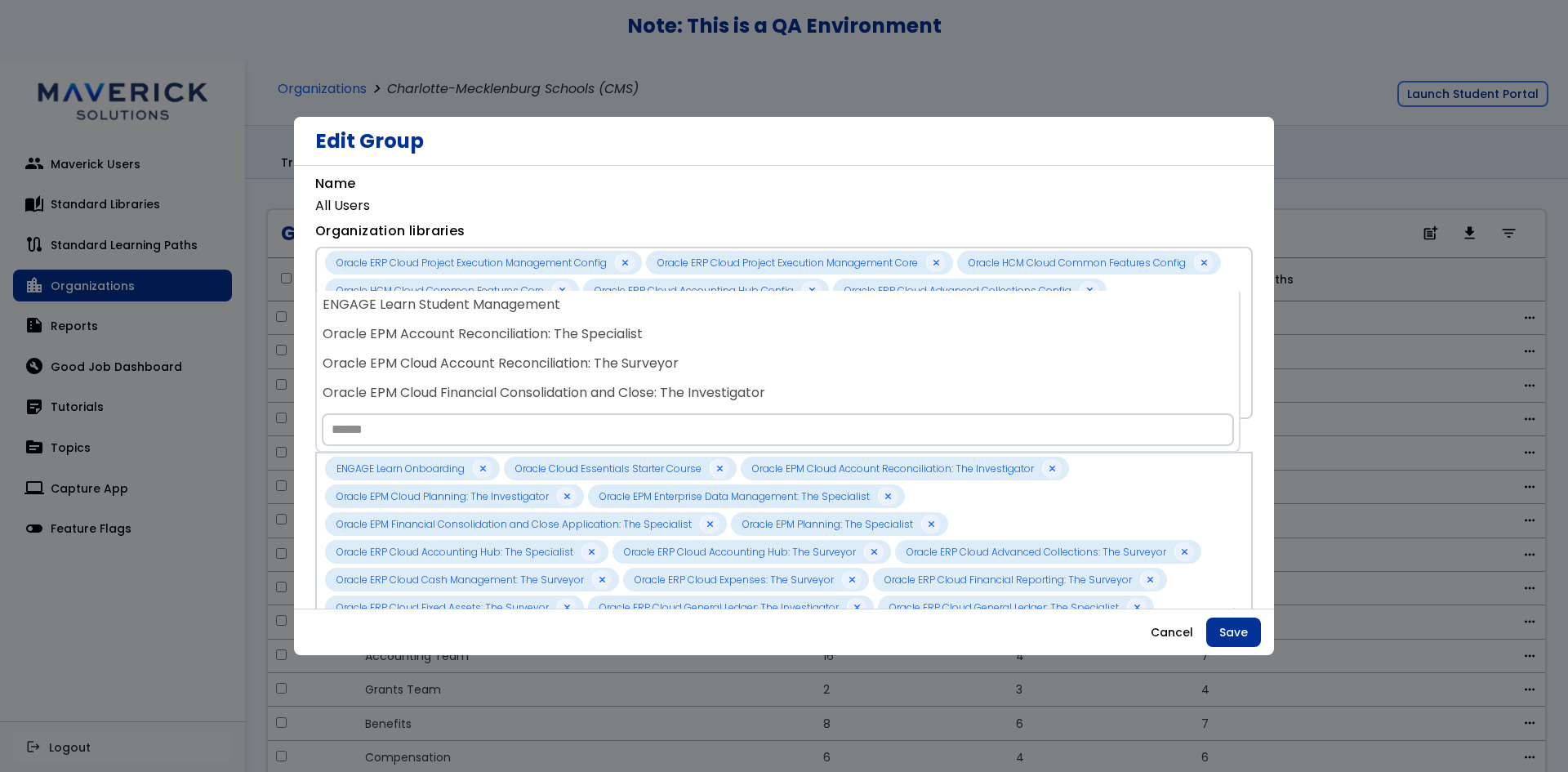
click at [871, 331] on div "Oracle EPM Account Reconciliation: The Specialist" at bounding box center [778, 335] width 923 height 30
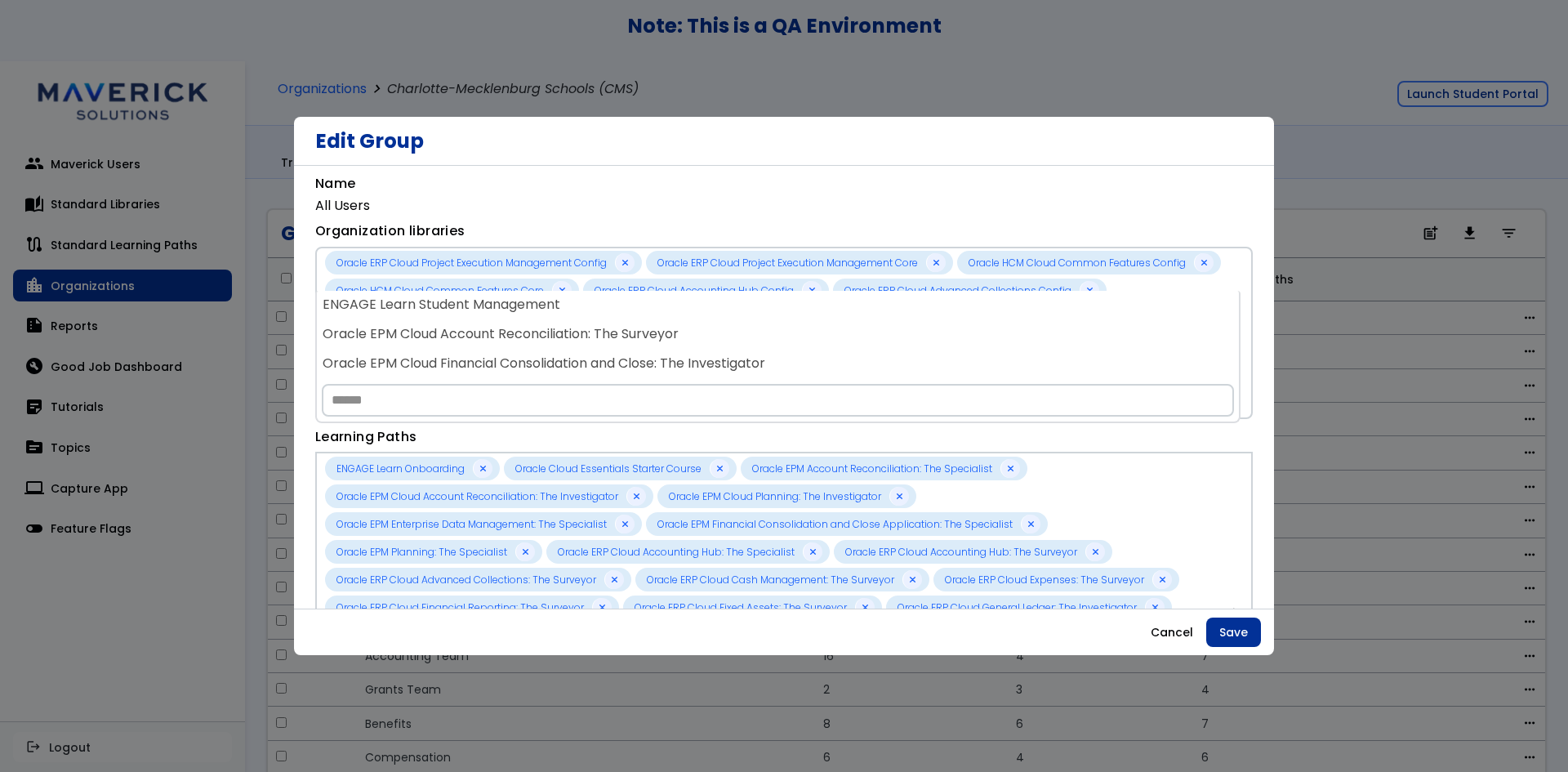
click at [871, 331] on div "Oracle EPM Cloud Account Reconciliation: The Surveyor" at bounding box center [778, 335] width 923 height 30
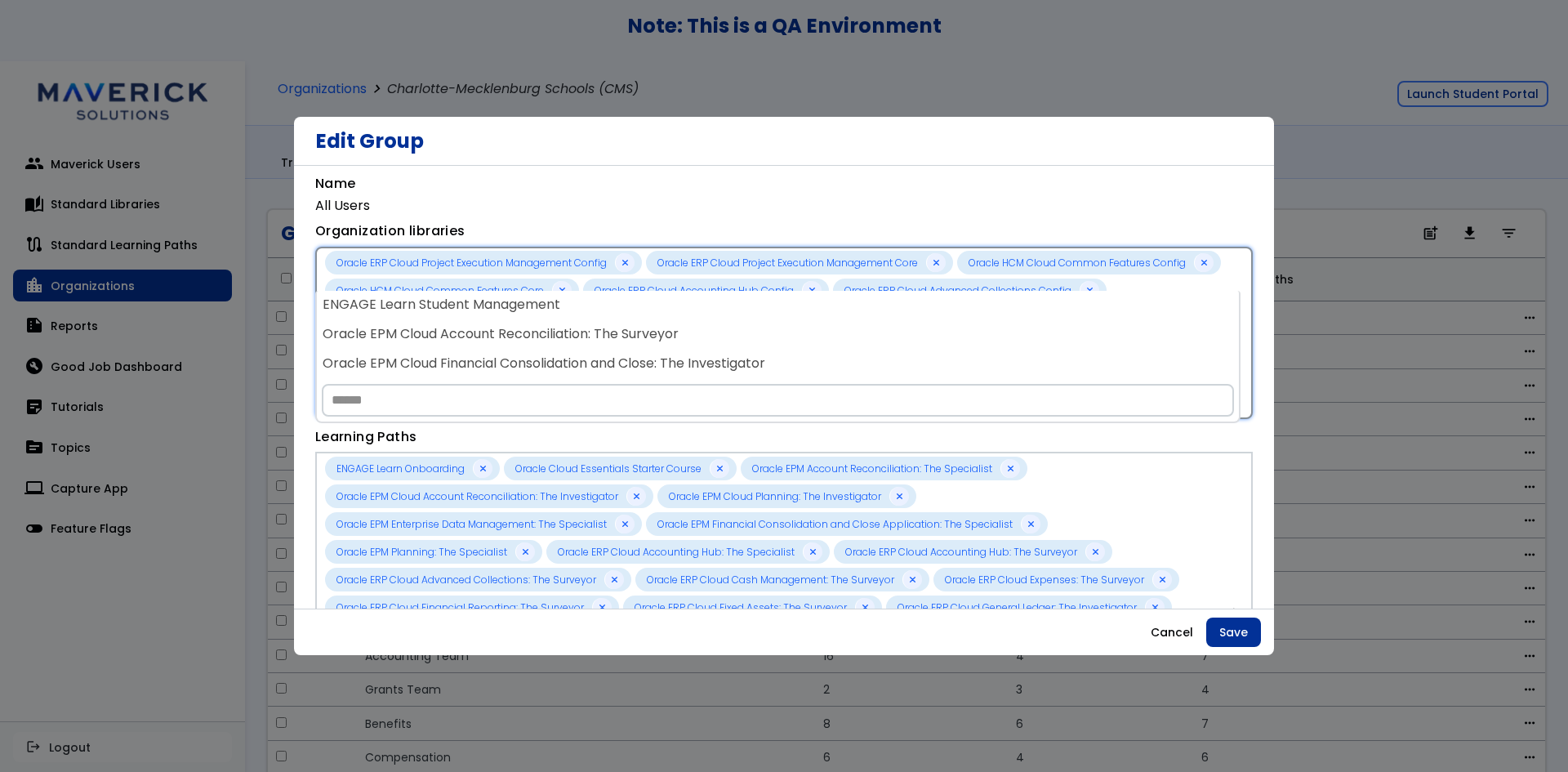
click at [871, 331] on div "Oracle ERP Cloud Project Execution Management Config Oracle ERP Cloud Project E…" at bounding box center [776, 332] width 901 height 163
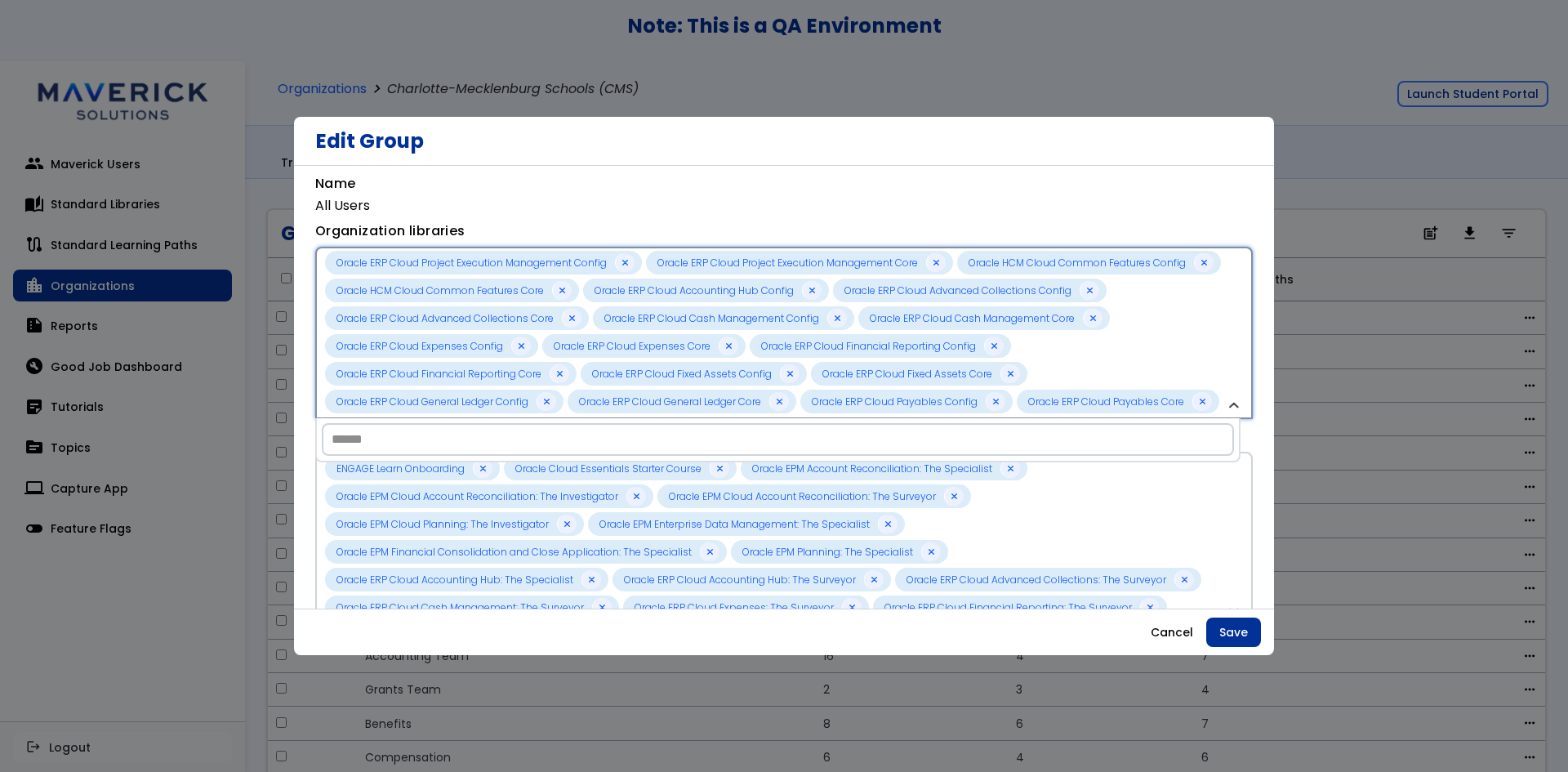
click at [871, 331] on div "Oracle ERP Cloud Project Execution Management Config Oracle ERP Cloud Project E…" at bounding box center [776, 332] width 901 height 163
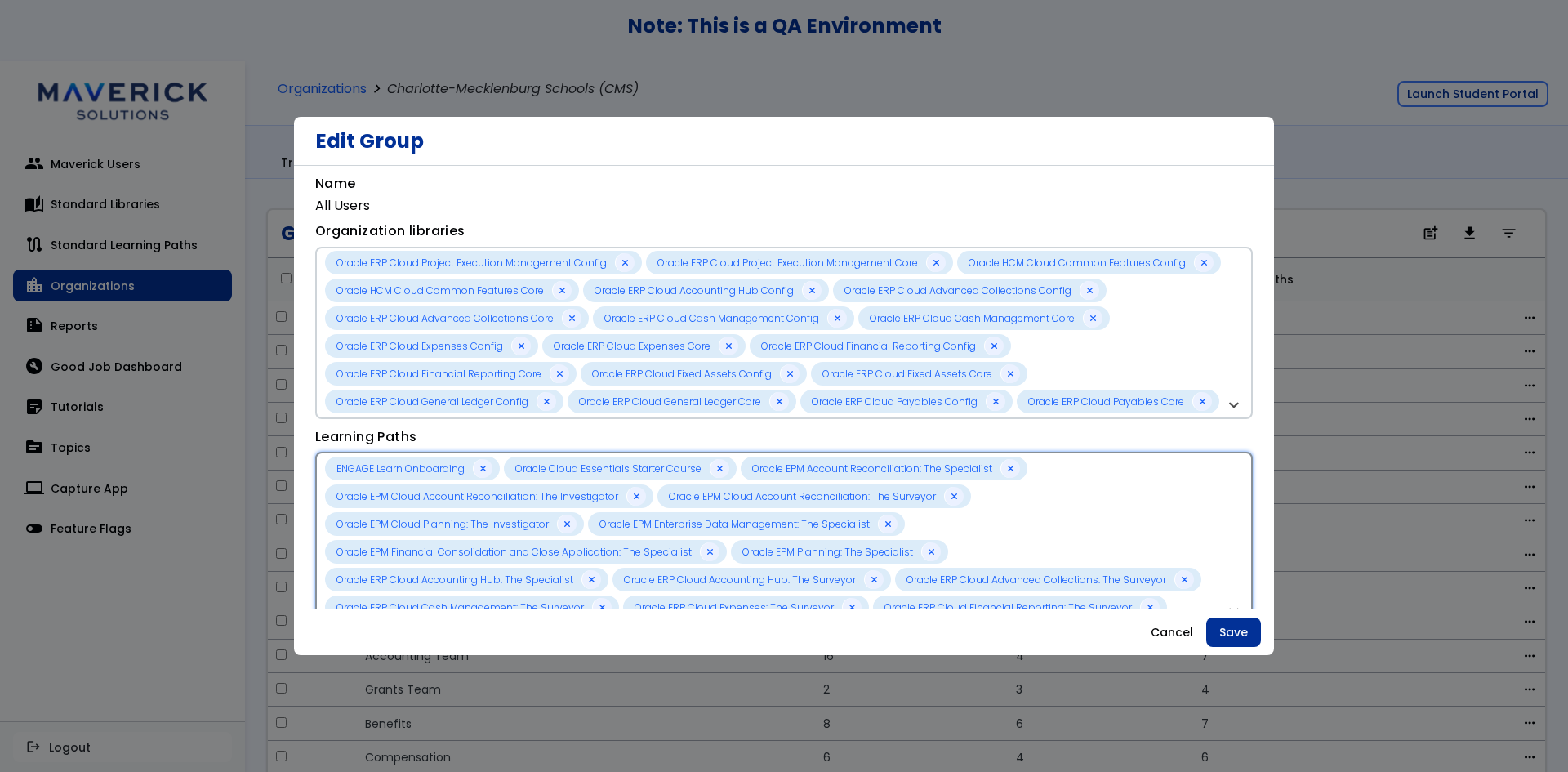
click at [1128, 489] on div "ENGAGE Learn Onboarding Oracle Cloud Essentials Starter Course Oracle EPM Accou…" at bounding box center [776, 538] width 901 height 163
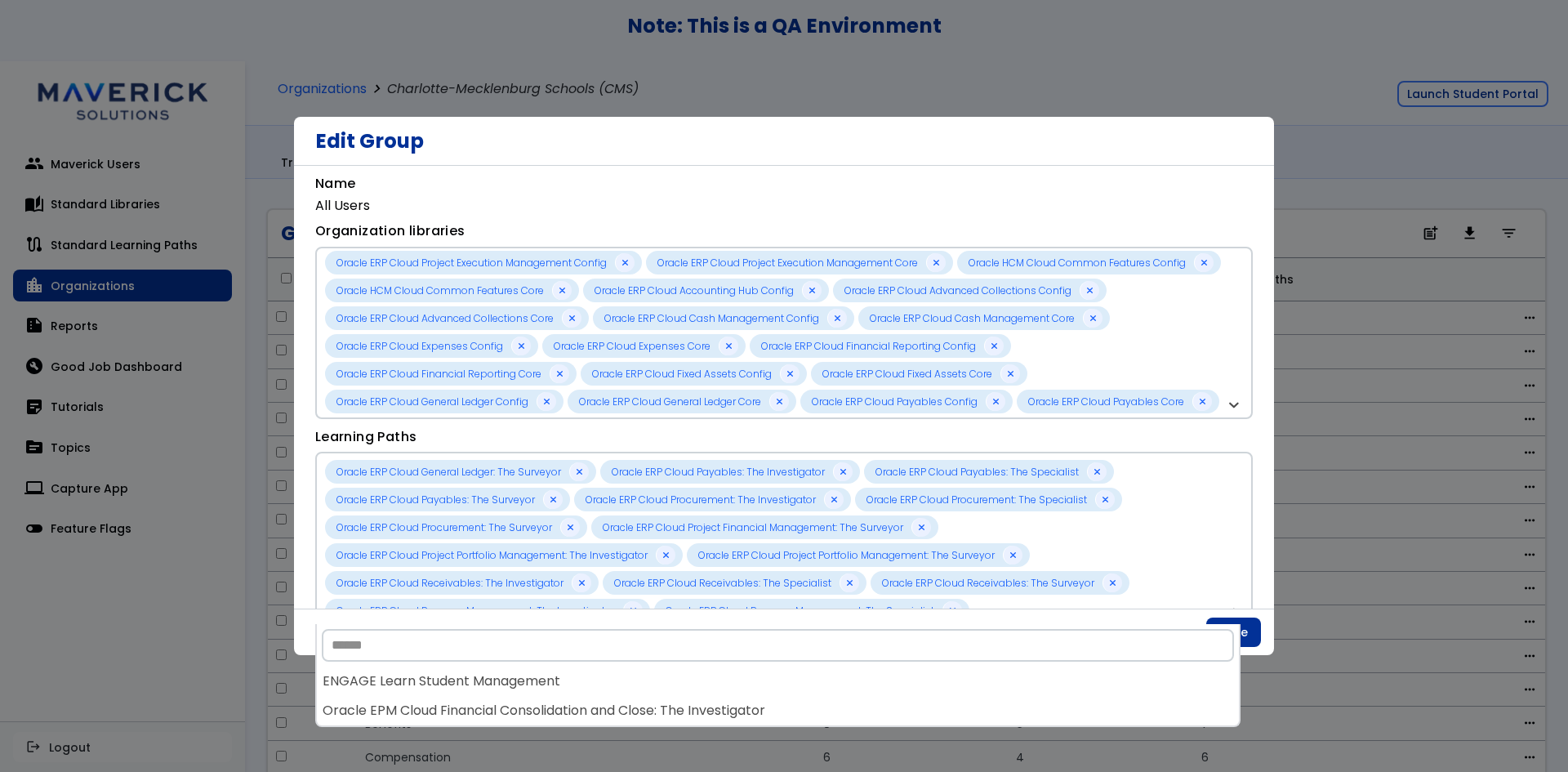
scroll to position [408, 0]
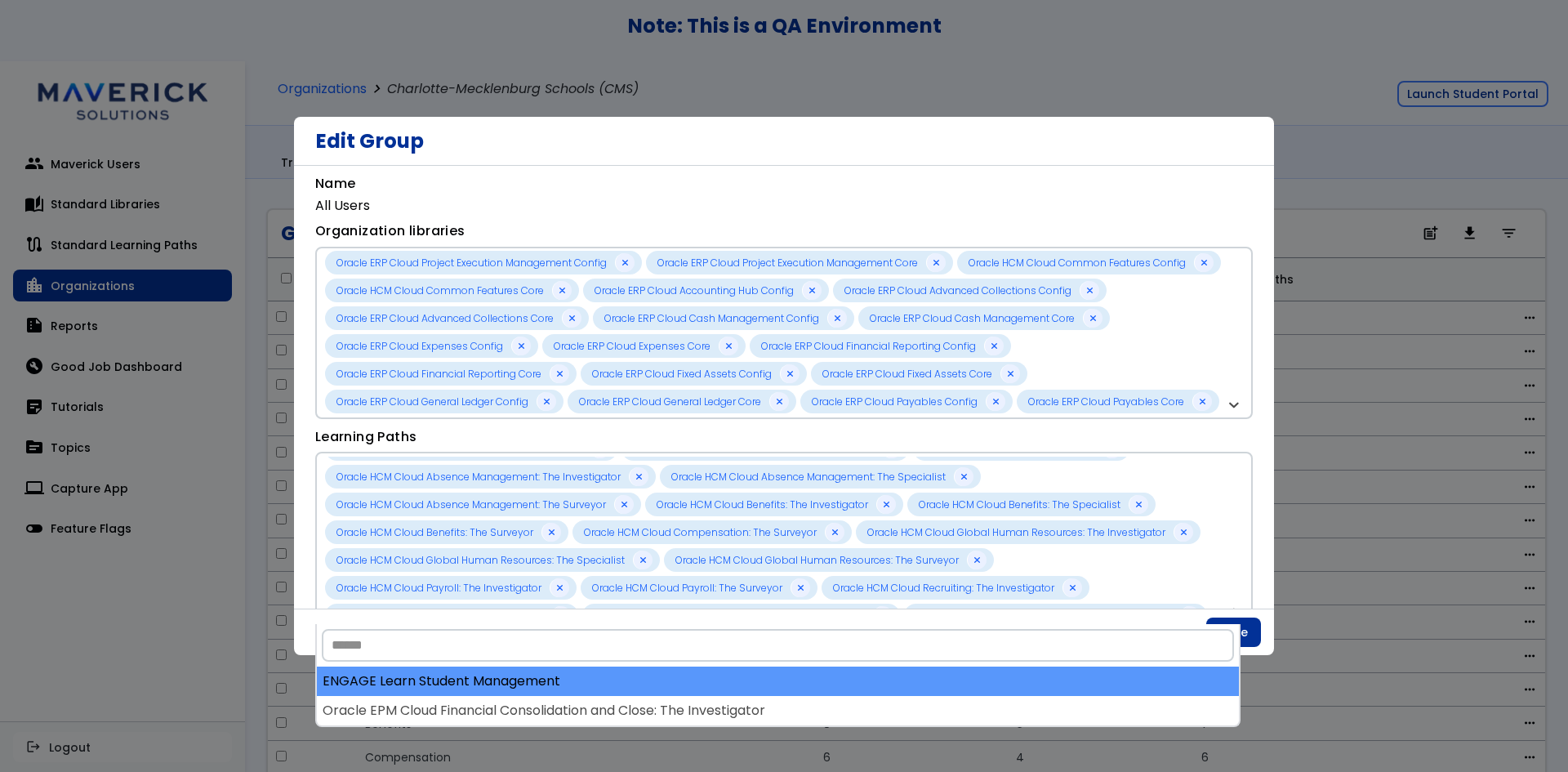
click at [898, 679] on div "ENGAGE Learn Student Management" at bounding box center [778, 682] width 923 height 30
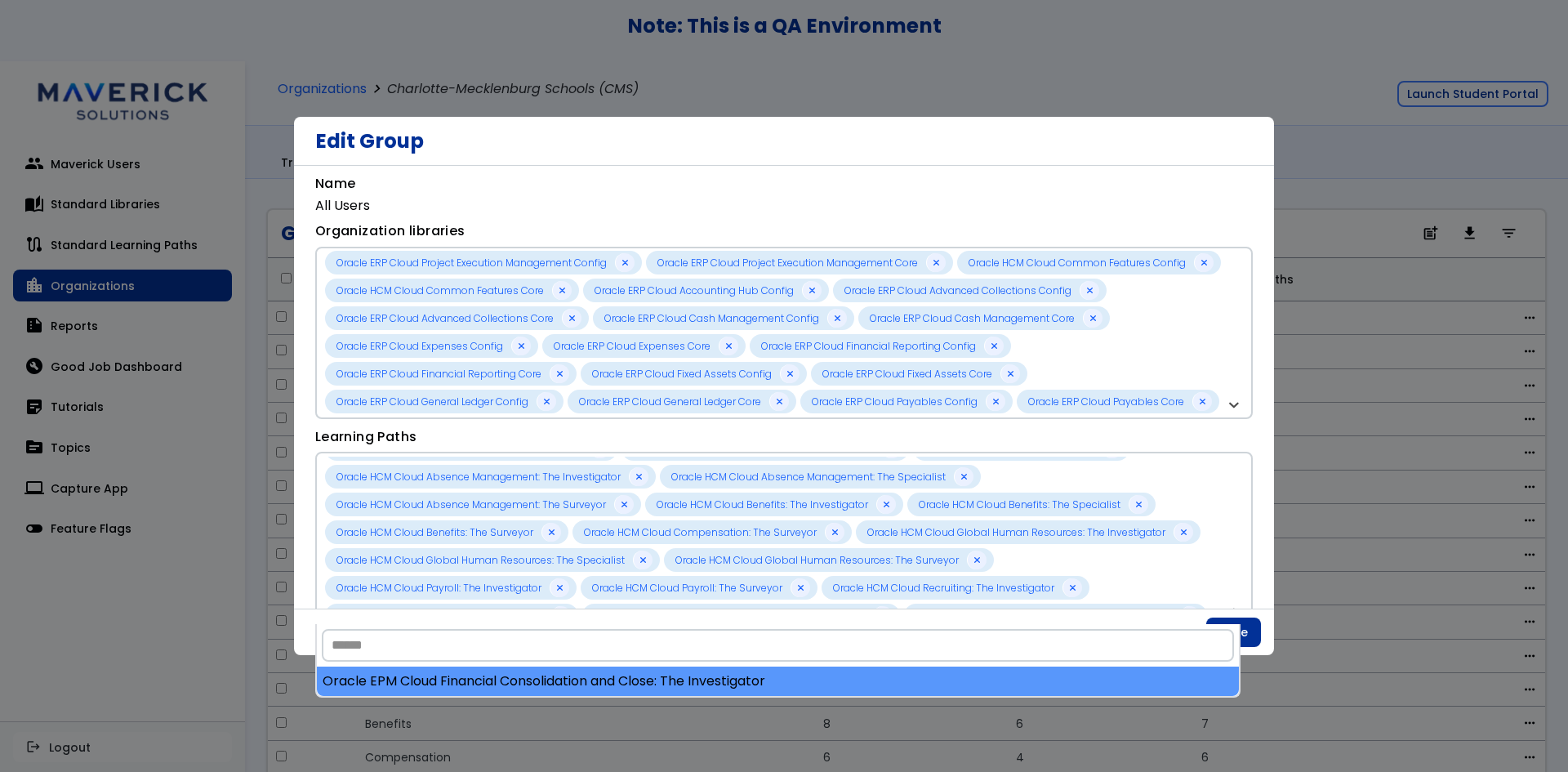
click at [906, 685] on div "Oracle EPM Cloud Financial Consolidation and Close: The Investigator" at bounding box center [778, 682] width 923 height 30
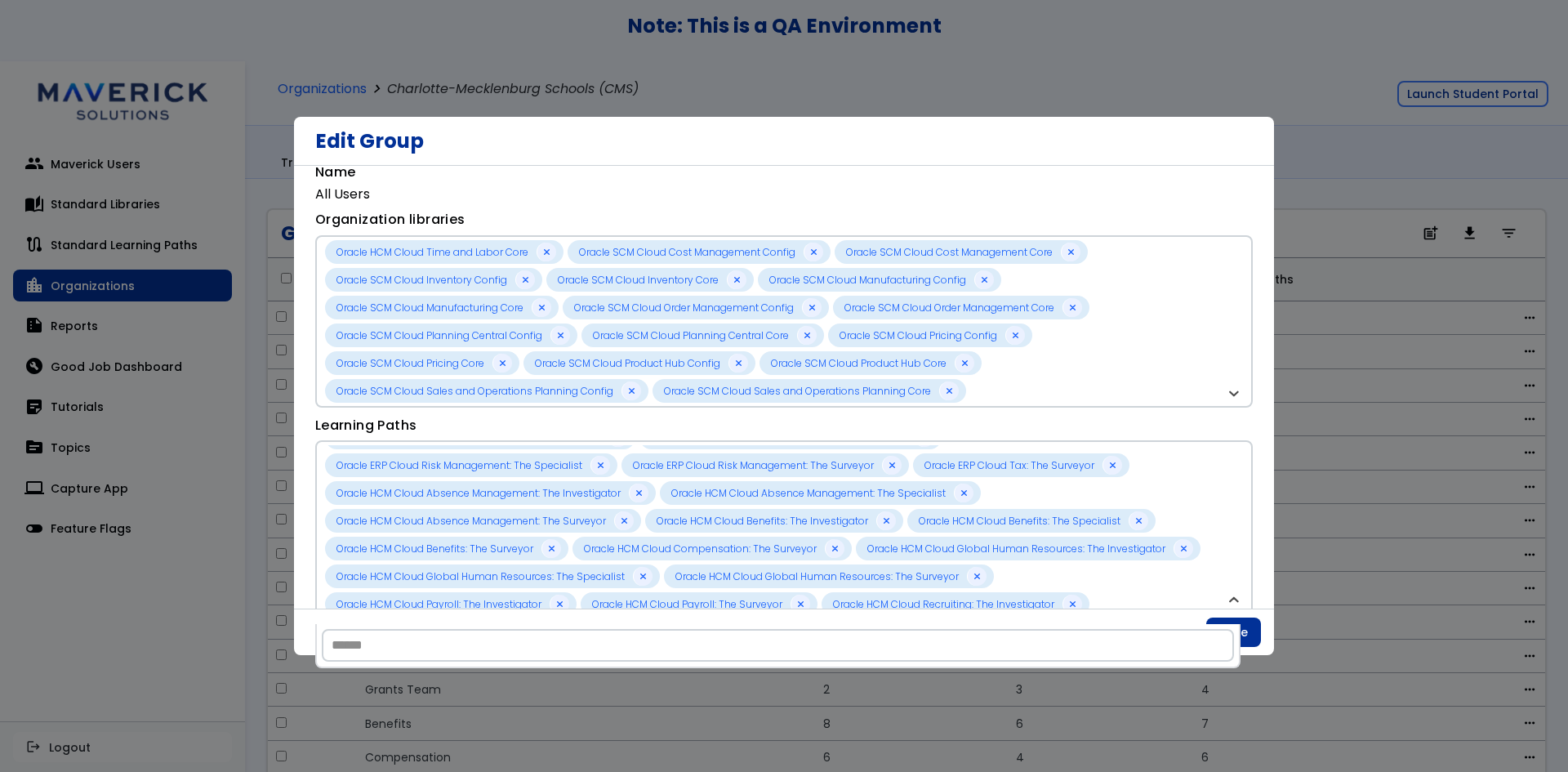
scroll to position [17, 0]
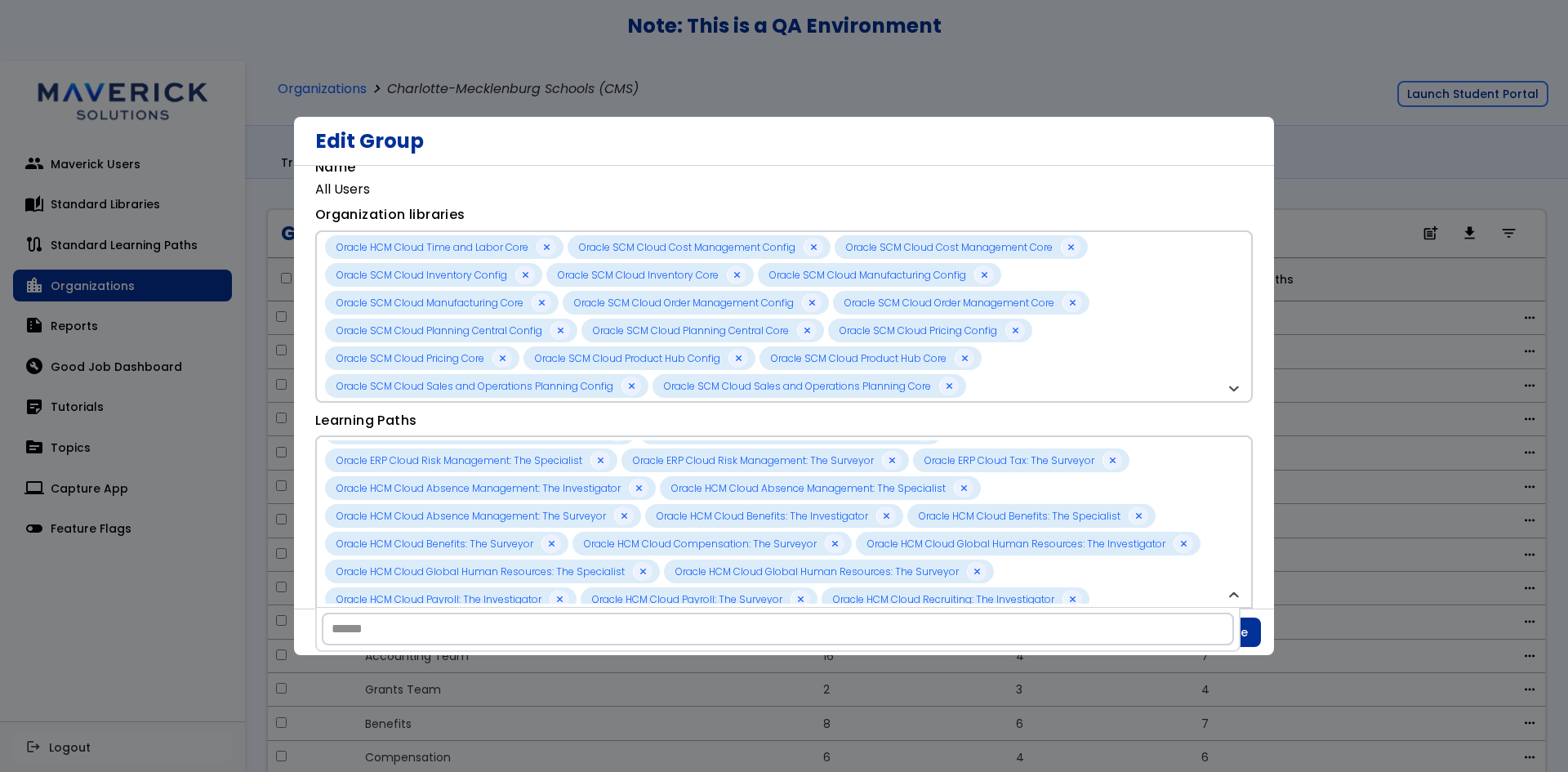
click at [1082, 156] on div "Edit Group" at bounding box center [784, 142] width 981 height 49
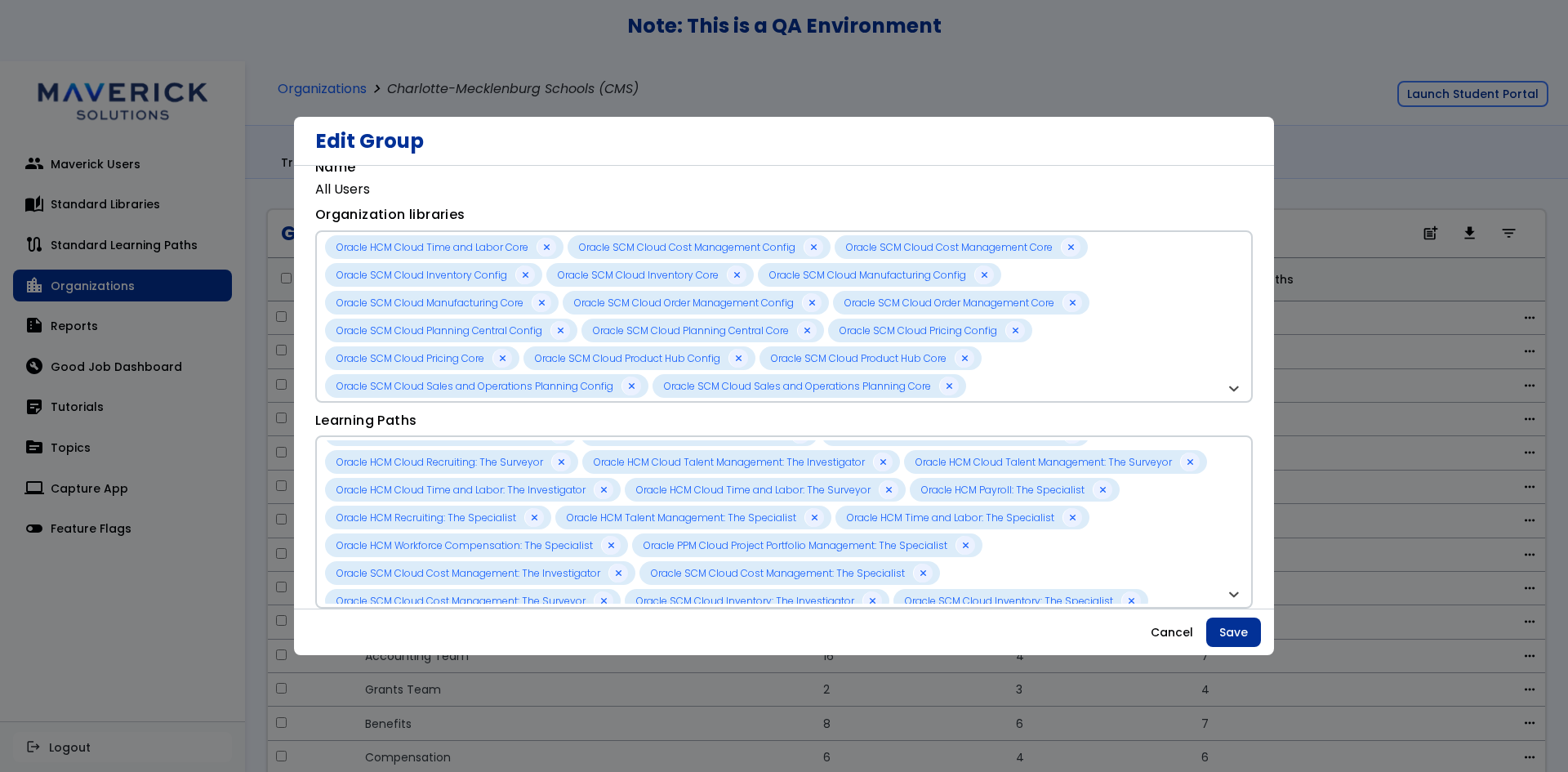
scroll to position [749, 0]
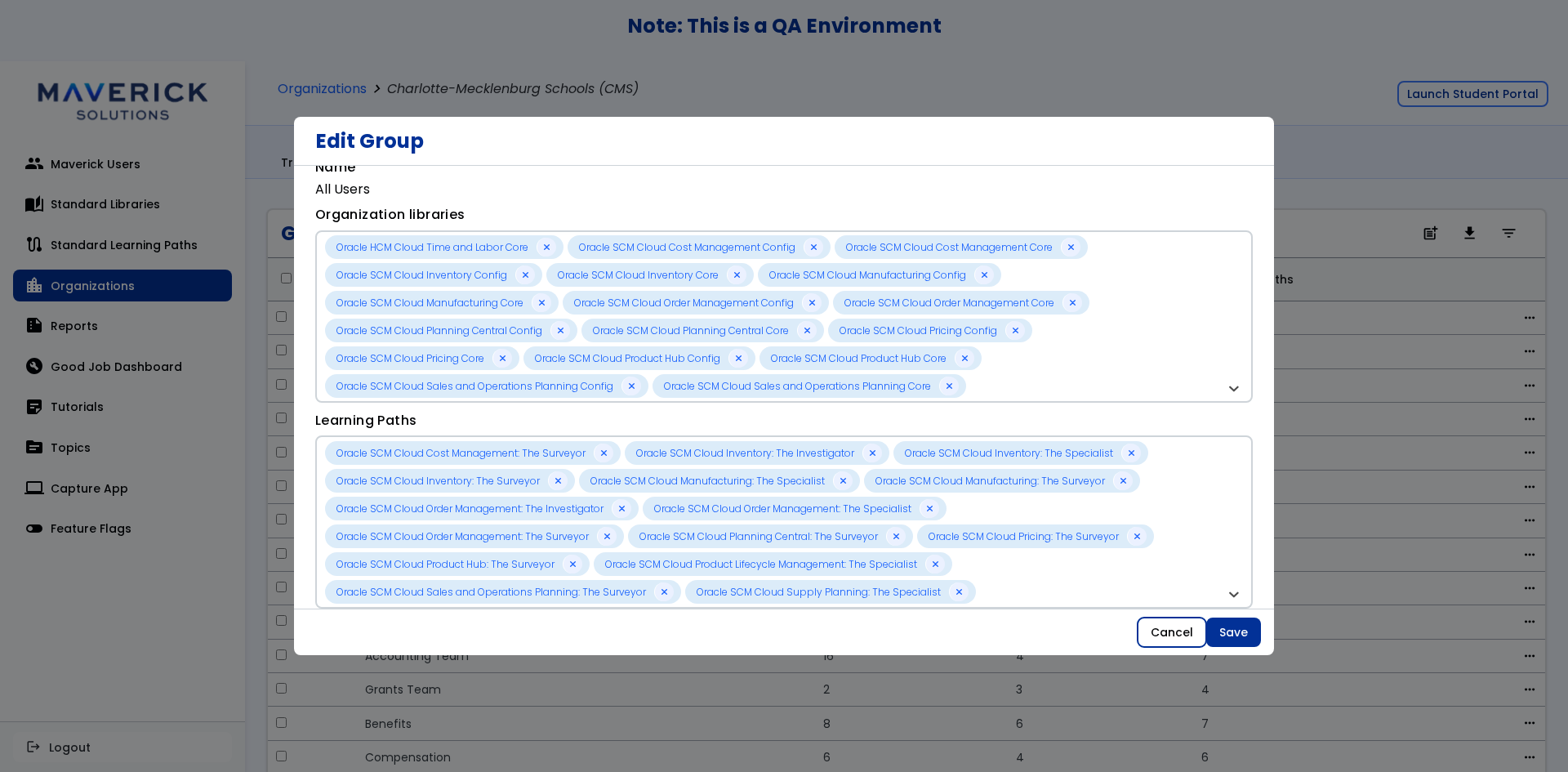
click at [1188, 638] on button "Cancel" at bounding box center [1173, 632] width 69 height 30
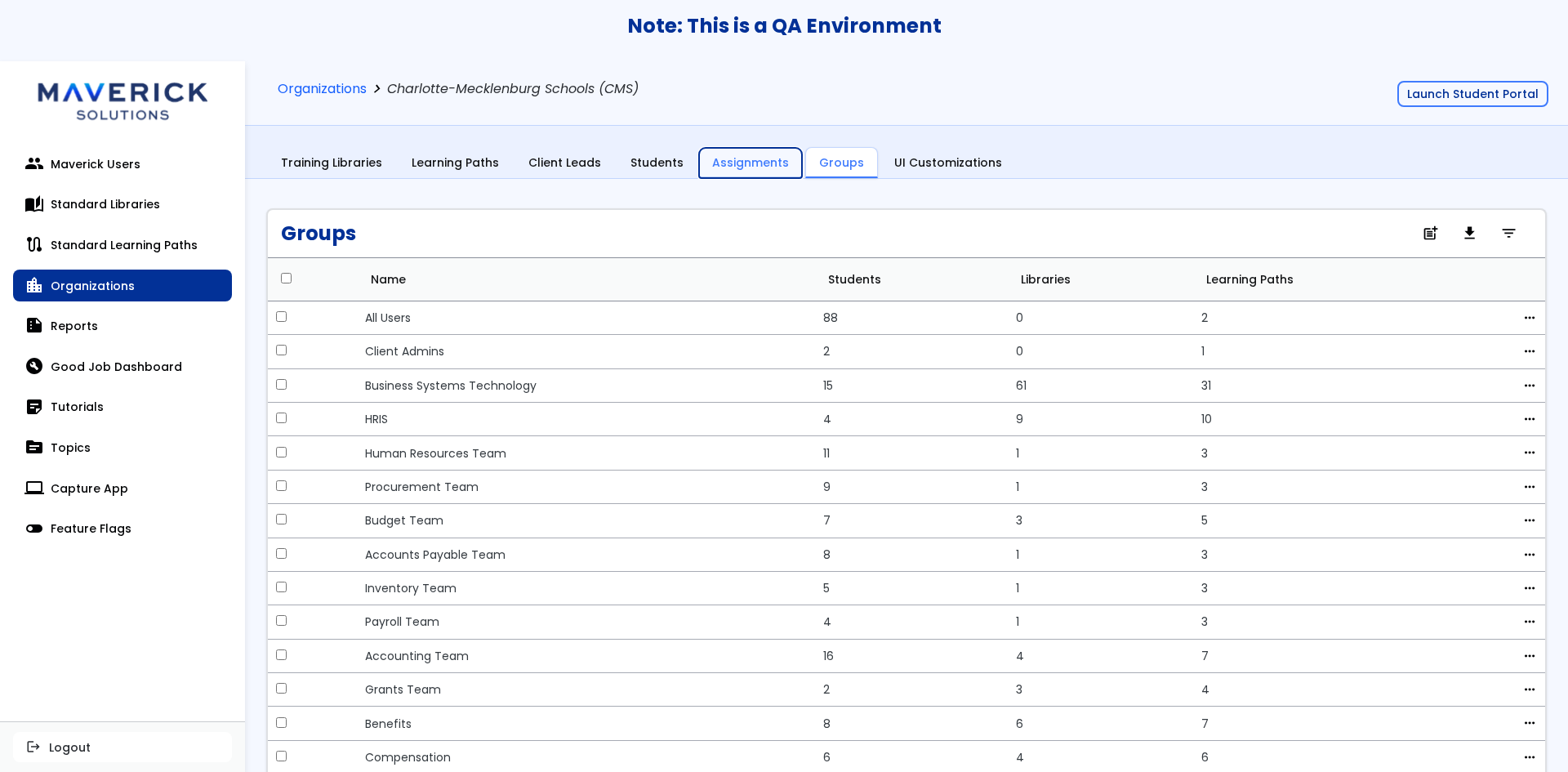
click at [735, 164] on link "Assignments" at bounding box center [751, 163] width 103 height 31
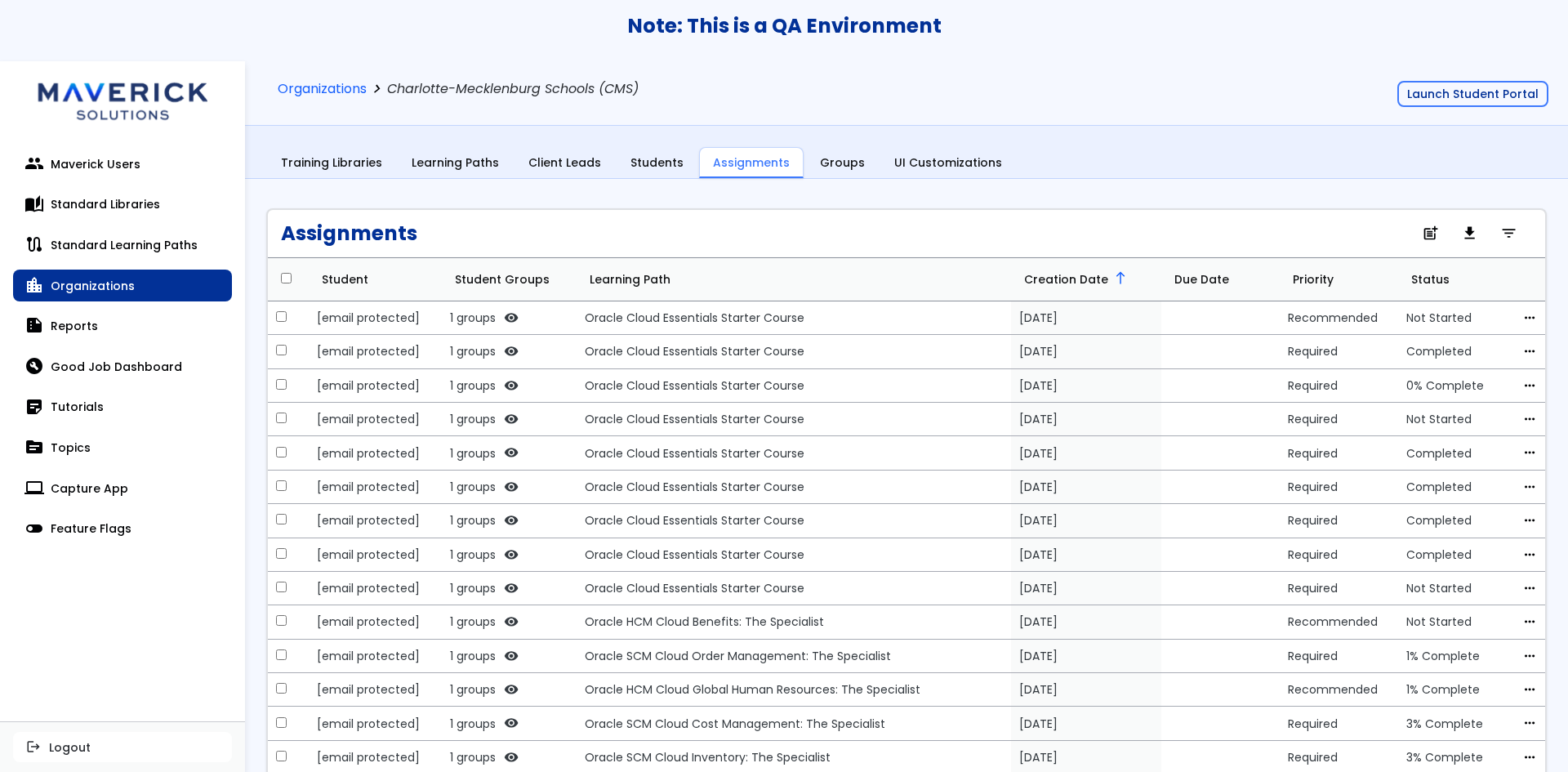
click at [1511, 317] on td "more_horiz edit Edit delete Delete archive Archive" at bounding box center [1528, 318] width 34 height 33
click at [1523, 321] on span "more_horiz" at bounding box center [1530, 317] width 15 height 13
click at [1458, 344] on link "edit Edit" at bounding box center [1449, 345] width 146 height 30
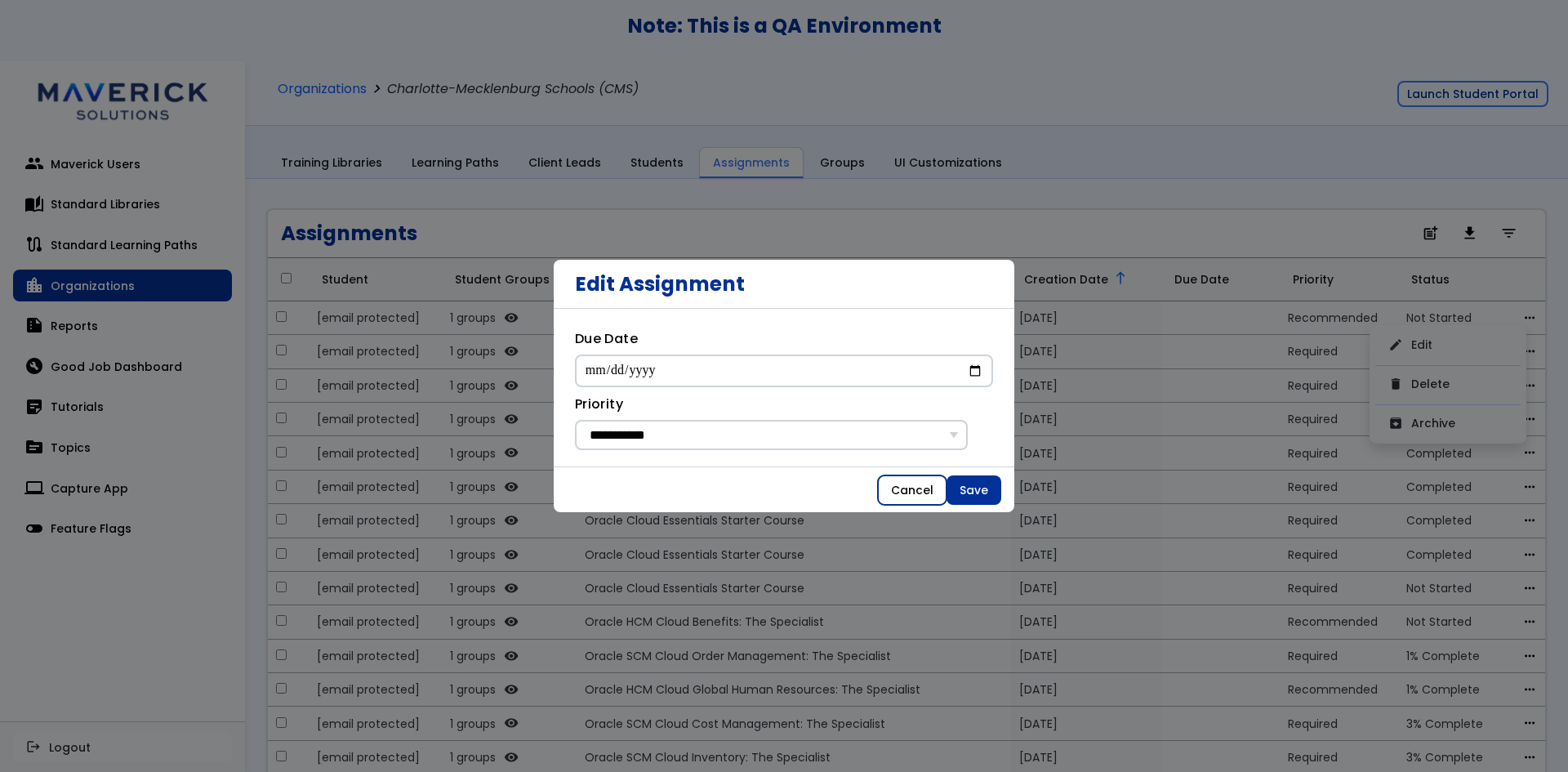
click at [916, 484] on button "Cancel" at bounding box center [913, 490] width 69 height 30
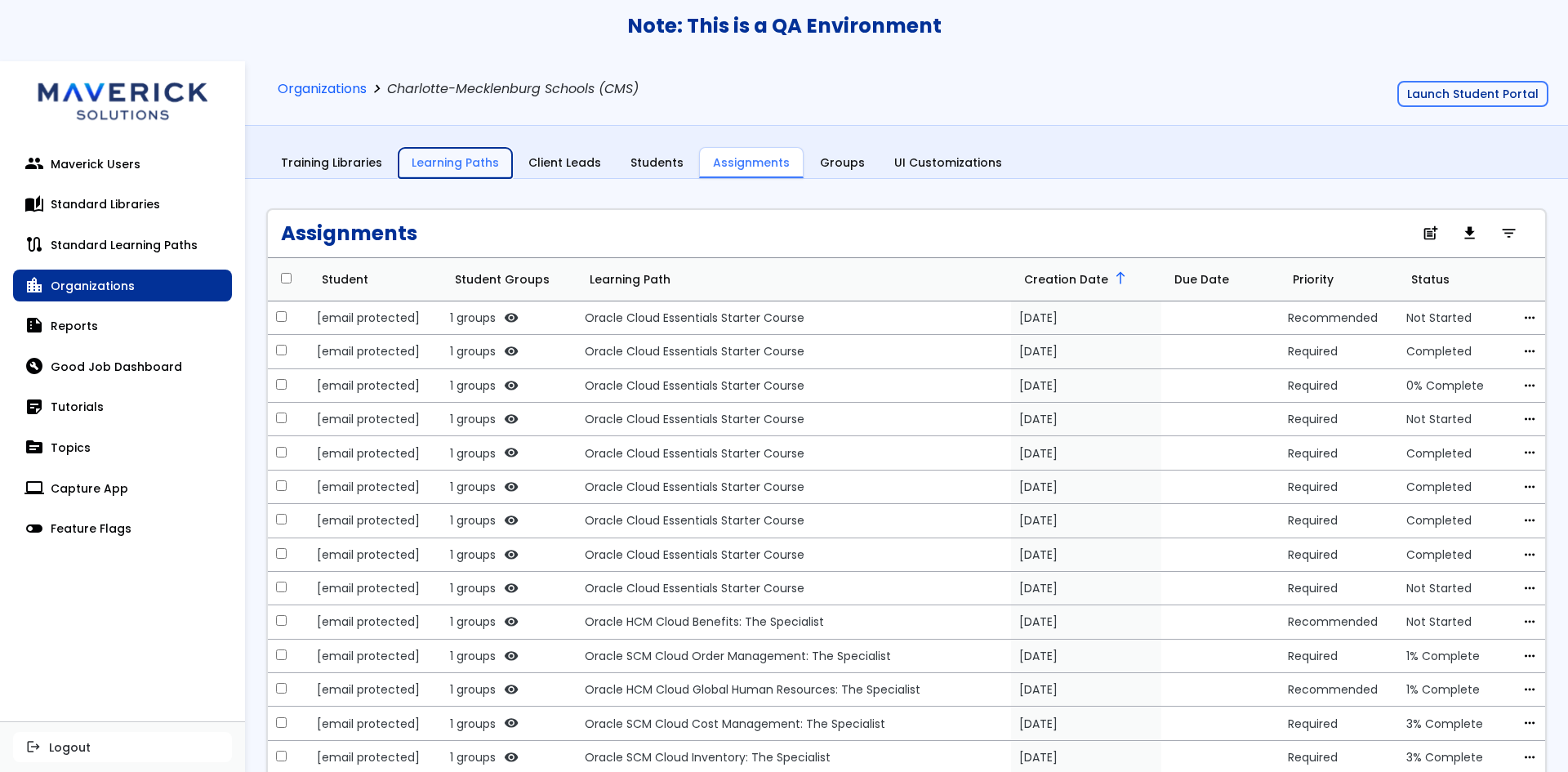
click at [429, 153] on link "Learning Paths" at bounding box center [454, 163] width 113 height 31
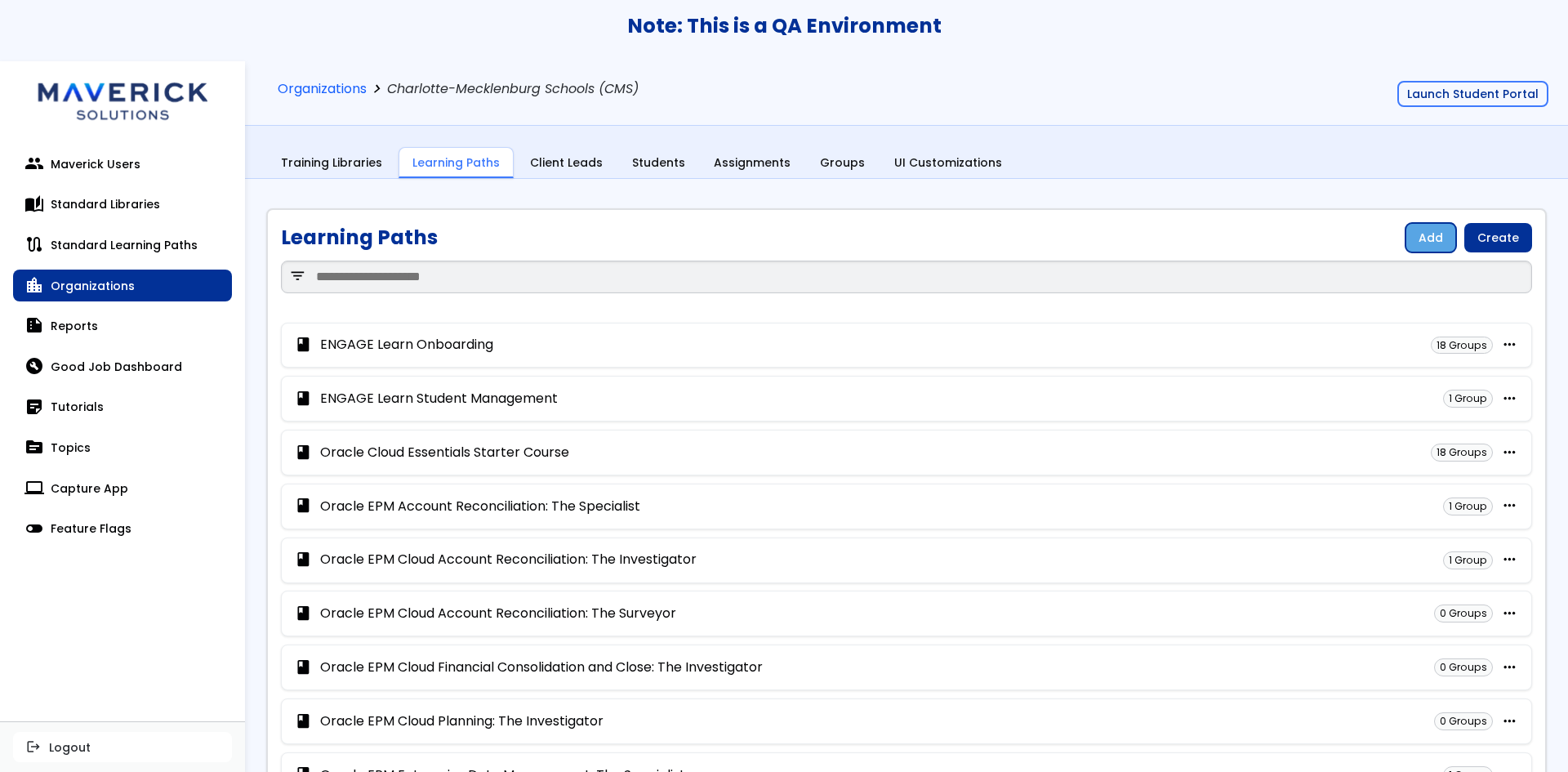
click at [1430, 234] on link "Add" at bounding box center [1430, 238] width 50 height 30
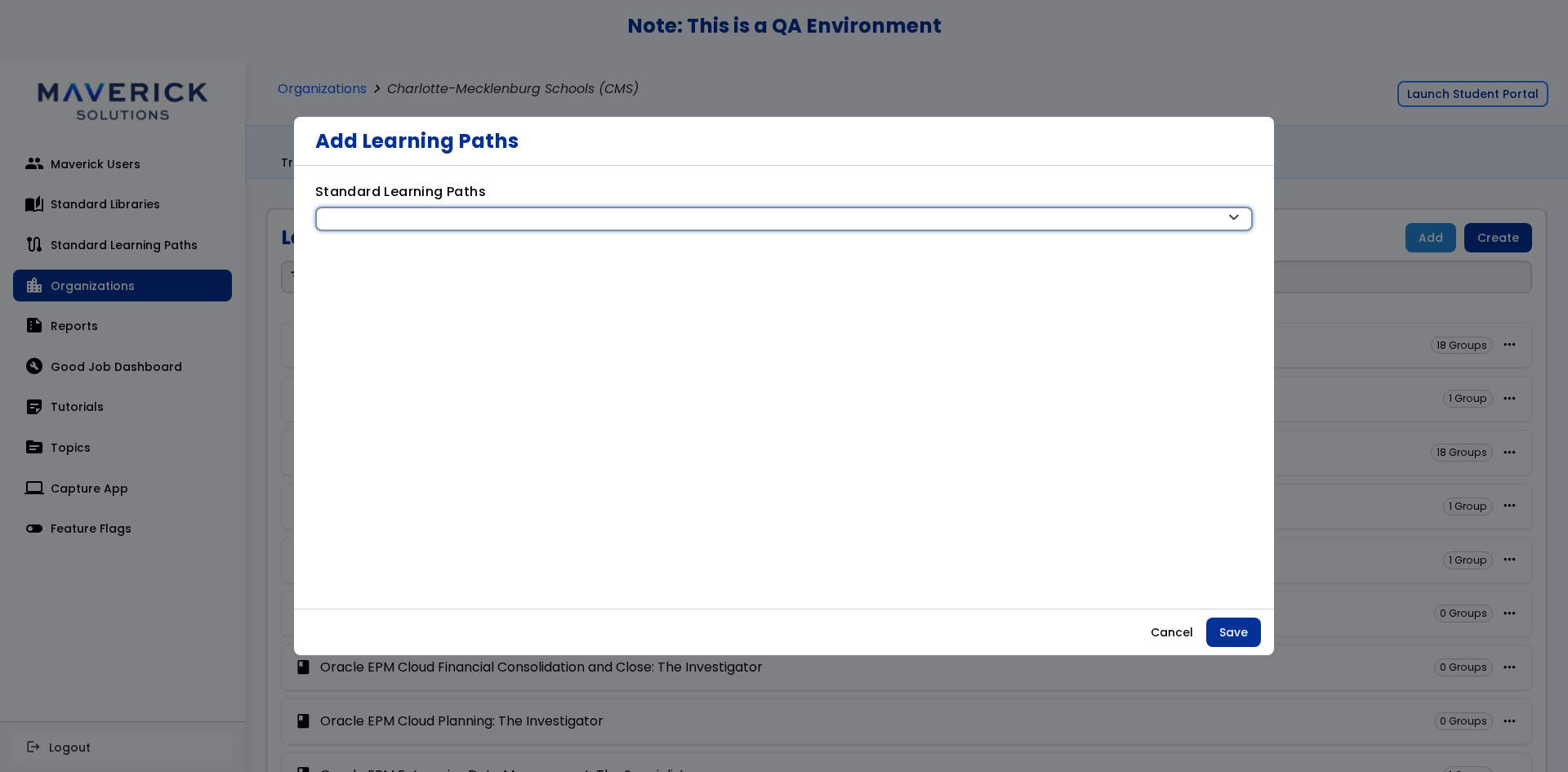
click at [741, 230] on div at bounding box center [784, 218] width 937 height 25
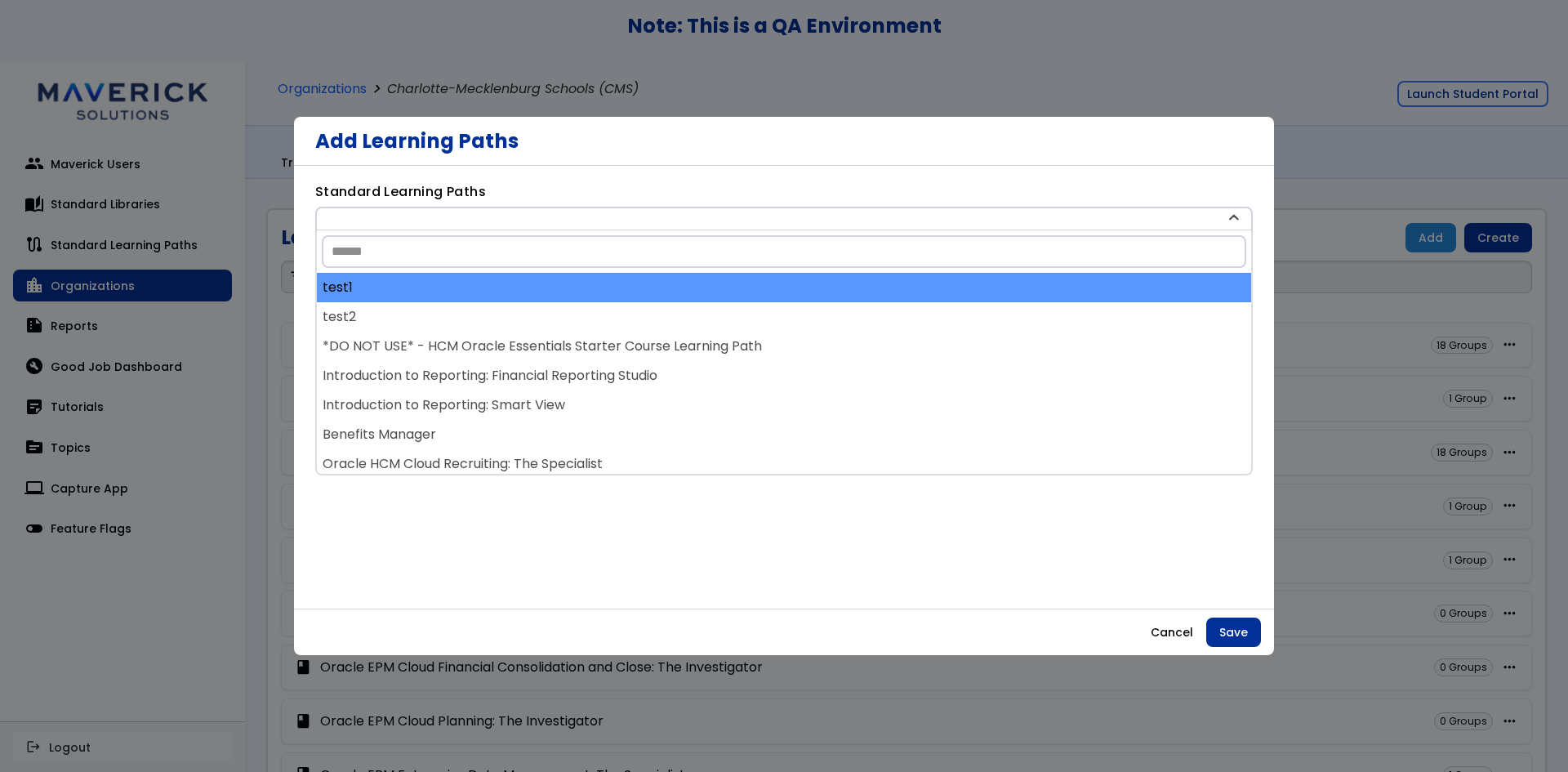
click at [726, 284] on div "test1" at bounding box center [784, 287] width 935 height 30
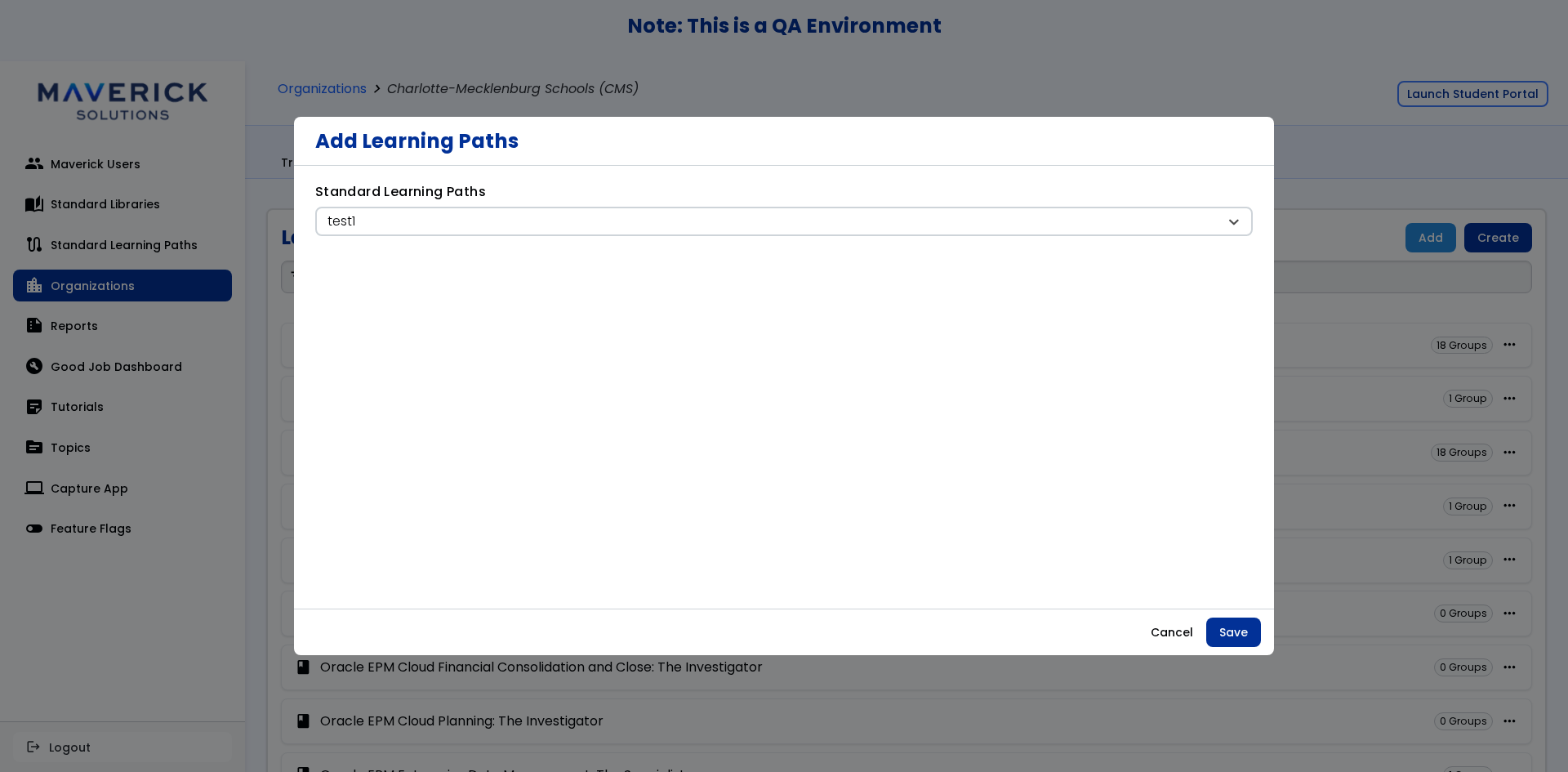
click at [766, 253] on div "**********" at bounding box center [784, 387] width 981 height 443
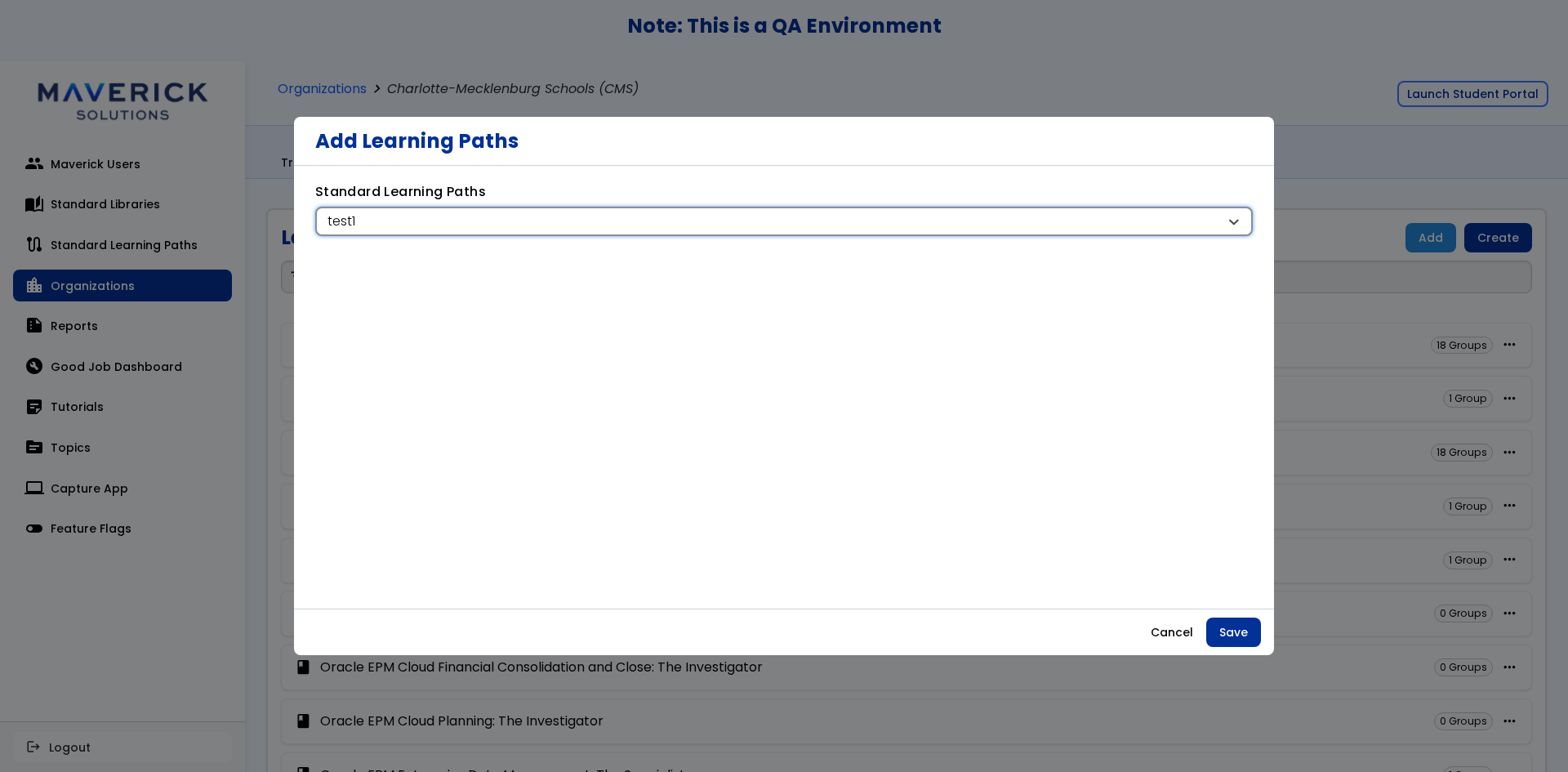
click at [779, 231] on div "test1" at bounding box center [784, 221] width 937 height 30
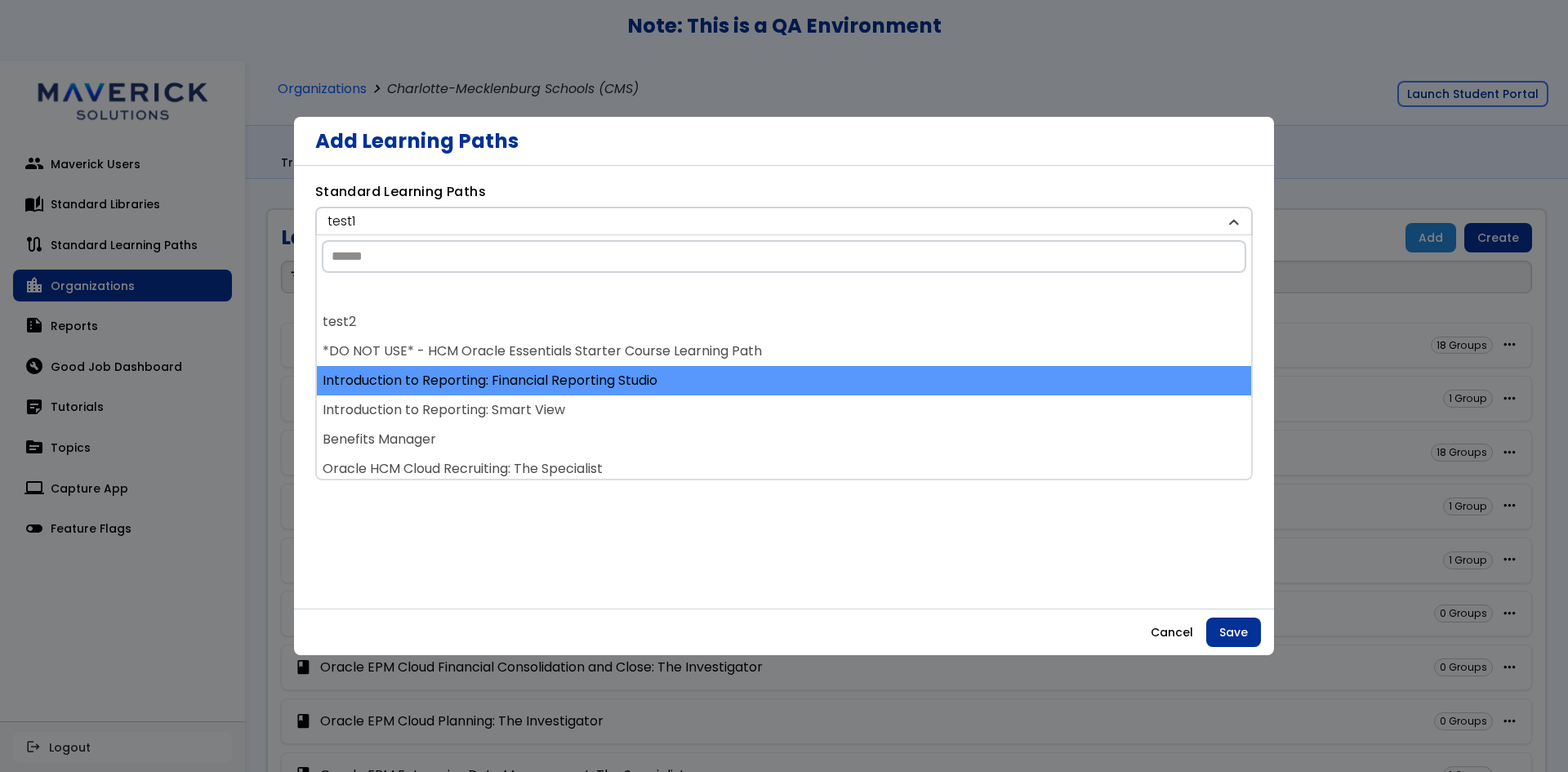
click at [798, 369] on div "Introduction to Reporting: Financial Reporting Studio" at bounding box center [784, 381] width 935 height 30
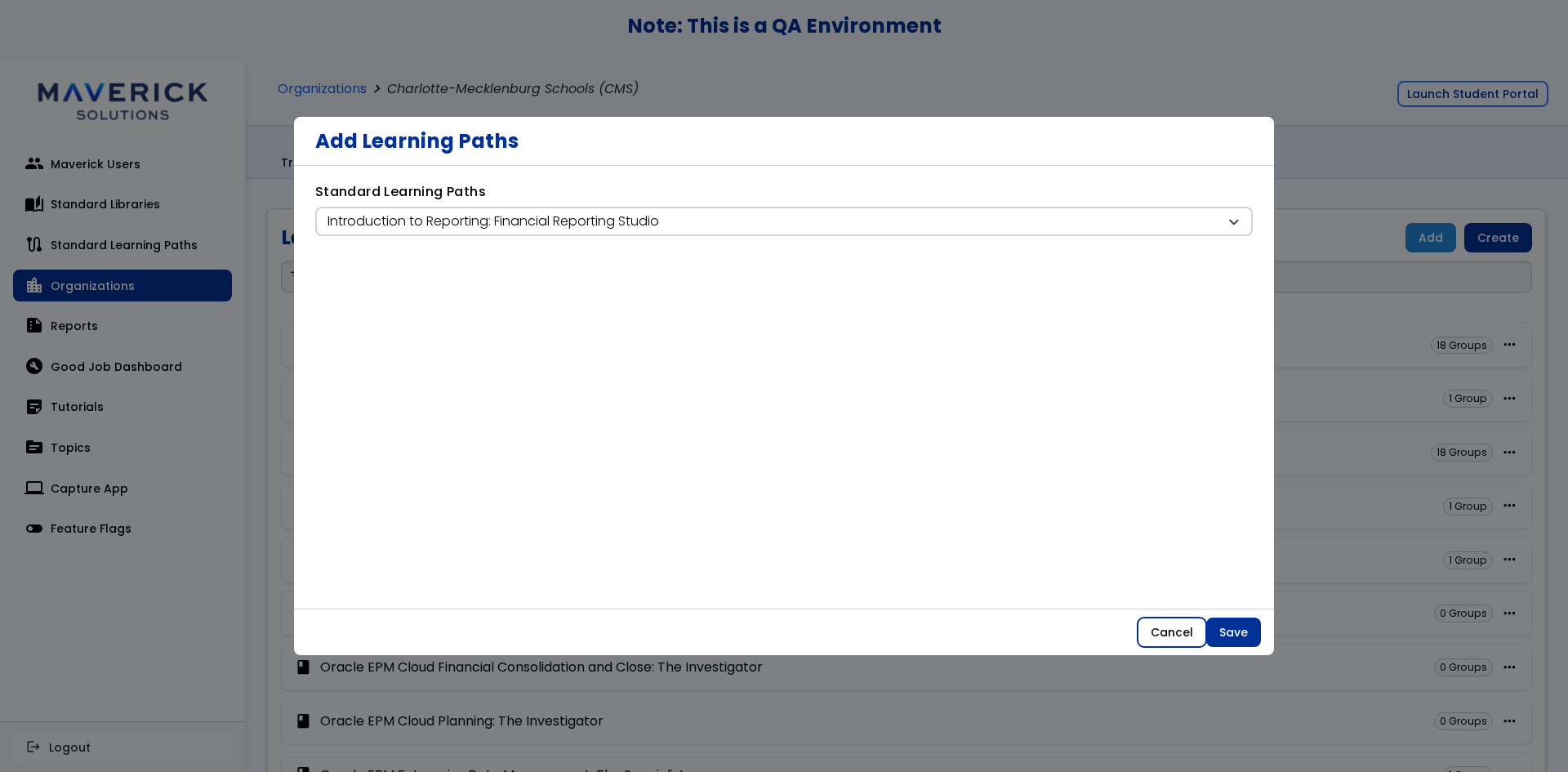
click at [1164, 644] on button "Cancel" at bounding box center [1173, 632] width 69 height 30
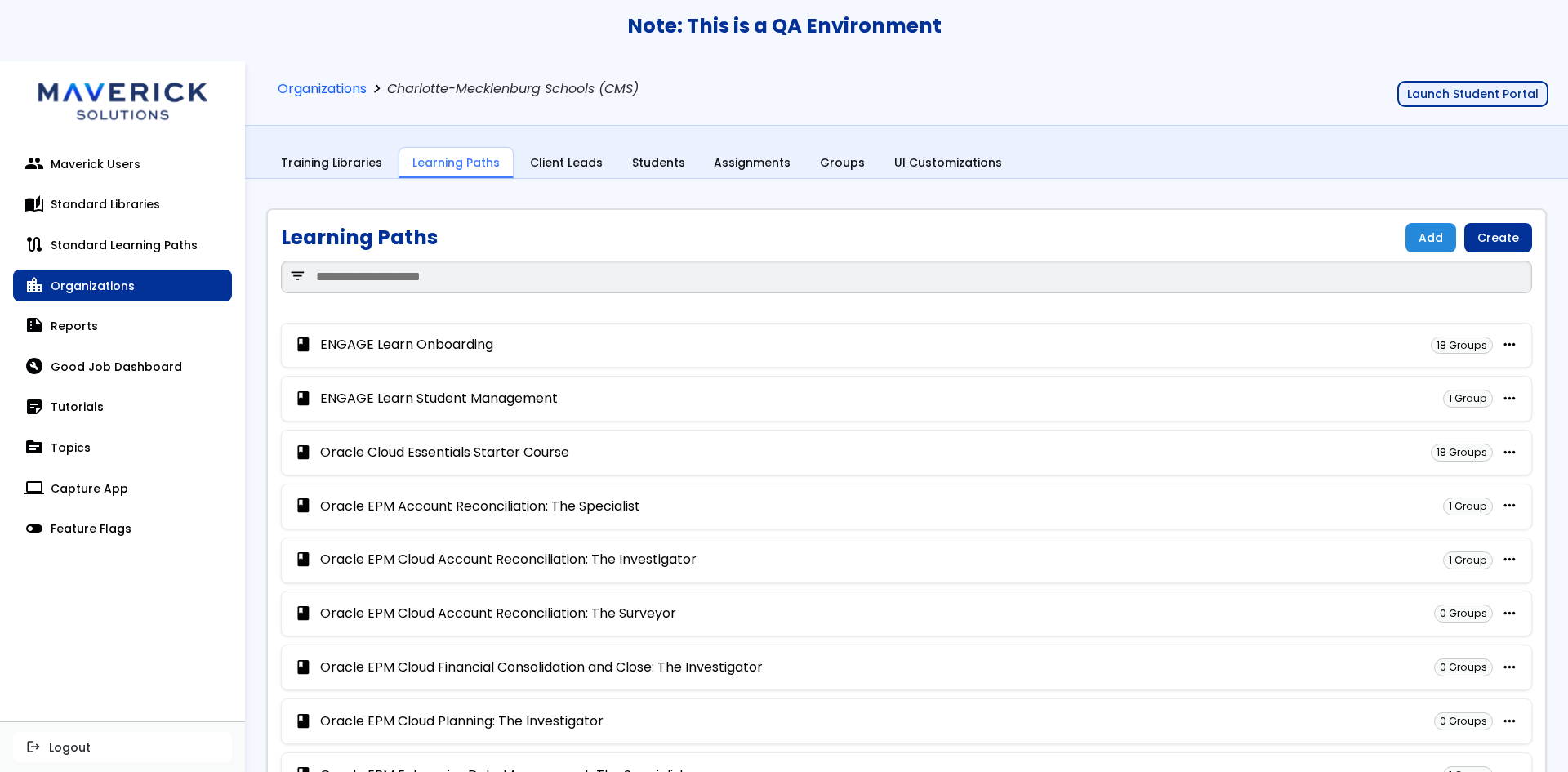
click at [1449, 104] on button "Launch Student Portal" at bounding box center [1474, 93] width 151 height 27
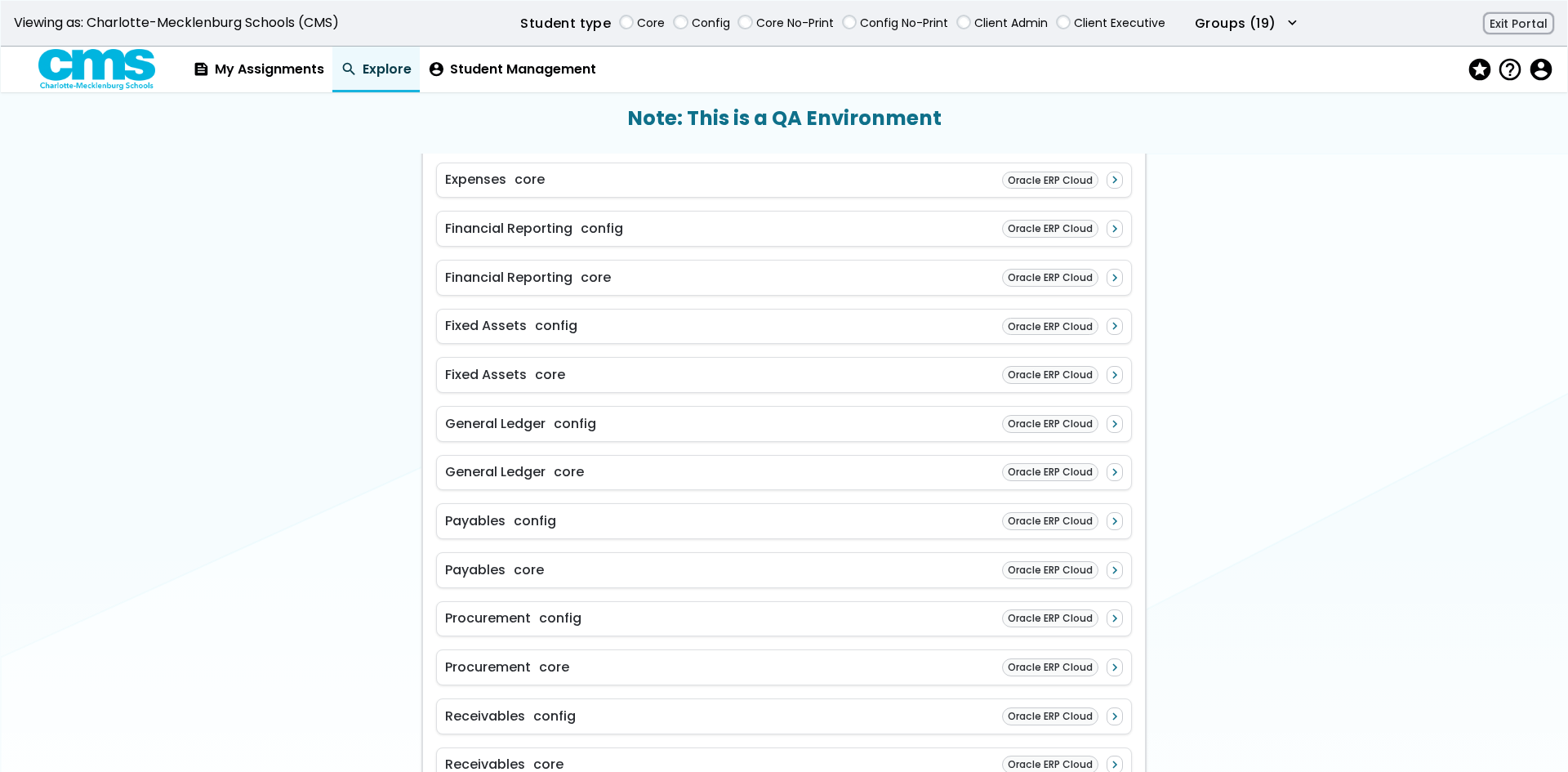
scroll to position [1144, 0]
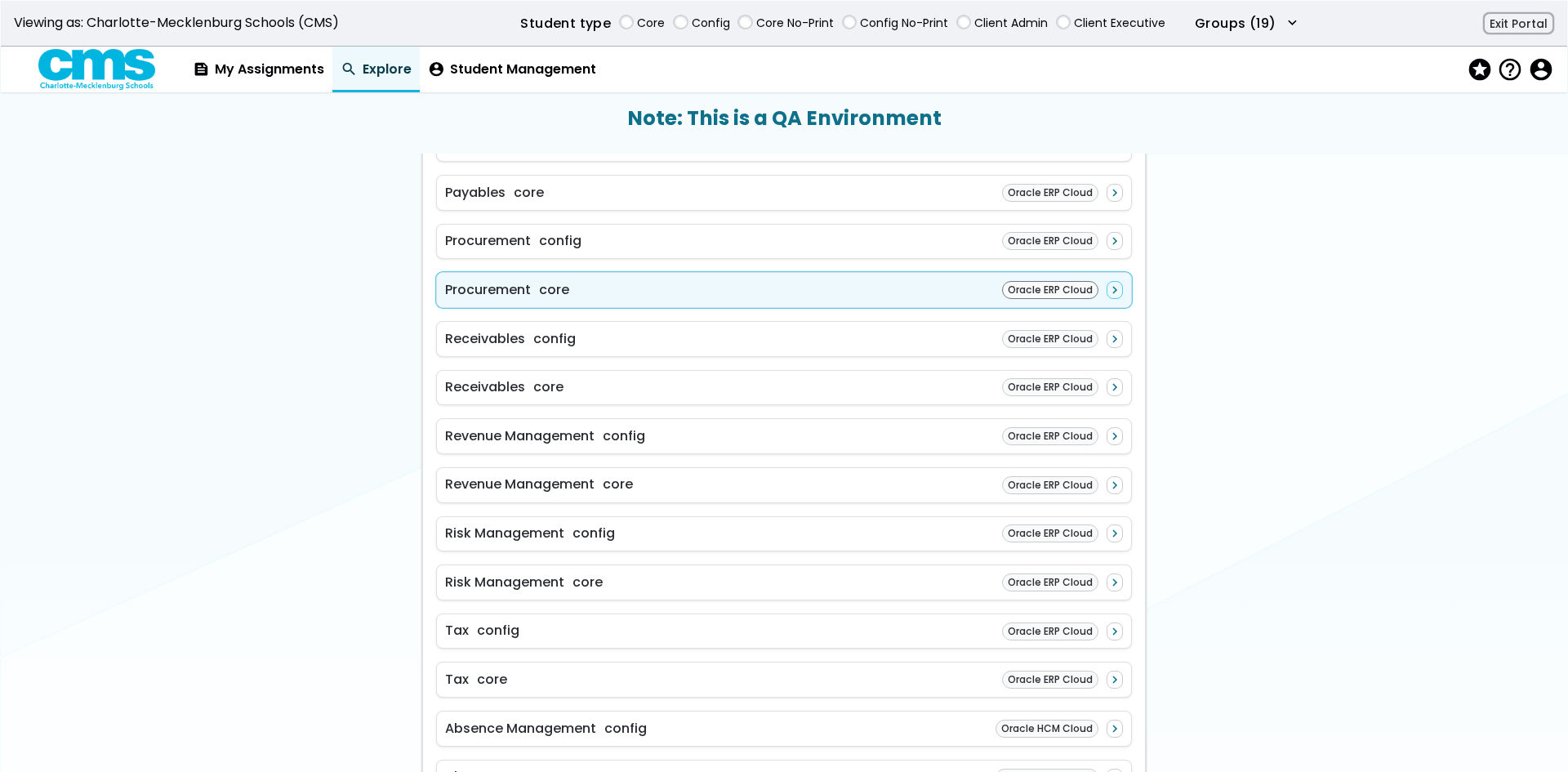
click at [725, 308] on div "Procurement core Oracle ERP Cloud navigate_next" at bounding box center [784, 290] width 696 height 36
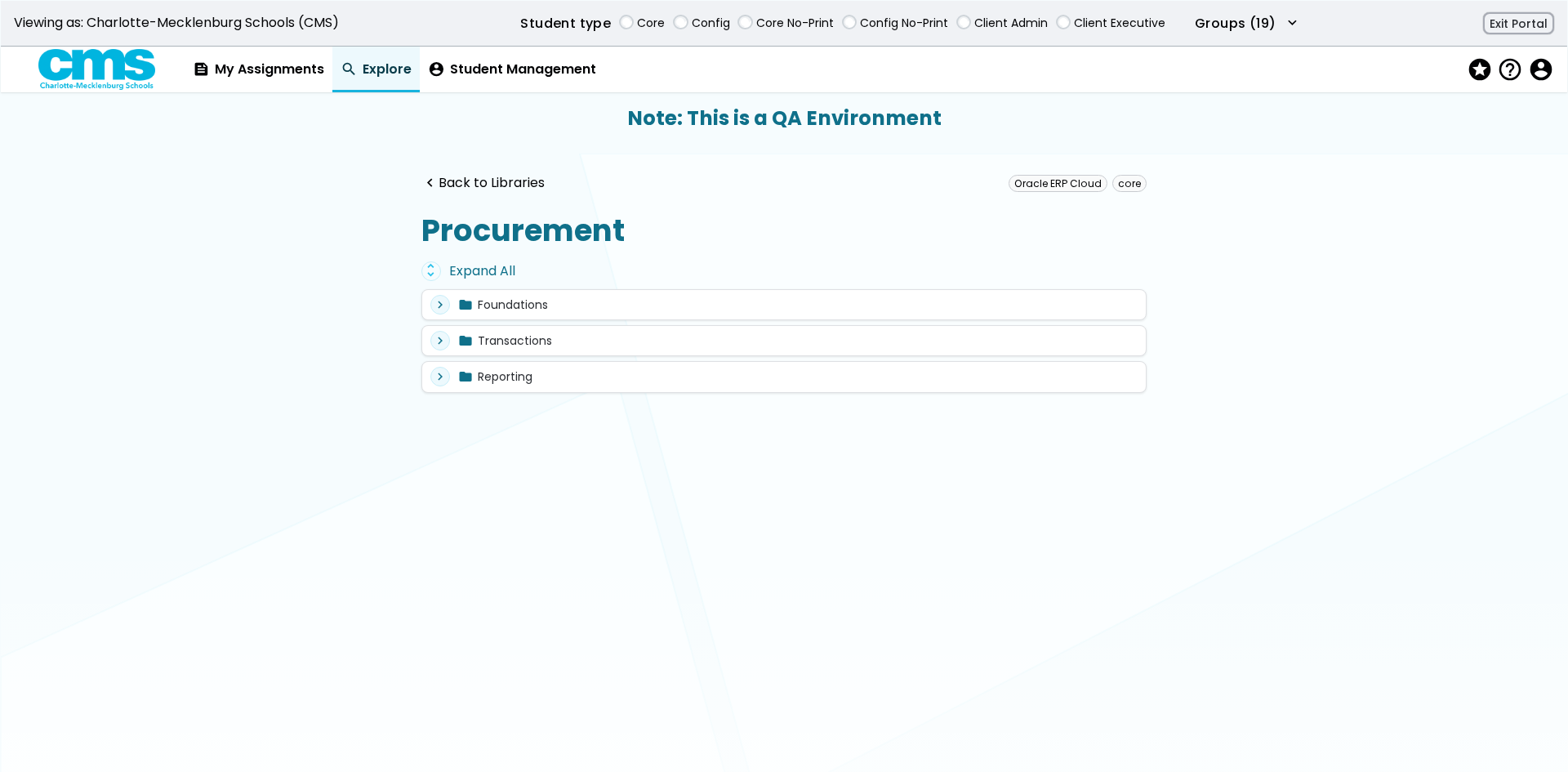
click at [448, 271] on div "unfold_more Expand All" at bounding box center [784, 271] width 725 height 20
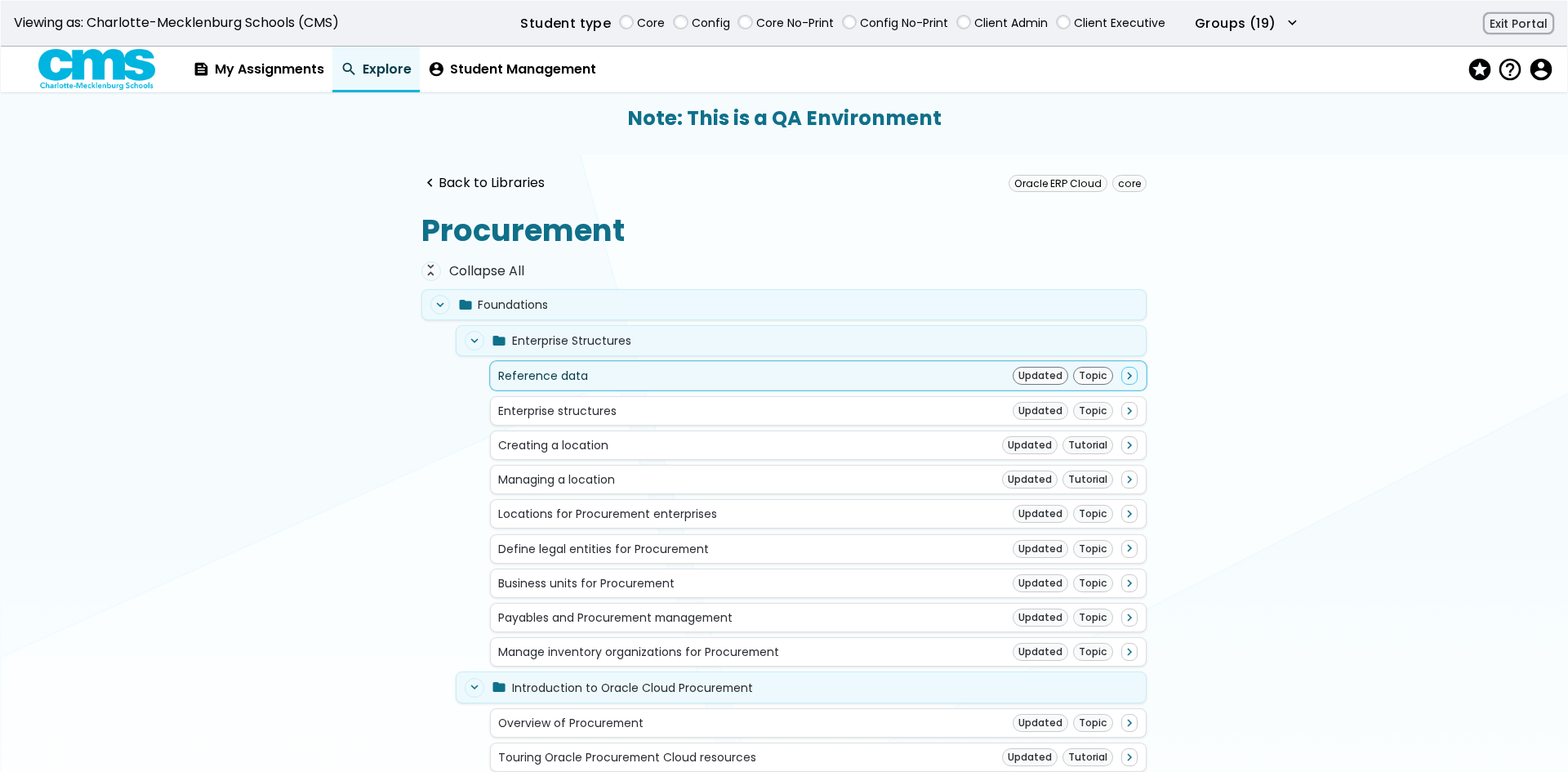
click at [993, 386] on div "Reference data Updated Topic navigate_next" at bounding box center [818, 376] width 658 height 30
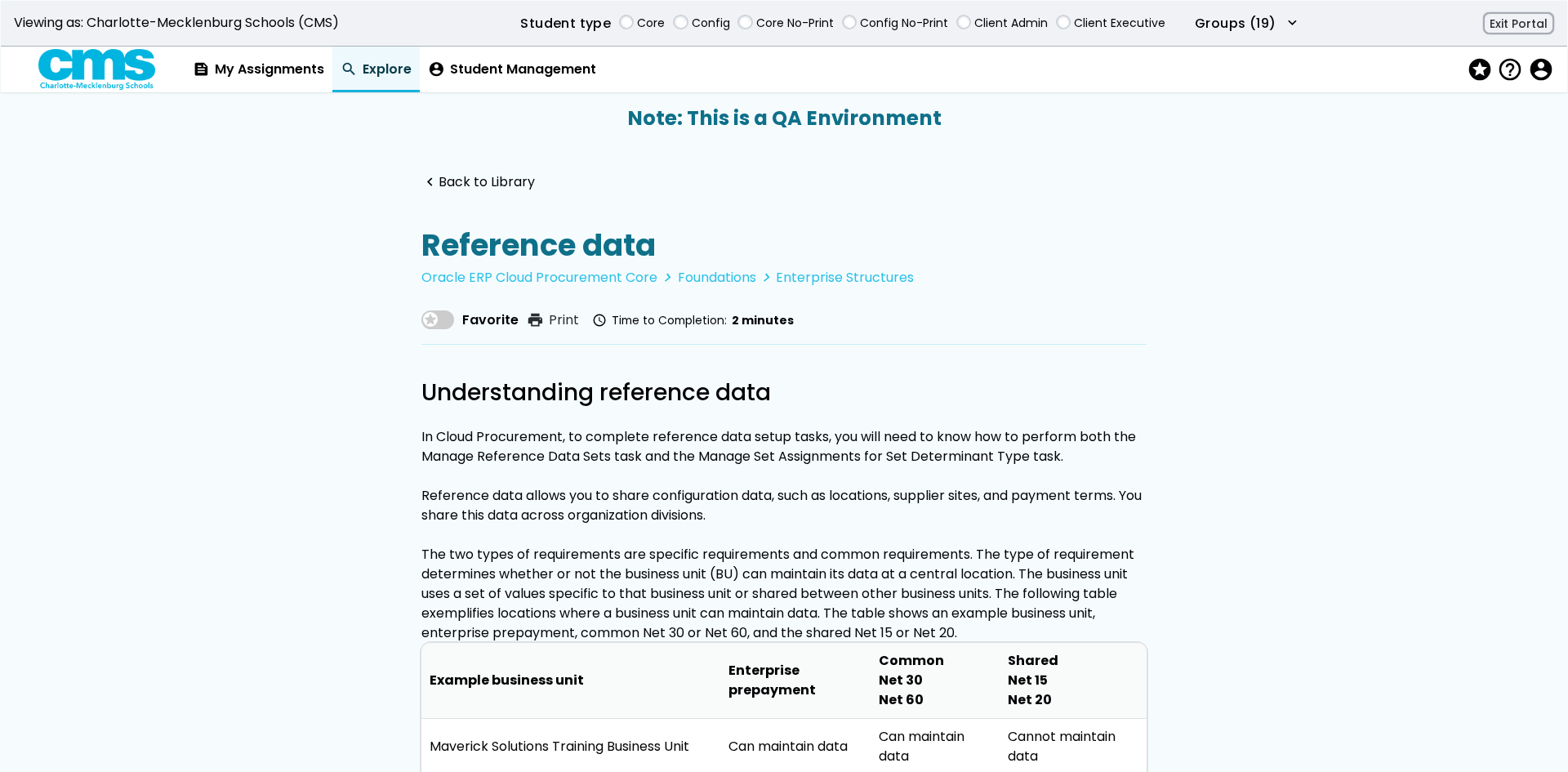
click at [442, 314] on span at bounding box center [438, 320] width 32 height 19
click at [499, 176] on link "navigate_before Back to Library" at bounding box center [478, 183] width 113 height 16
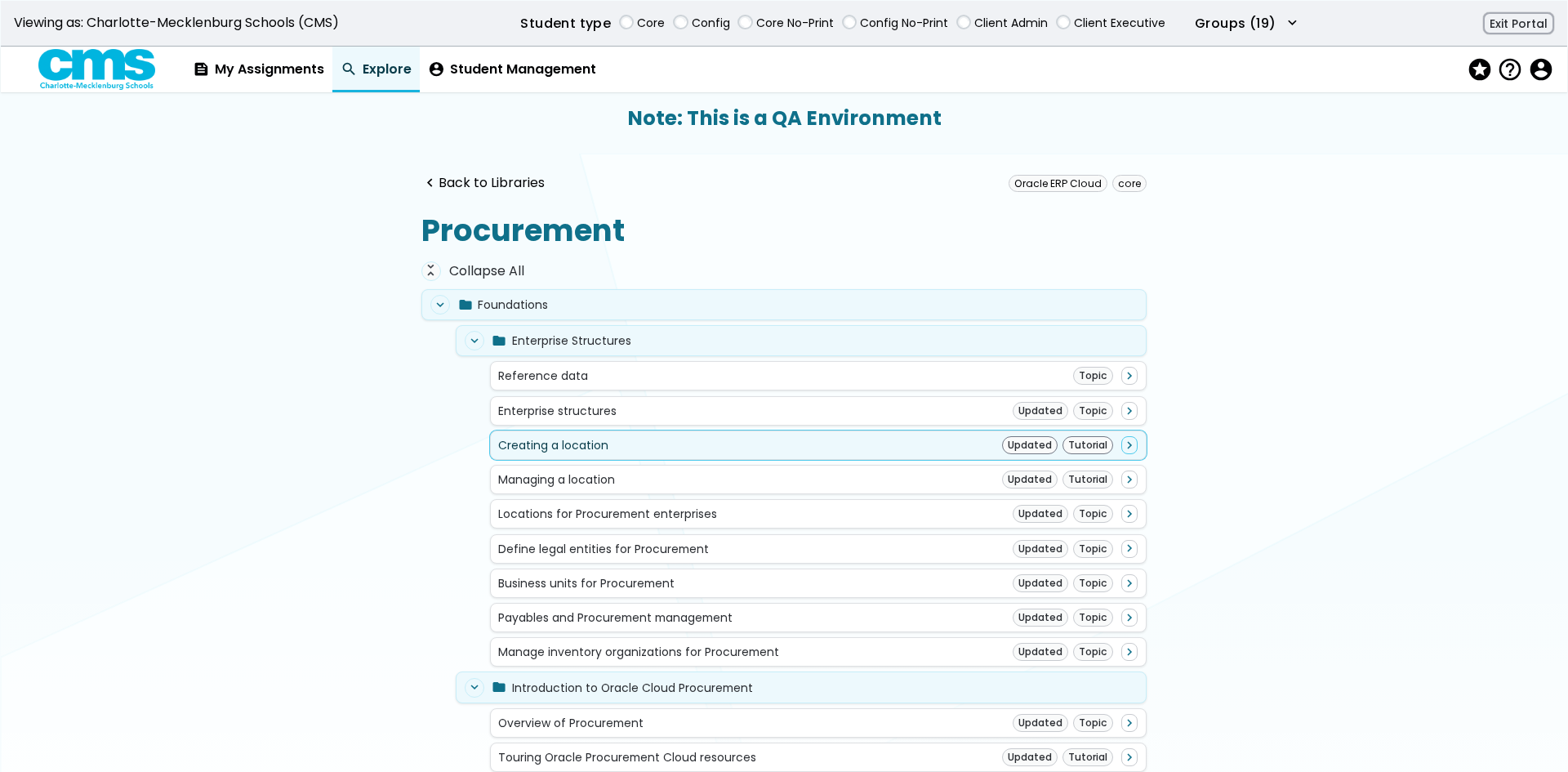
click at [720, 453] on div "Creating a location Updated Tutorial navigate_next" at bounding box center [818, 445] width 639 height 18
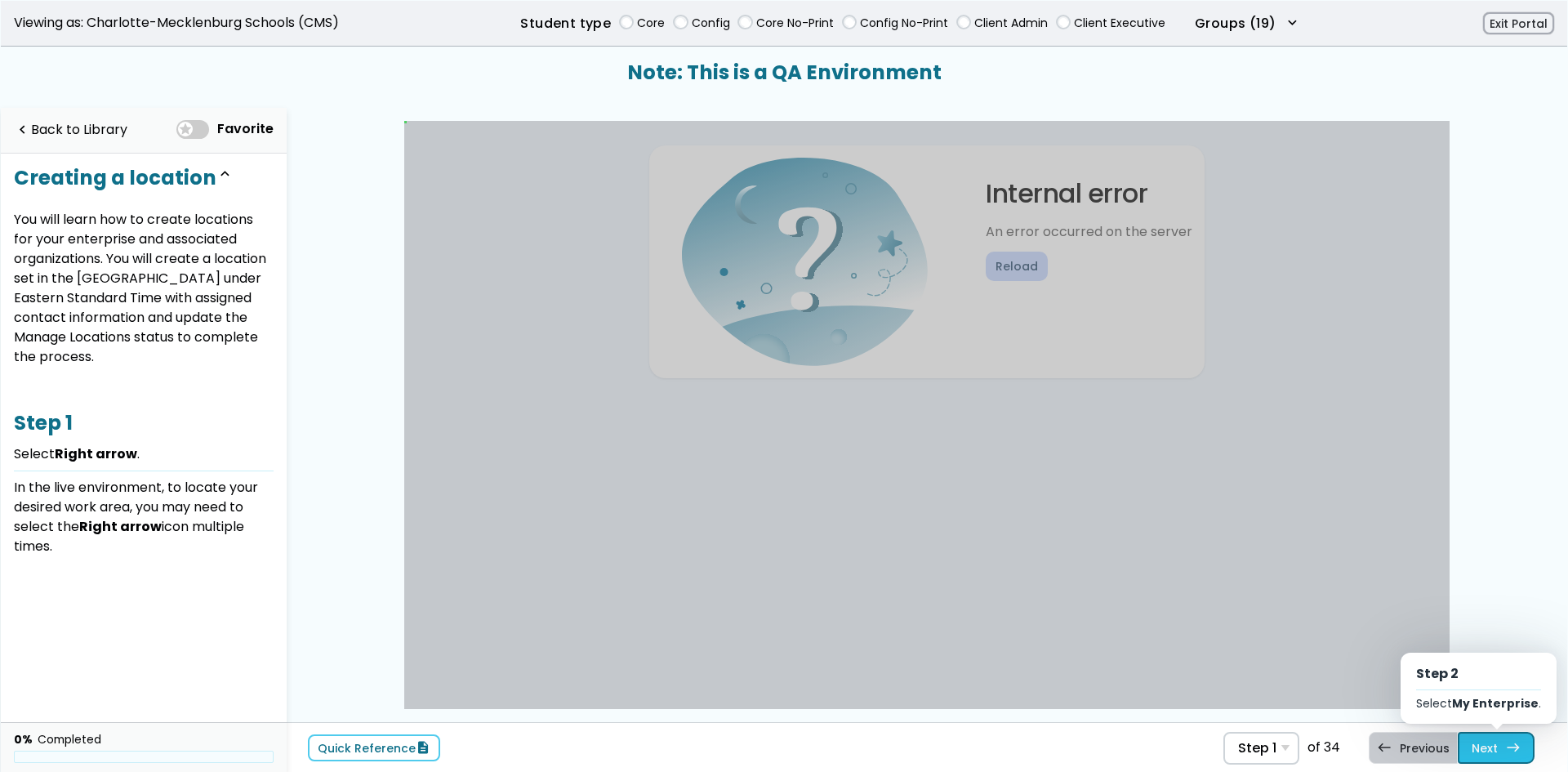
click at [1463, 748] on link "Next east Step 2 Select My Enterprise ." at bounding box center [1496, 747] width 77 height 31
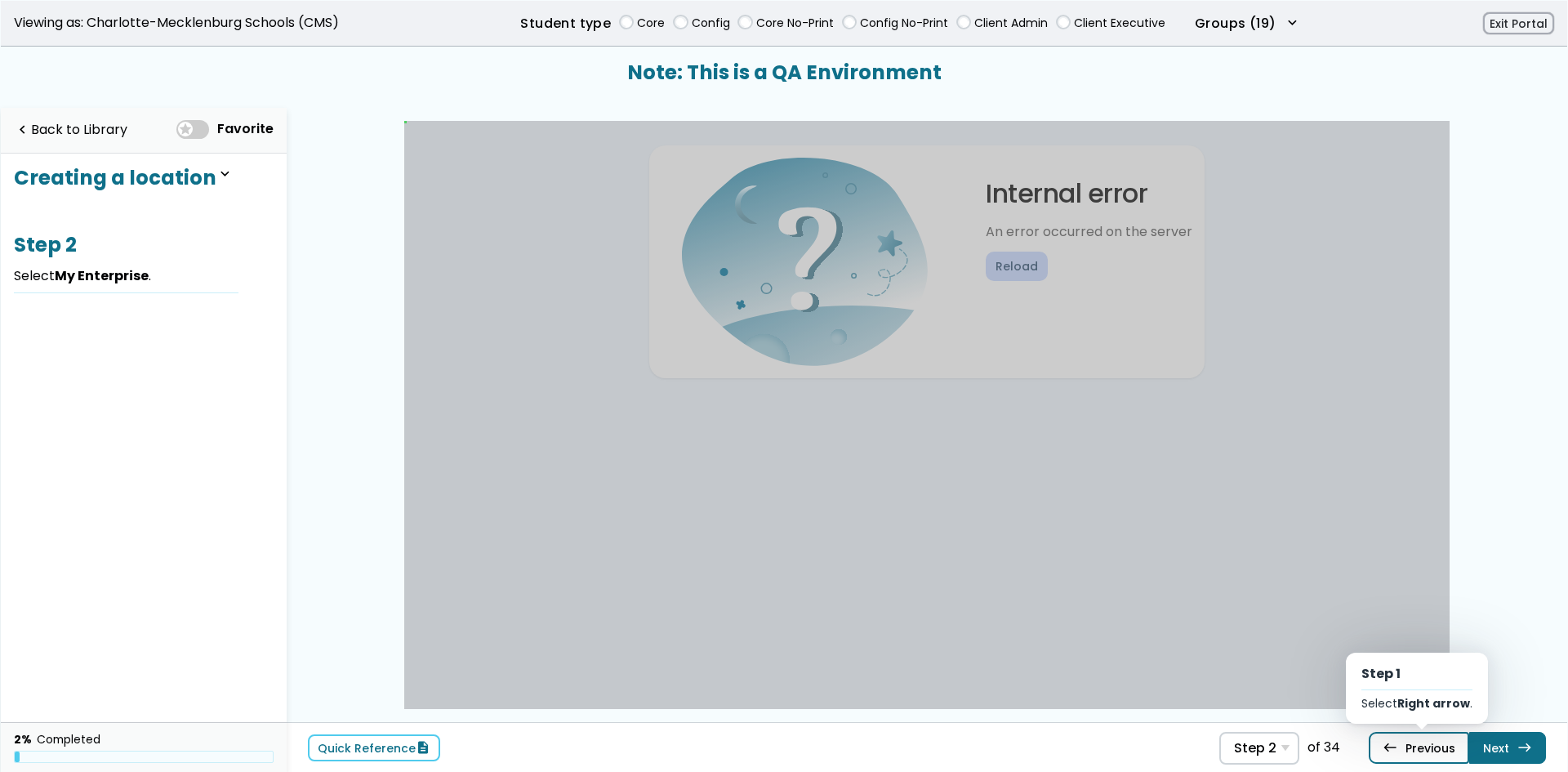
click at [1468, 748] on link "west Previous Step 1 Select Right arrow ." at bounding box center [1419, 747] width 100 height 31
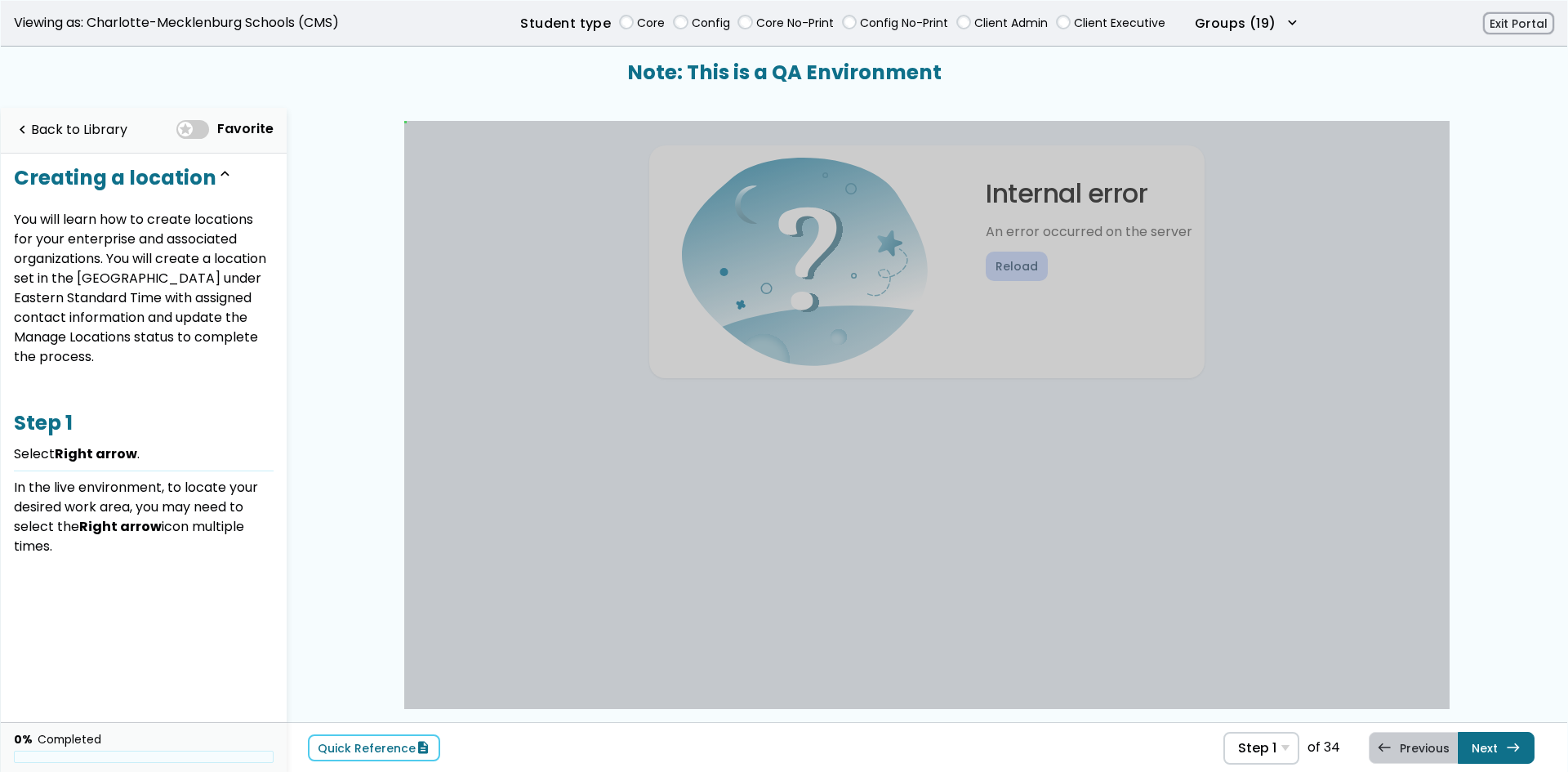
click at [1432, 753] on div "west Previous" at bounding box center [1414, 747] width 89 height 31
click at [1428, 751] on div "west Previous" at bounding box center [1414, 747] width 89 height 31
click at [1522, 737] on link "Next east Step 2 Select My Enterprise ." at bounding box center [1496, 747] width 77 height 31
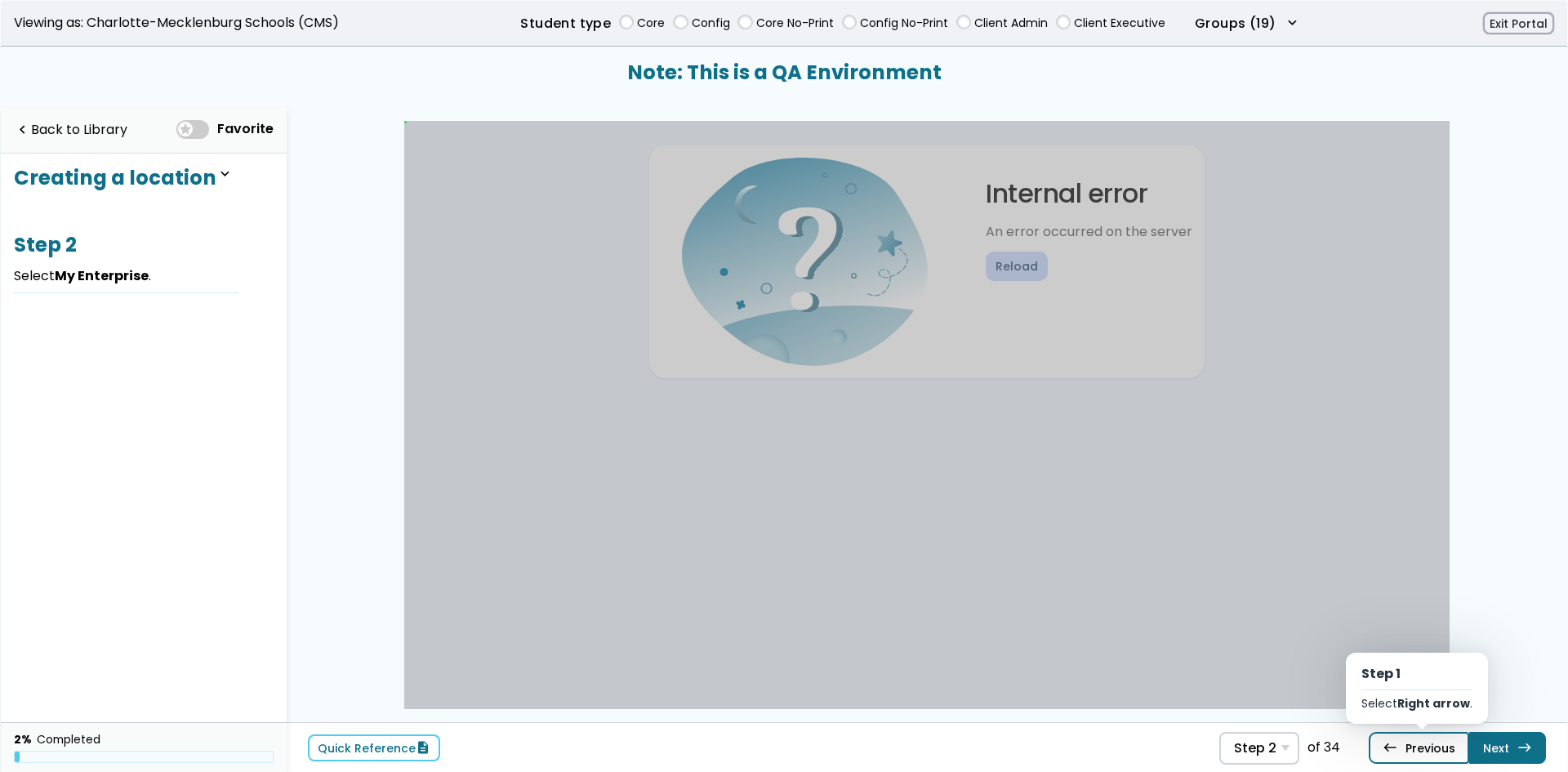
click at [1433, 746] on link "west Previous Step 1 Select Right arrow ." at bounding box center [1419, 747] width 100 height 31
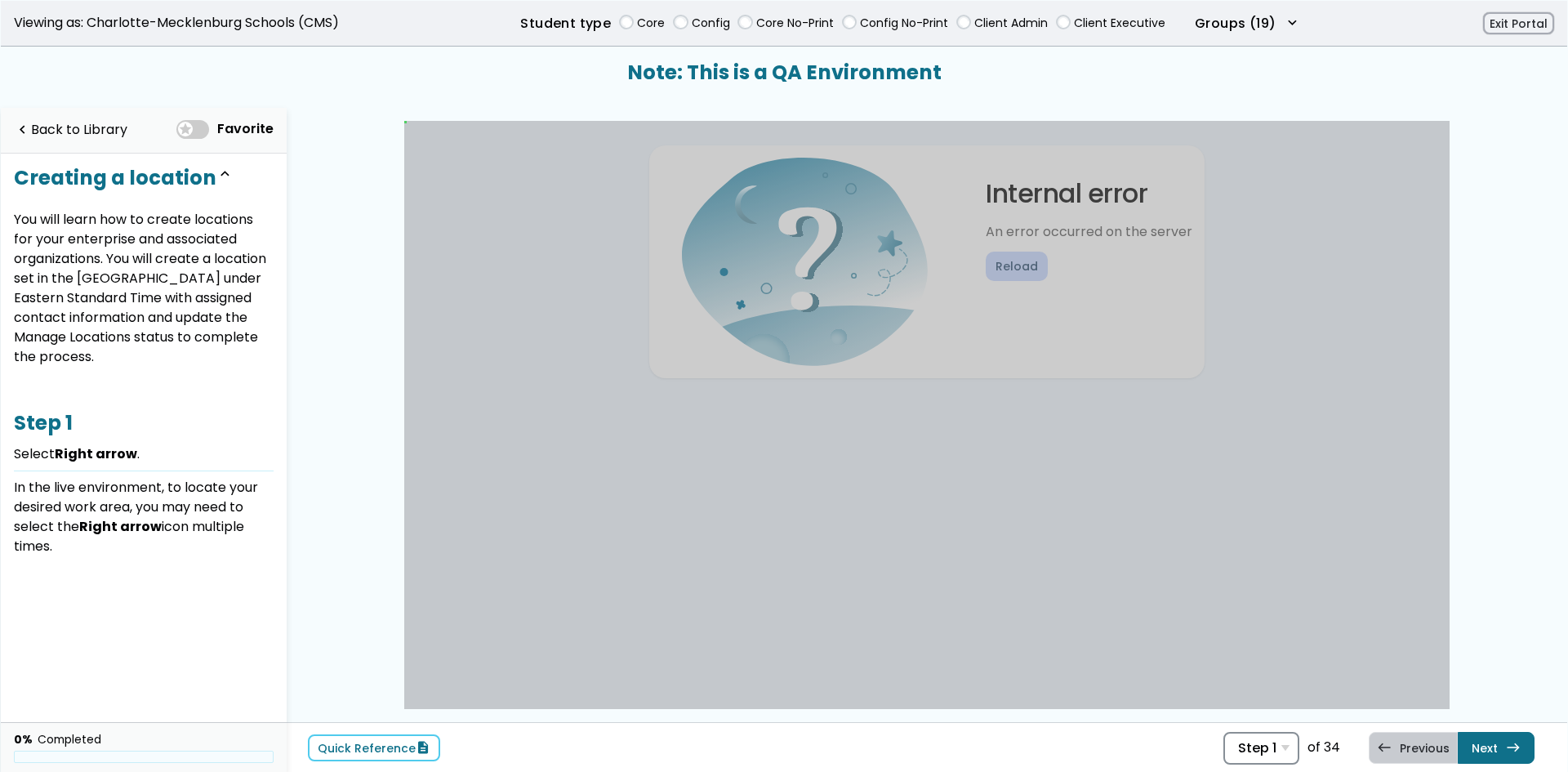
click at [1266, 746] on span "Step 1" at bounding box center [1257, 747] width 38 height 16
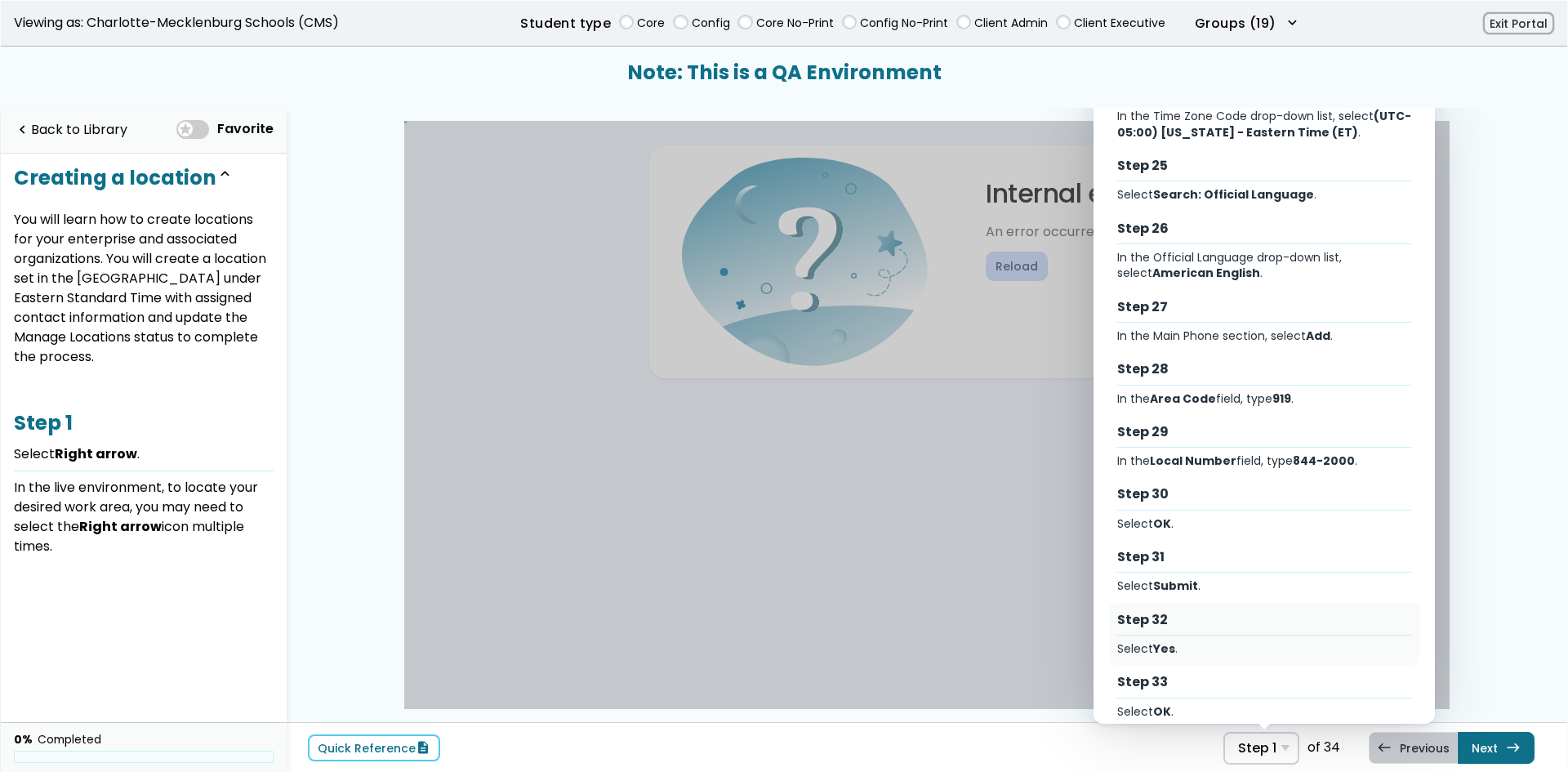
scroll to position [1589, 0]
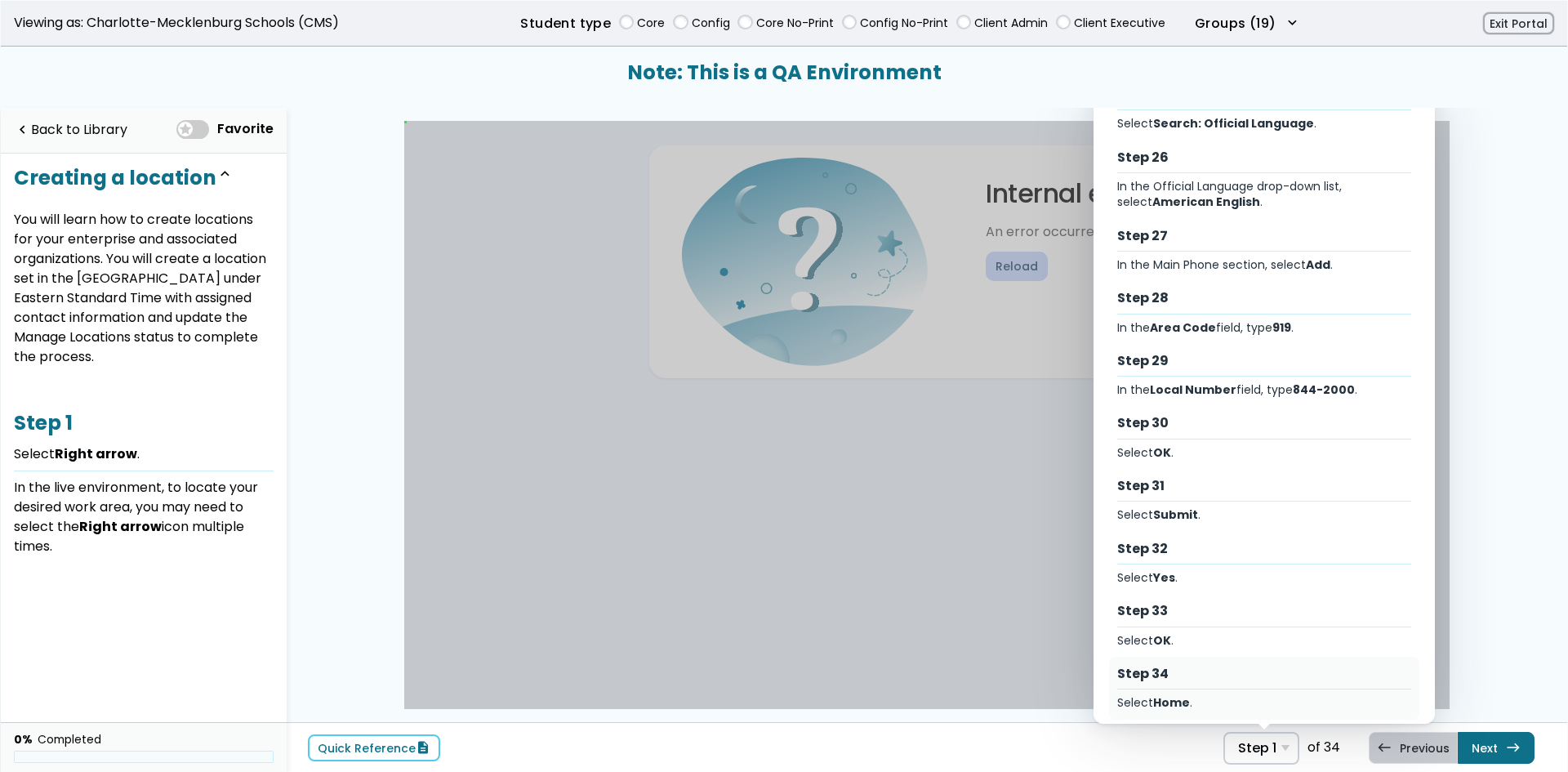
click at [1170, 694] on b "Home" at bounding box center [1172, 702] width 36 height 17
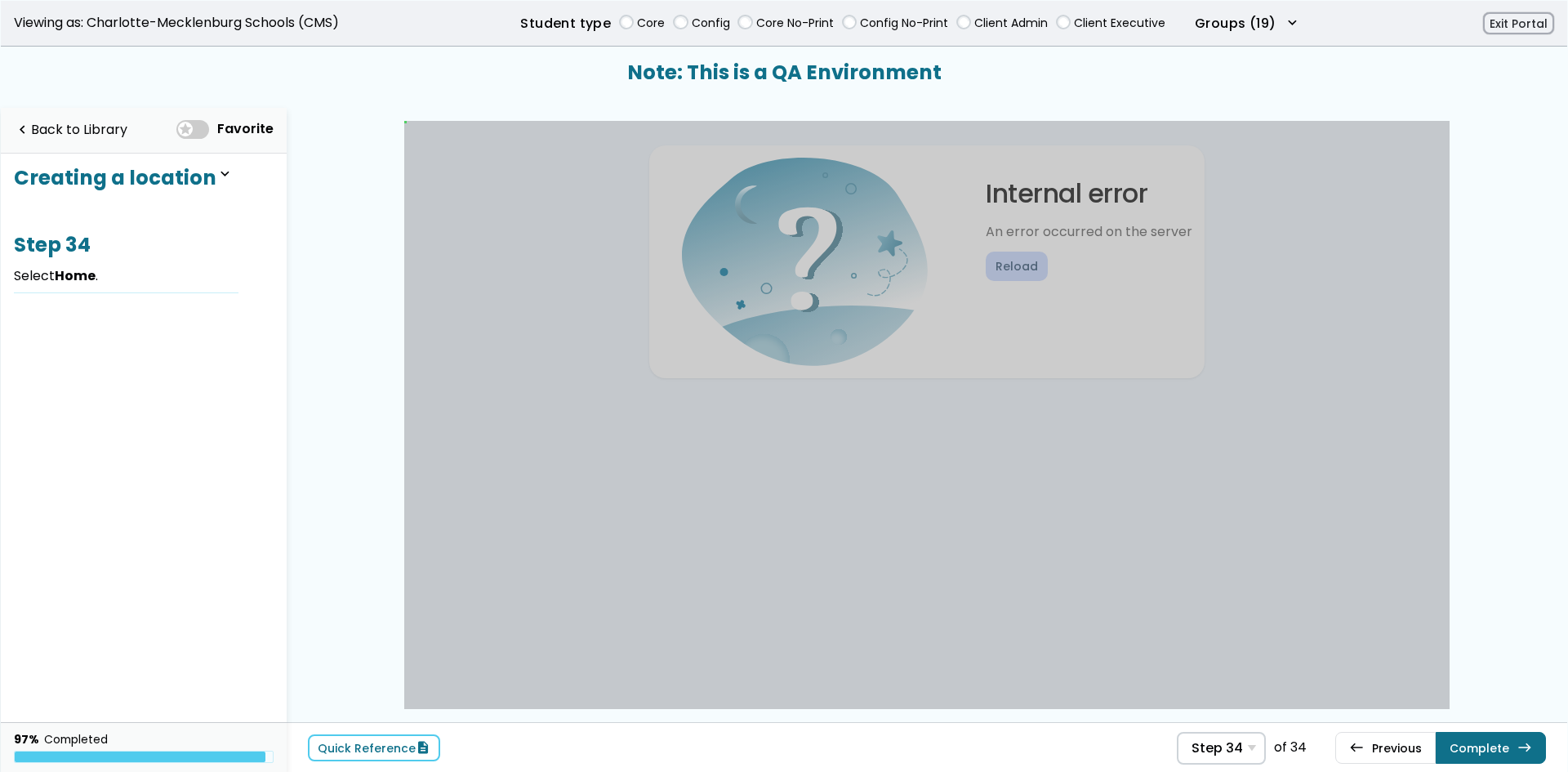
click at [417, 763] on div "Quick Reference description Step 34 Step 1 Select Right arrow . Step 2 Select M…" at bounding box center [927, 746] width 1281 height 50
click at [421, 757] on link "Quick Reference description" at bounding box center [374, 747] width 133 height 27
click at [203, 133] on span at bounding box center [192, 129] width 32 height 19
click at [133, 135] on div "navigate_before Back to Library Favorite" at bounding box center [144, 130] width 260 height 33
click at [94, 125] on link "navigate_before Back to Library" at bounding box center [70, 130] width 113 height 33
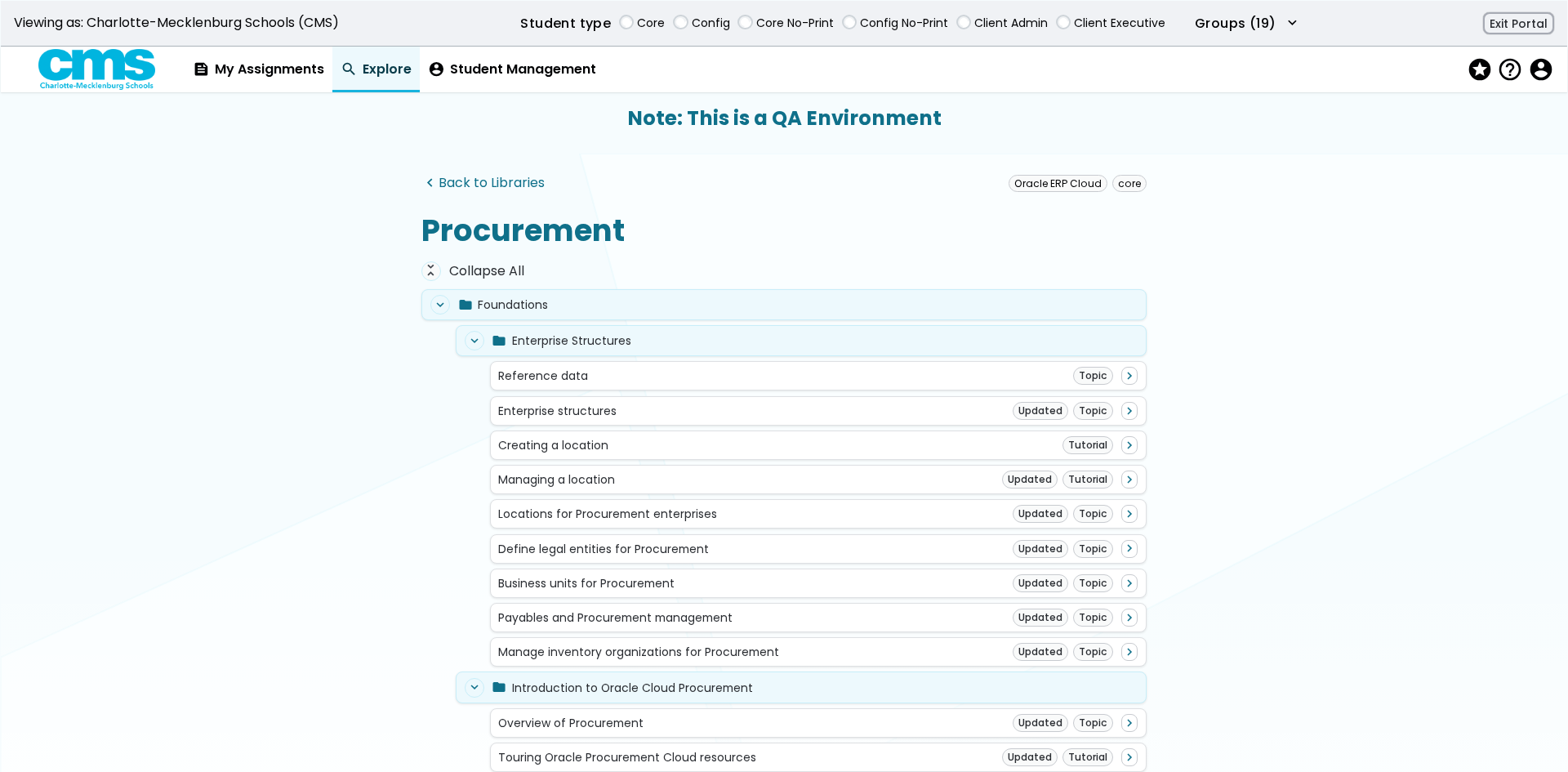
click at [462, 181] on link "navigate_before Back to Libraries" at bounding box center [483, 184] width 123 height 16
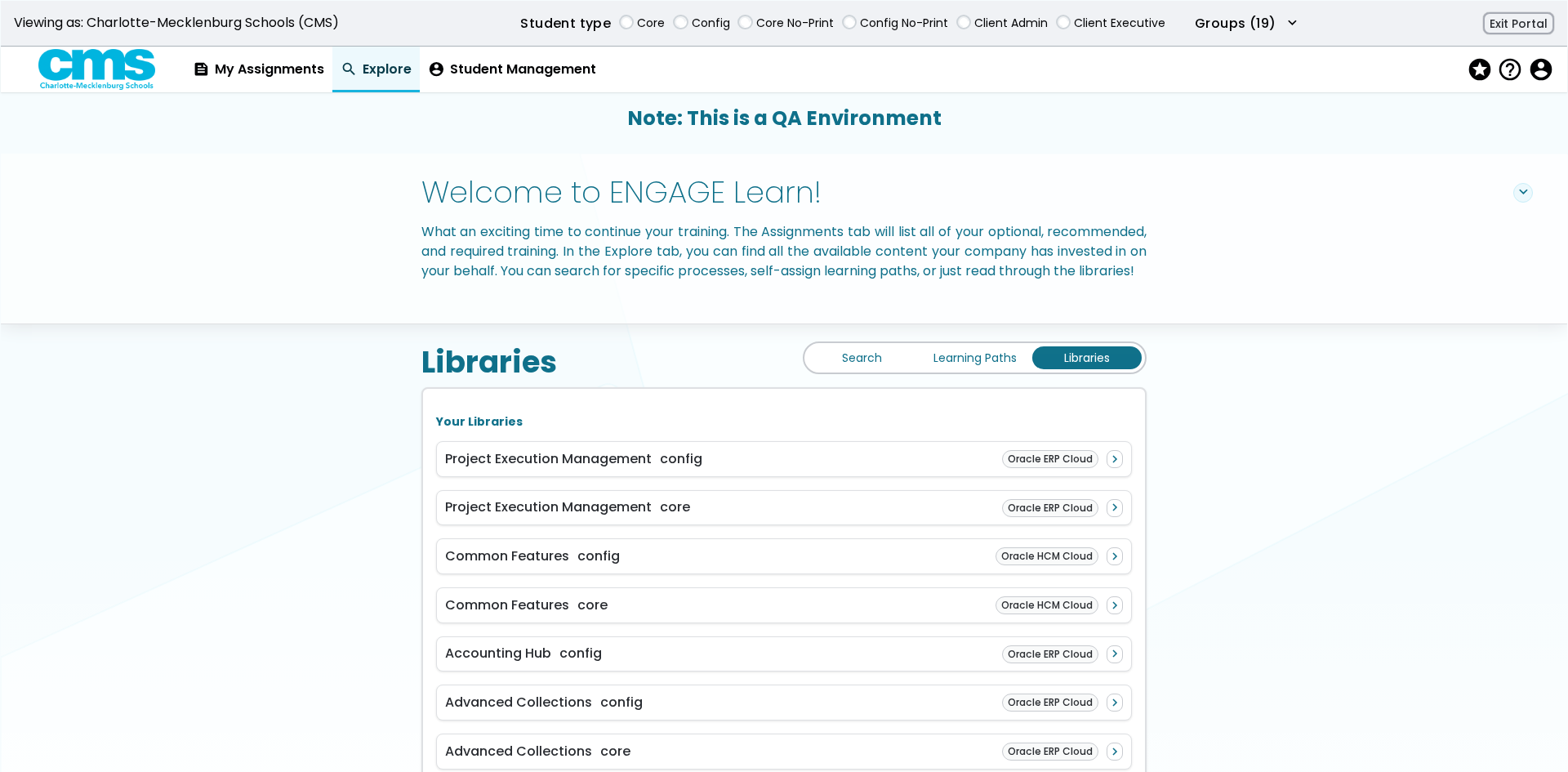
click at [973, 369] on link "Learning Paths" at bounding box center [975, 357] width 109 height 23
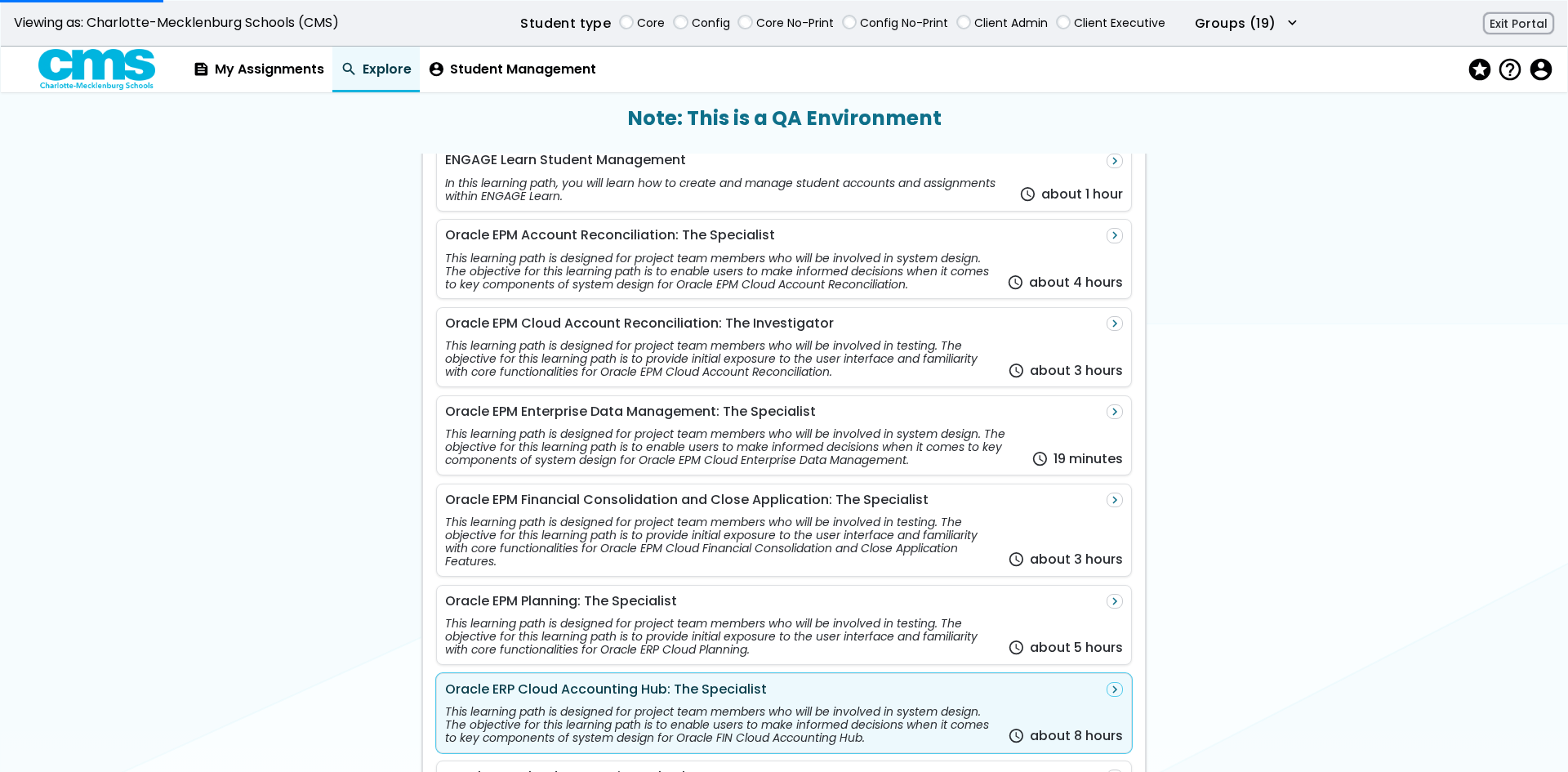
scroll to position [571, 0]
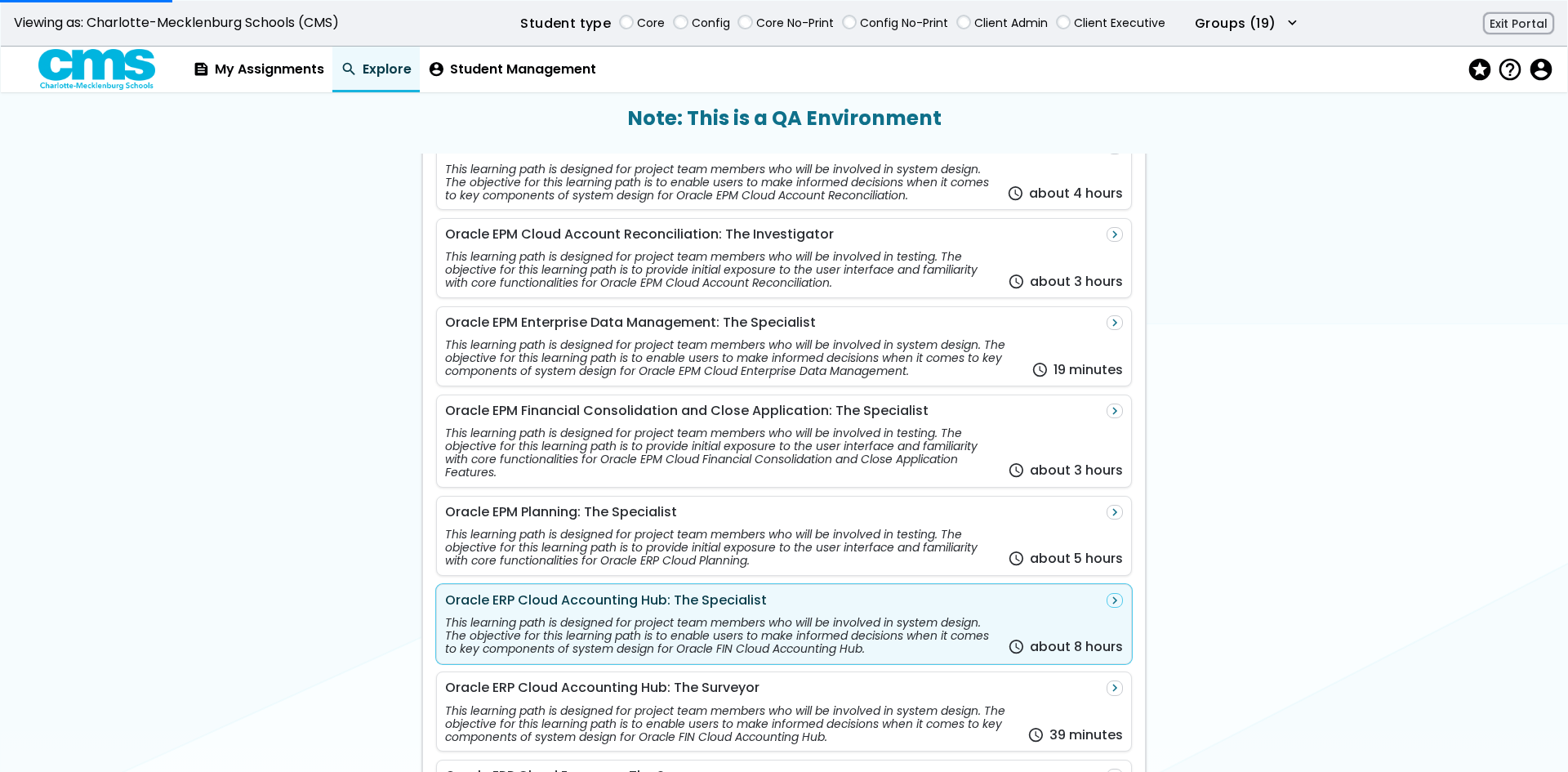
click at [904, 655] on div "This learning path is designed for project team members who will be involved in…" at bounding box center [723, 635] width 556 height 39
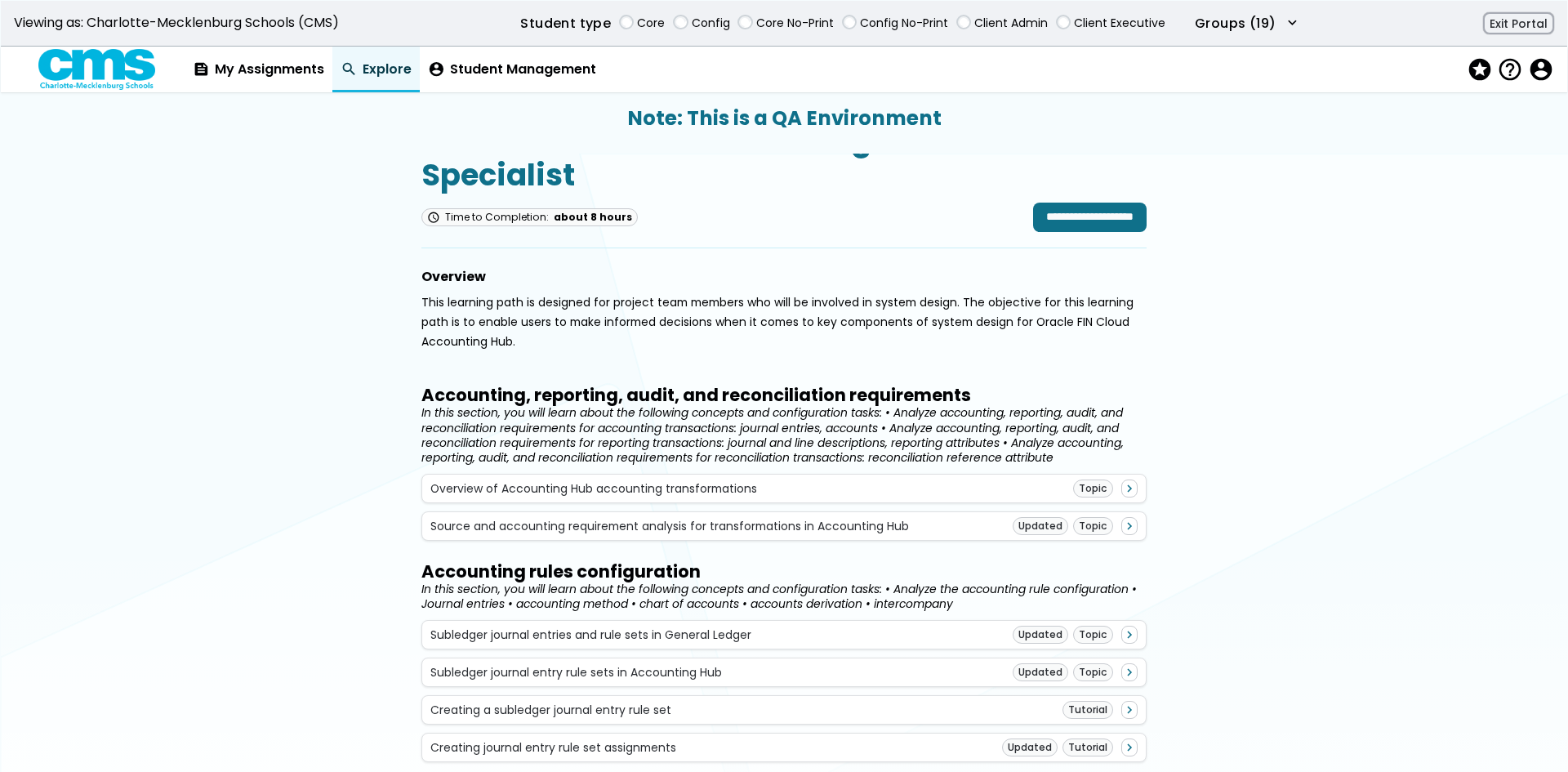
scroll to position [327, 0]
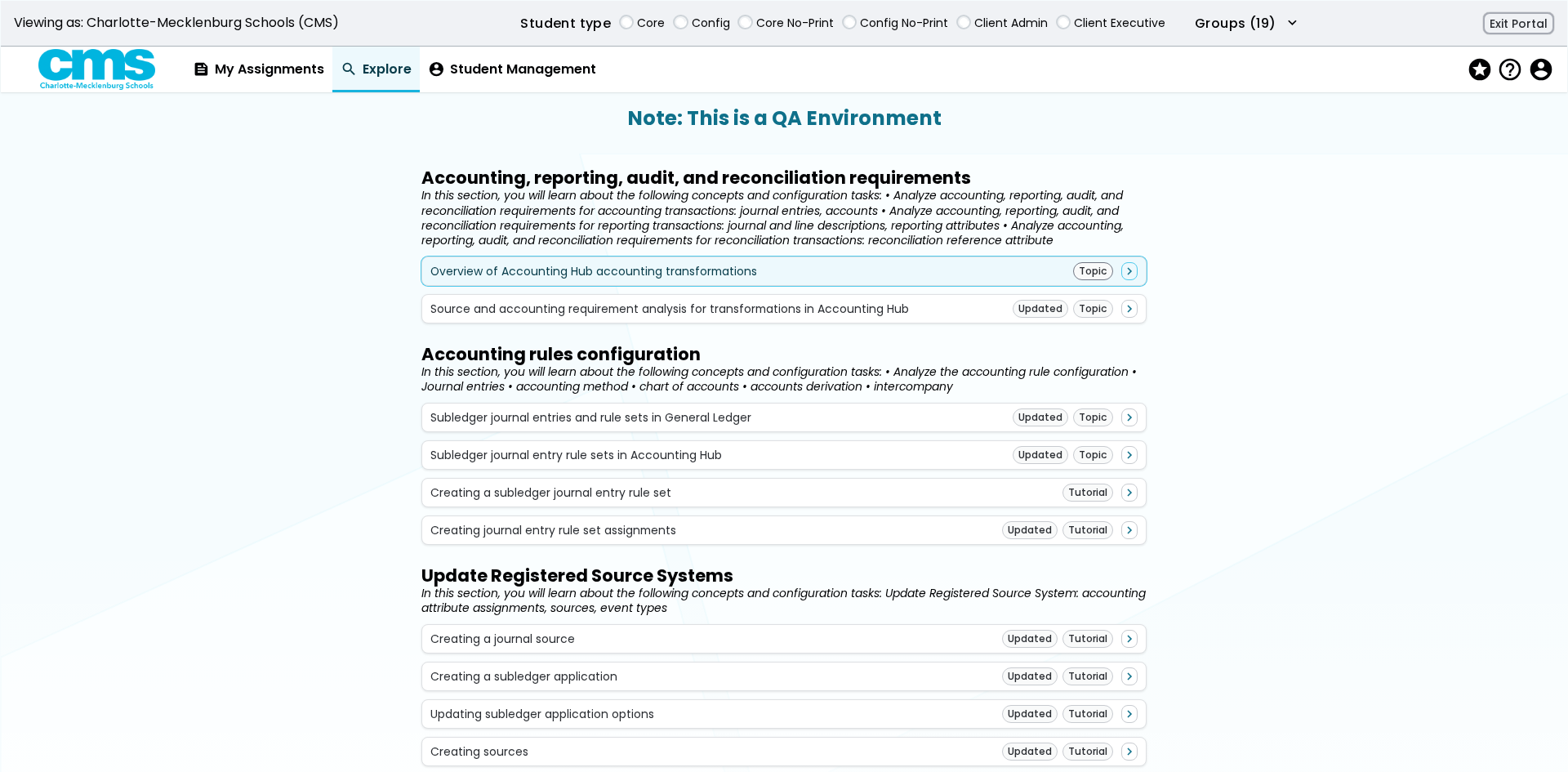
click at [928, 271] on div "Overview of Accounting Hub accounting transformations Topic navigate_next" at bounding box center [785, 271] width 708 height 18
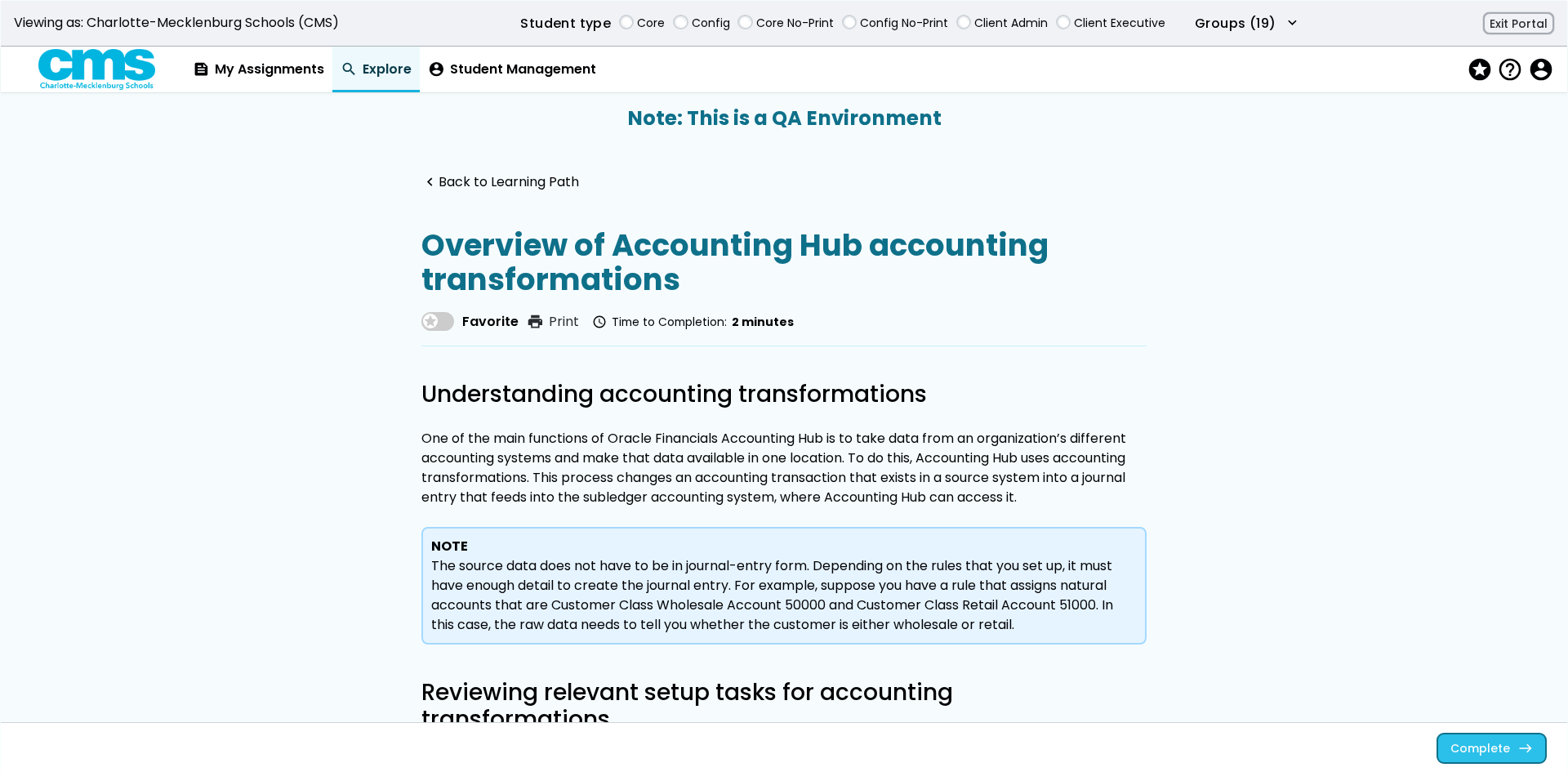
click at [1519, 752] on span "east" at bounding box center [1526, 746] width 15 height 13
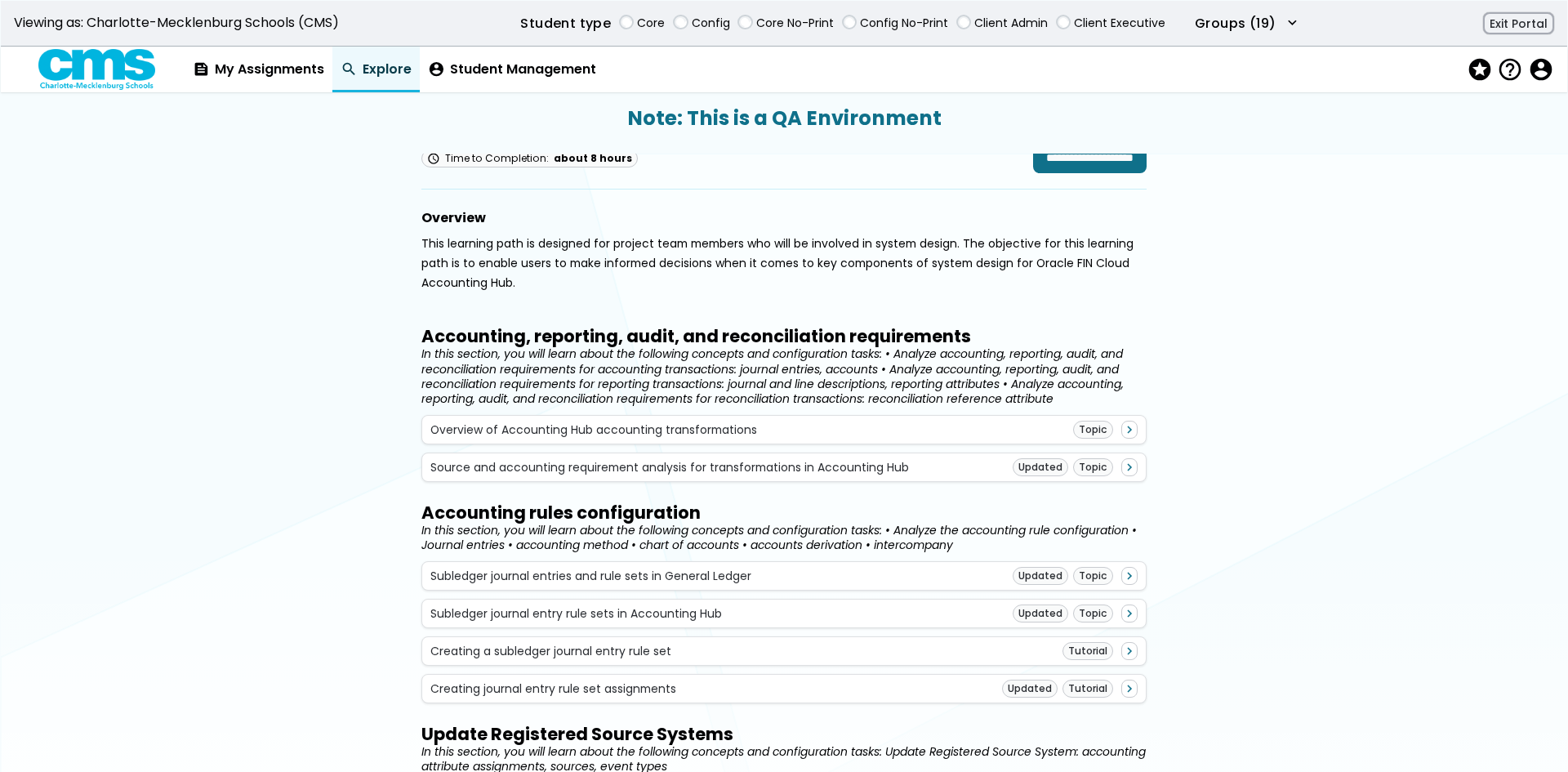
scroll to position [735, 0]
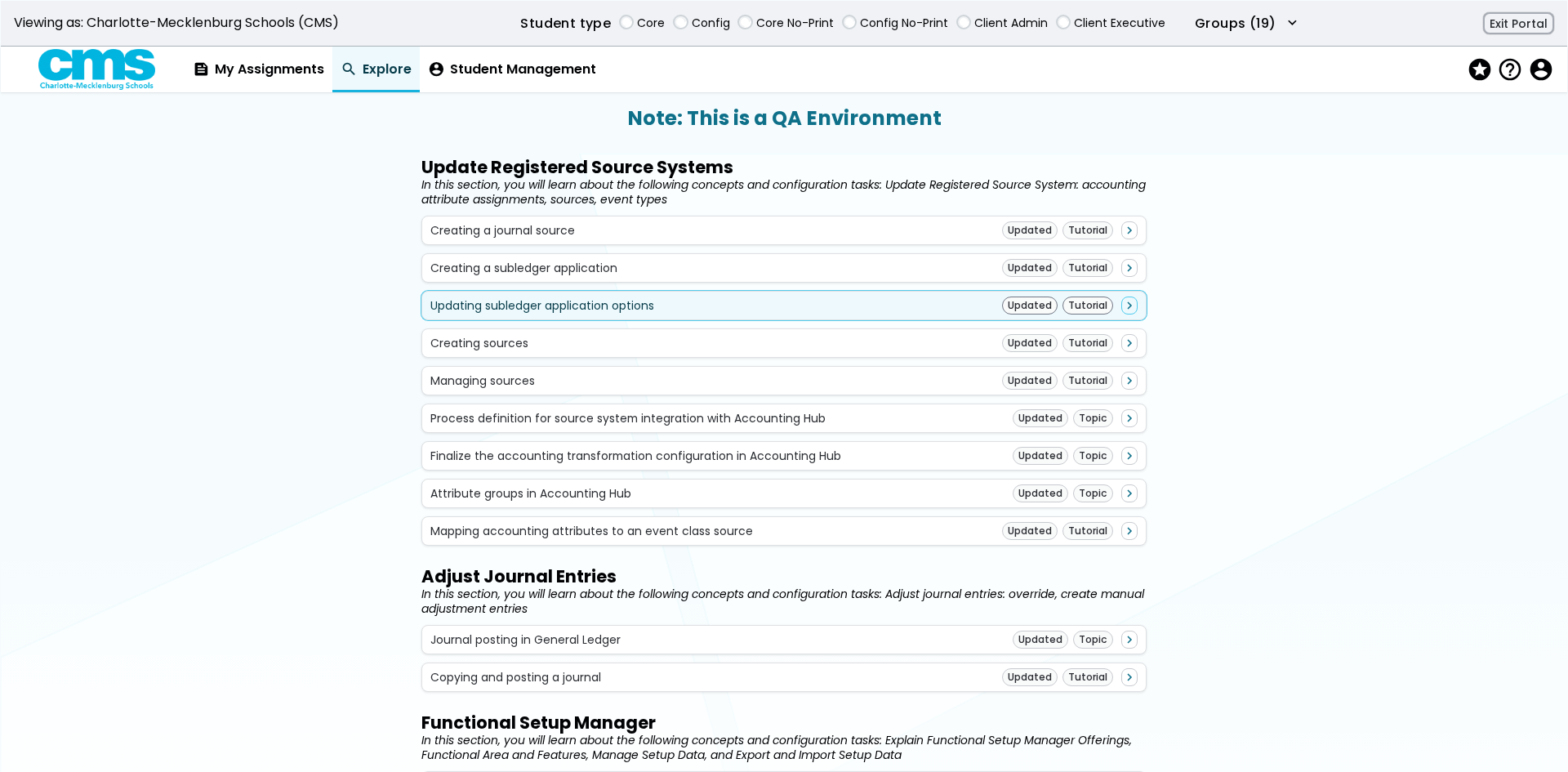
click at [986, 313] on div "Updating subledger application options Updated Tutorial navigate_next" at bounding box center [785, 305] width 708 height 18
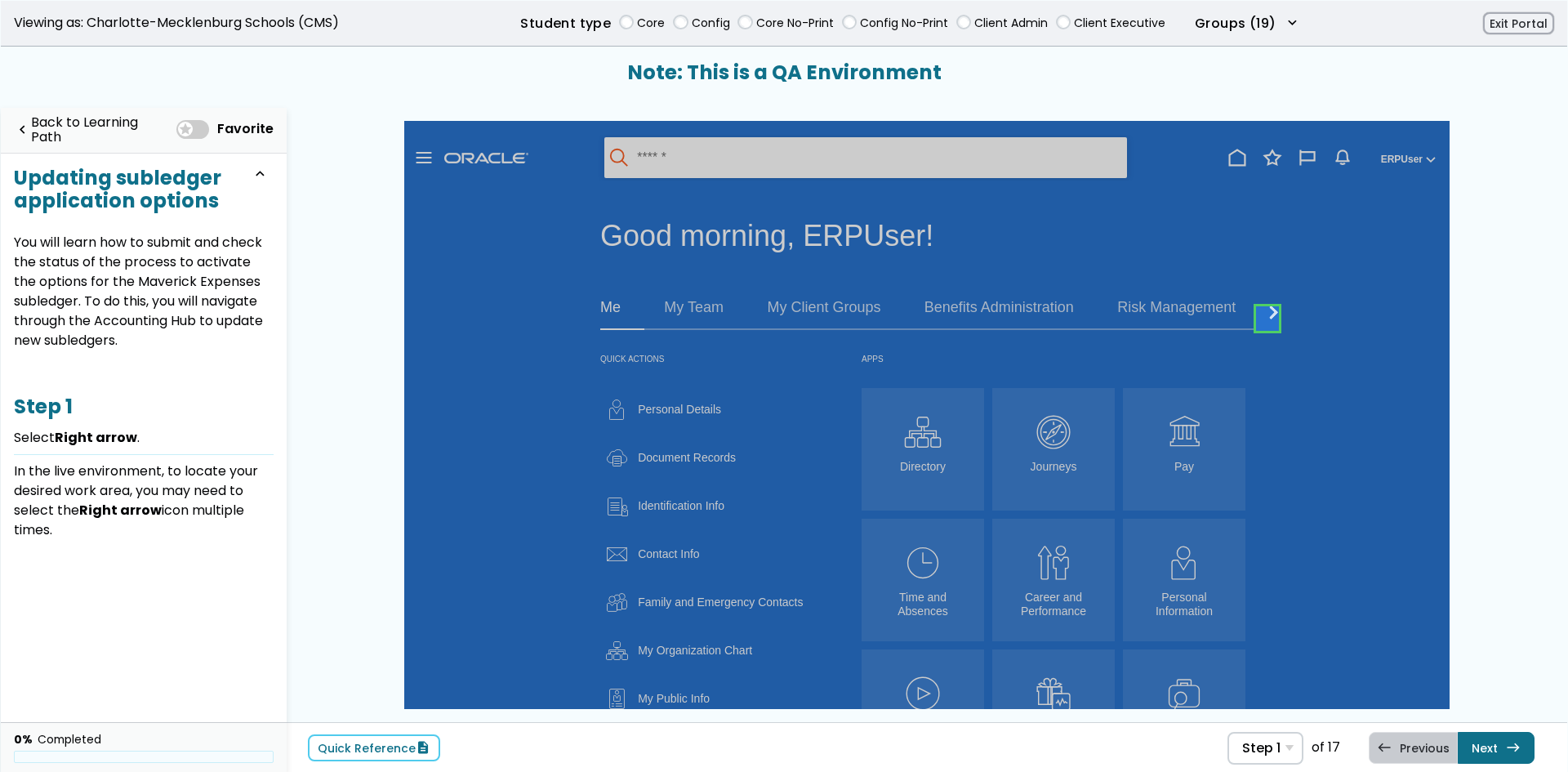
click at [1270, 316] on link at bounding box center [1267, 318] width 32 height 32
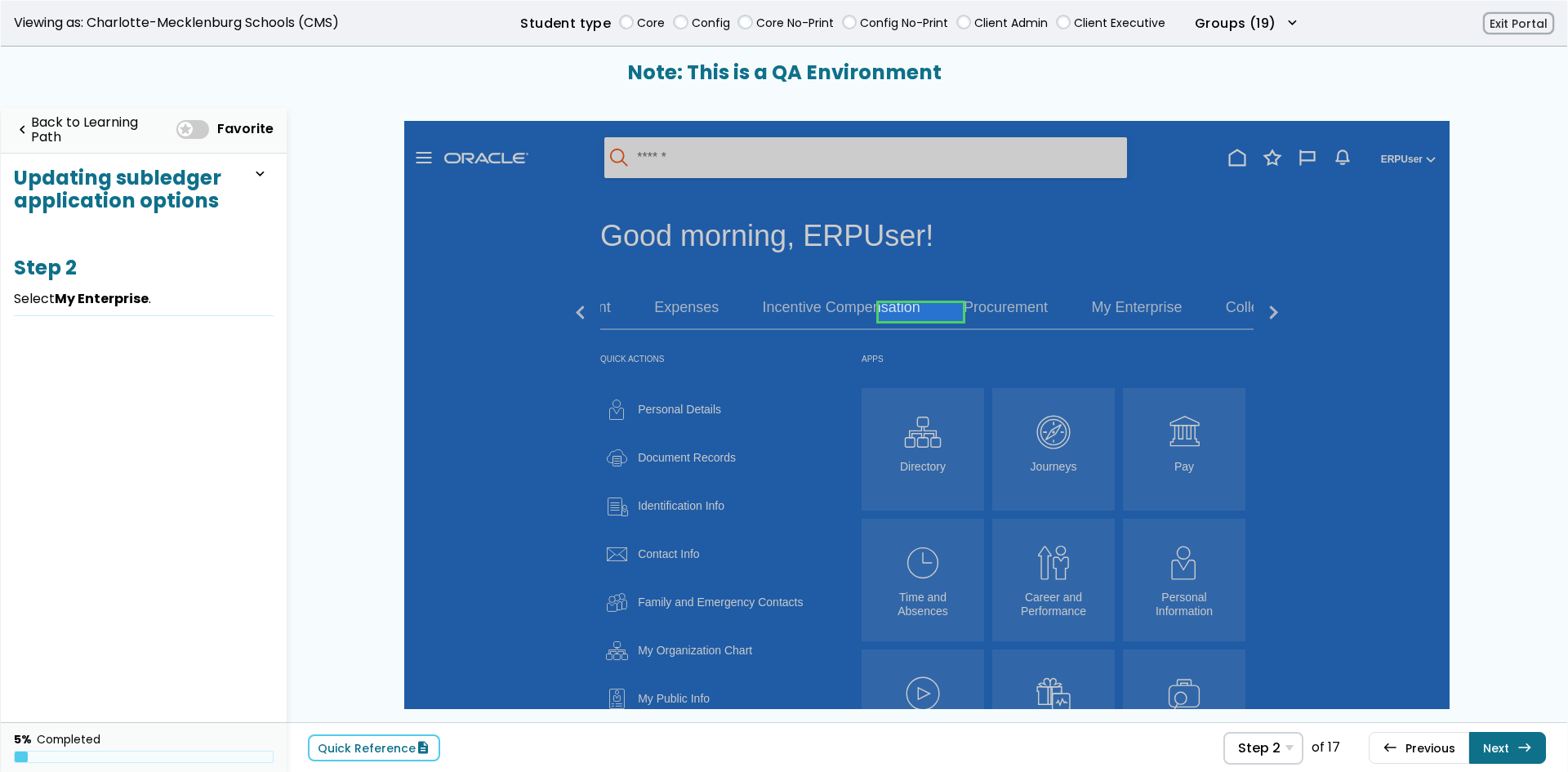
scroll to position [0, 413]
click at [879, 313] on link at bounding box center [922, 312] width 85 height 32
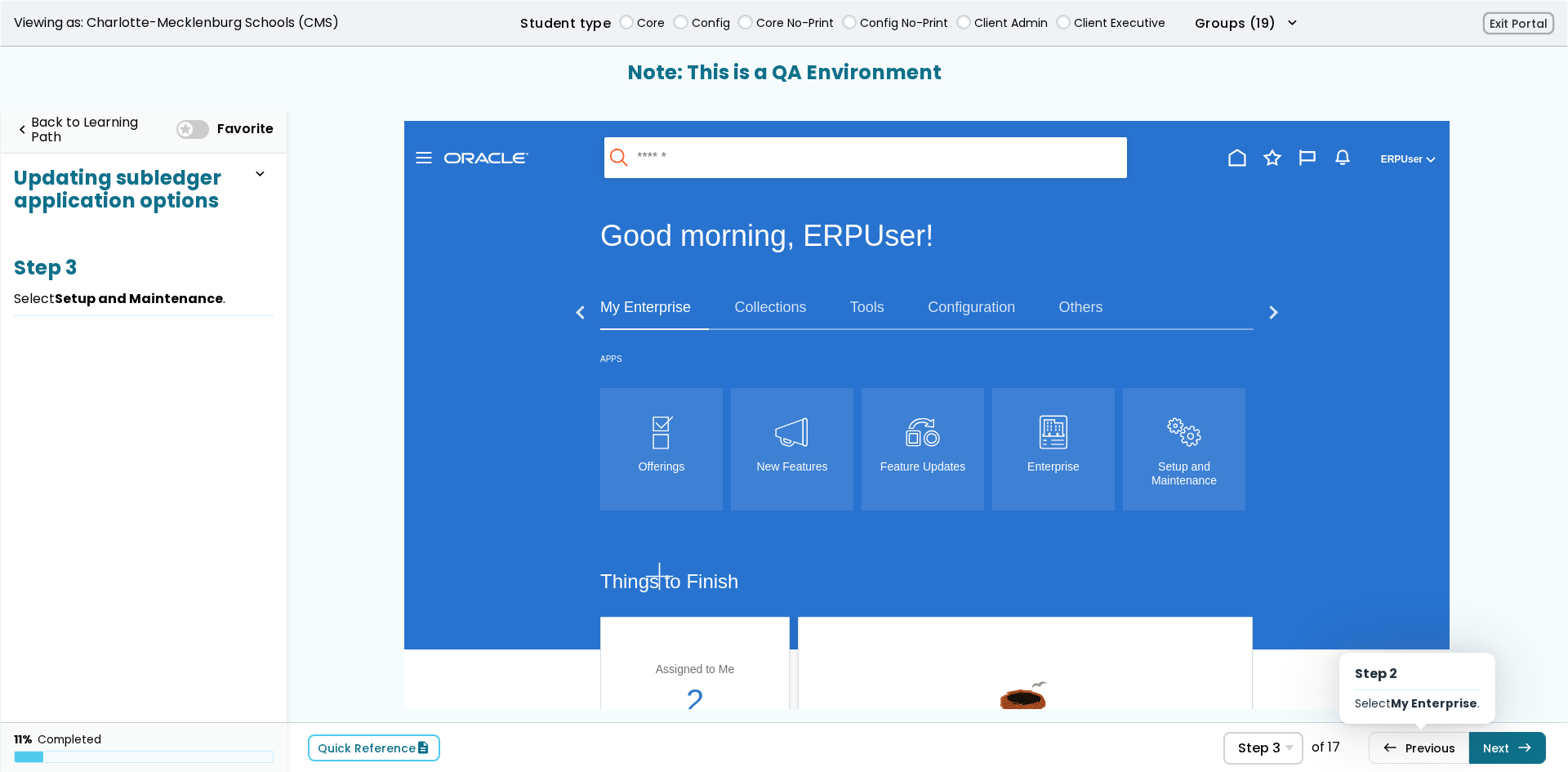
click at [1392, 755] on link "west Previous Step 2 Select My Enterprise ." at bounding box center [1419, 747] width 100 height 31
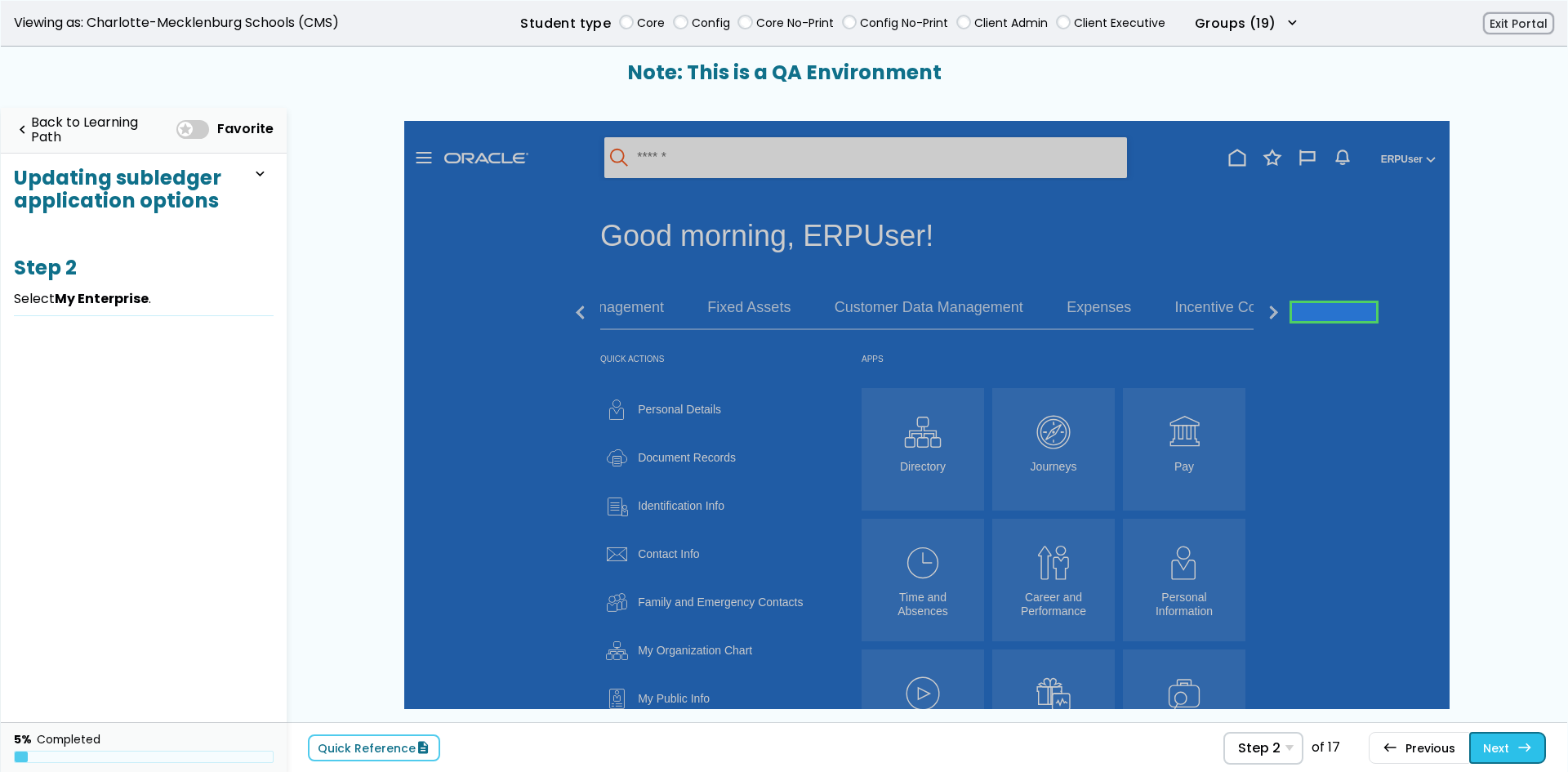
click at [1506, 750] on link "Next east Step 3 Select Setup and Maintenance ." at bounding box center [1508, 747] width 77 height 31
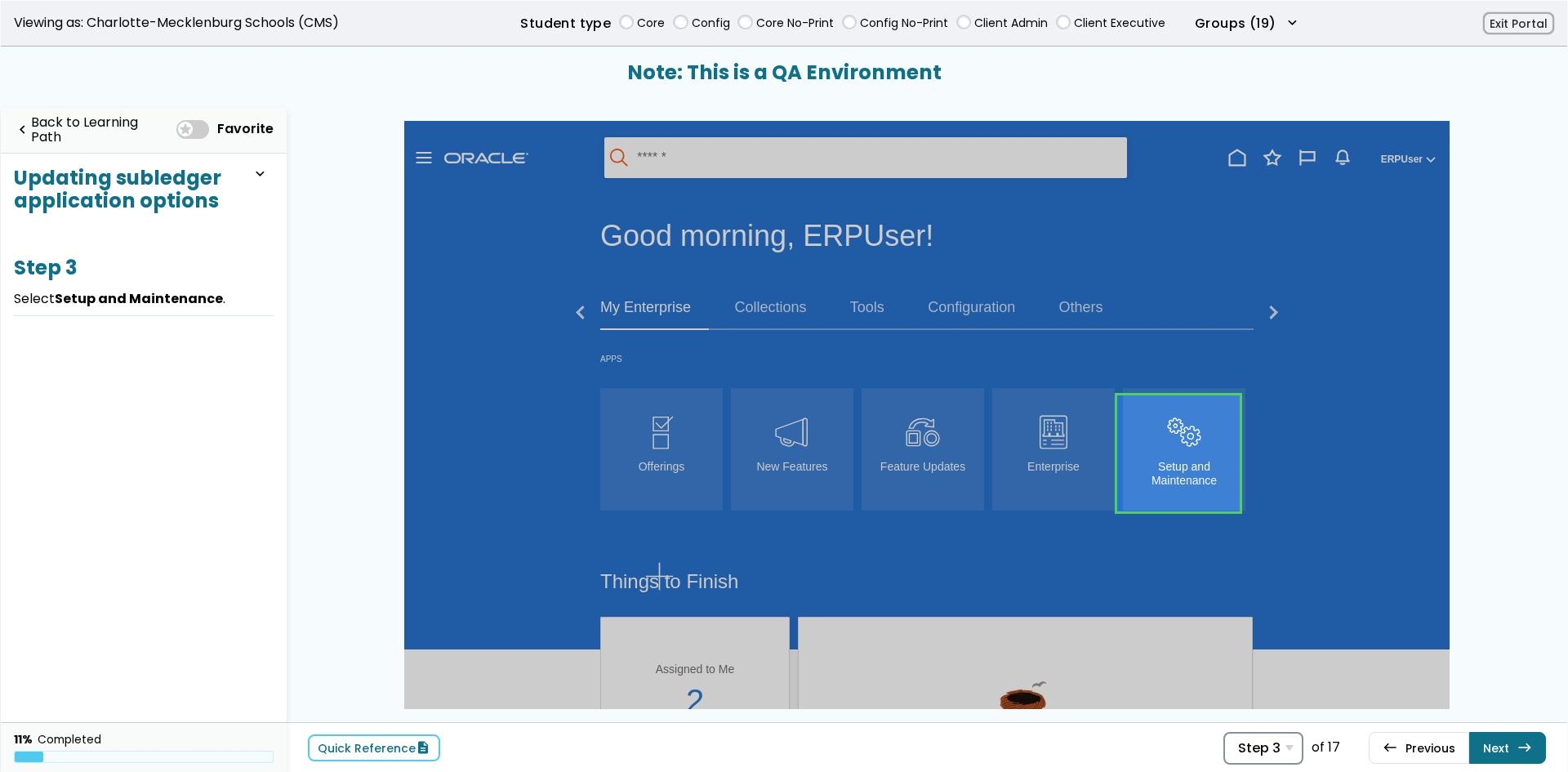
click at [1270, 748] on span "Step 3" at bounding box center [1259, 747] width 42 height 16
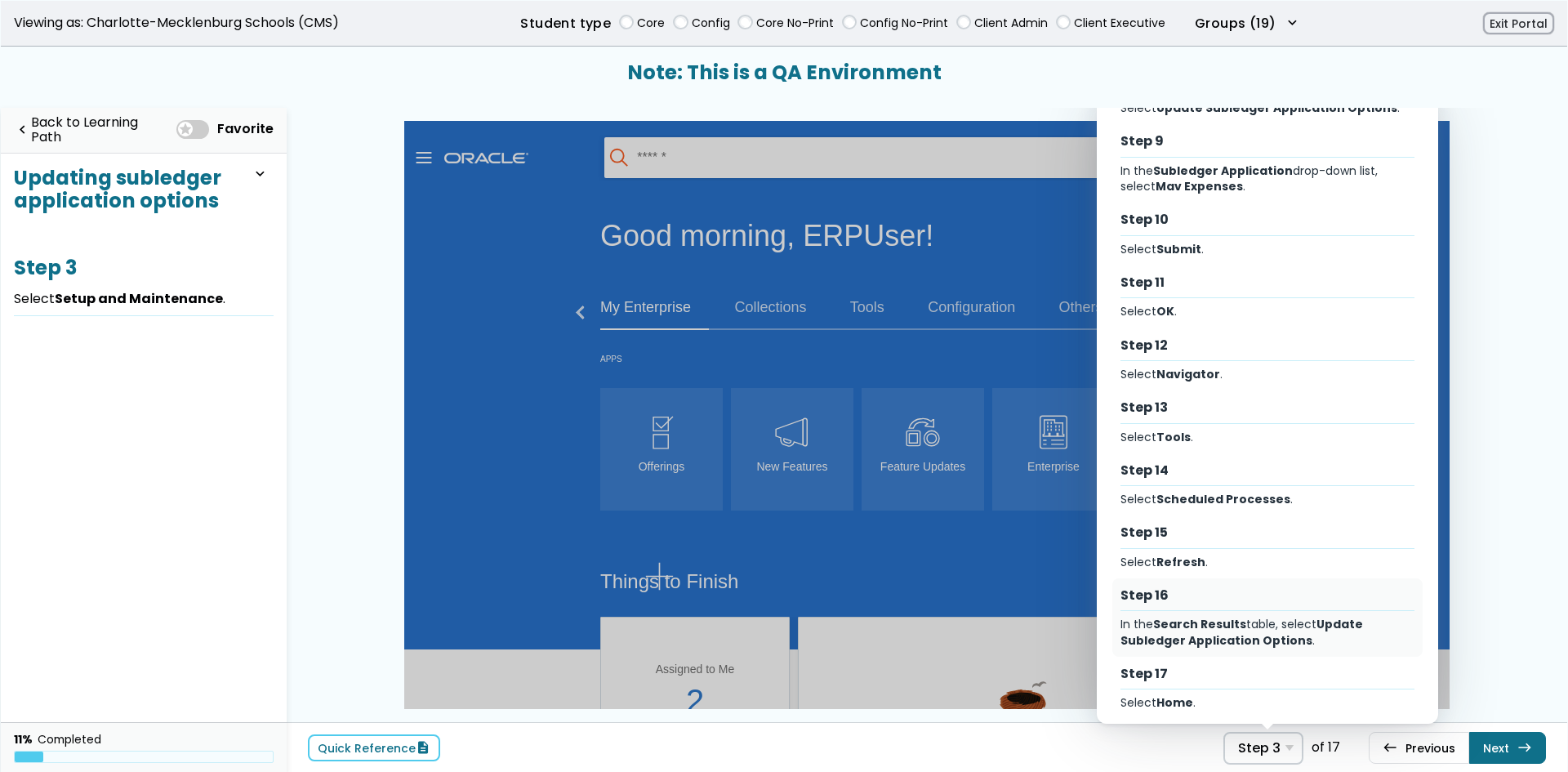
scroll to position [509, 0]
click at [1211, 667] on div "Step 17" at bounding box center [1268, 674] width 295 height 18
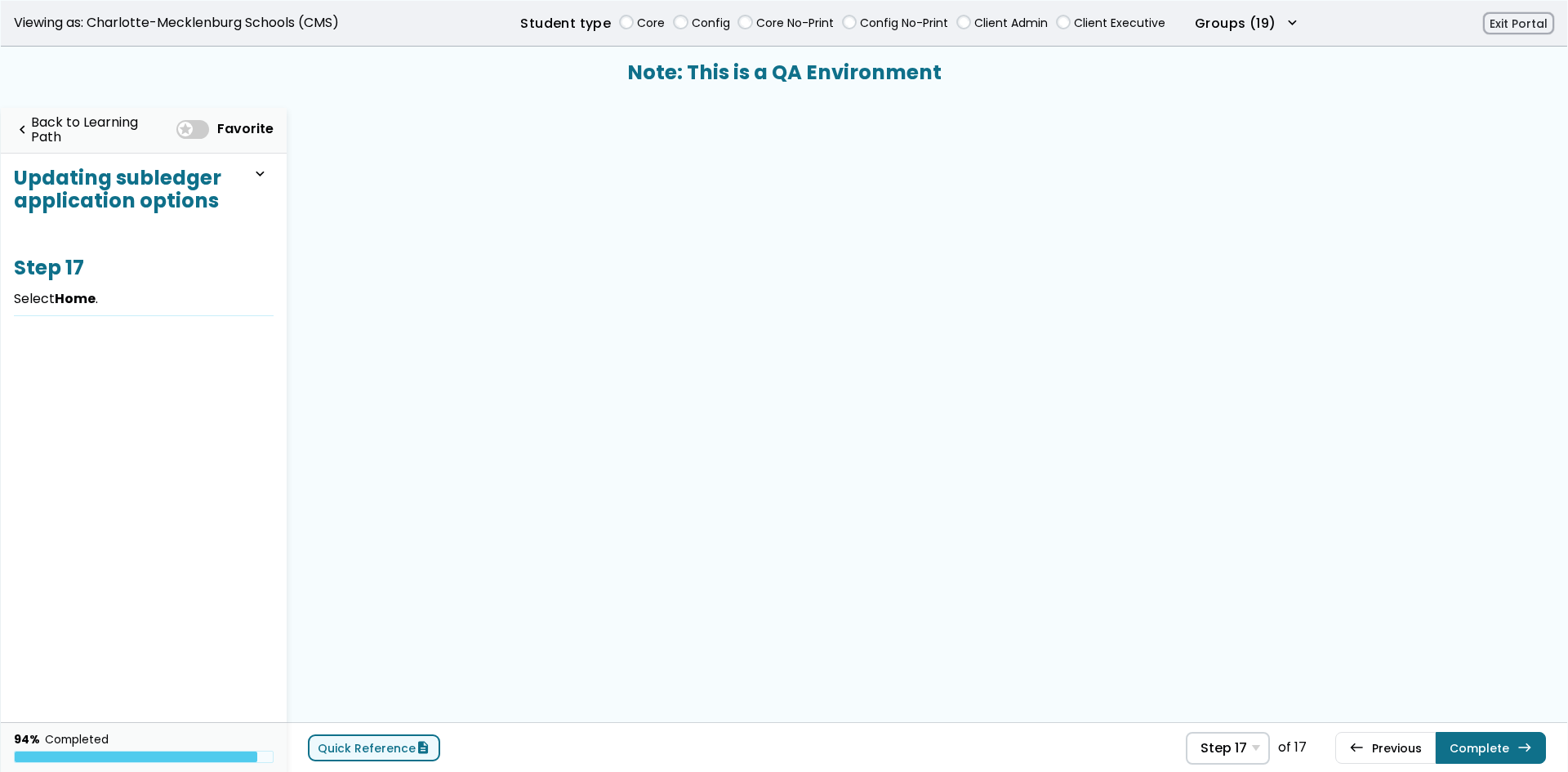
click at [399, 744] on link "Quick Reference description" at bounding box center [374, 747] width 133 height 27
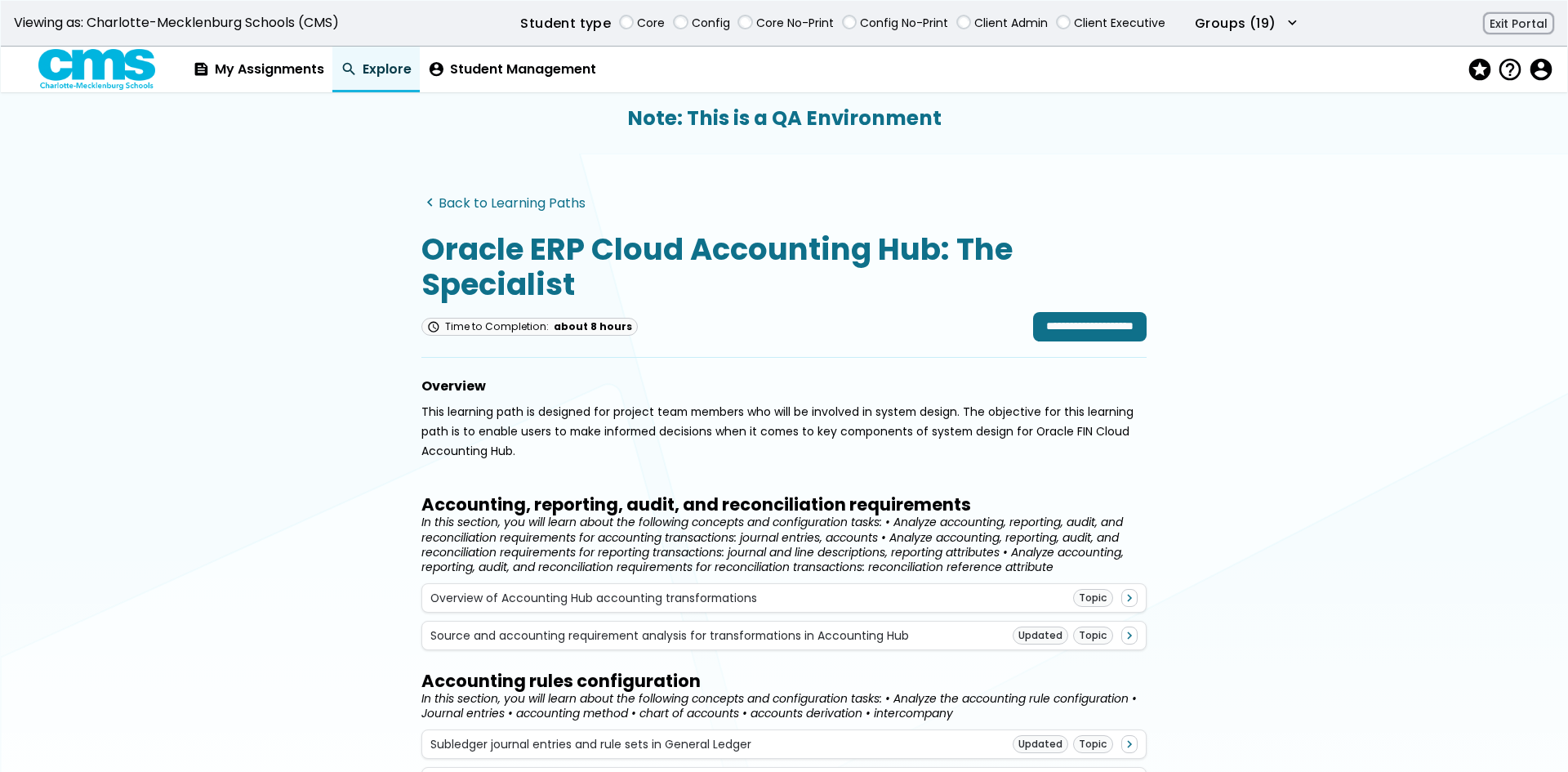
click at [441, 200] on link "navigate_before Back to Learning Paths" at bounding box center [504, 203] width 164 height 16
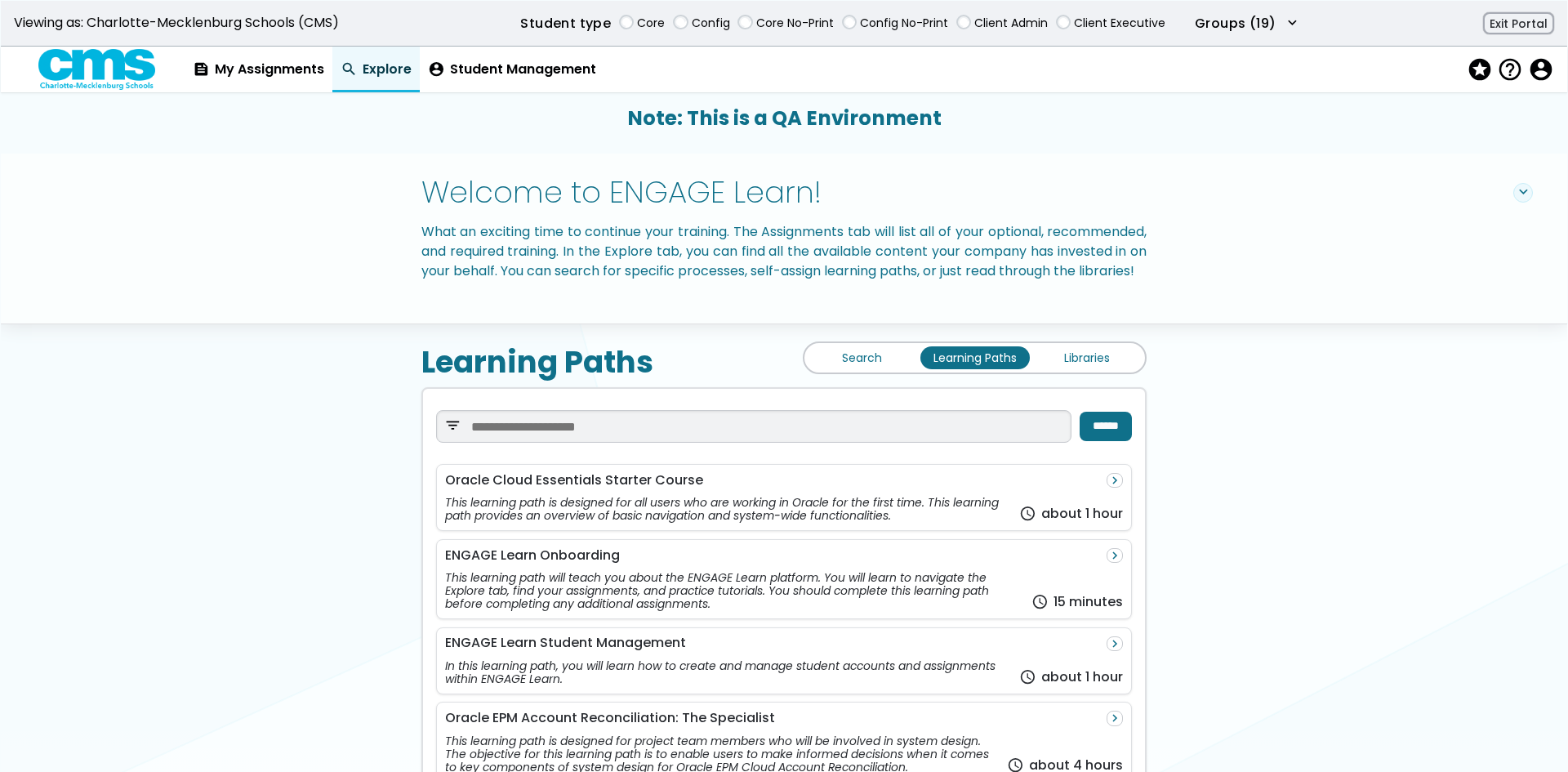
click at [873, 369] on link "Search" at bounding box center [862, 357] width 109 height 23
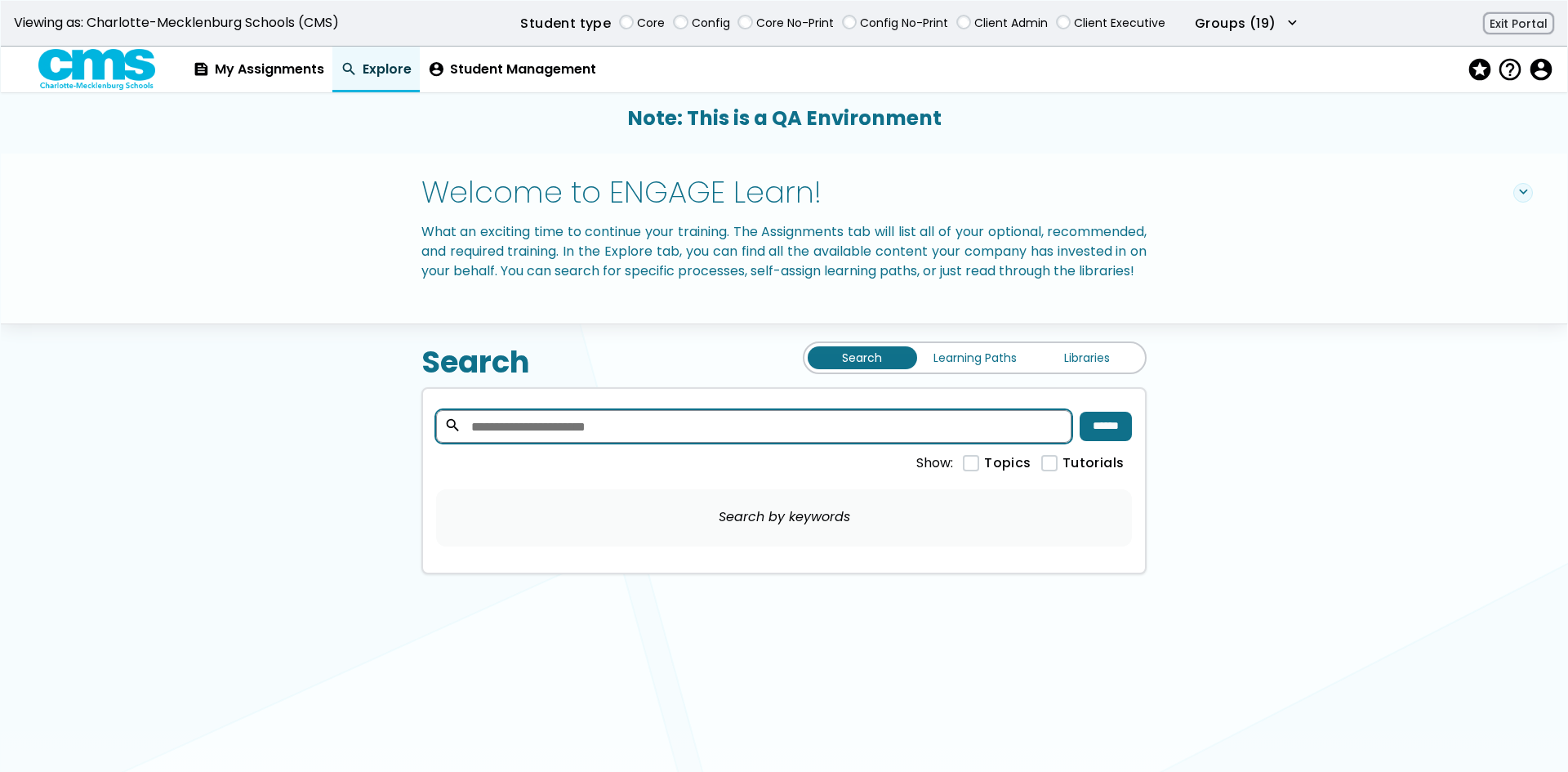
click at [919, 433] on input "search" at bounding box center [754, 426] width 636 height 32
type input "*******"
click at [1096, 441] on input "******" at bounding box center [1106, 427] width 52 height 30
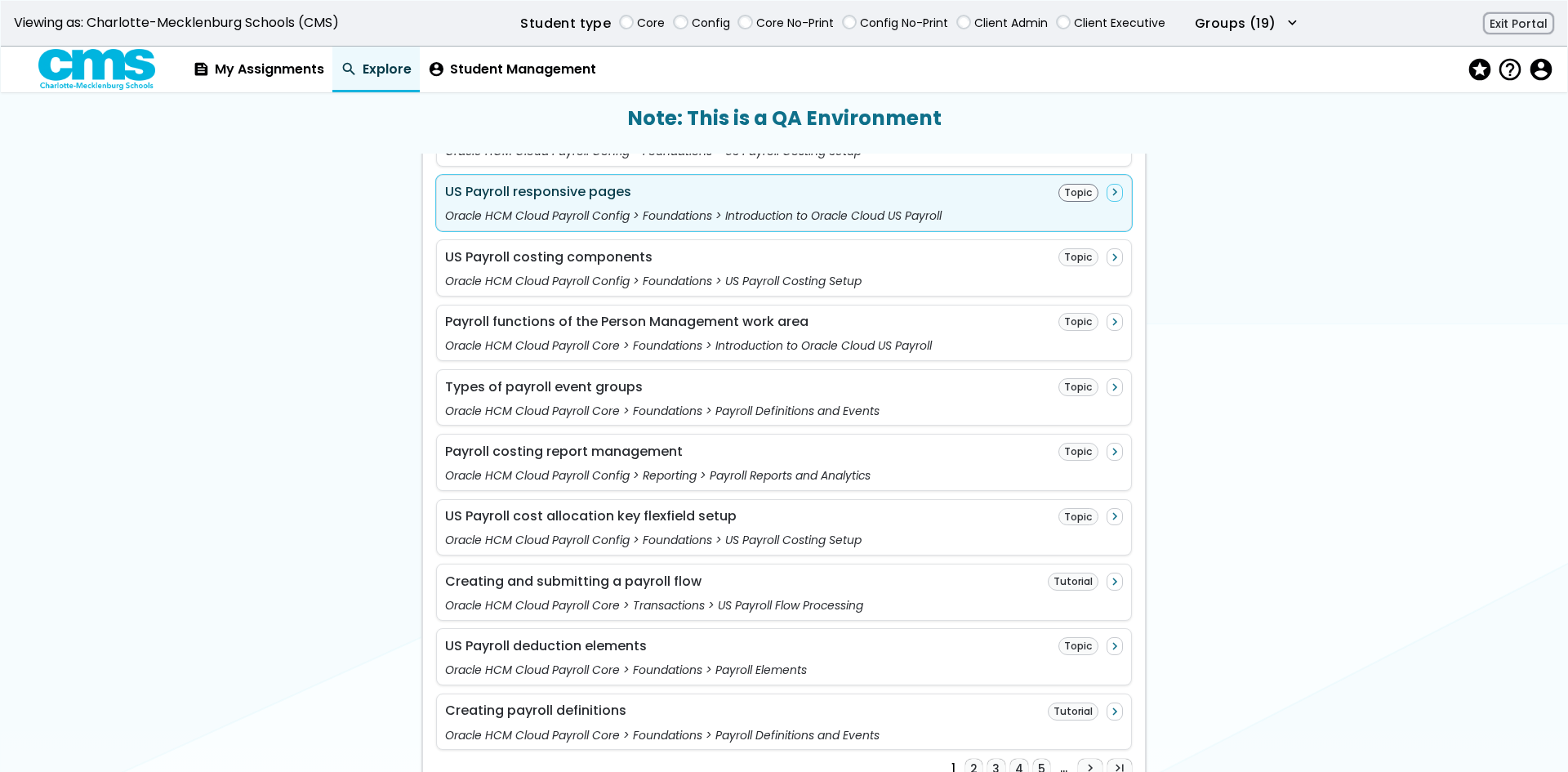
scroll to position [1389, 0]
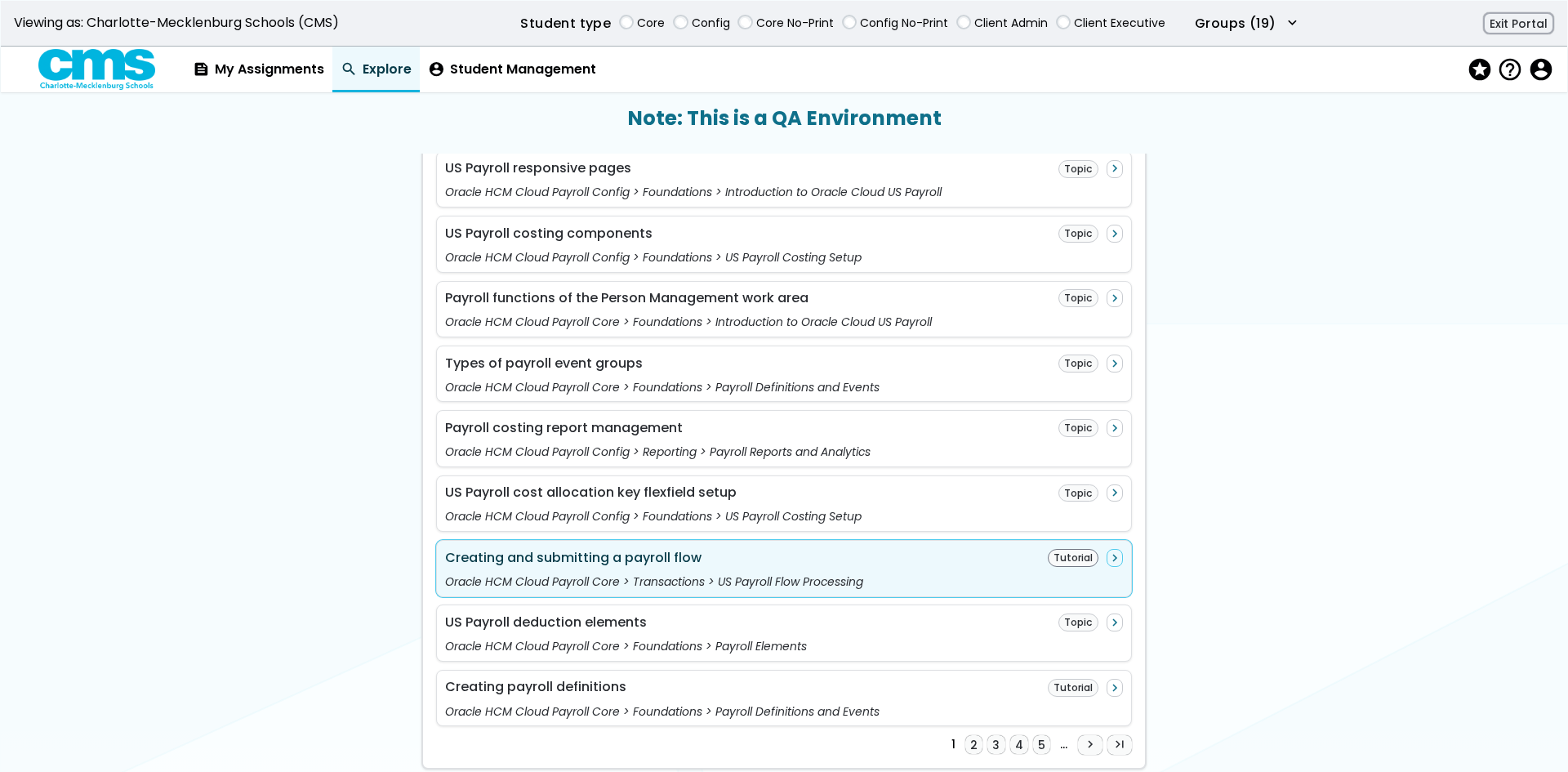
click at [721, 566] on div "Creating and submitting a payroll flow Tutorial navigate_next" at bounding box center [785, 558] width 679 height 18
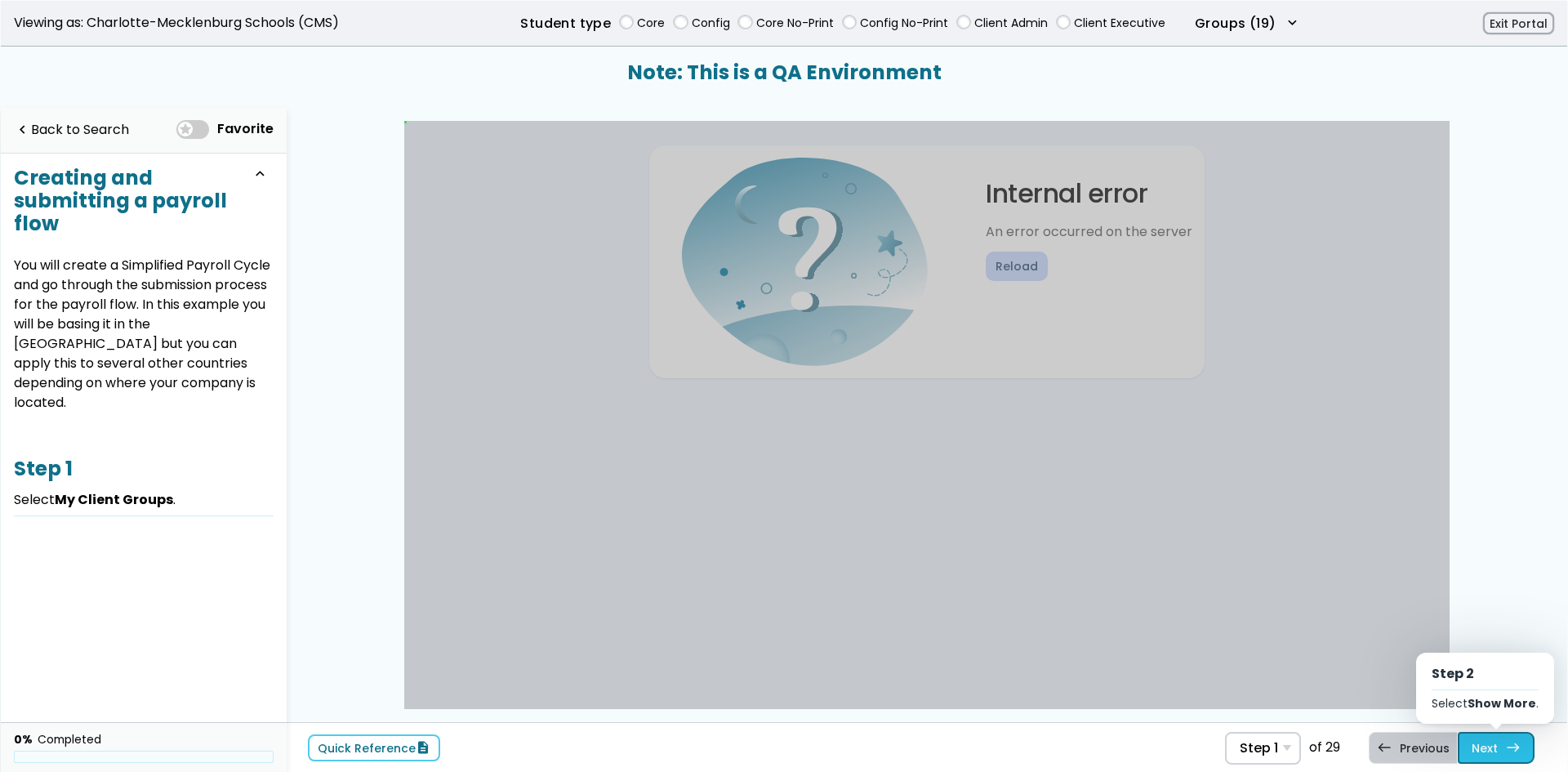
click at [1485, 749] on link "Next east Step 2 Select Show More ." at bounding box center [1496, 747] width 77 height 31
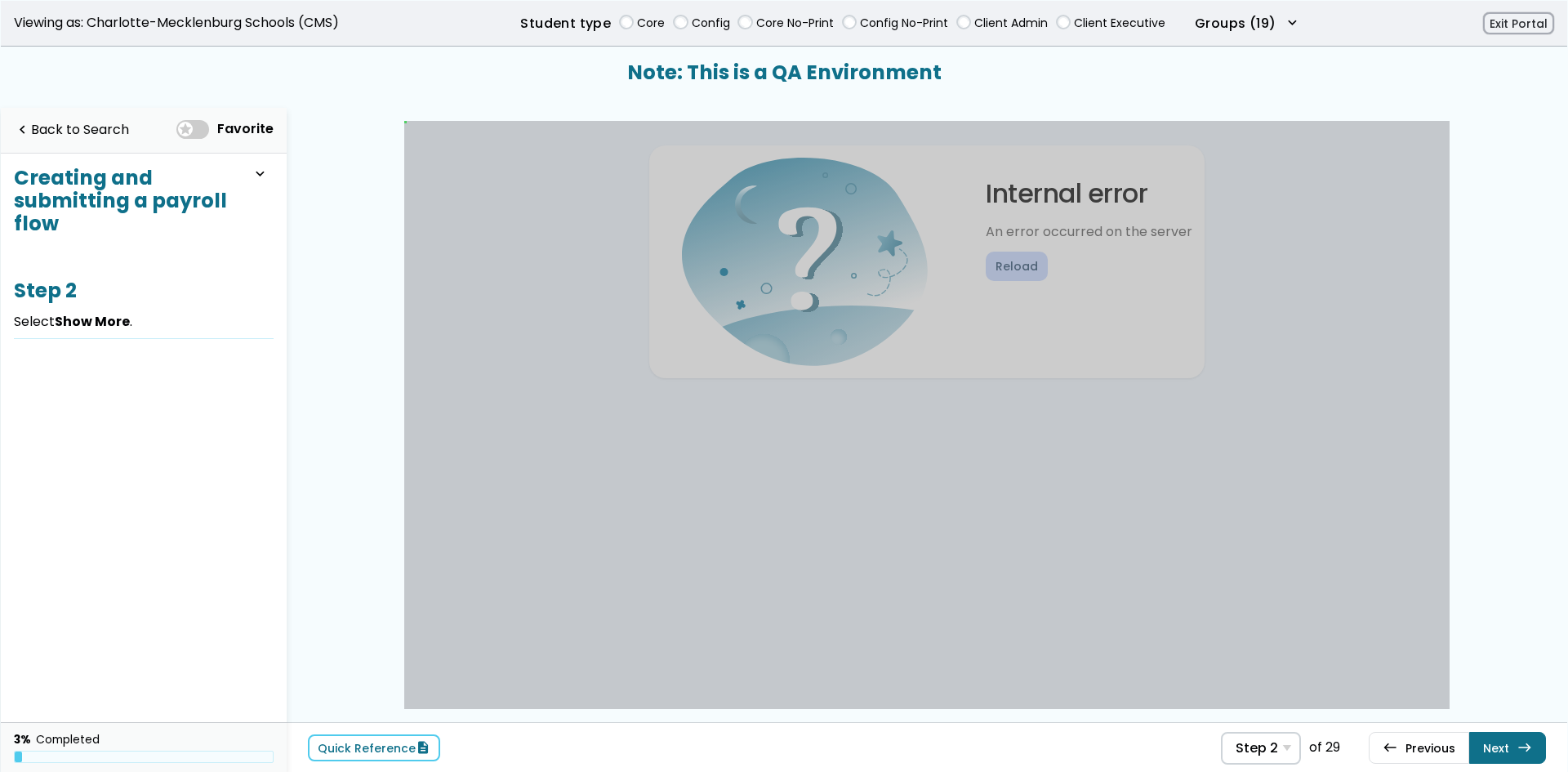
click at [1566, 755] on div "Quick Reference description Step 2 Step 1 Select My Client Groups . Step 2 Sele…" at bounding box center [927, 746] width 1281 height 50
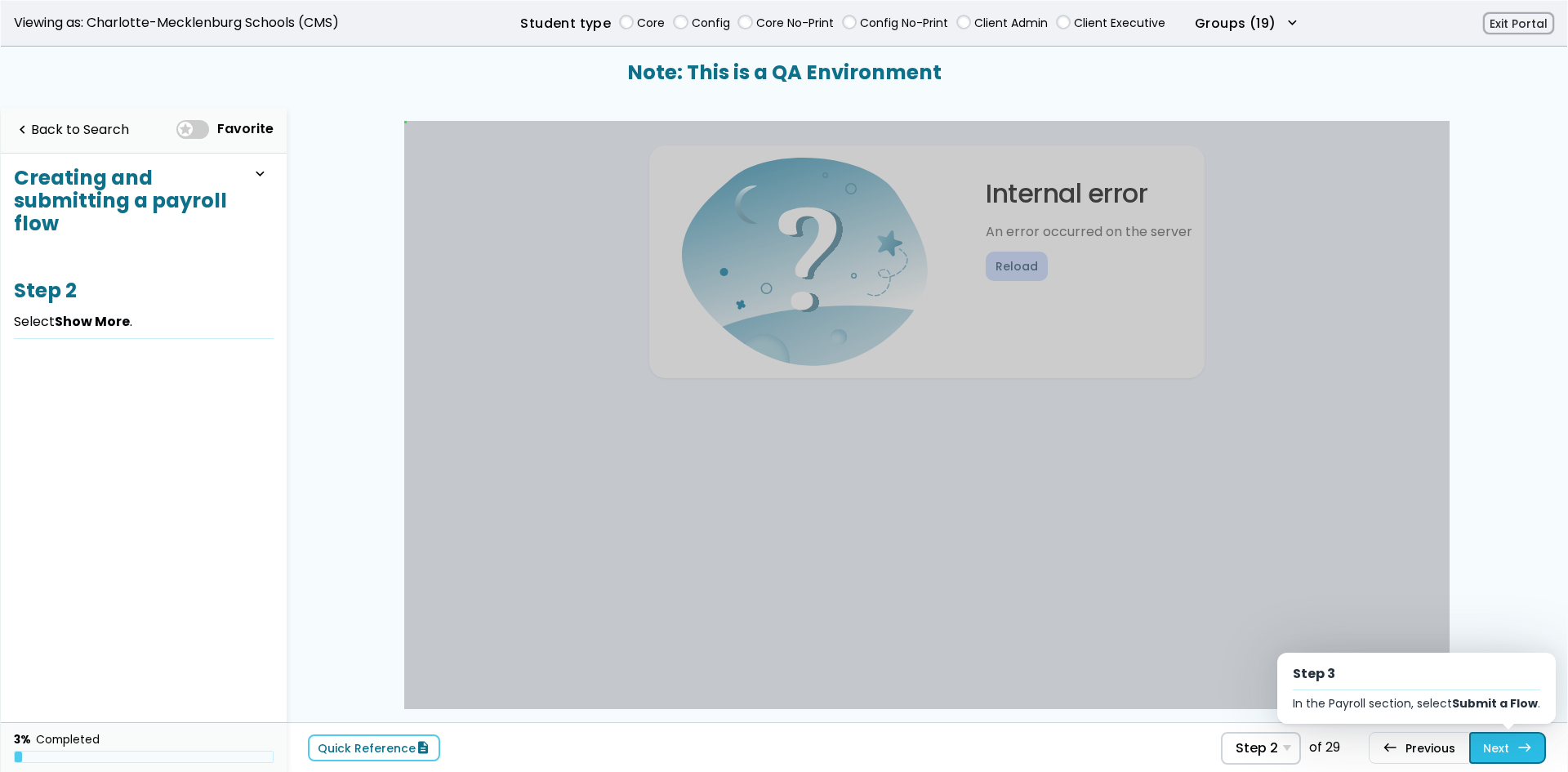
click at [1528, 742] on span "east" at bounding box center [1525, 746] width 15 height 13
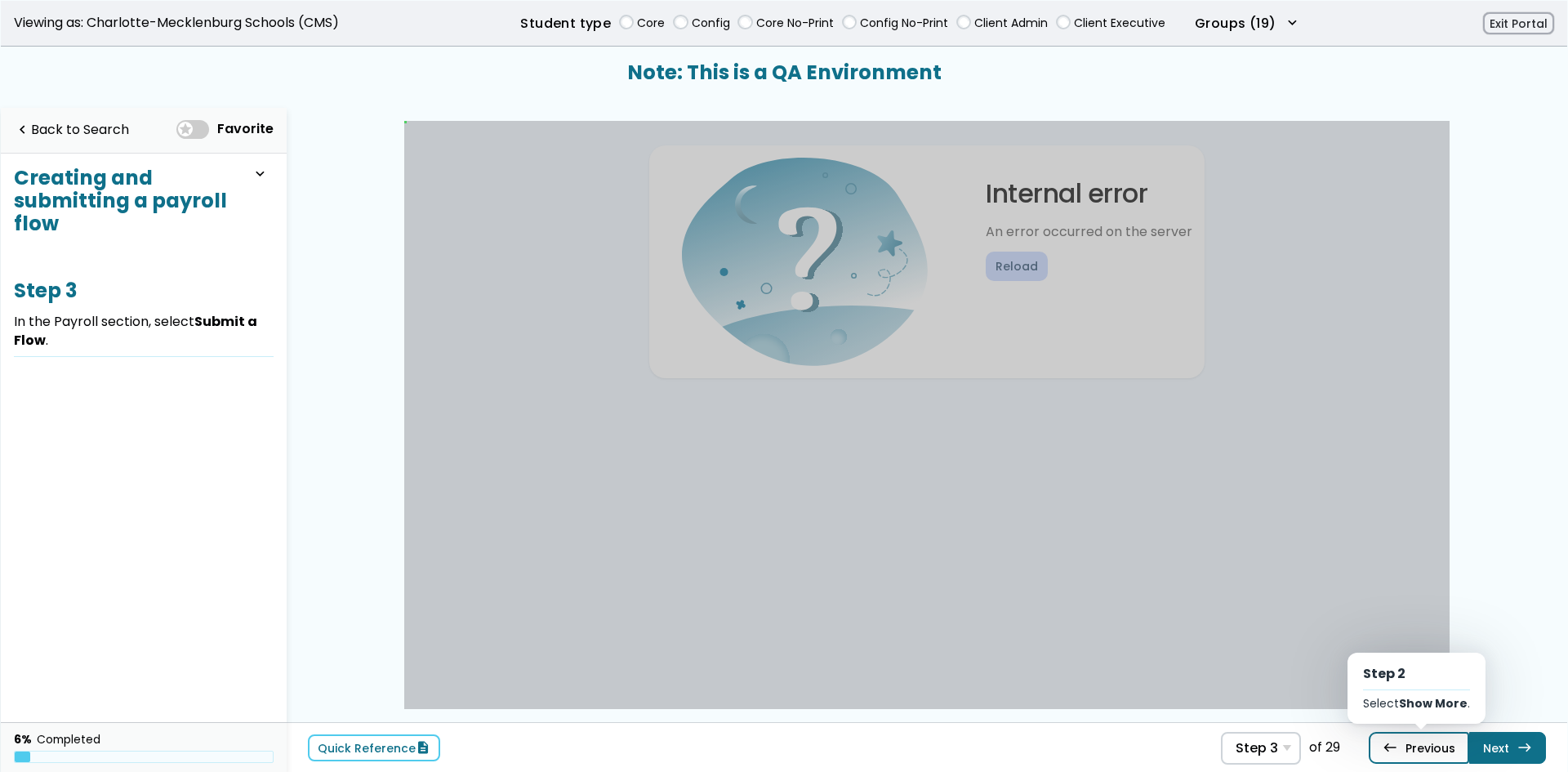
click at [1443, 745] on link "west Previous Step 2 Select Show More ." at bounding box center [1419, 747] width 100 height 31
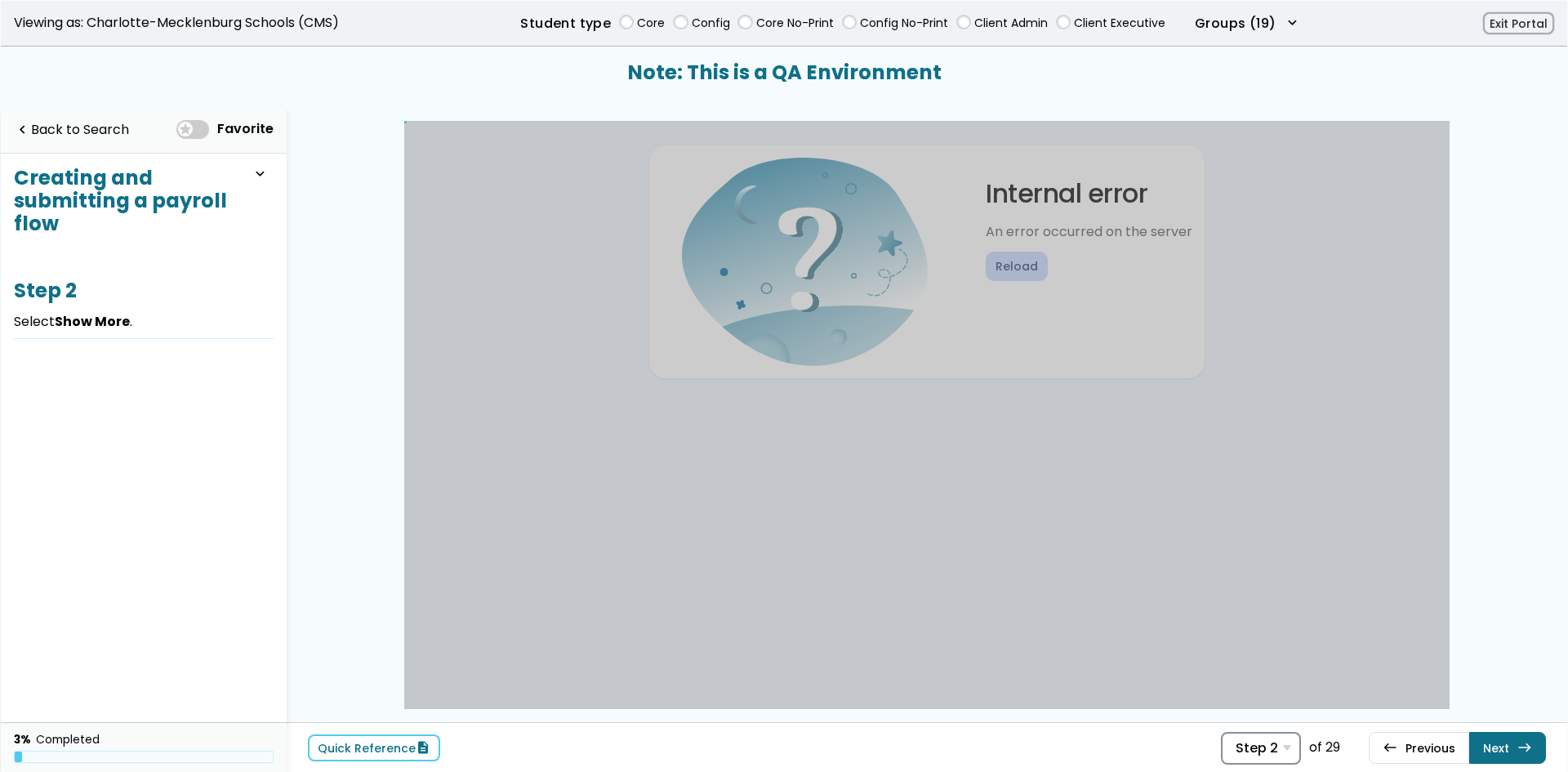
click at [1282, 744] on div "Step 2 Step 1 Select My Client Groups . Step 2 Select Show More . Step 3 In the…" at bounding box center [1261, 747] width 80 height 32
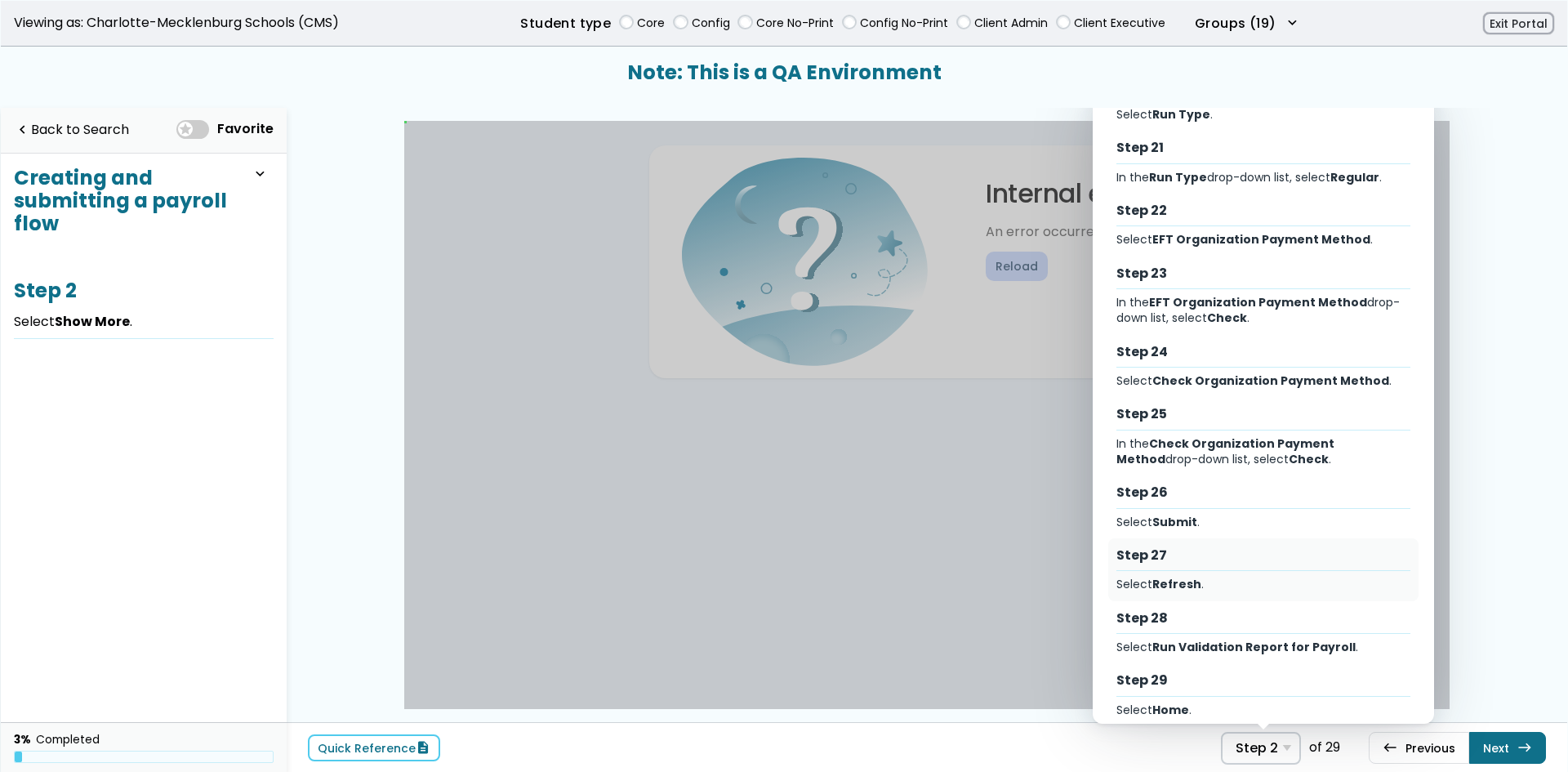
scroll to position [1356, 0]
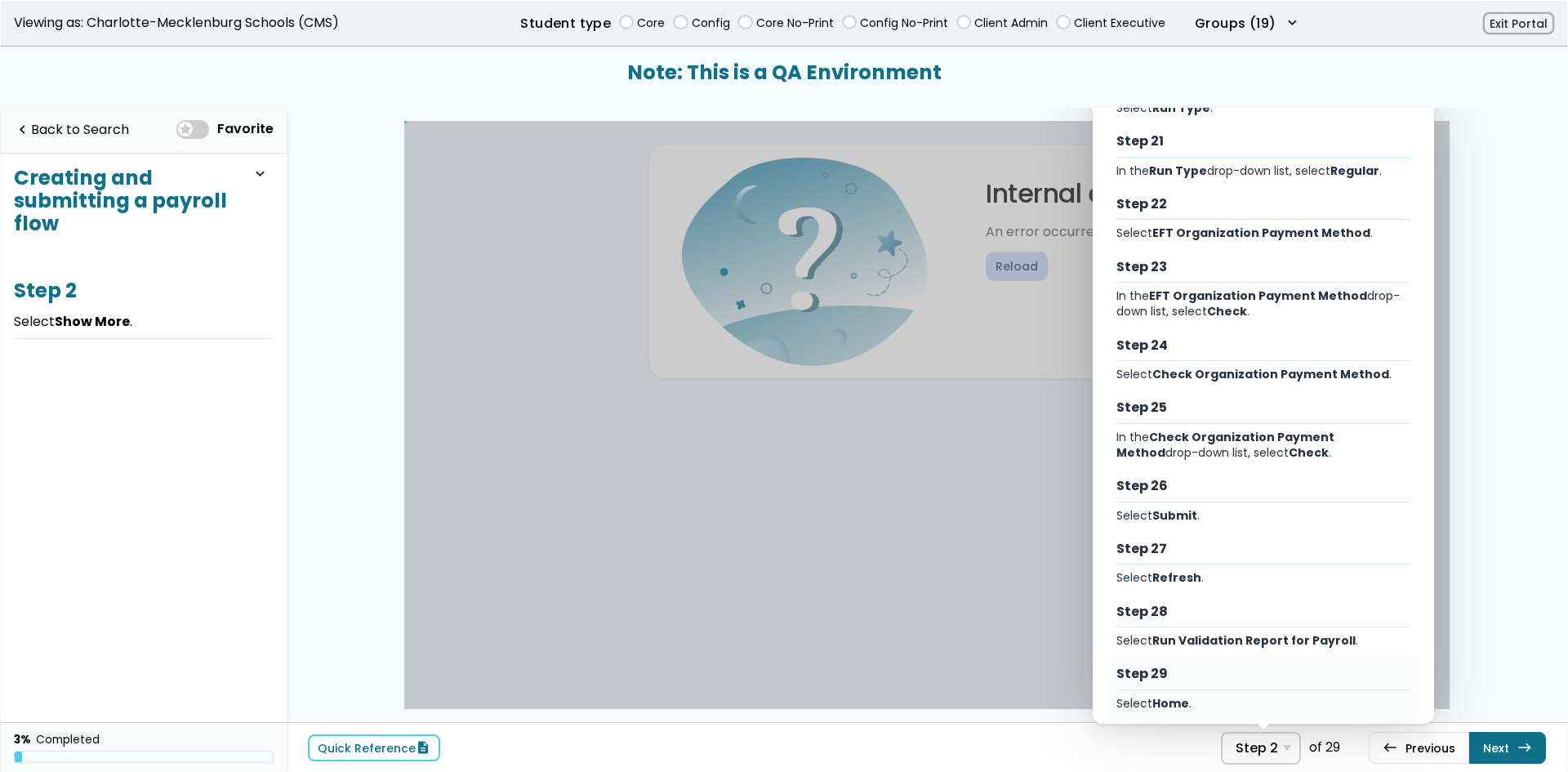
click at [1142, 696] on div "Select Home ." at bounding box center [1264, 704] width 295 height 16
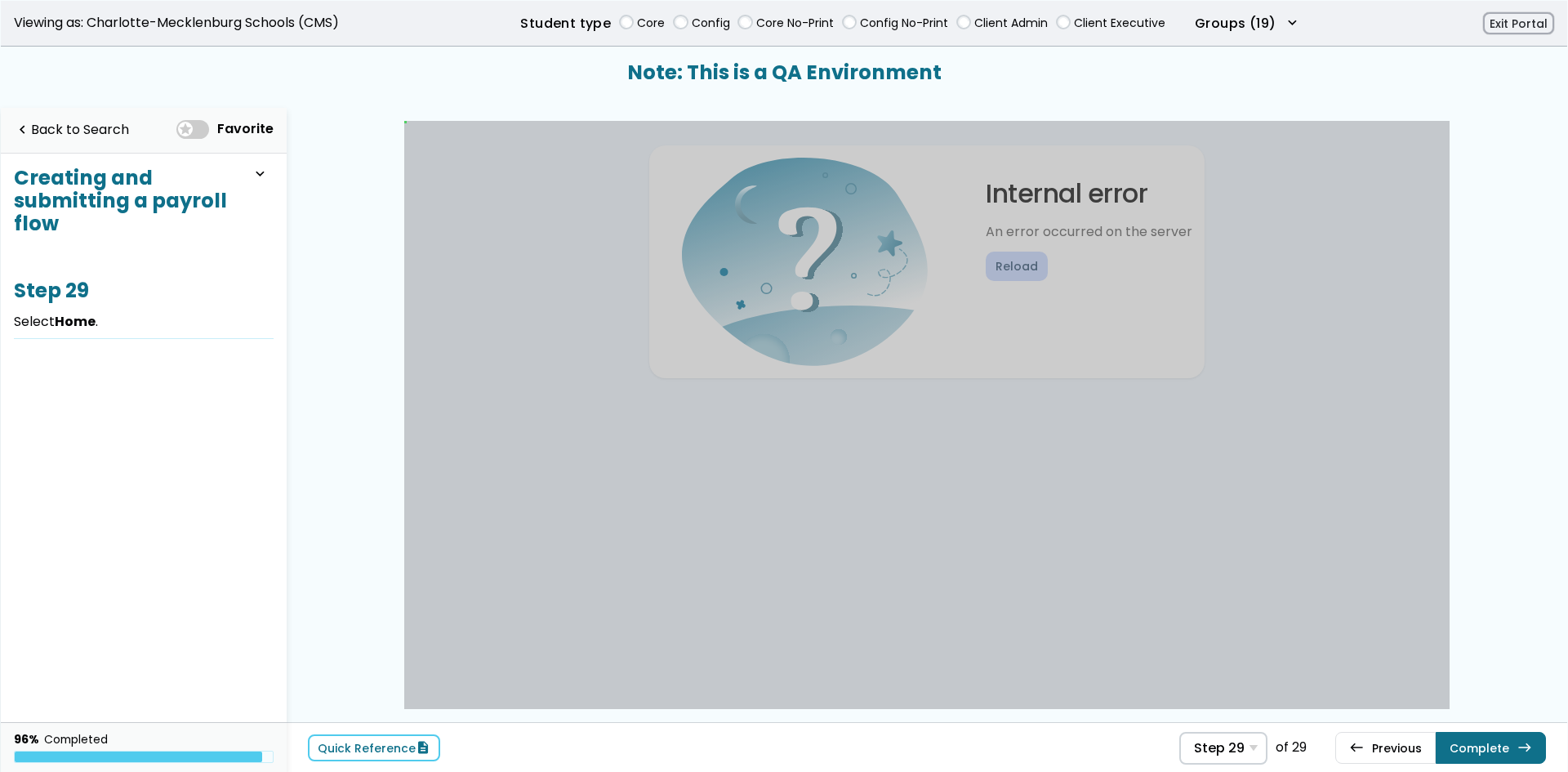
click at [410, 730] on div "Quick Reference description Step 29 Step 1 Select My Client Groups . Step 2 Sel…" at bounding box center [927, 746] width 1281 height 50
click at [426, 754] on link "Quick Reference description" at bounding box center [374, 747] width 133 height 27
click at [177, 131] on div "Favorite" at bounding box center [220, 130] width 105 height 33
click at [190, 123] on span at bounding box center [192, 129] width 32 height 19
click at [98, 136] on link "navigate_before Back to Search" at bounding box center [71, 130] width 115 height 33
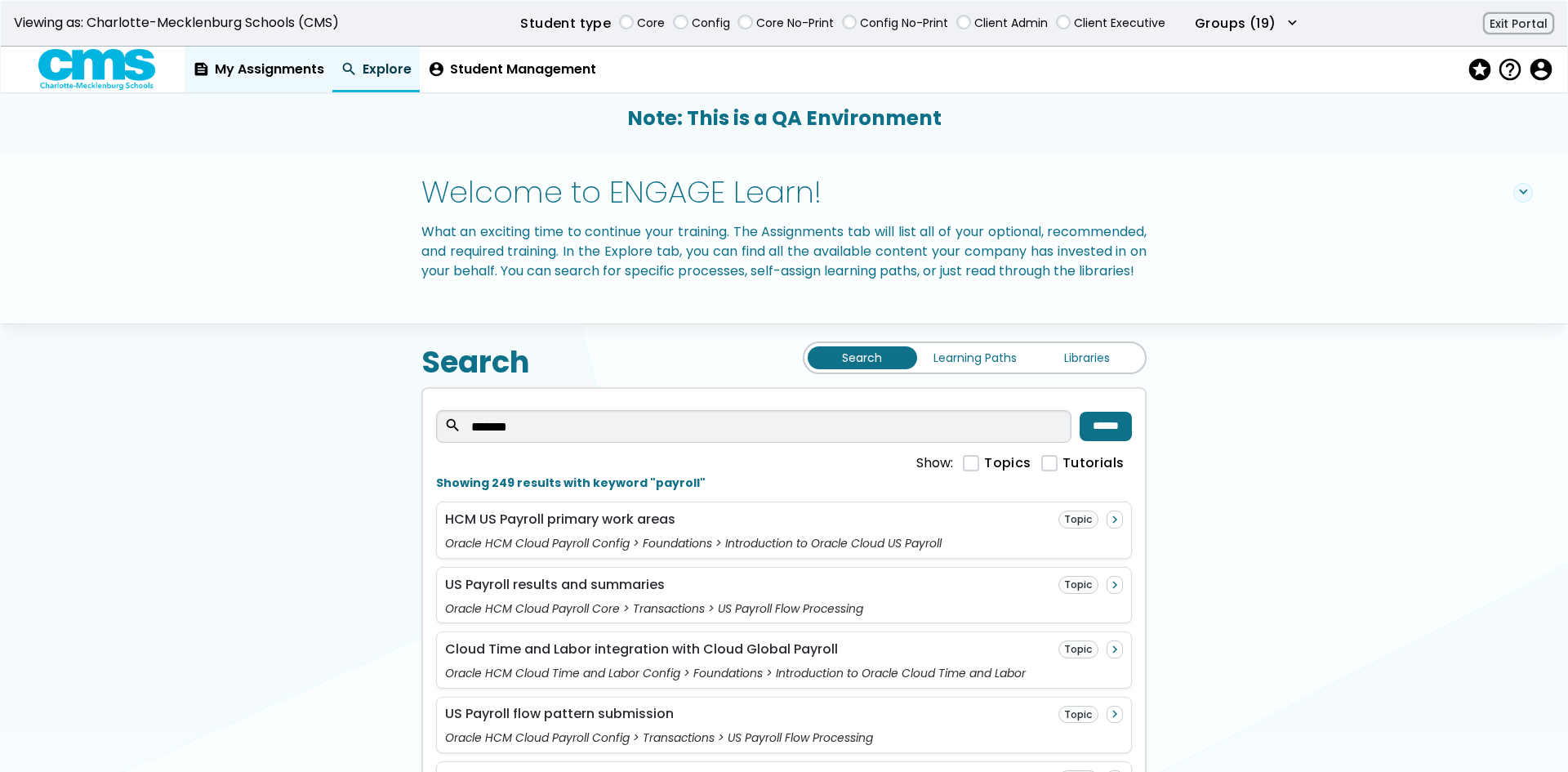
click at [294, 80] on link "feed My Assignments" at bounding box center [259, 69] width 148 height 46
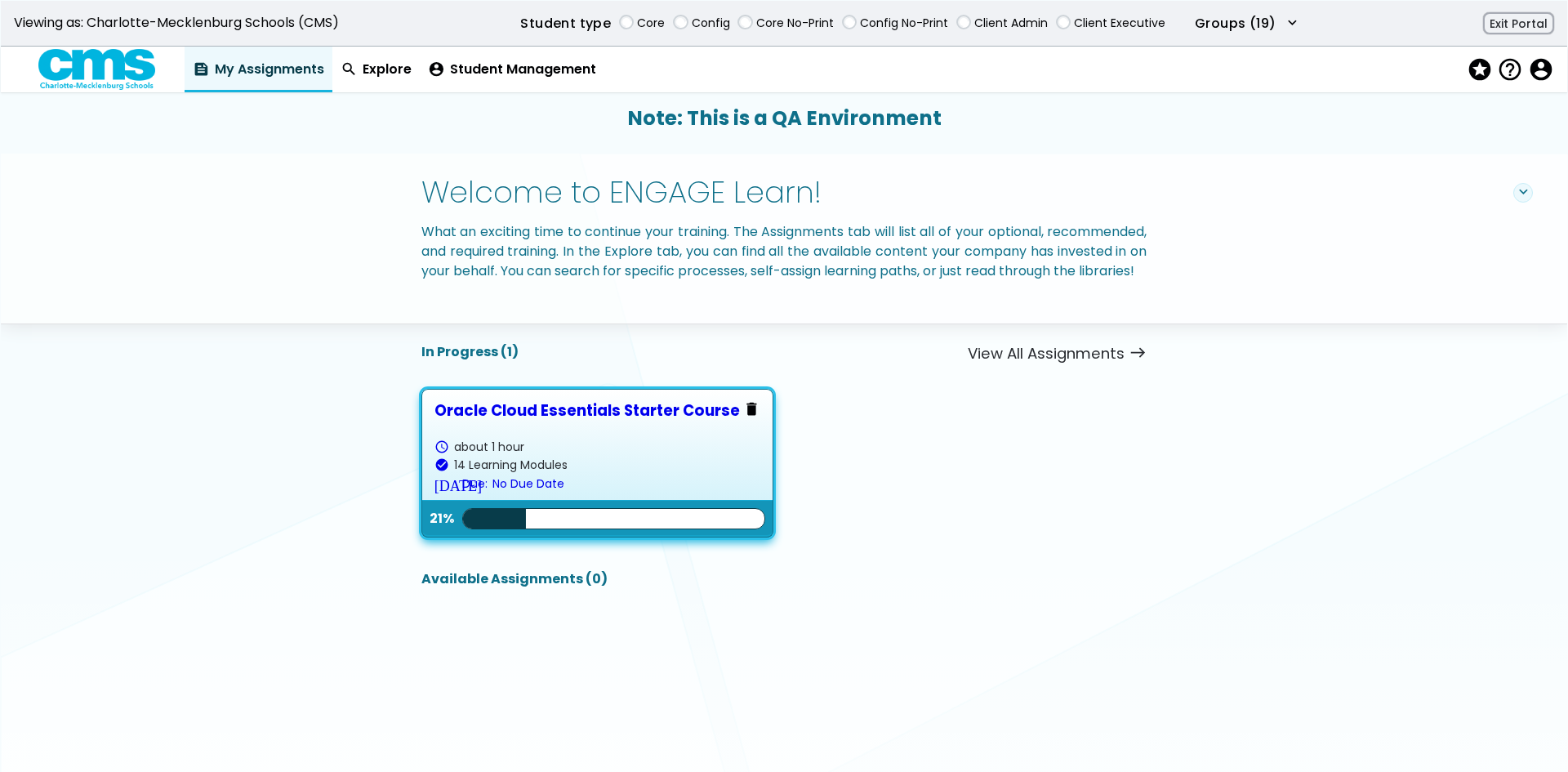
click at [659, 452] on link "Oracle Cloud Essentials Starter Course schedule about 1 hour check_circle 14 Le…" at bounding box center [597, 463] width 326 height 123
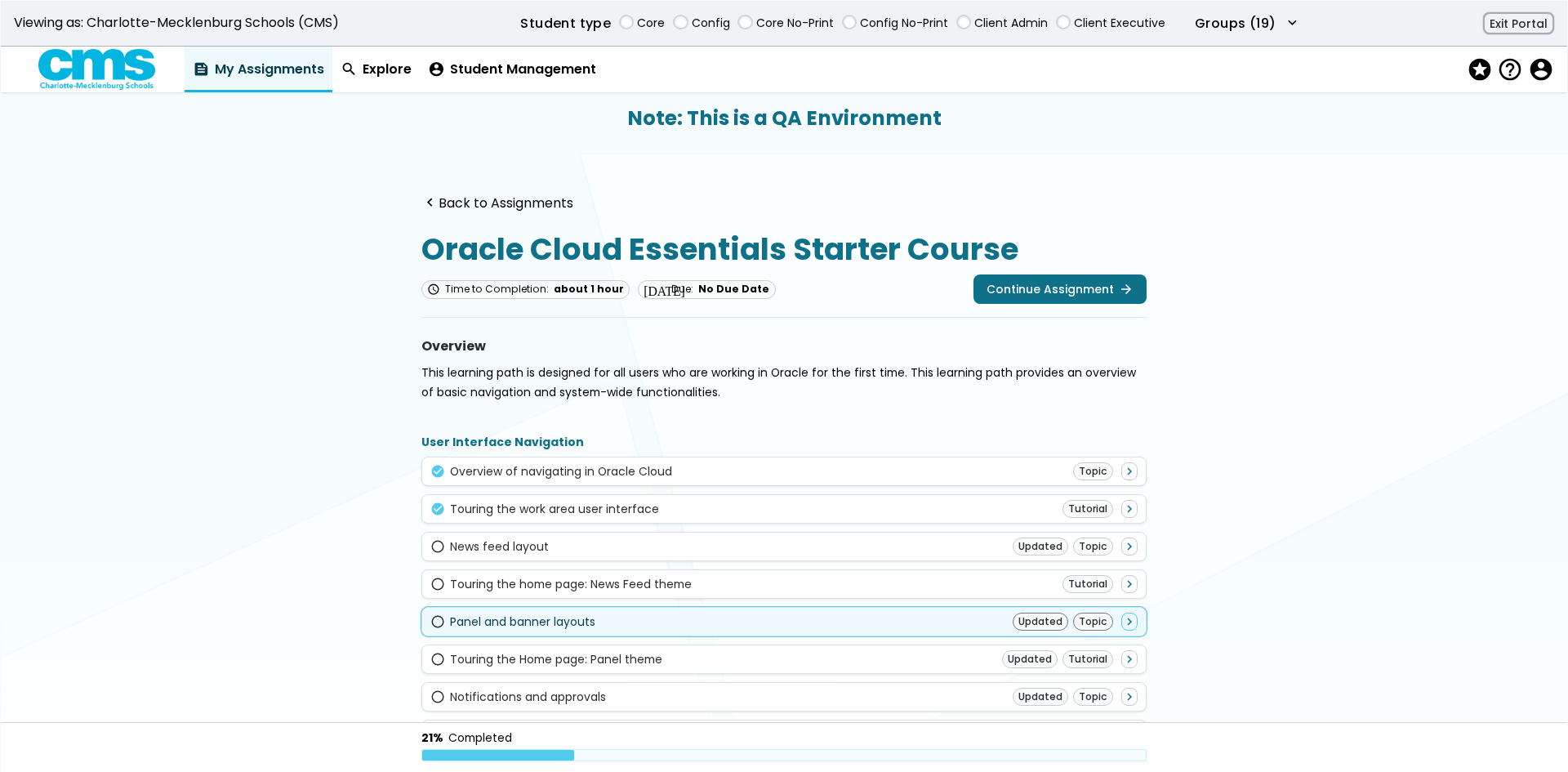
click at [968, 624] on div "radio_button_unchecked Panel and banner layouts Updated Topic navigate_next" at bounding box center [785, 622] width 708 height 18
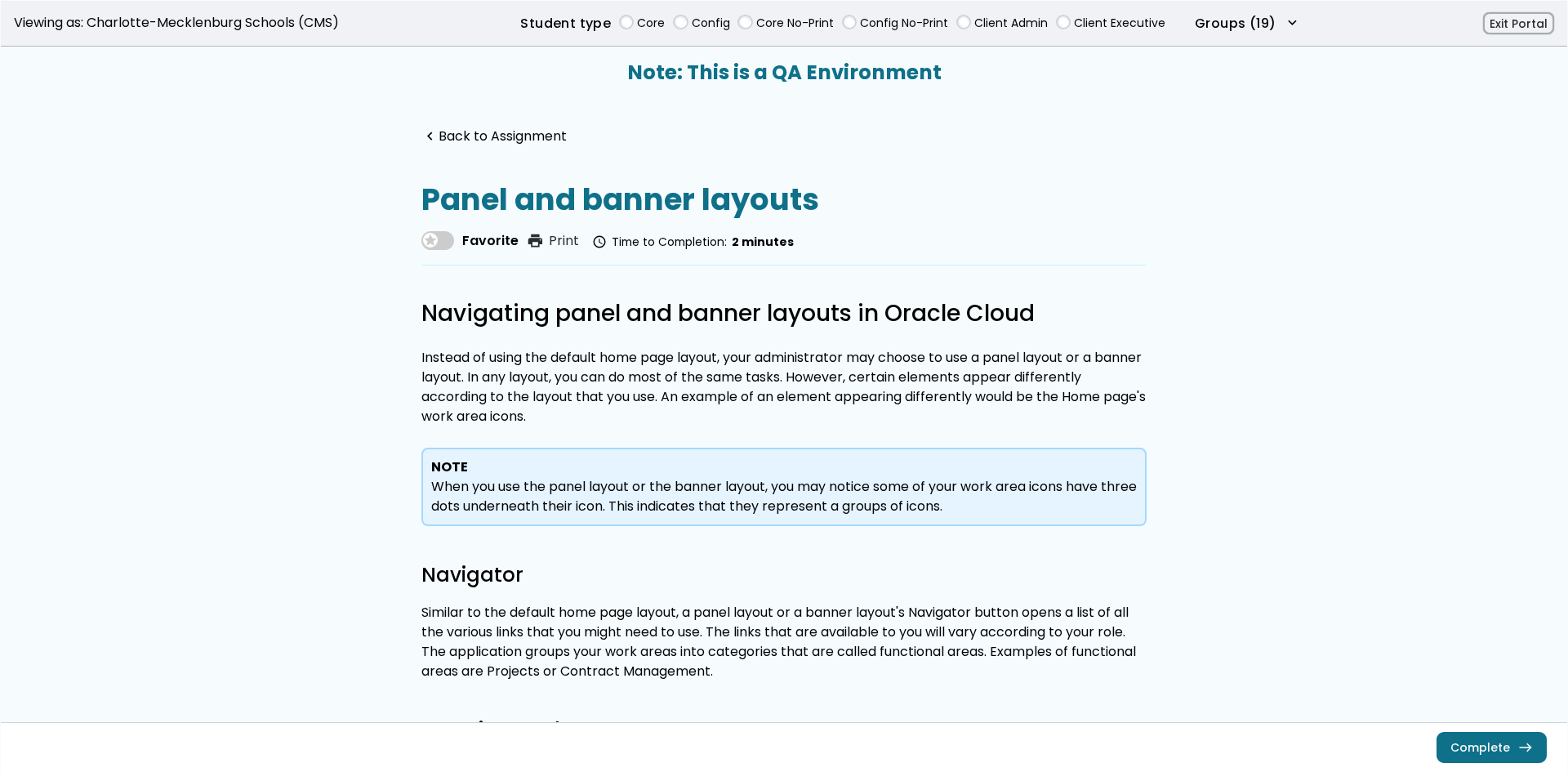
drag, startPoint x: 1506, startPoint y: 749, endPoint x: 1433, endPoint y: 720, distance: 78.5
click at [1506, 749] on button "Complete east" at bounding box center [1492, 747] width 108 height 30
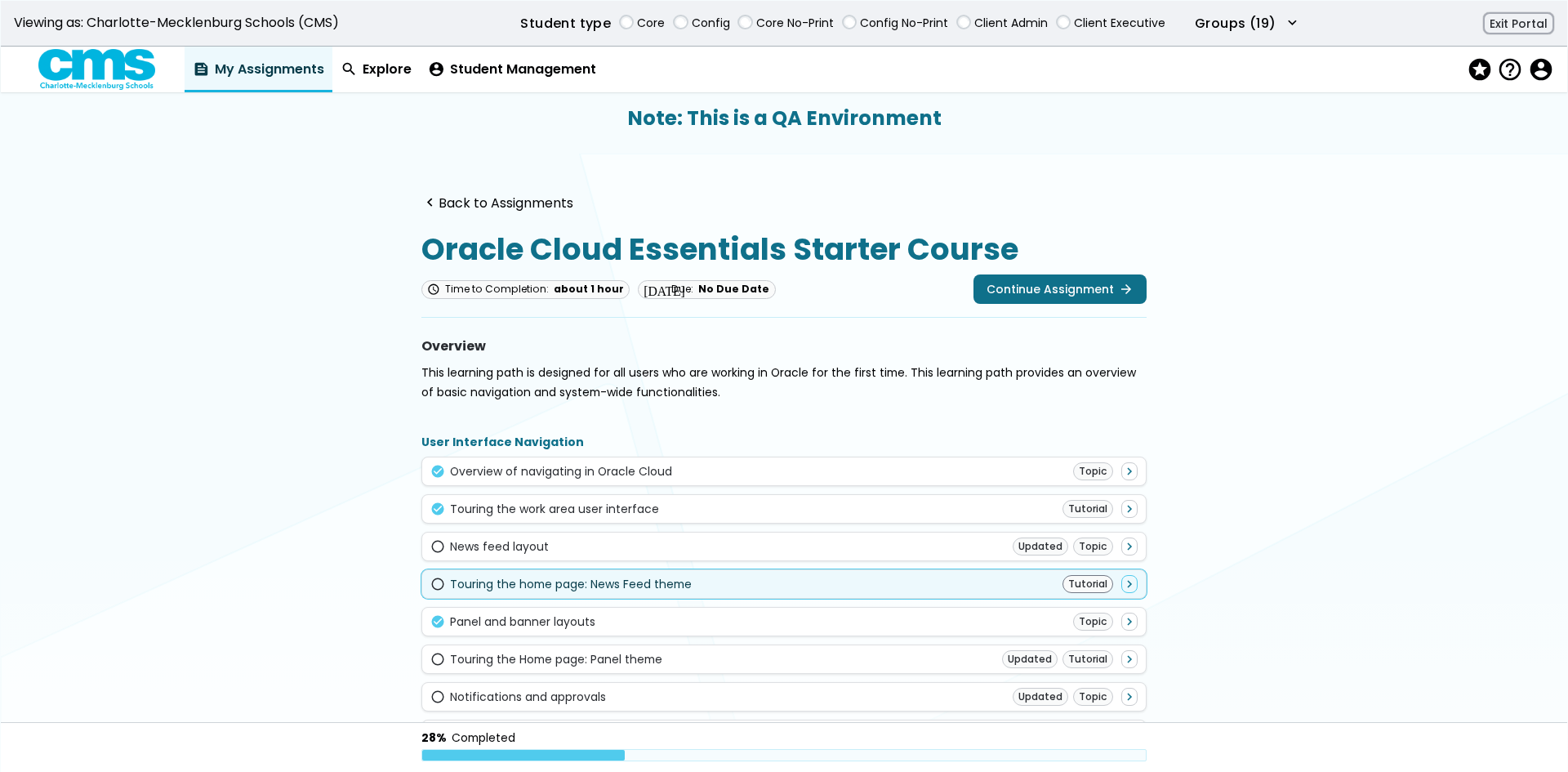
click at [979, 592] on div "radio_button_unchecked Touring the home page: News Feed theme Tutorial navigate…" at bounding box center [785, 584] width 708 height 18
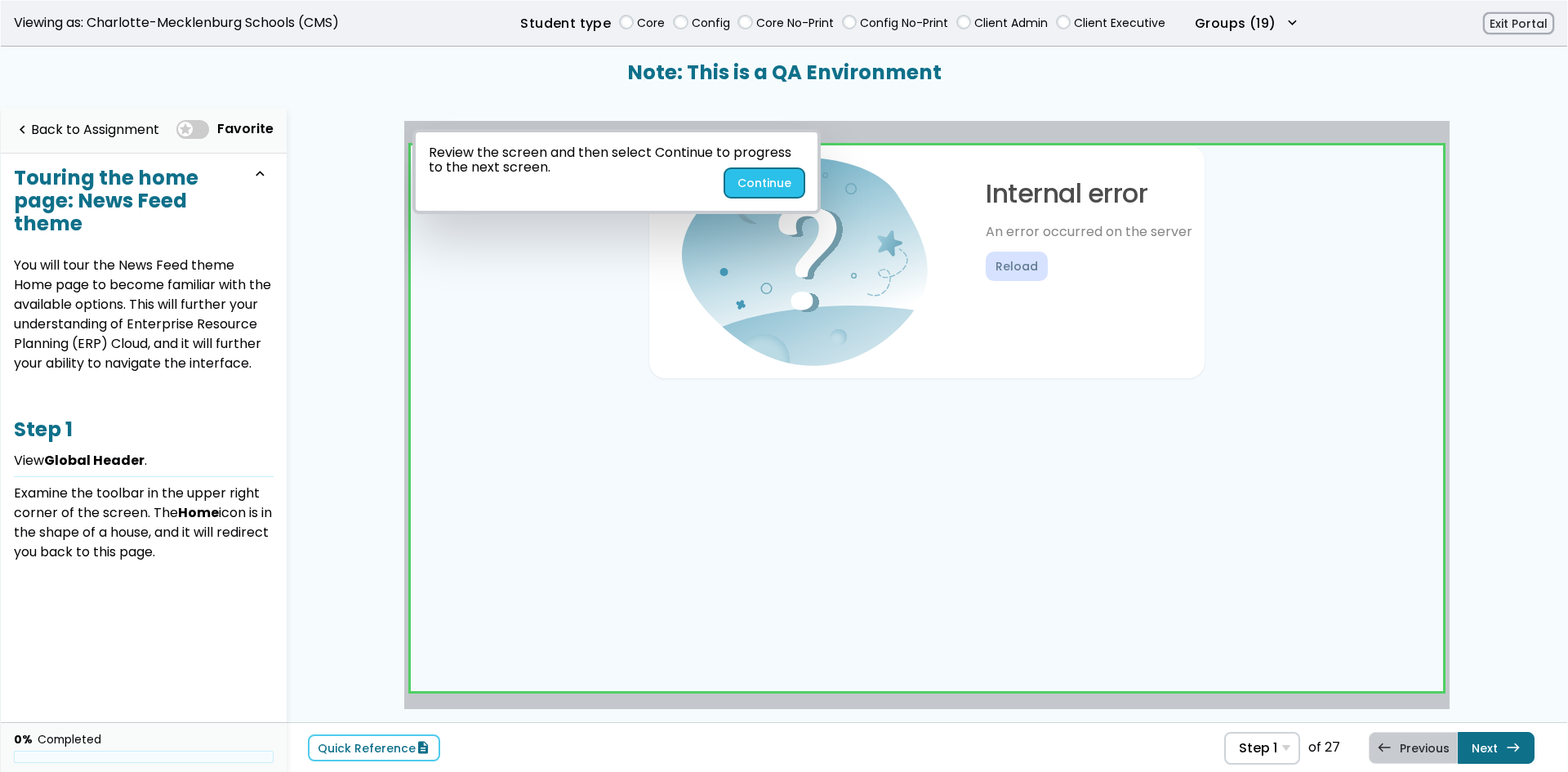
click at [770, 190] on button "Continue" at bounding box center [764, 183] width 80 height 30
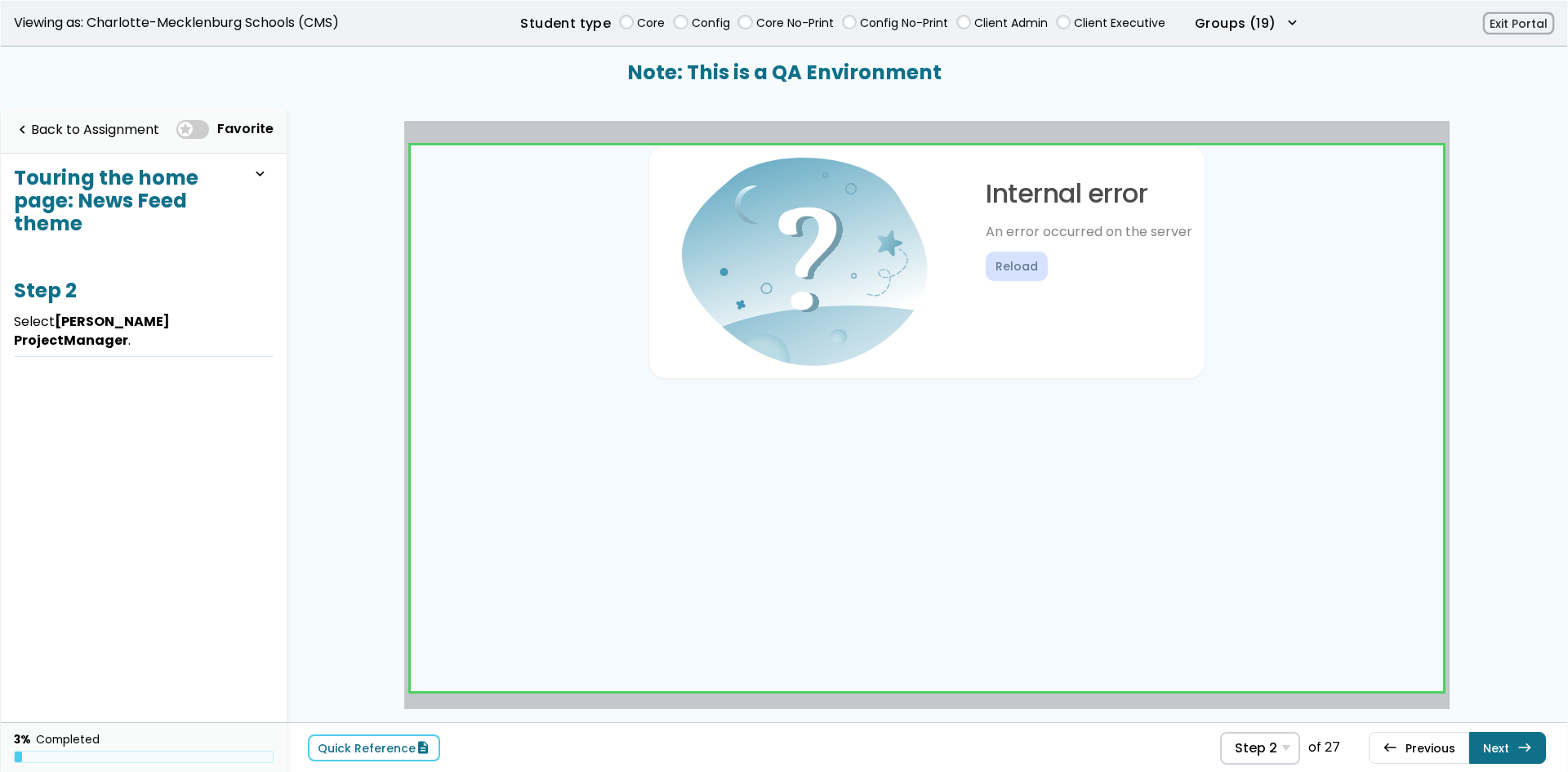
click at [1390, 625] on link at bounding box center [928, 419] width 1033 height 547
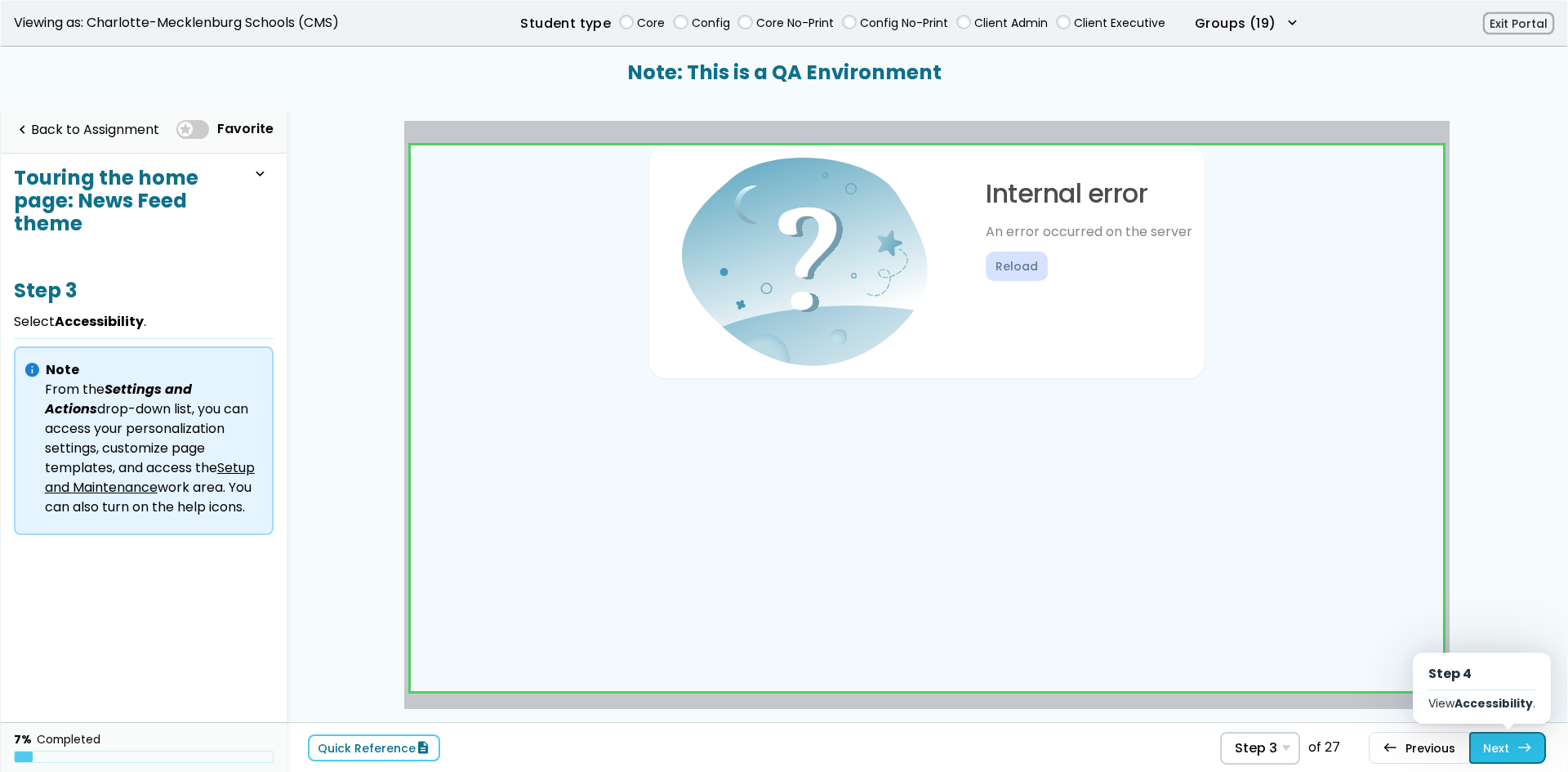
click at [1498, 754] on link "Next east Step 4 View Accessibility ." at bounding box center [1508, 747] width 77 height 31
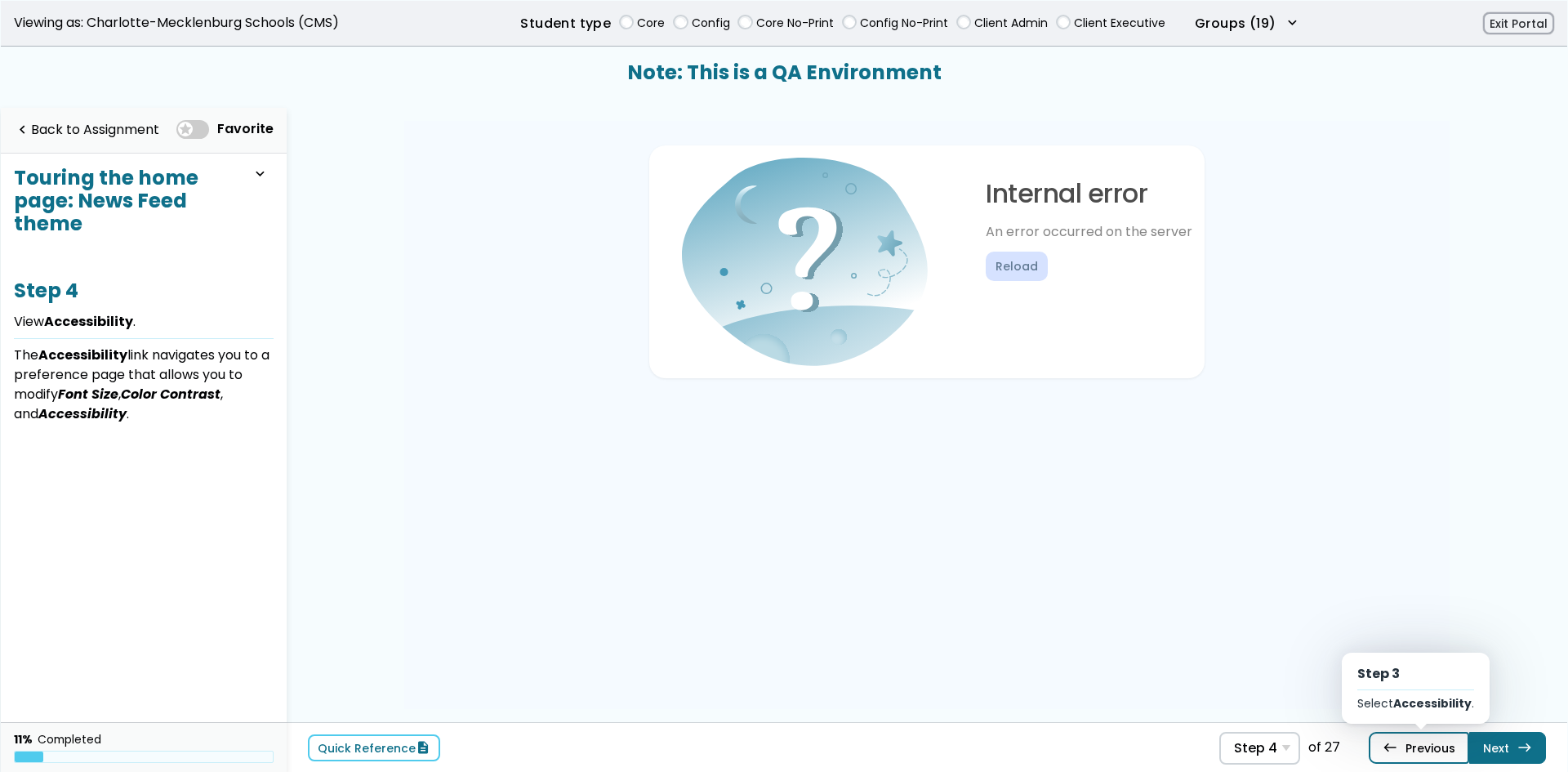
click at [1460, 749] on link "west Previous Step 3 Select Accessibility ." at bounding box center [1419, 747] width 100 height 31
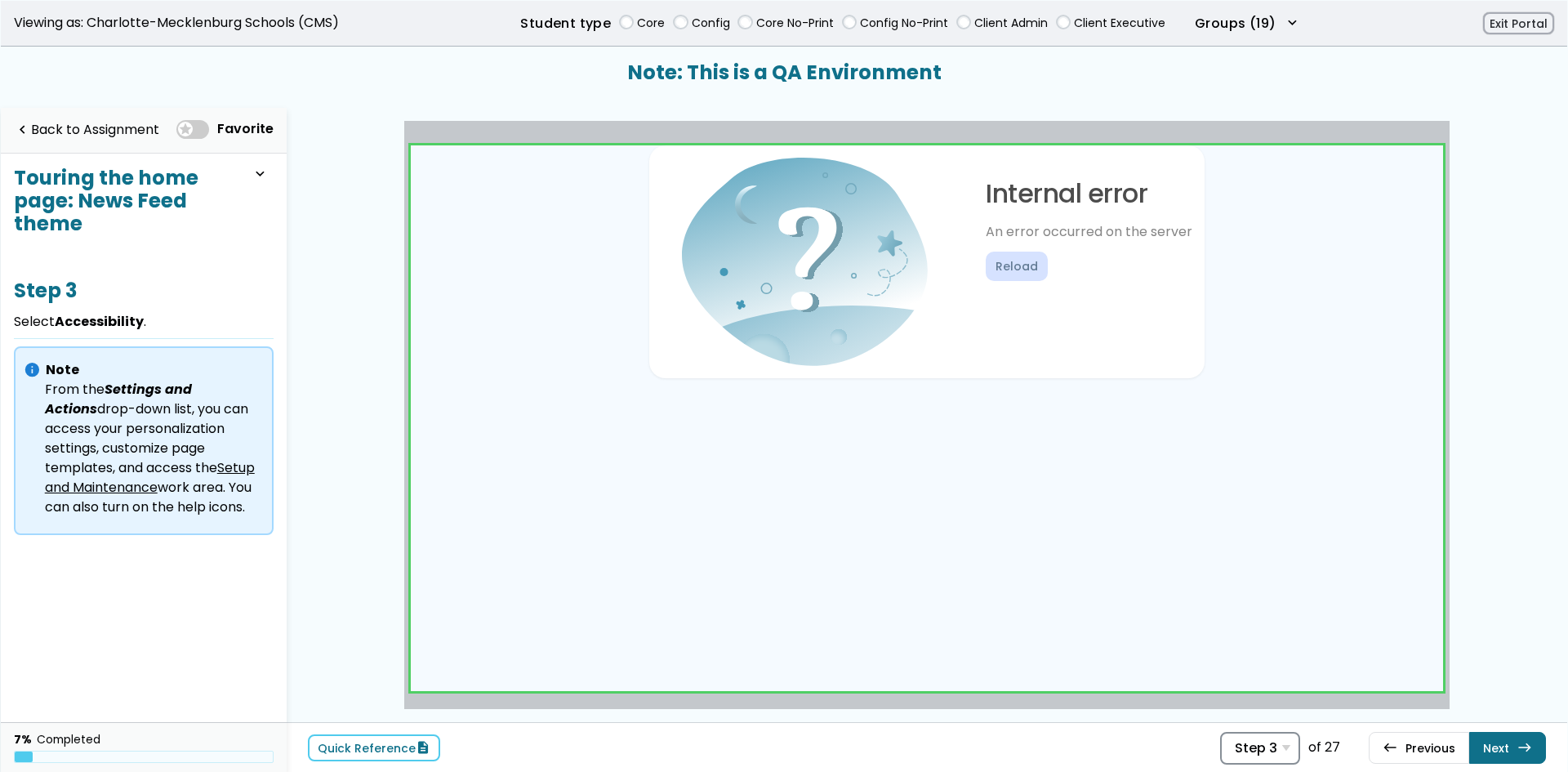
drag, startPoint x: 1283, startPoint y: 744, endPoint x: 1275, endPoint y: 735, distance: 12.0
click at [1283, 744] on div "Step 3 Step 1 View Global Header . Step 2 Select Alfred ProjectManager . Step 3…" at bounding box center [1260, 747] width 80 height 32
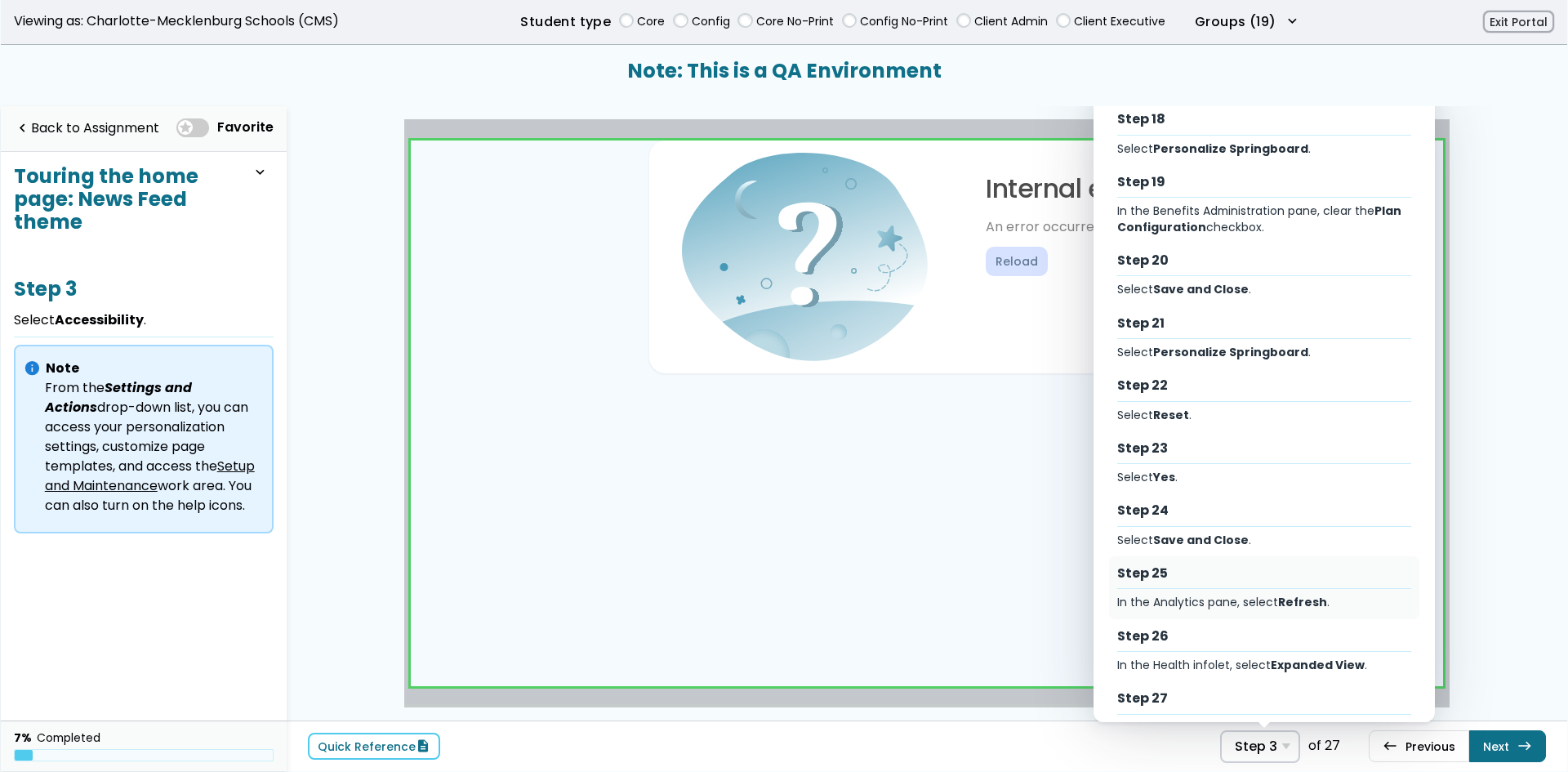
scroll to position [1103, 0]
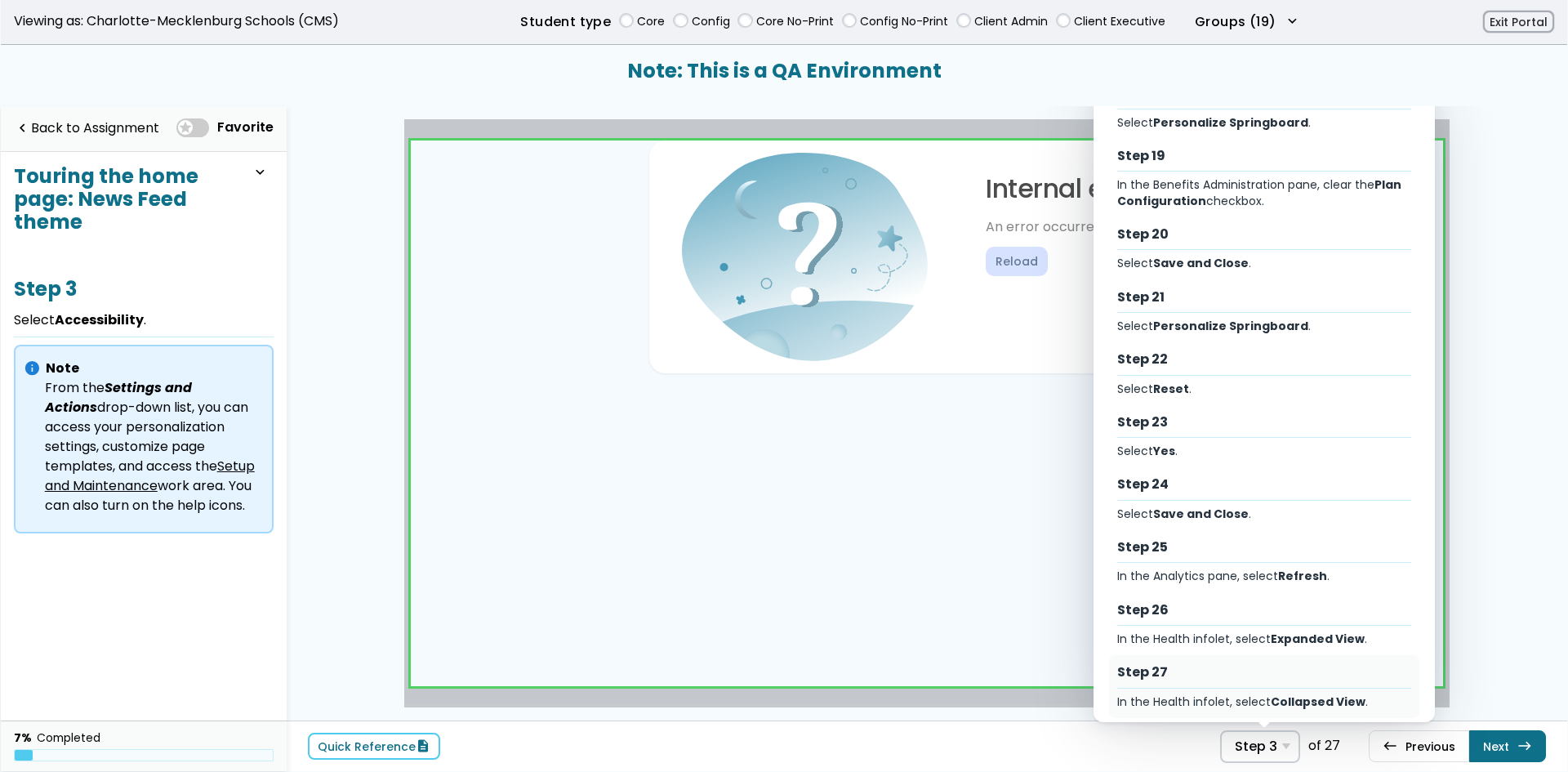
click at [1147, 663] on div "Step 27" at bounding box center [1265, 672] width 295 height 18
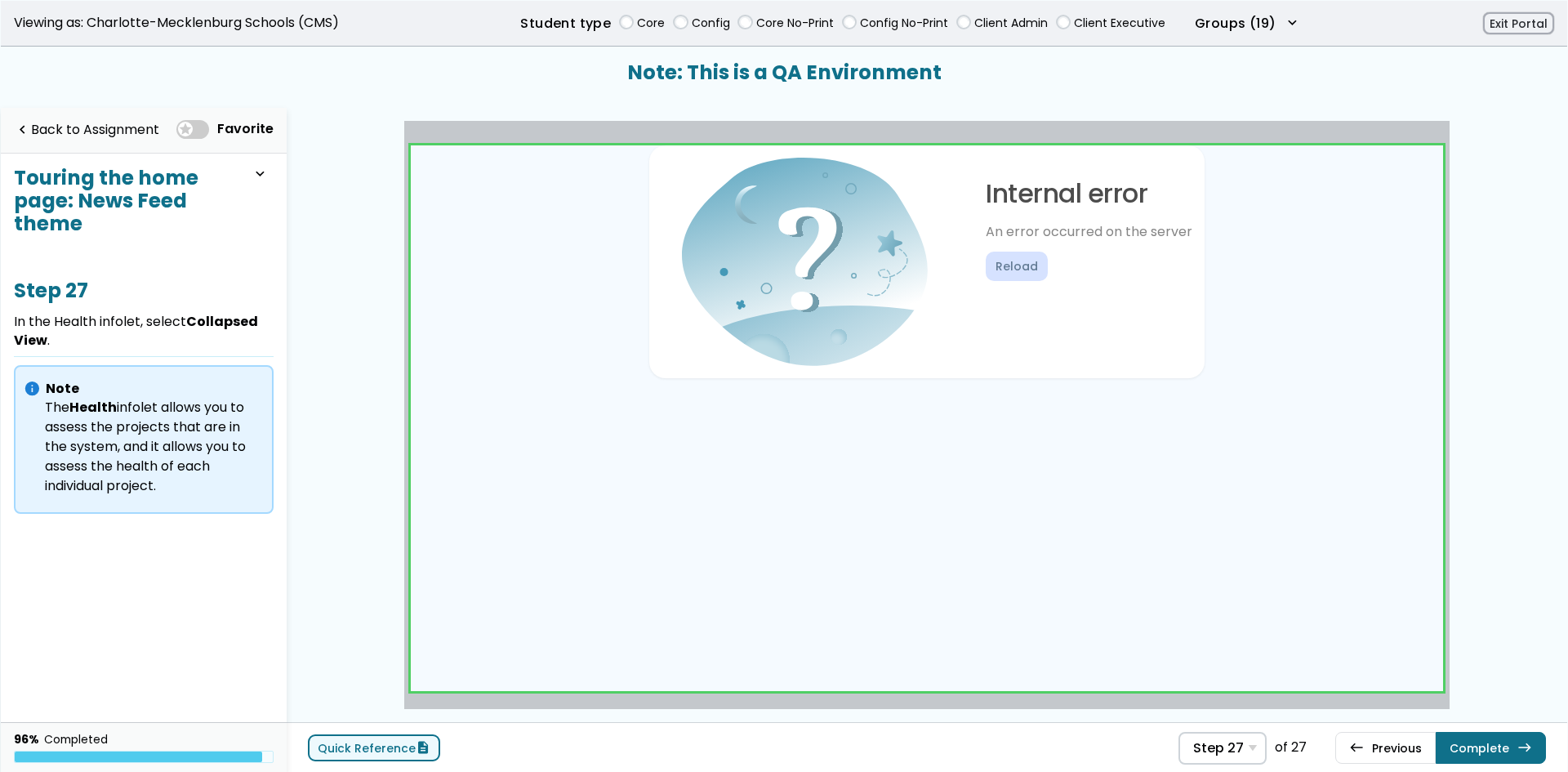
click at [409, 742] on link "Quick Reference description" at bounding box center [374, 747] width 133 height 27
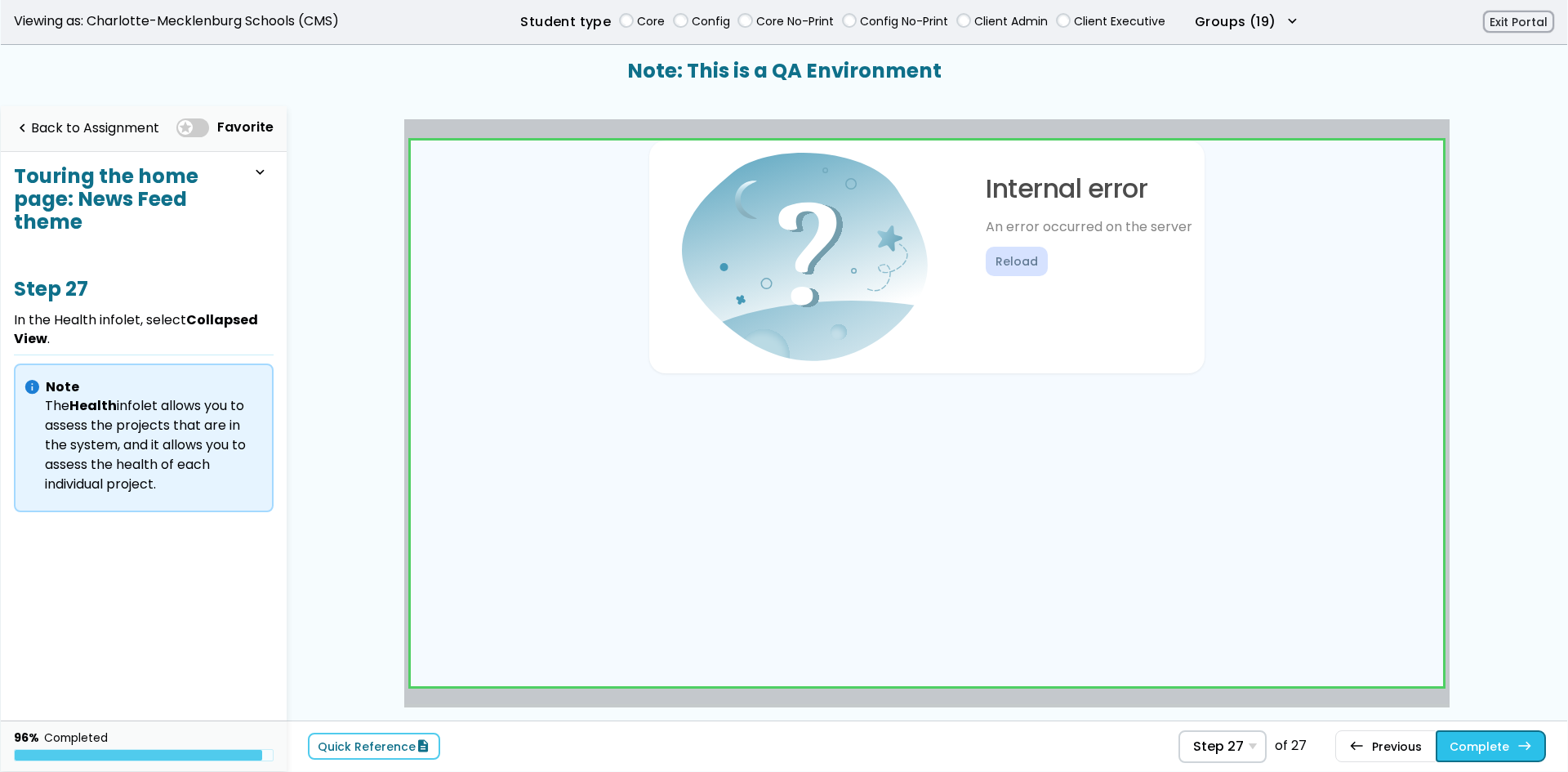
click at [1500, 751] on button "Complete east" at bounding box center [1491, 745] width 110 height 31
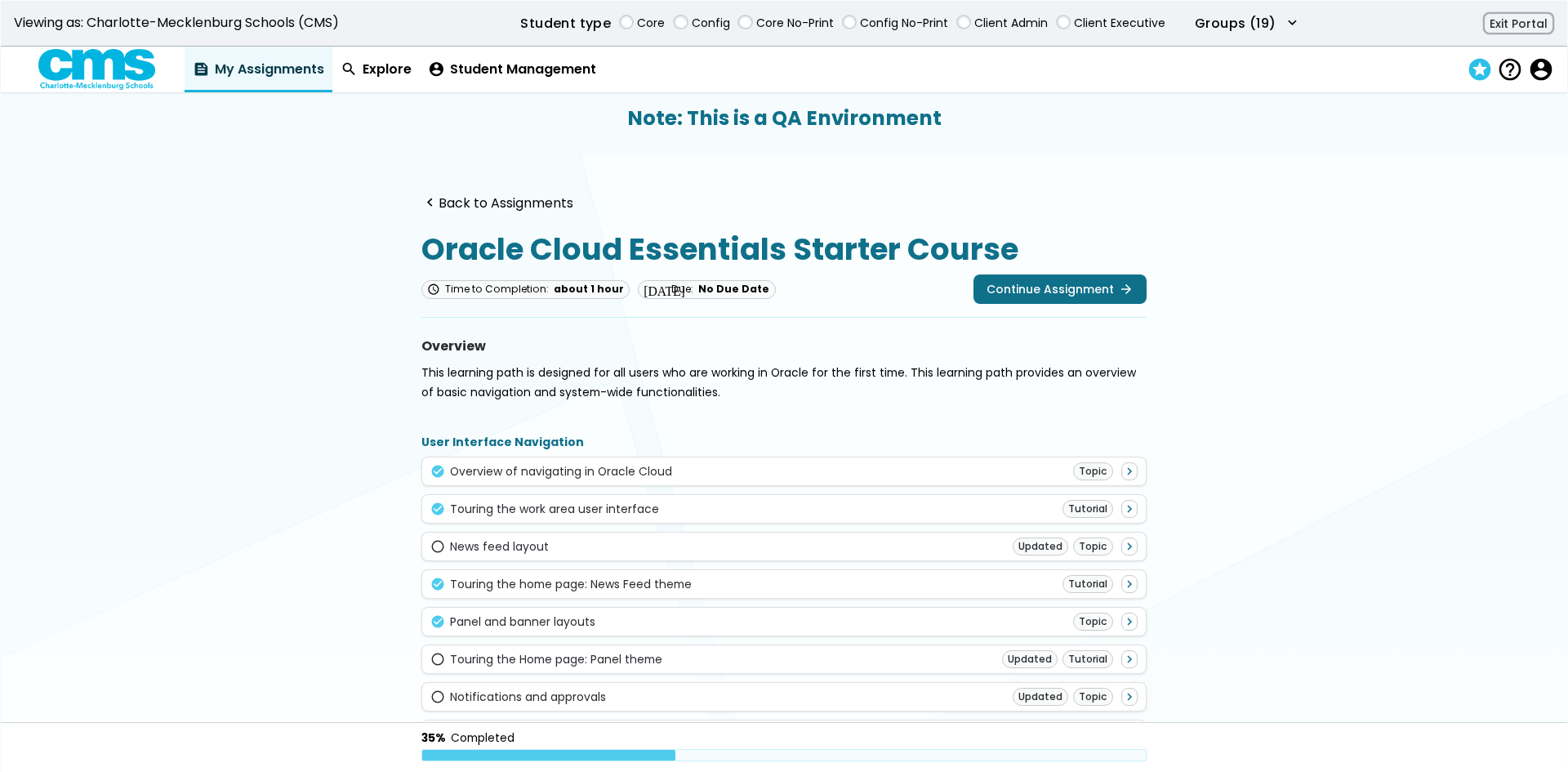
click at [1475, 65] on span "stars" at bounding box center [1478, 70] width 23 height 24
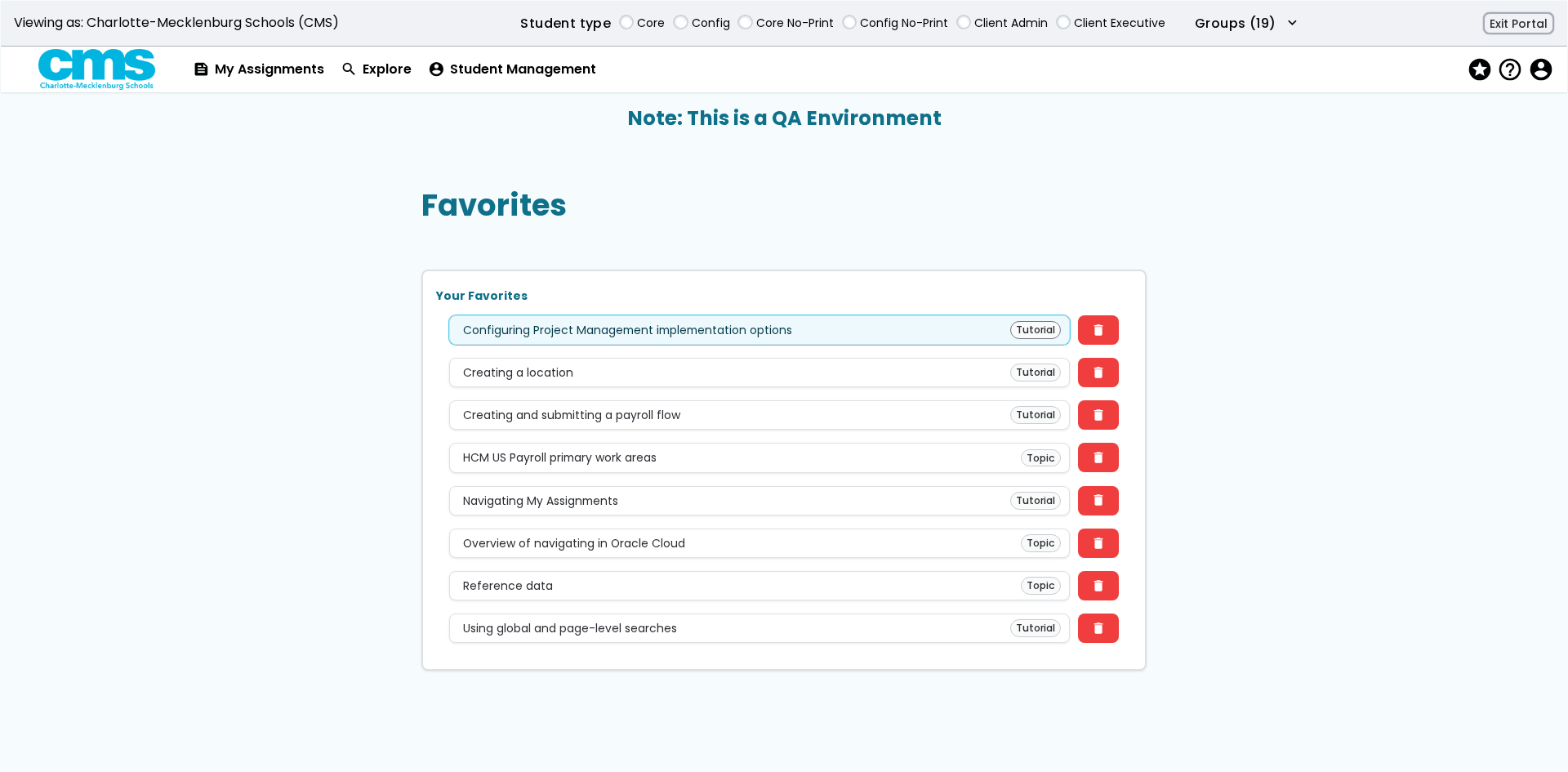
click at [854, 334] on div "Configuring Project Management implementation options Tutorial" at bounding box center [760, 329] width 604 height 18
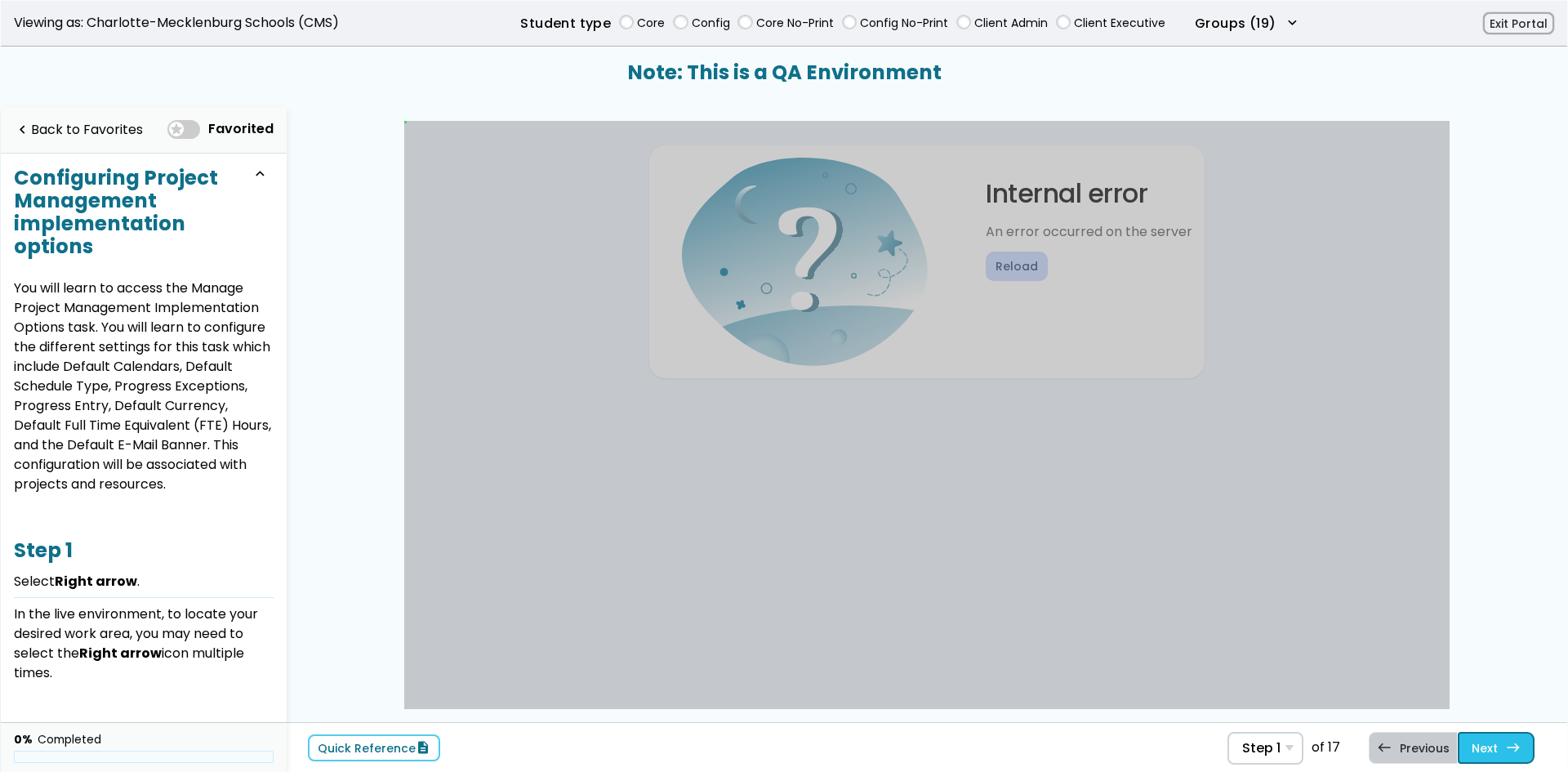
click at [1478, 740] on link "Next east Step 2 Select My Enterprise ." at bounding box center [1496, 747] width 77 height 31
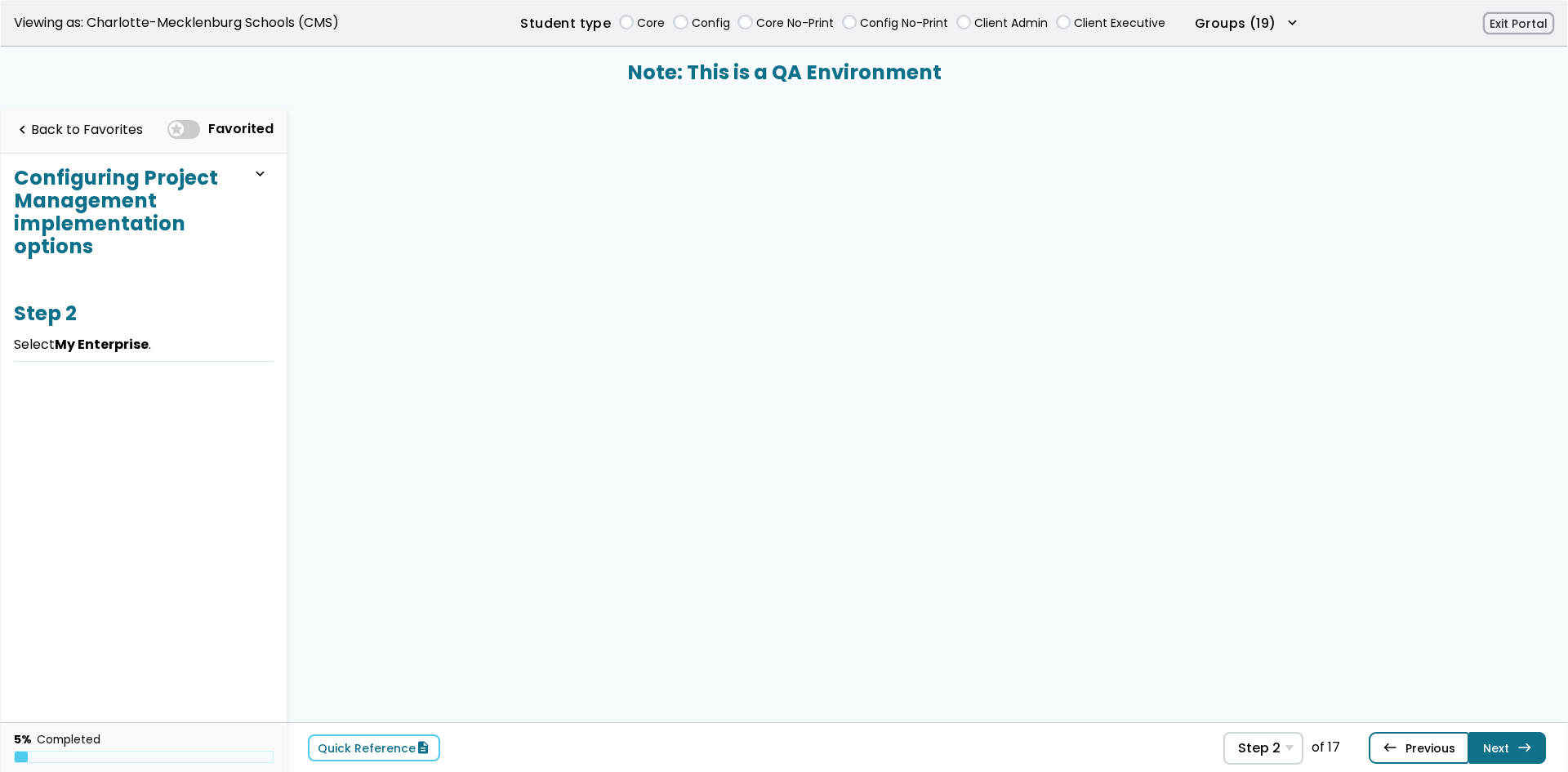
click at [1424, 749] on link "west Previous Step 1 Select Right arrow ." at bounding box center [1419, 747] width 100 height 31
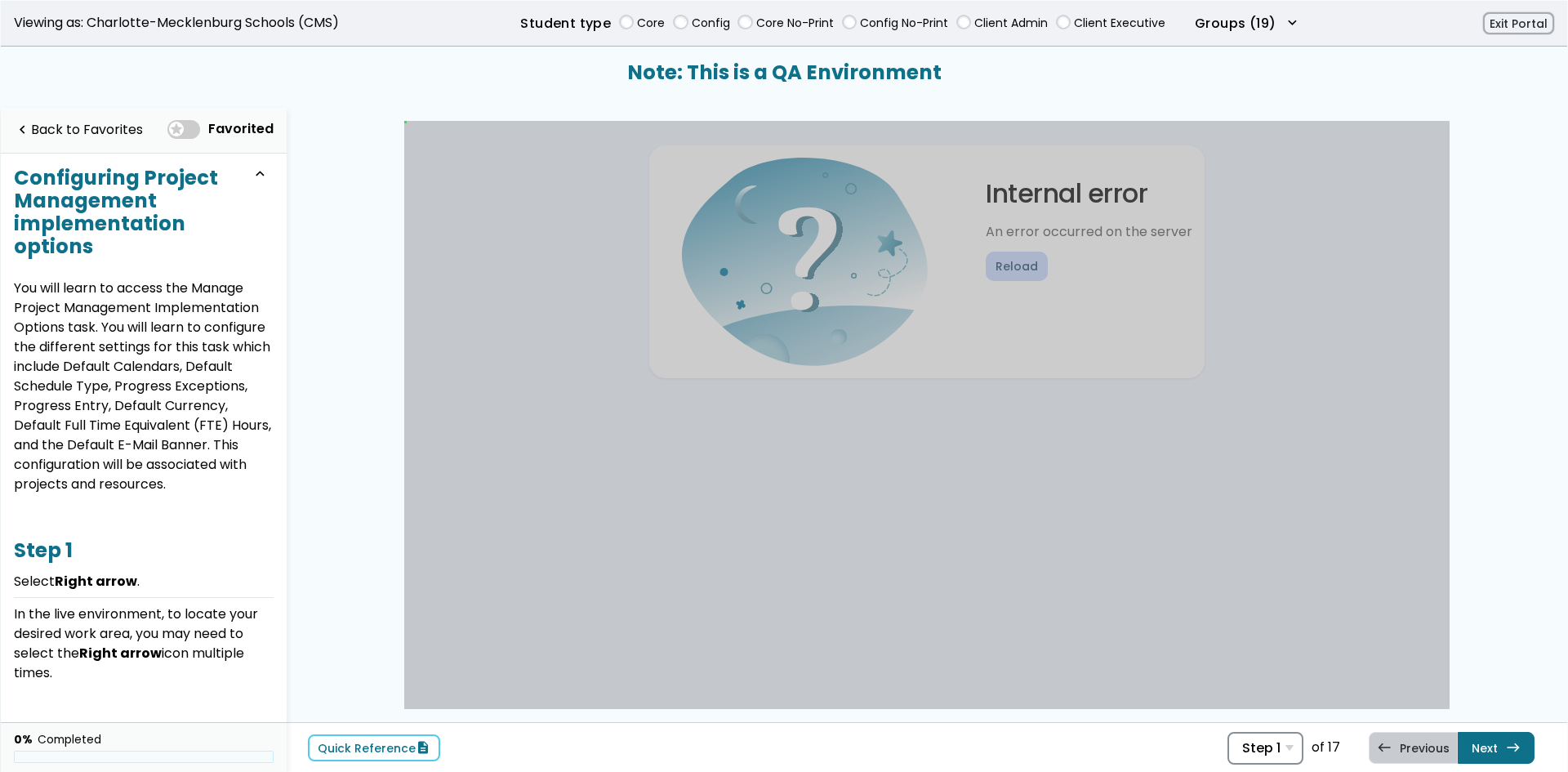
click at [1297, 751] on div "Step 1 Step 1 Select Right arrow . Step 2 Select My Enterprise . Step 3 Select …" at bounding box center [1265, 747] width 76 height 32
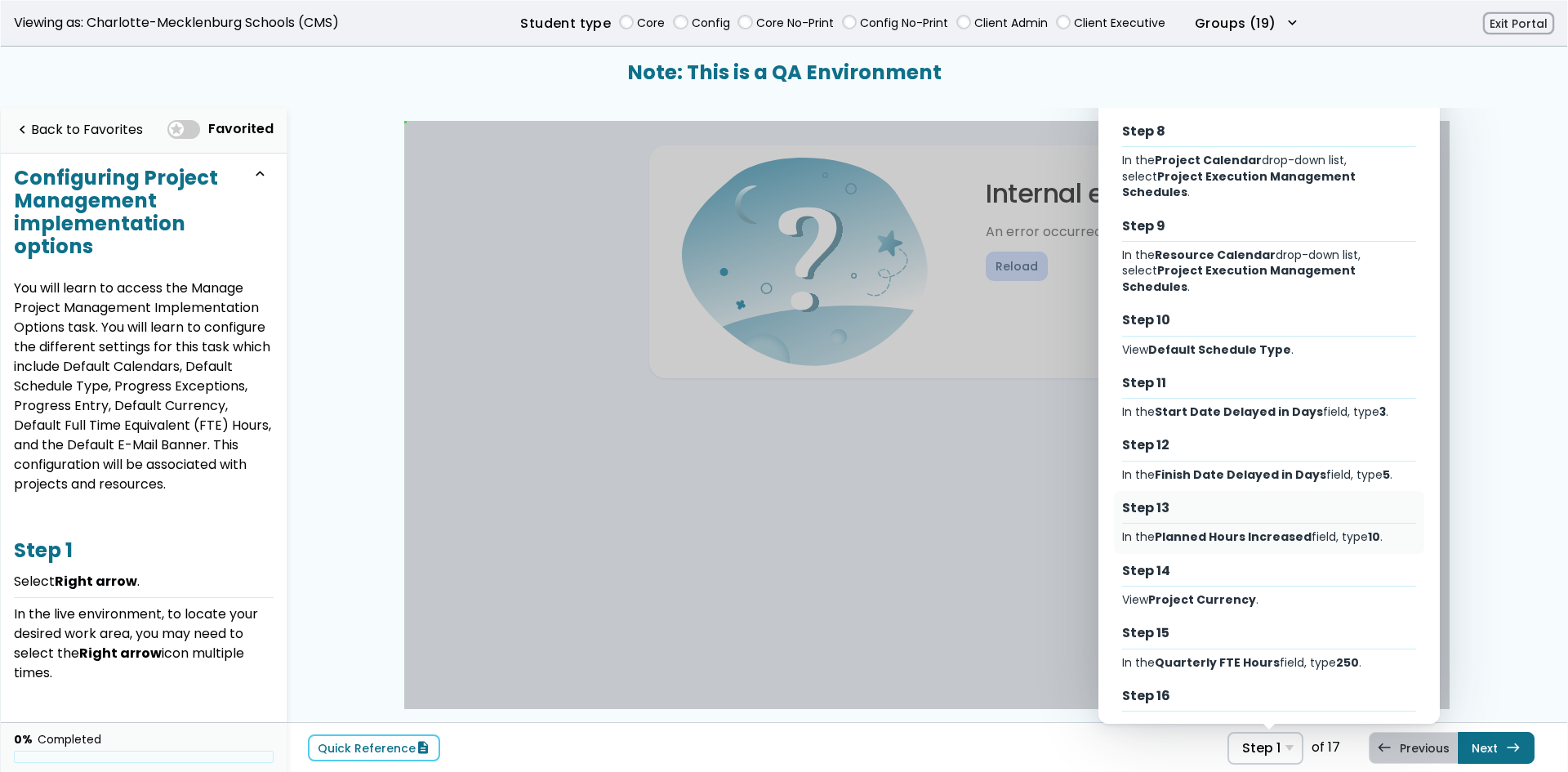
scroll to position [525, 0]
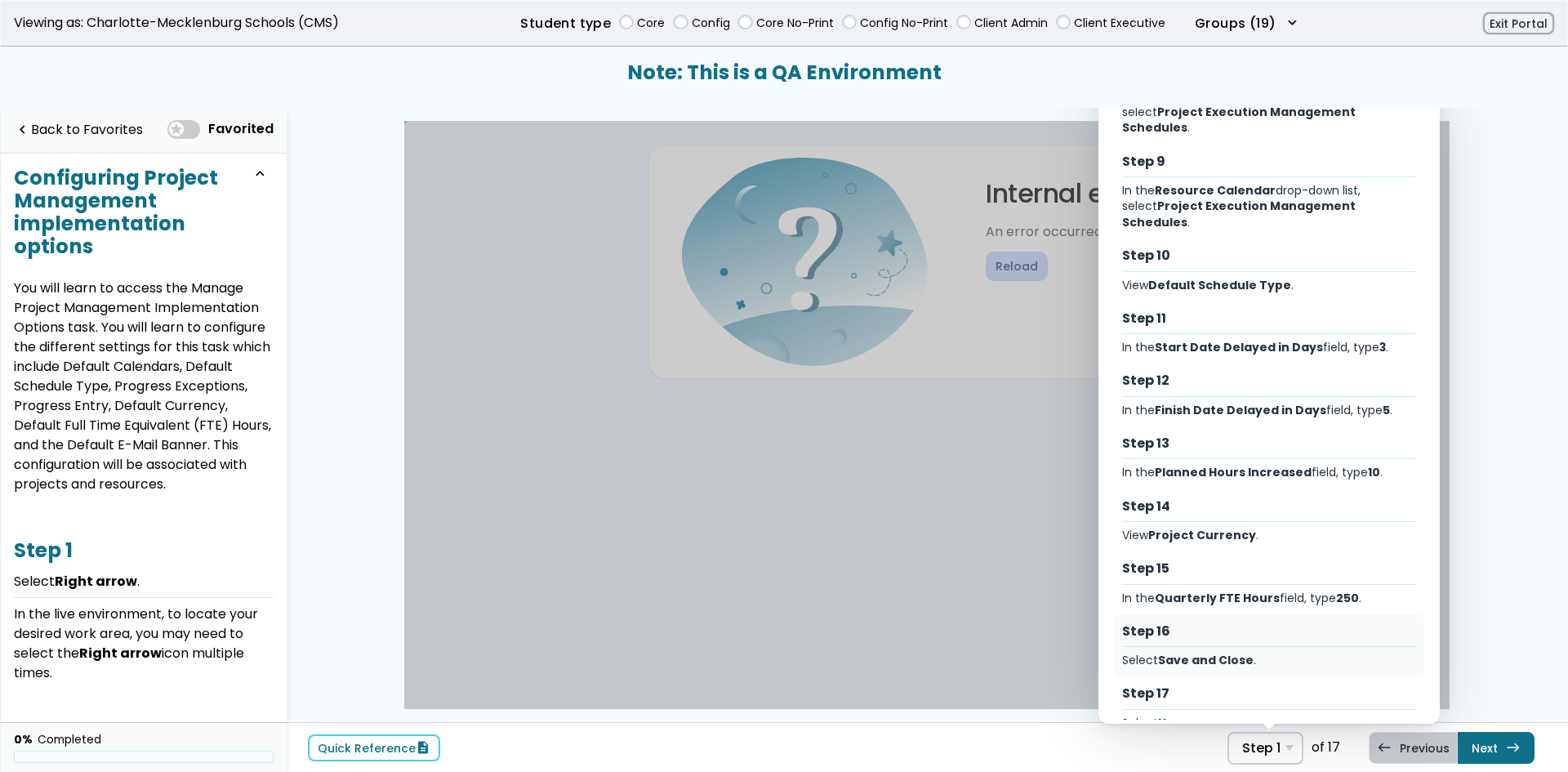
click at [1196, 623] on div "Step 16" at bounding box center [1270, 631] width 295 height 18
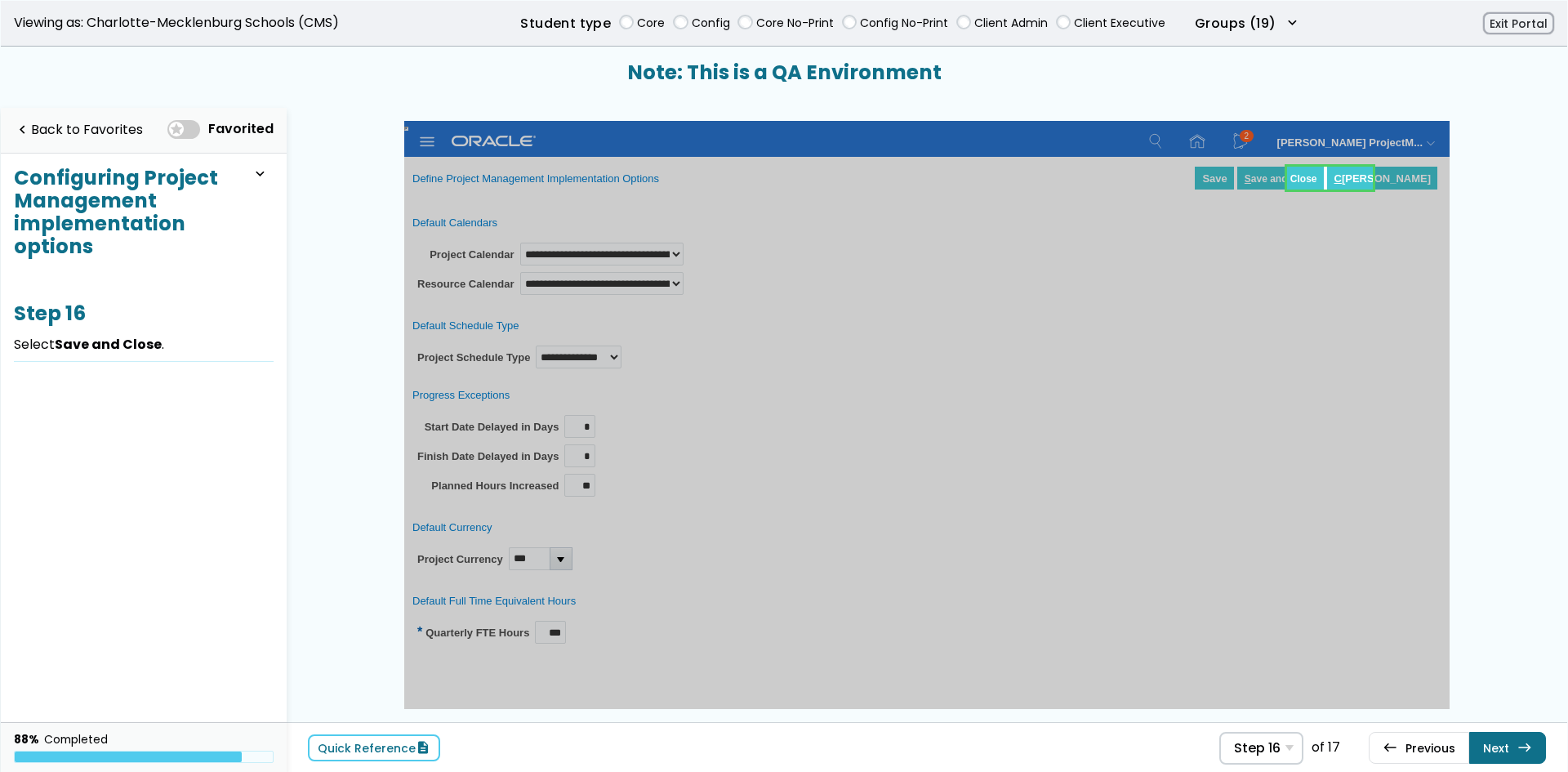
click at [1312, 168] on link at bounding box center [1331, 177] width 87 height 32
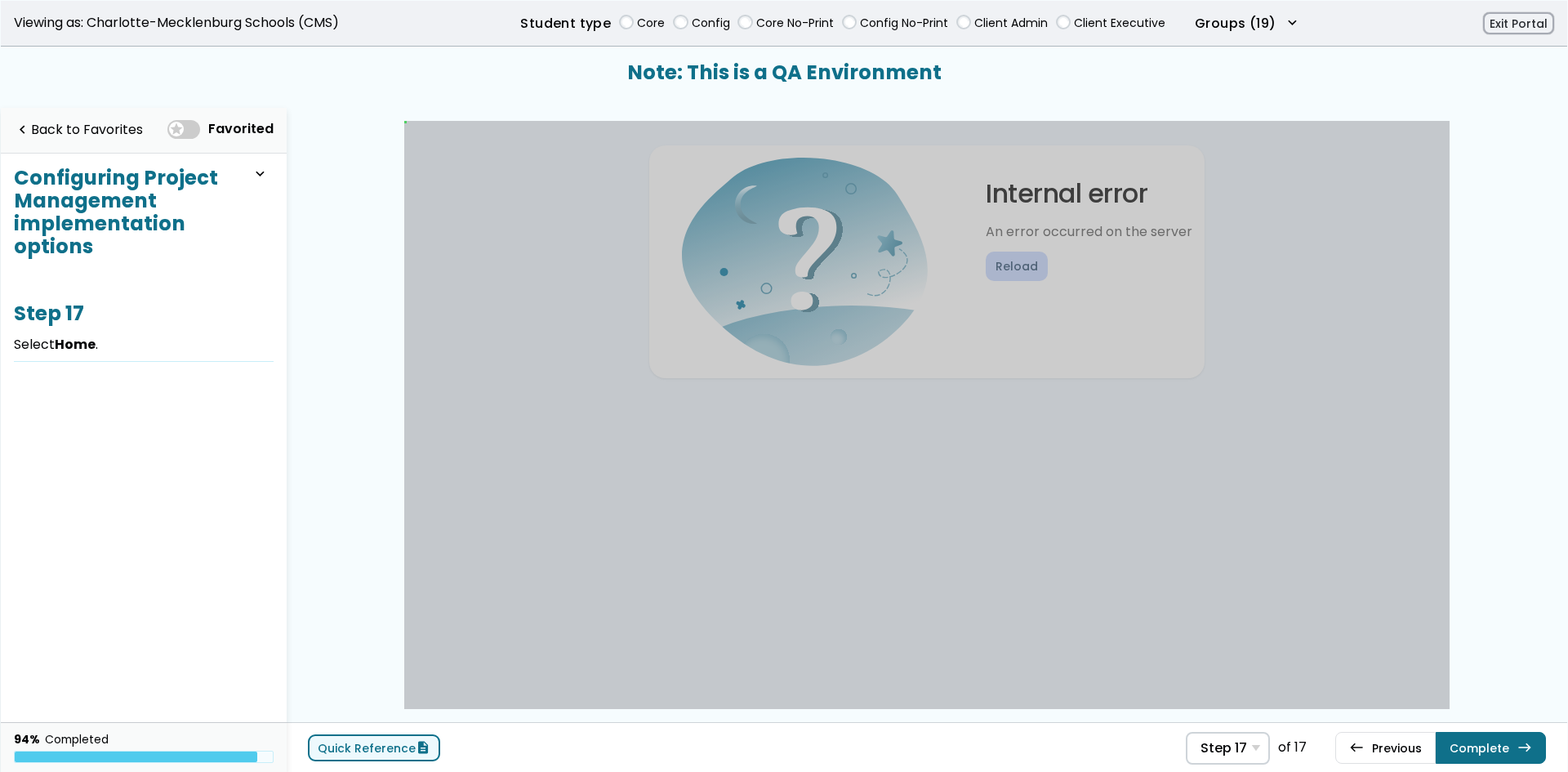
click at [416, 751] on span "description" at bounding box center [423, 746] width 15 height 13
click at [1482, 744] on link "Complete east" at bounding box center [1491, 747] width 110 height 31
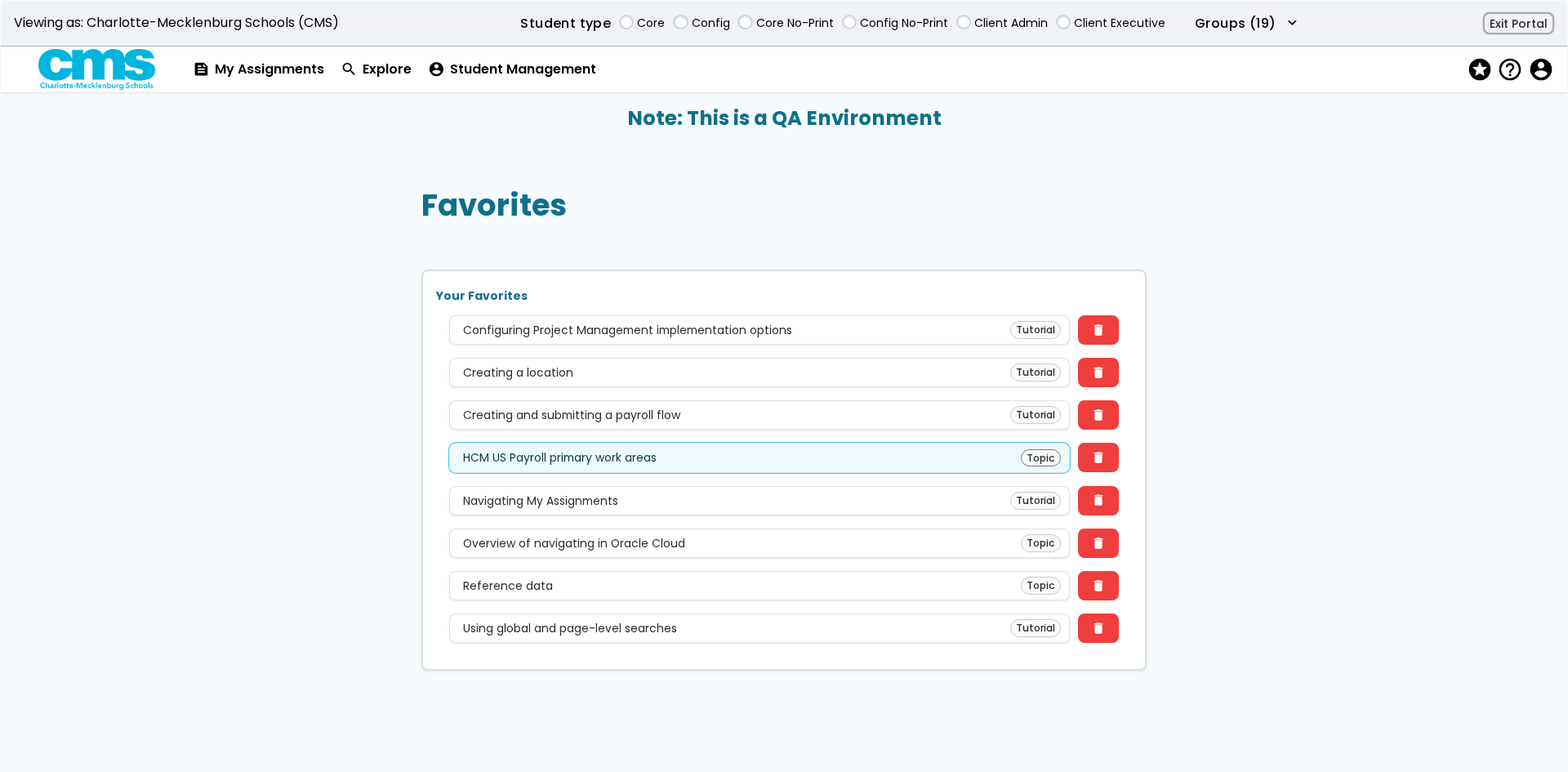
click at [889, 458] on div "HCM US Payroll primary work areas Topic" at bounding box center [760, 458] width 604 height 18
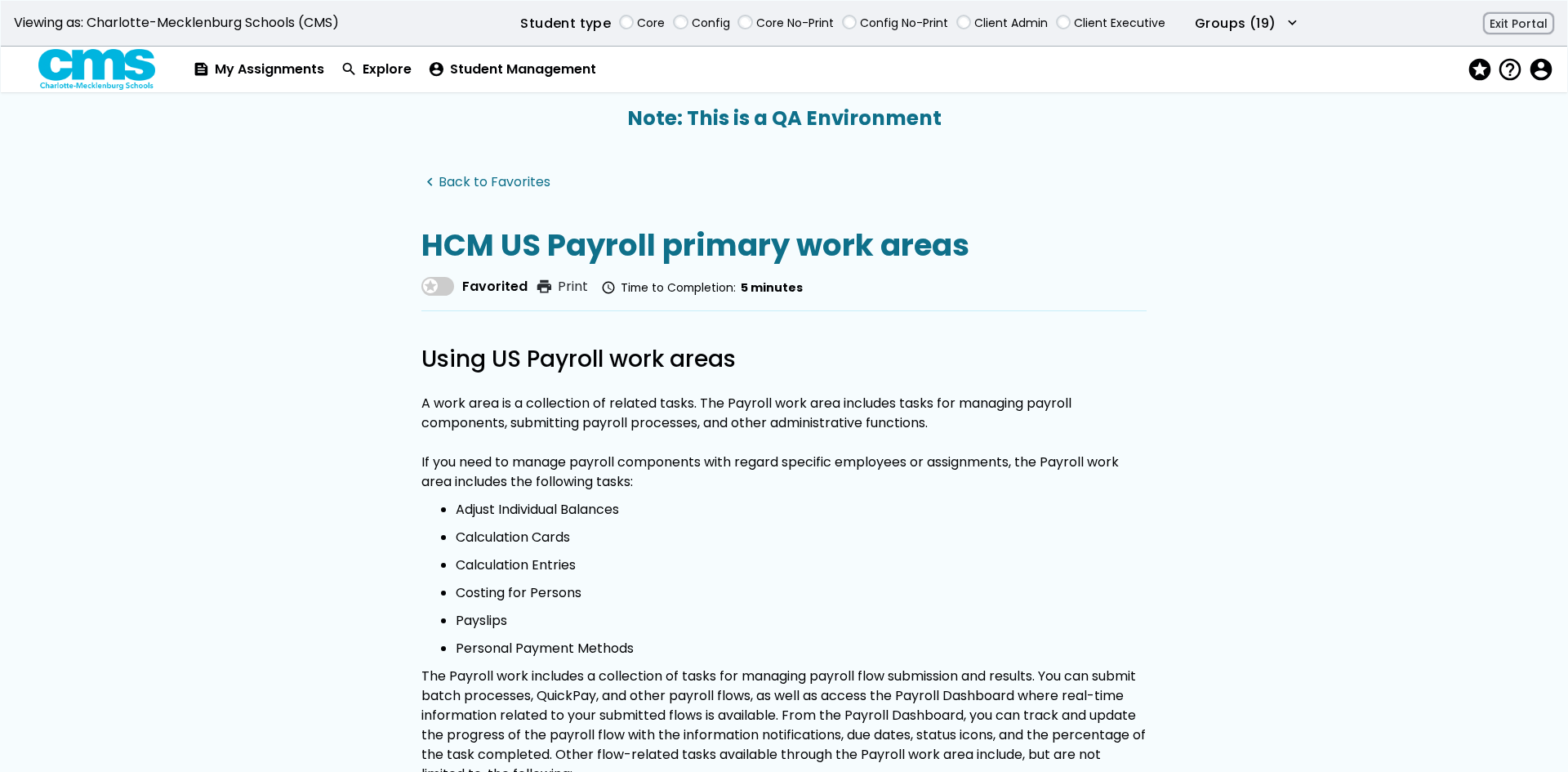
click at [533, 177] on link "navigate_before Back to Favorites" at bounding box center [486, 183] width 129 height 16
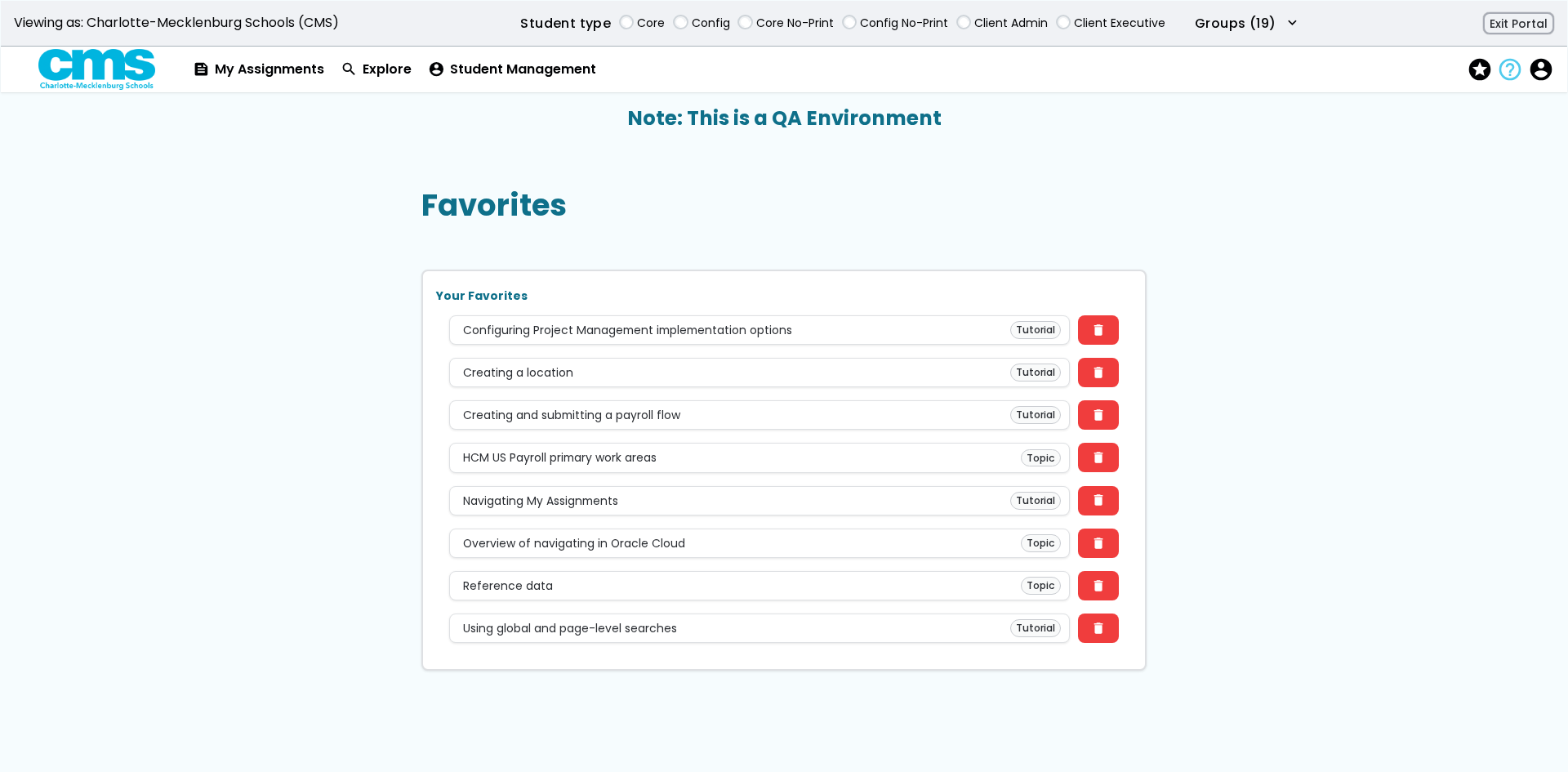
click at [1505, 70] on span "help_outline" at bounding box center [1508, 70] width 23 height 24
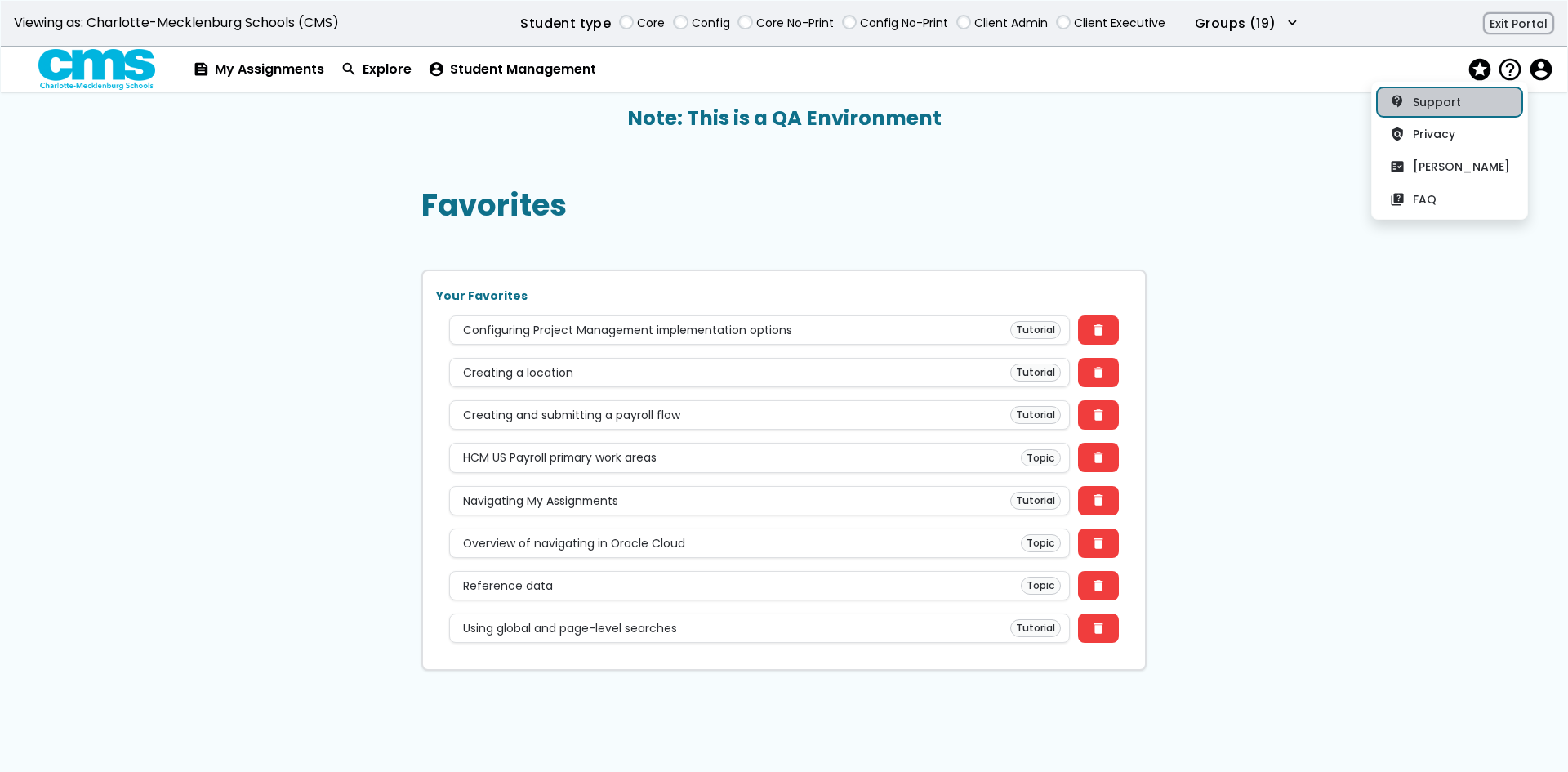
click at [1420, 108] on link "contact_support Support" at bounding box center [1450, 102] width 146 height 30
click at [1433, 141] on button "policy Privacy" at bounding box center [1450, 134] width 146 height 30
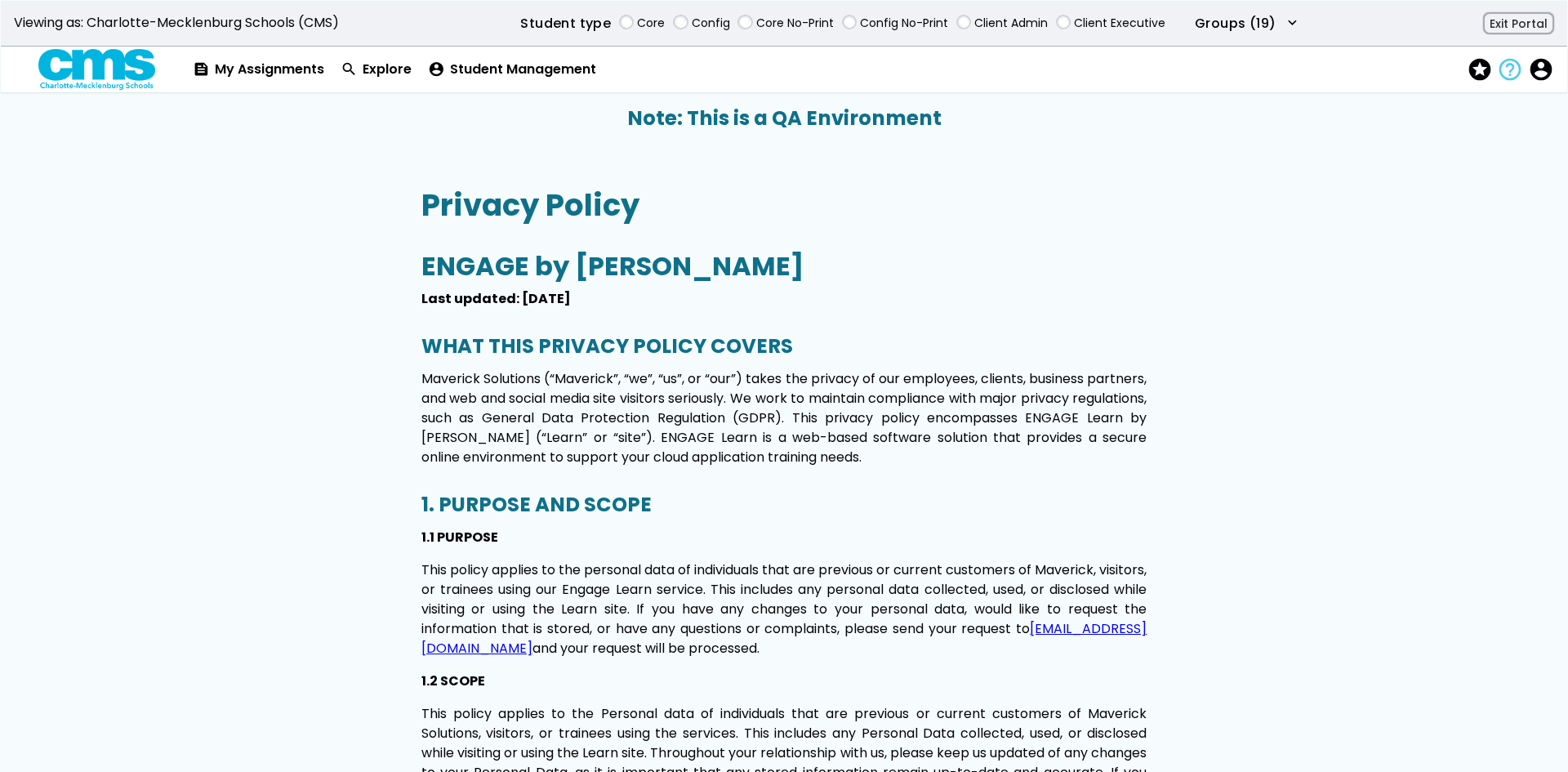
click at [1514, 70] on span "help_outline" at bounding box center [1508, 70] width 23 height 24
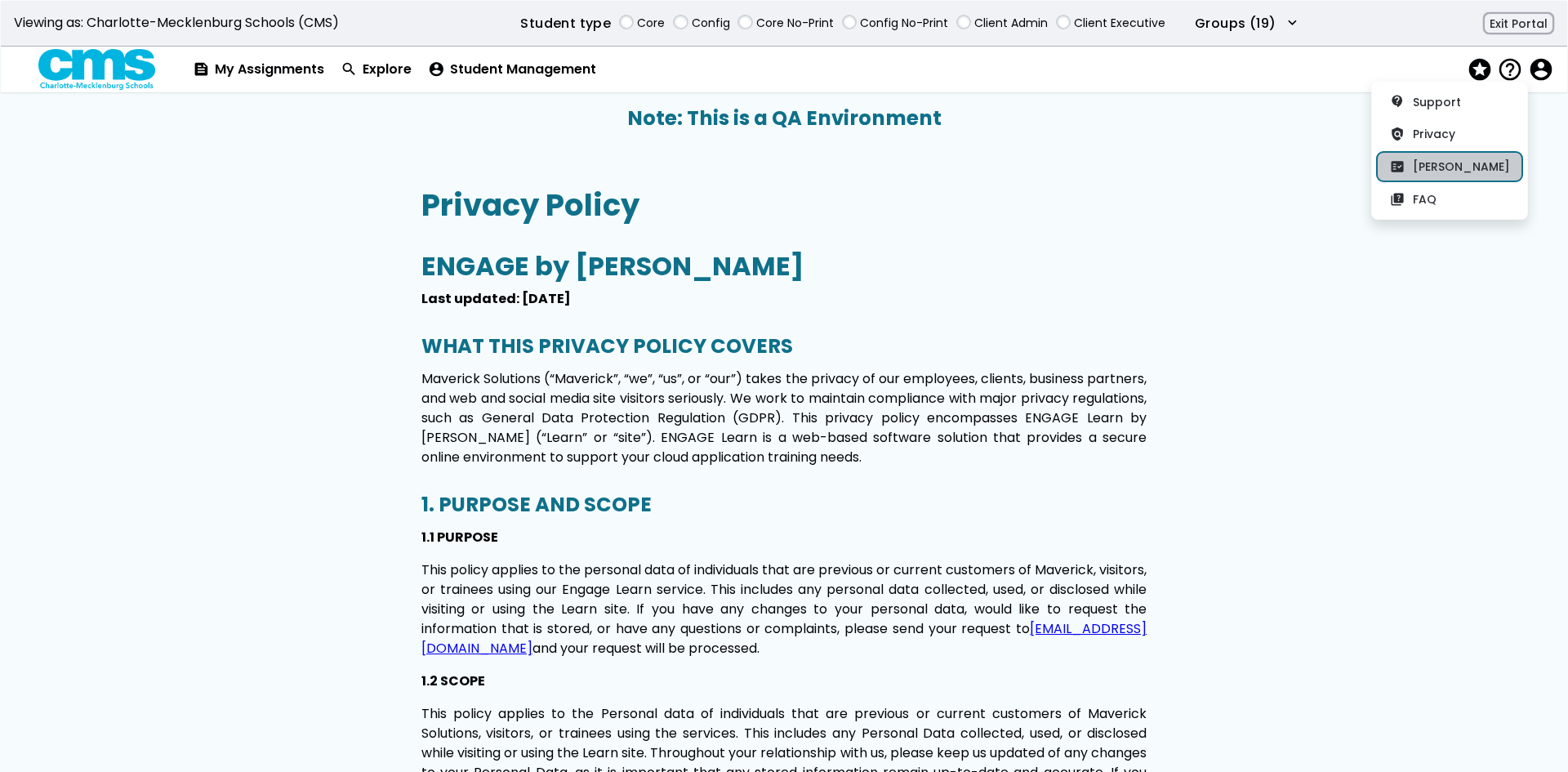
click at [1495, 176] on button "fact_check EULA" at bounding box center [1450, 166] width 146 height 30
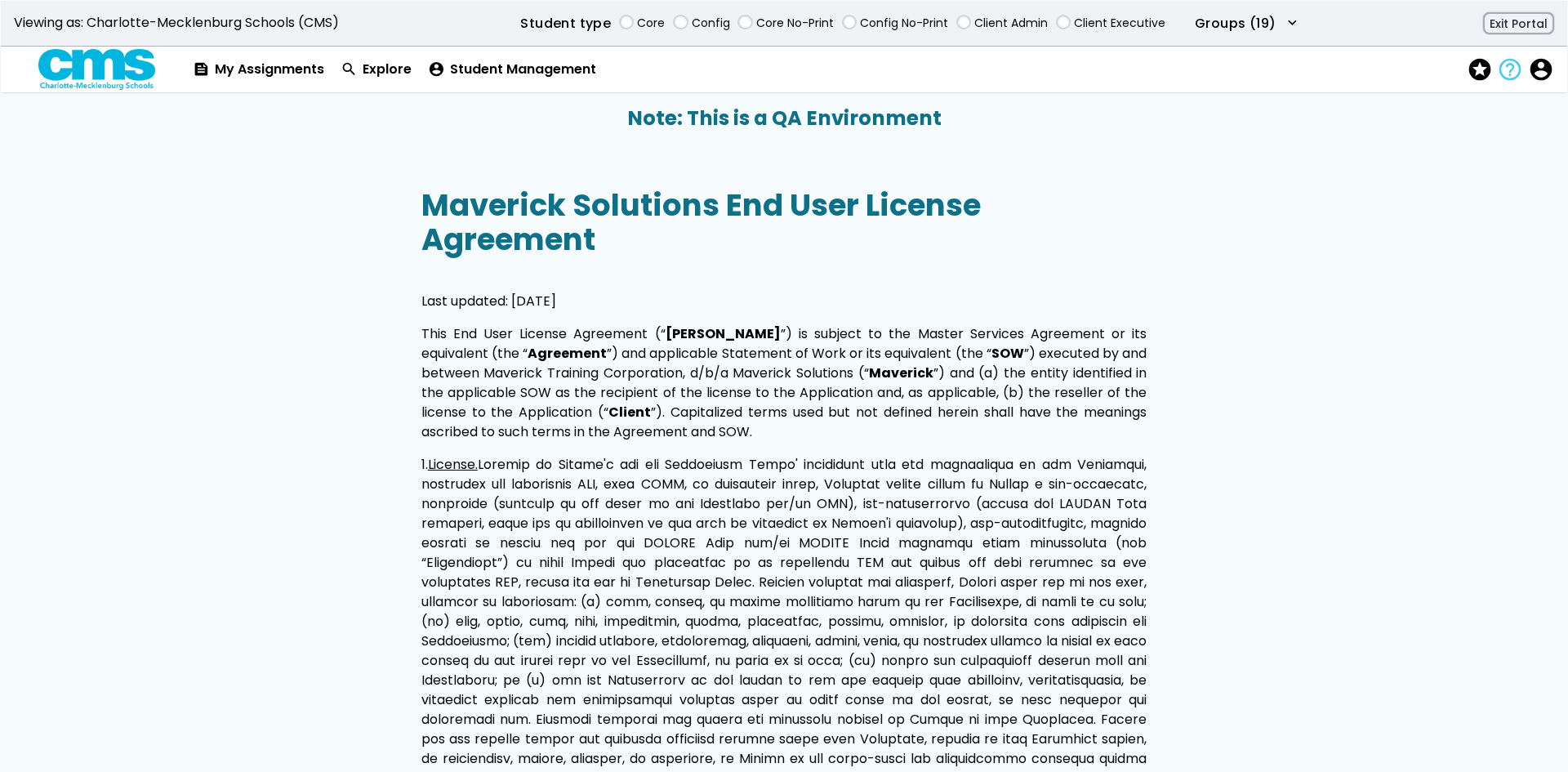
click at [1511, 67] on span "help_outline" at bounding box center [1508, 70] width 23 height 24
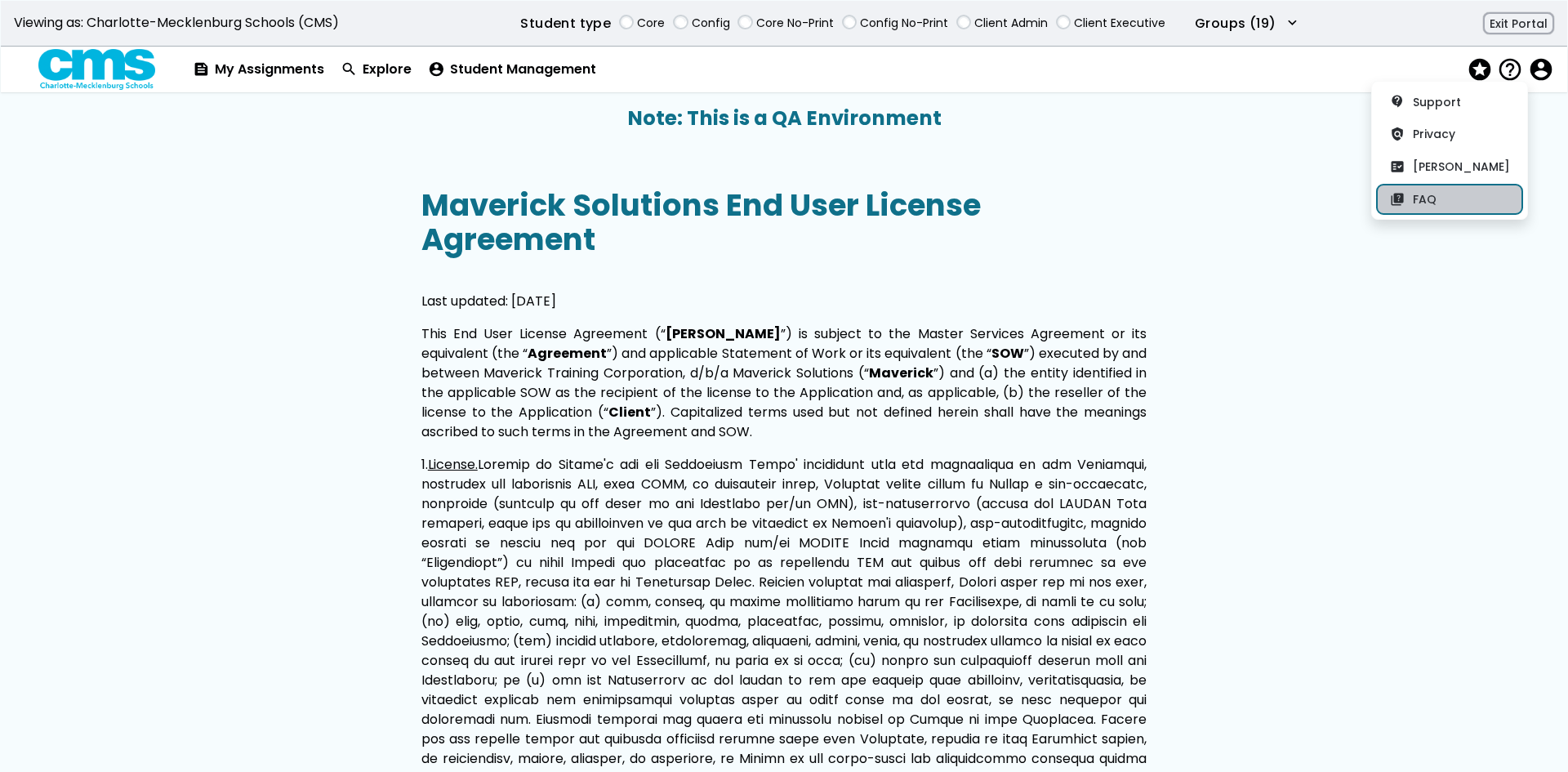
click at [1486, 194] on button "quiz FAQ" at bounding box center [1450, 200] width 146 height 30
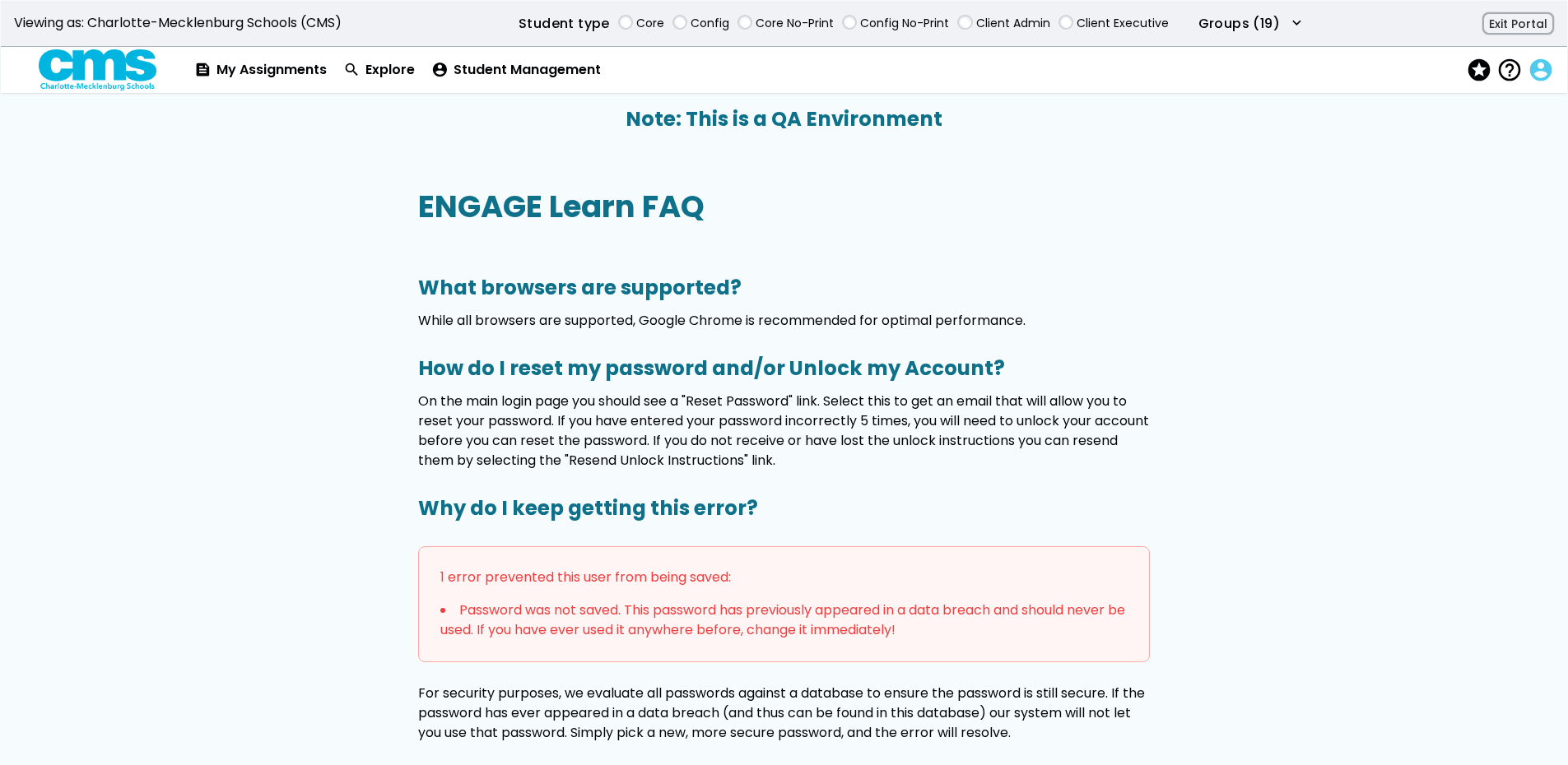
click at [1545, 67] on span "account_circle" at bounding box center [1538, 70] width 23 height 24
click at [1526, 114] on button "account_circle Profile" at bounding box center [1472, 103] width 147 height 30
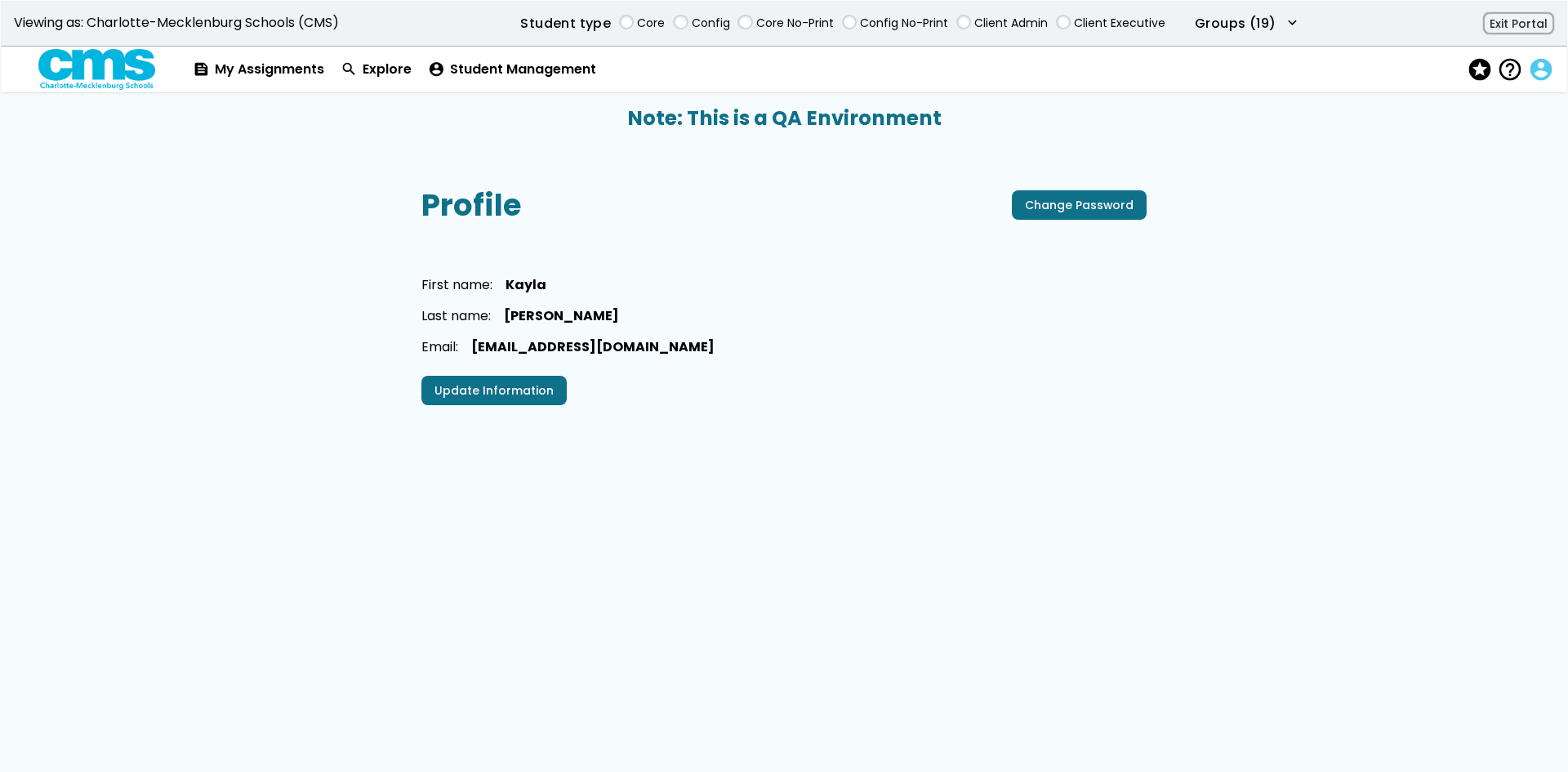
click at [1547, 66] on span "account_circle" at bounding box center [1539, 70] width 23 height 24
click at [1511, 33] on button "Exit Portal" at bounding box center [1519, 23] width 71 height 23
